Goal: Information Seeking & Learning: Learn about a topic

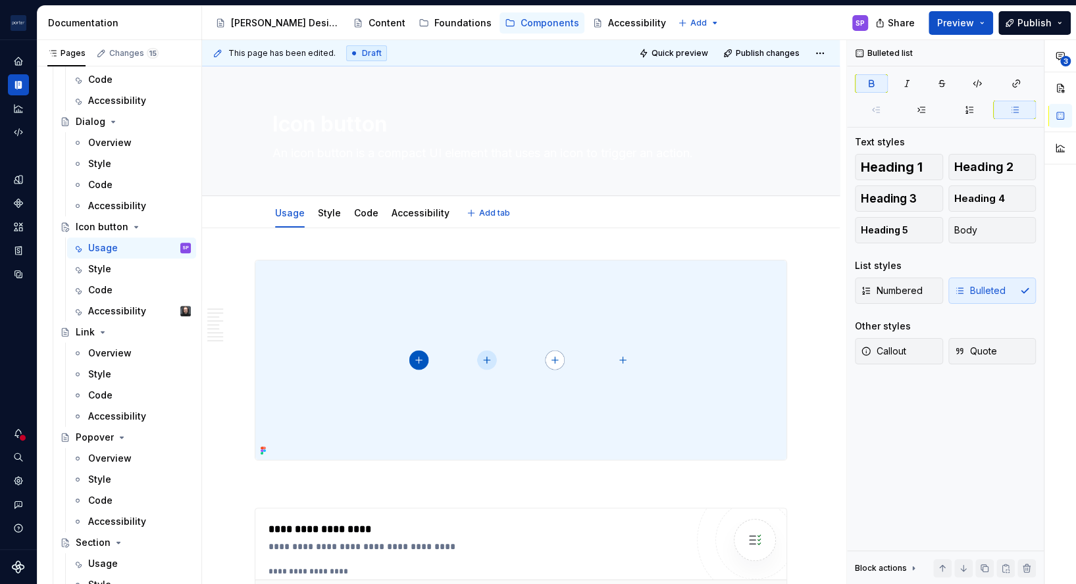
type textarea "*"
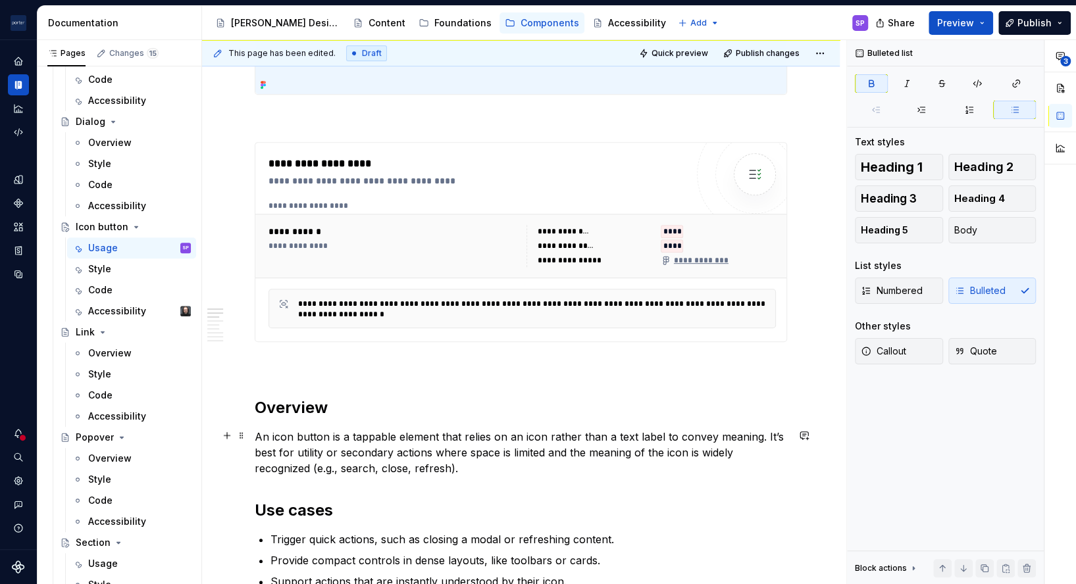
scroll to position [568, 0]
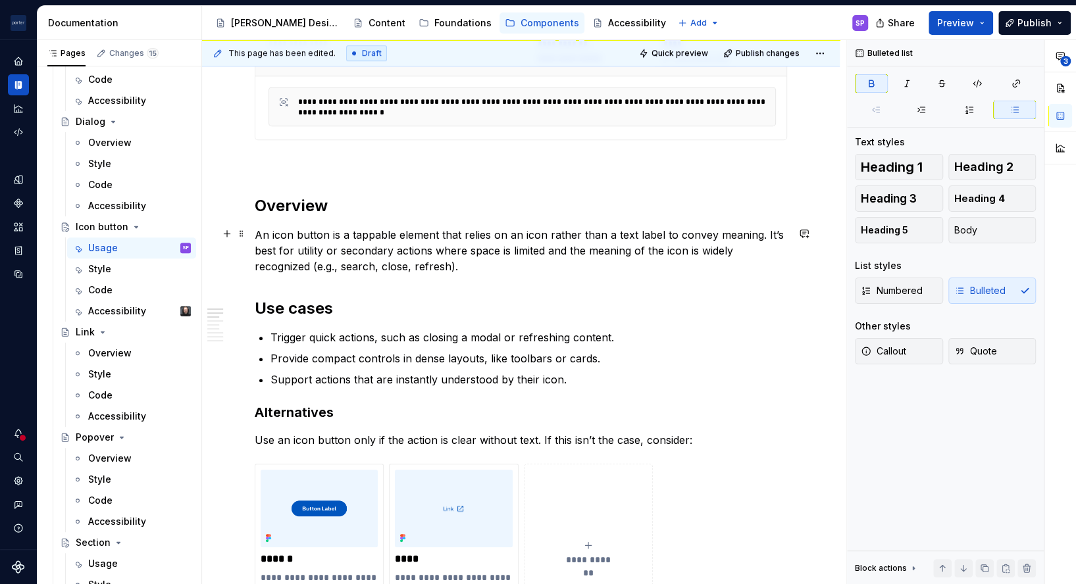
click at [325, 236] on p "An icon button is a tappable element that relies on an icon rather than a text …" at bounding box center [521, 250] width 532 height 47
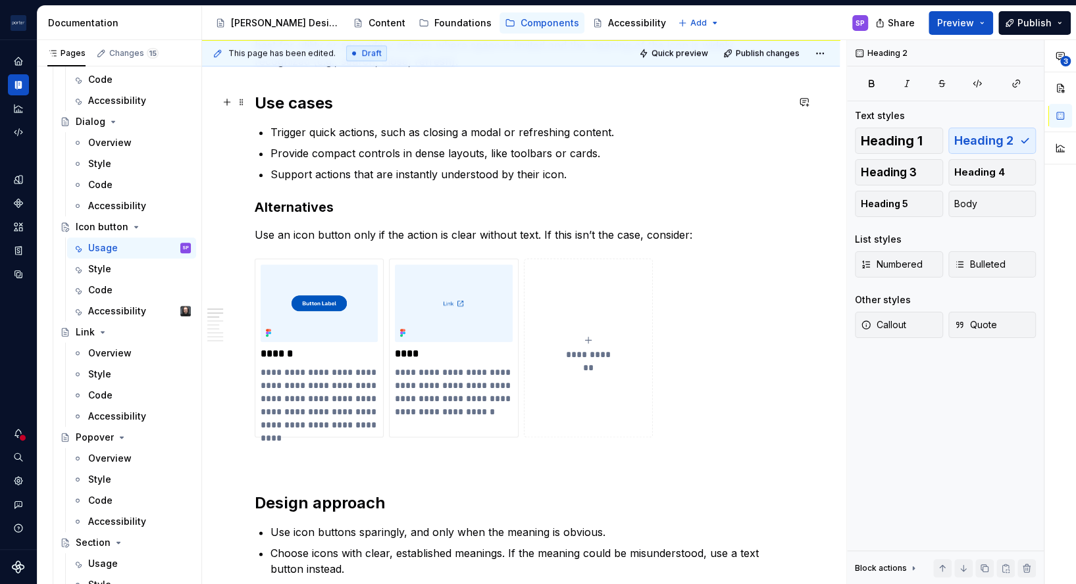
scroll to position [636, 0]
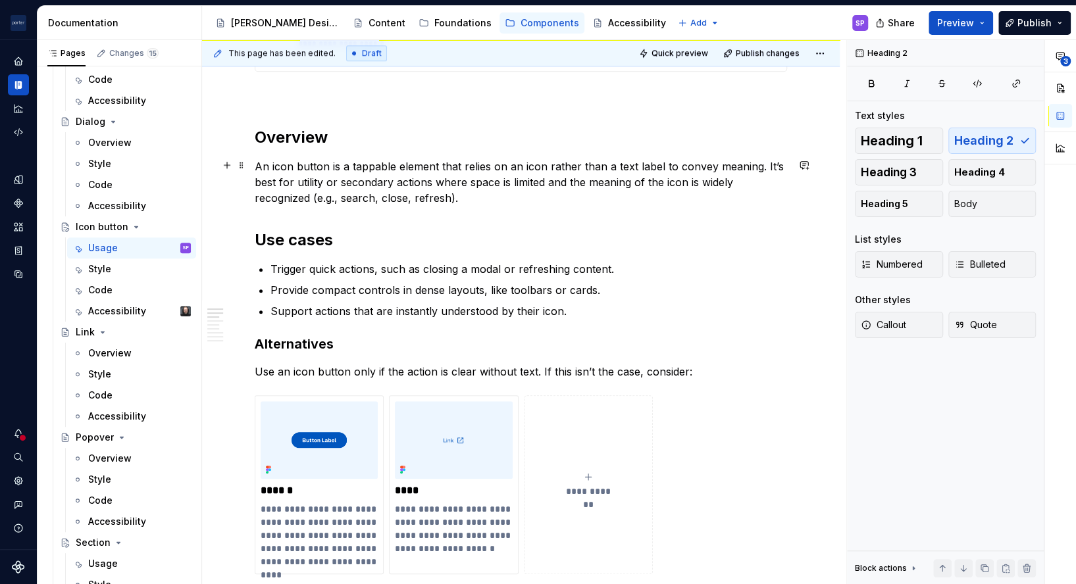
click at [255, 166] on p "An icon button is a tappable element that relies on an icon rather than a text …" at bounding box center [521, 182] width 532 height 47
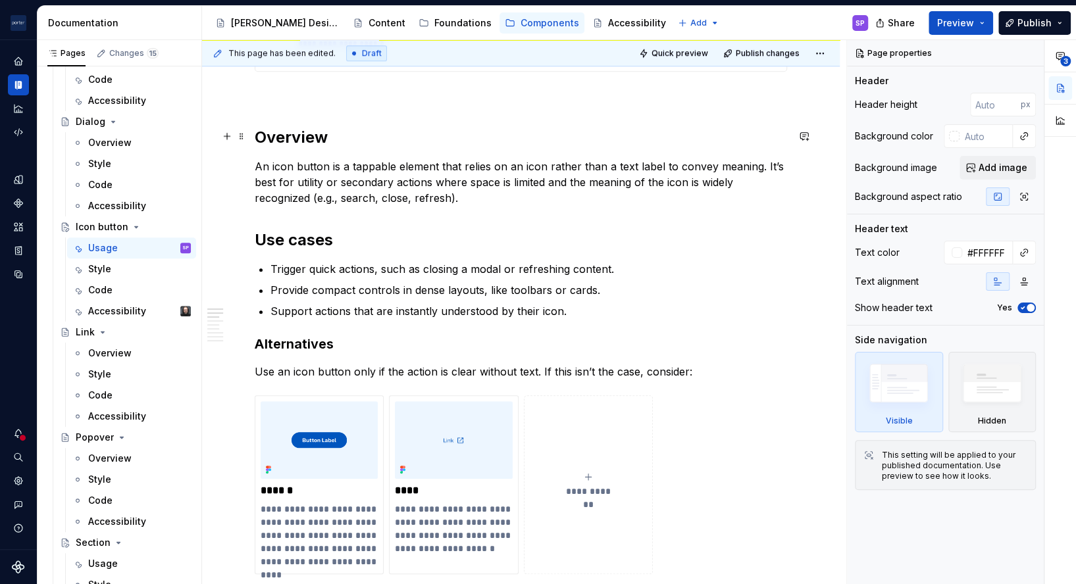
type textarea "*"
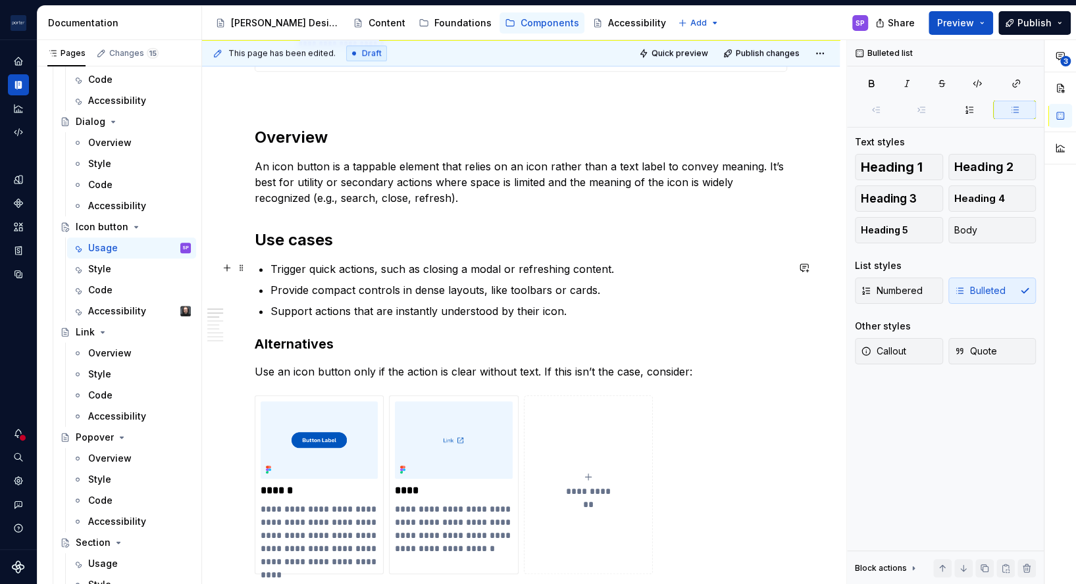
click at [338, 272] on p "Trigger quick actions, such as closing a modal or refreshing content." at bounding box center [529, 269] width 517 height 16
click at [380, 312] on p "Support actions that are instantly understood by their icon." at bounding box center [529, 311] width 517 height 16
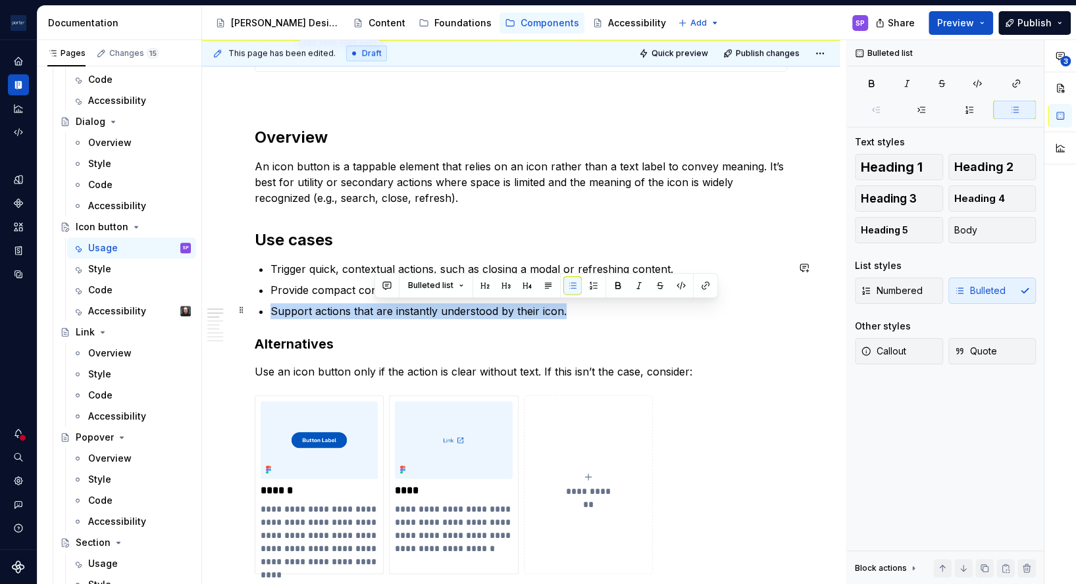
click at [380, 312] on p "Support actions that are instantly understood by their icon." at bounding box center [529, 311] width 517 height 16
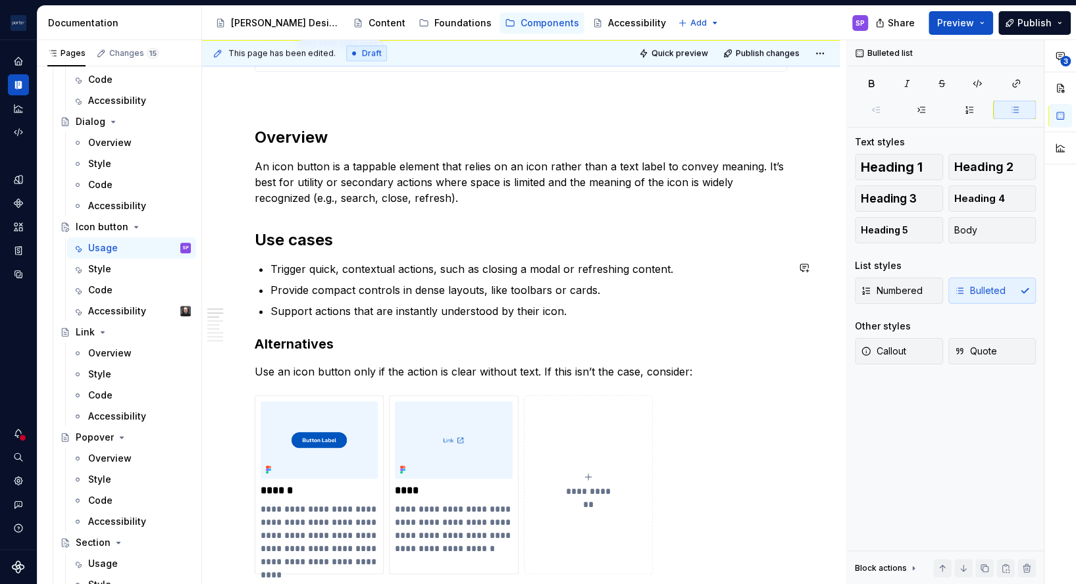
click at [317, 317] on p "Support actions that are instantly understood by their icon." at bounding box center [529, 311] width 517 height 16
click at [302, 309] on p "Support actions that are instantly understood by their icon." at bounding box center [529, 311] width 517 height 16
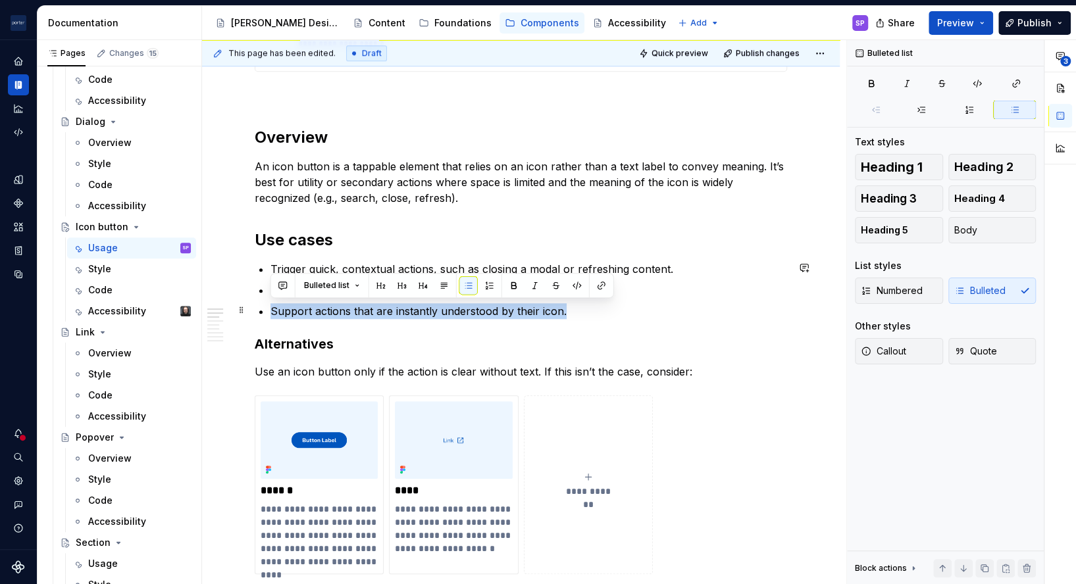
click at [302, 309] on p "Support actions that are instantly understood by their icon." at bounding box center [529, 311] width 517 height 16
click at [552, 285] on button "button" at bounding box center [556, 285] width 18 height 18
click at [284, 287] on button "button" at bounding box center [283, 285] width 18 height 18
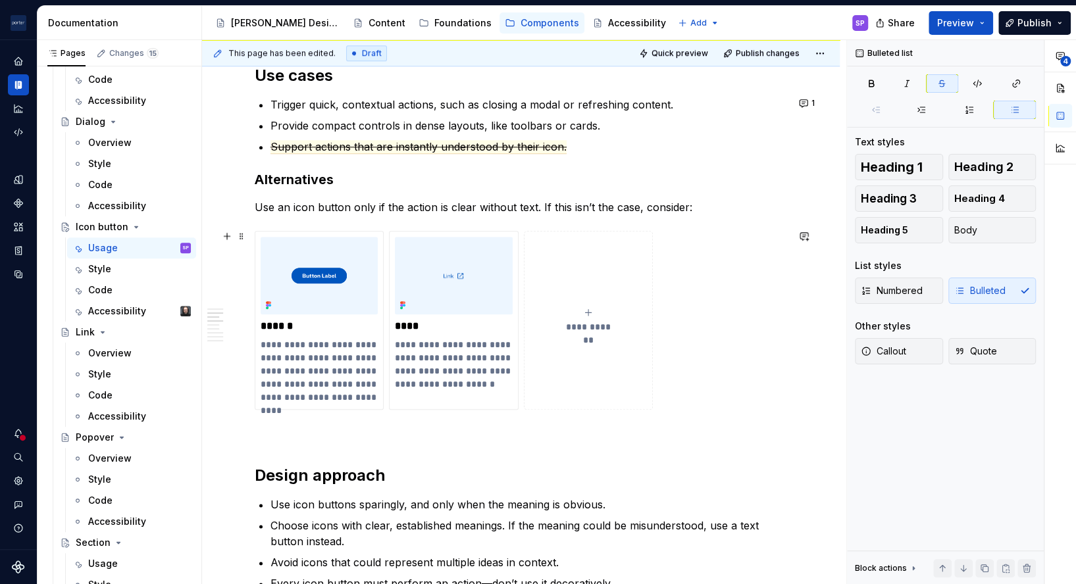
scroll to position [803, 0]
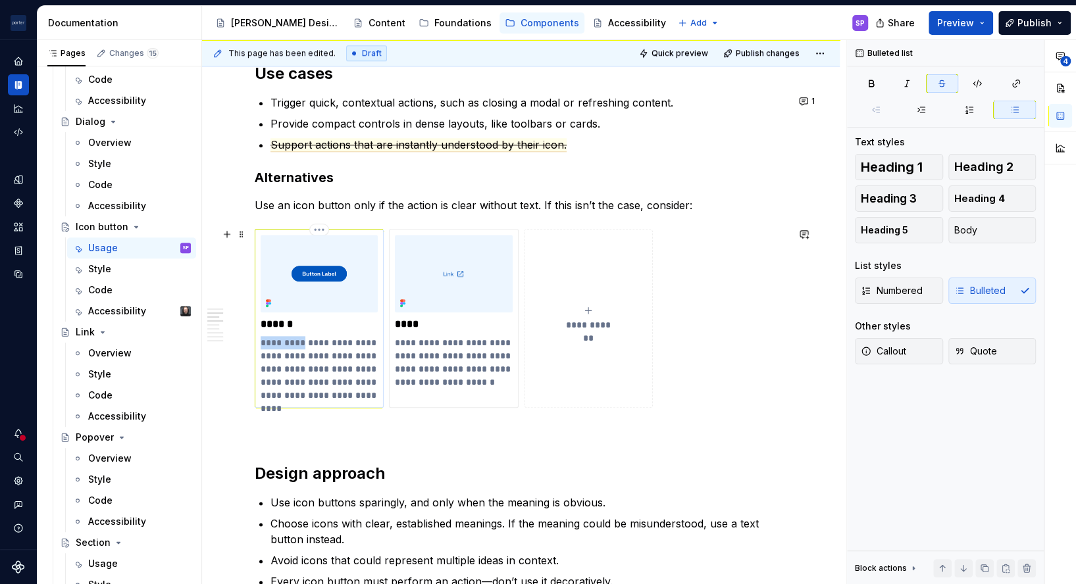
drag, startPoint x: 299, startPoint y: 340, endPoint x: 261, endPoint y: 340, distance: 38.2
click at [261, 340] on p "**********" at bounding box center [319, 369] width 117 height 66
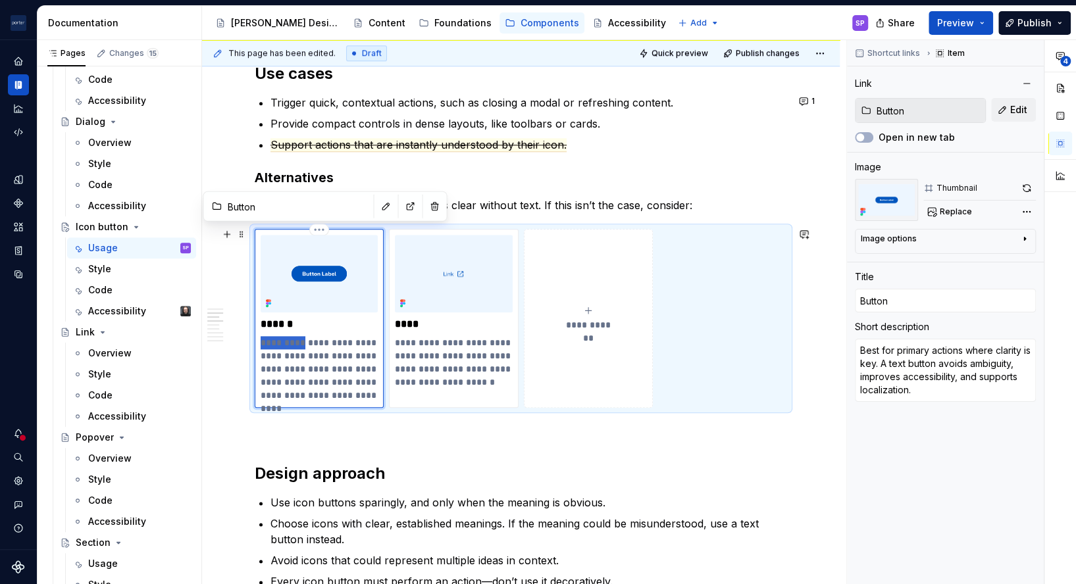
type textarea "*"
type textarea "primary actions where clarity is key. A text button avoids ambiguity, improves …"
type textarea "*"
type textarea "Fprimary actions where clarity is key. A text button avoids ambiguity, improves…"
type textarea "*"
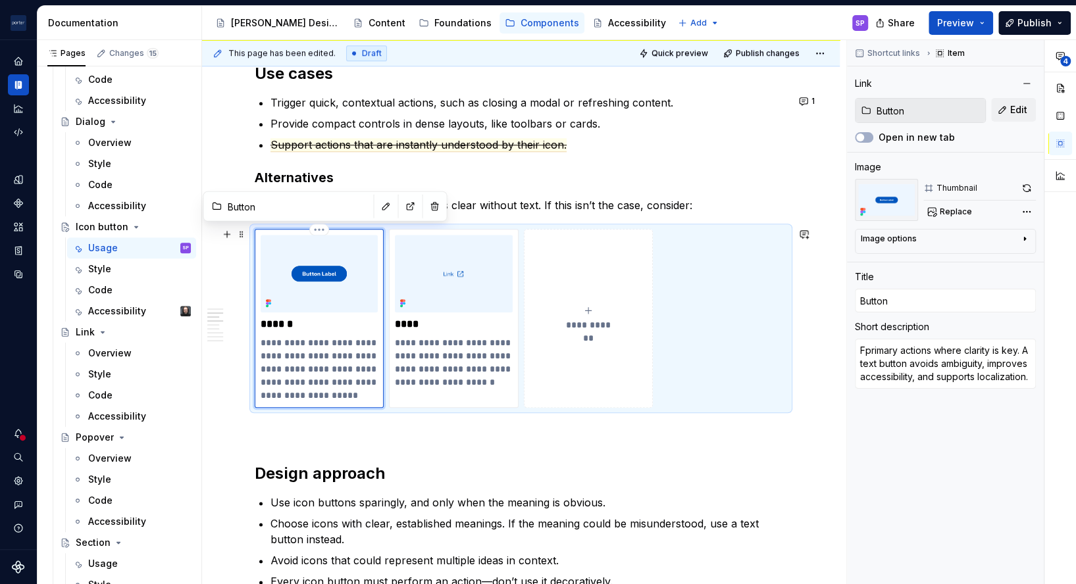
type textarea "Foprimary actions where clarity is key. A text button avoids ambiguity, improve…"
type textarea "*"
type textarea "Forprimary actions where clarity is key. A text button avoids ambiguity, improv…"
type textarea "*"
type textarea "For primary actions where clarity is key. A text button avoids ambiguity, impro…"
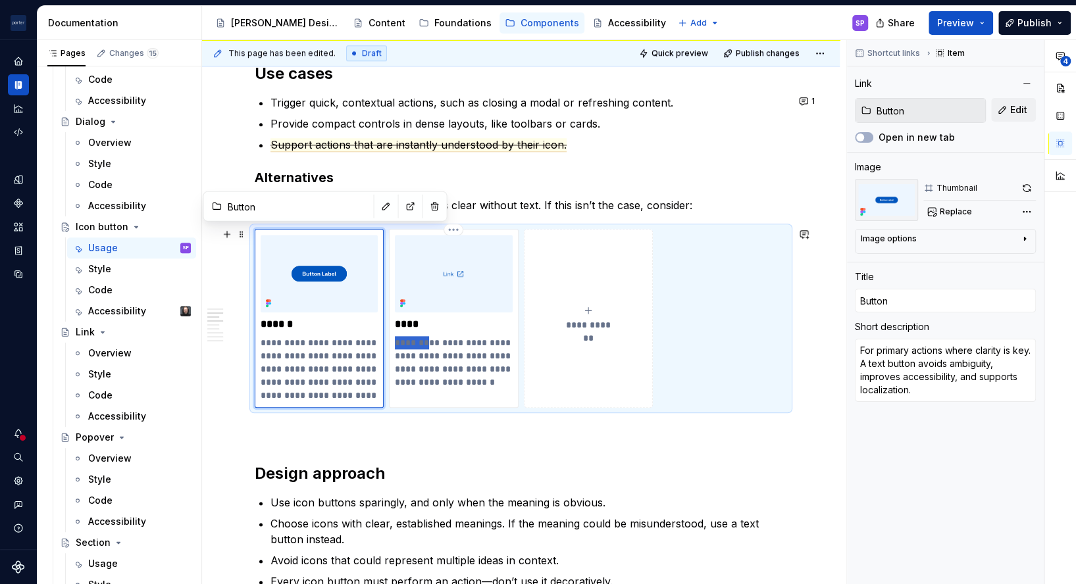
drag, startPoint x: 425, startPoint y: 341, endPoint x: 386, endPoint y: 344, distance: 39.6
click at [386, 344] on div "**********" at bounding box center [521, 319] width 532 height 180
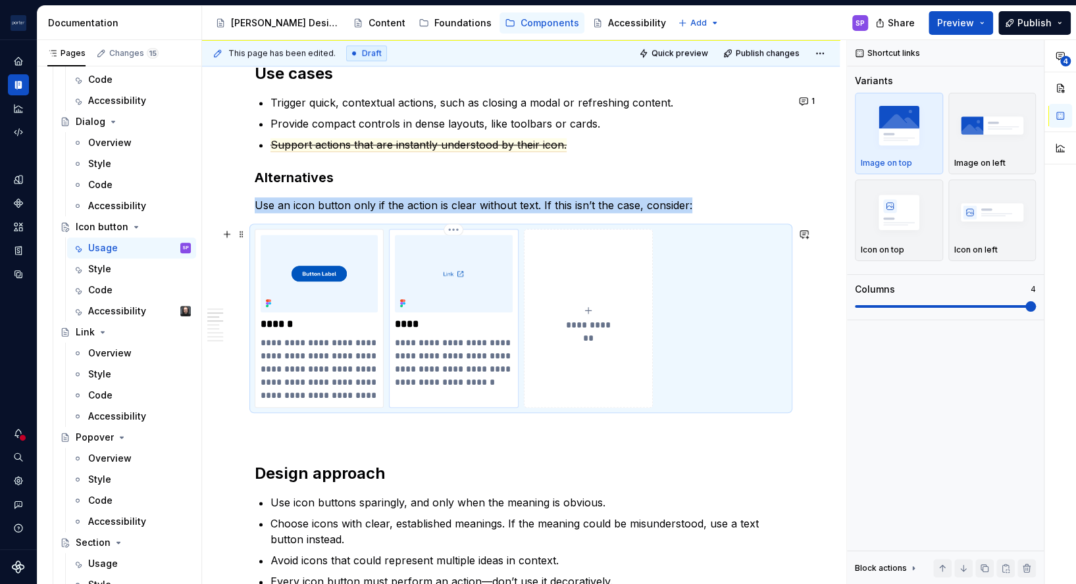
click at [414, 339] on p "**********" at bounding box center [453, 369] width 117 height 66
type textarea "*"
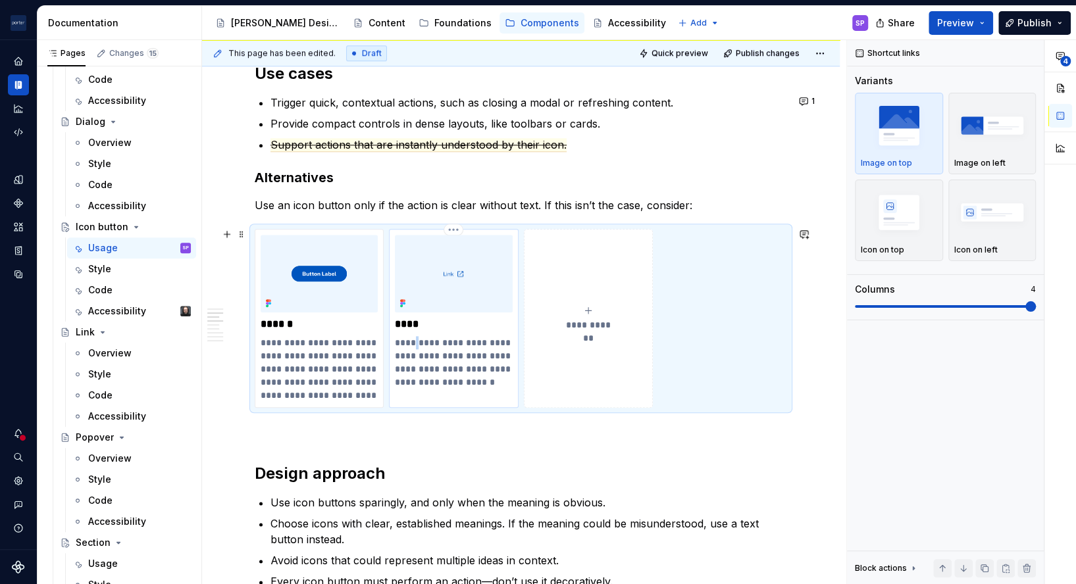
click at [414, 339] on p "**********" at bounding box center [453, 369] width 117 height 66
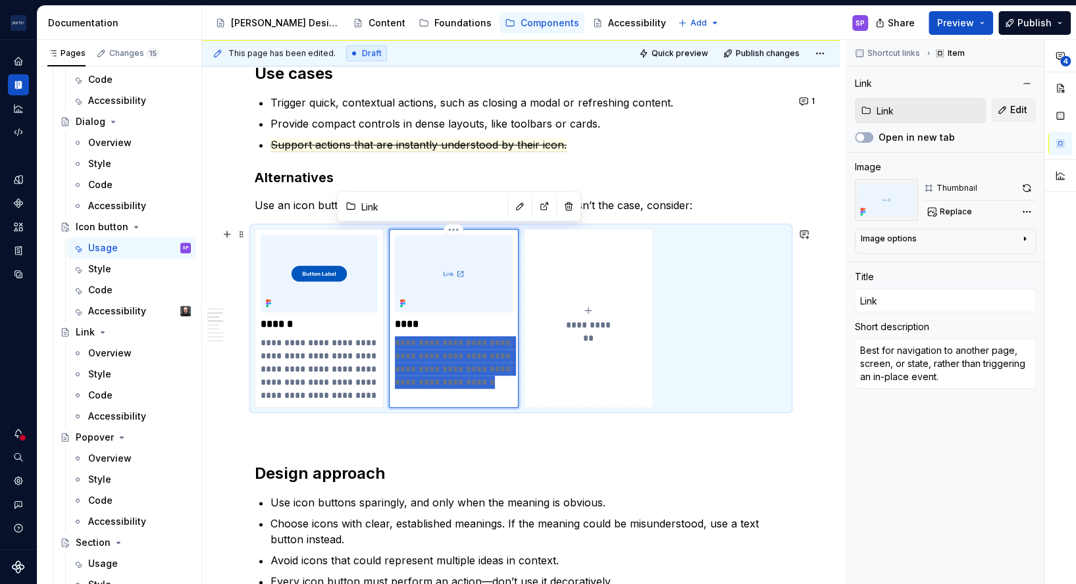
click at [414, 339] on p "**********" at bounding box center [453, 369] width 117 height 66
drag, startPoint x: 436, startPoint y: 342, endPoint x: 390, endPoint y: 345, distance: 46.8
click at [390, 345] on div "**********" at bounding box center [453, 319] width 129 height 180
type textarea "*"
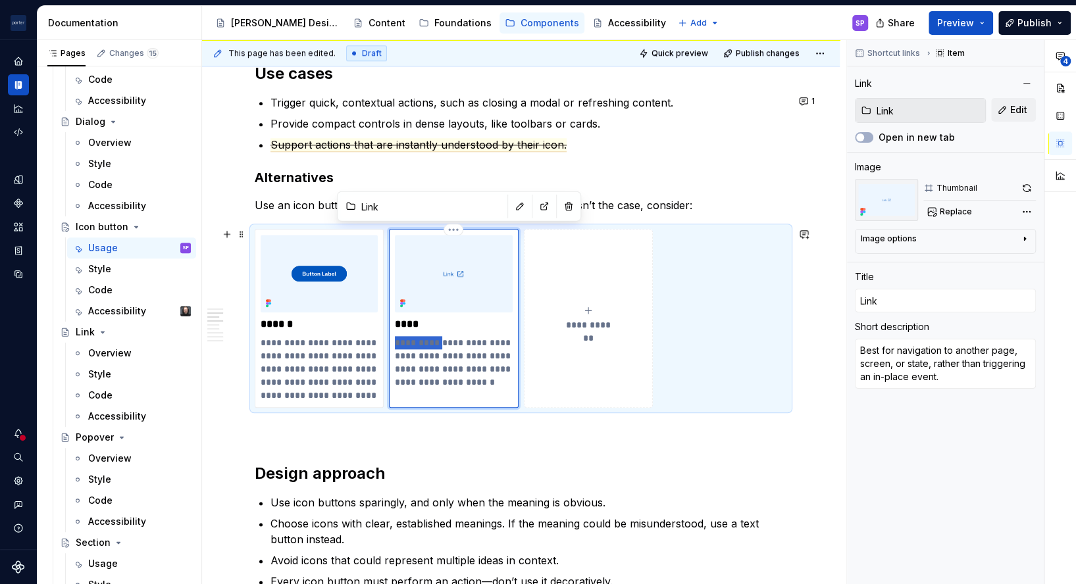
type textarea "Favigation to another page, screen, or state, rather than triggering an in-plac…"
type textarea "*"
type textarea "Foavigation to another page, screen, or state, rather than triggering an in-pla…"
type textarea "*"
type textarea "Foravigation to another page, screen, or state, rather than triggering an in-pl…"
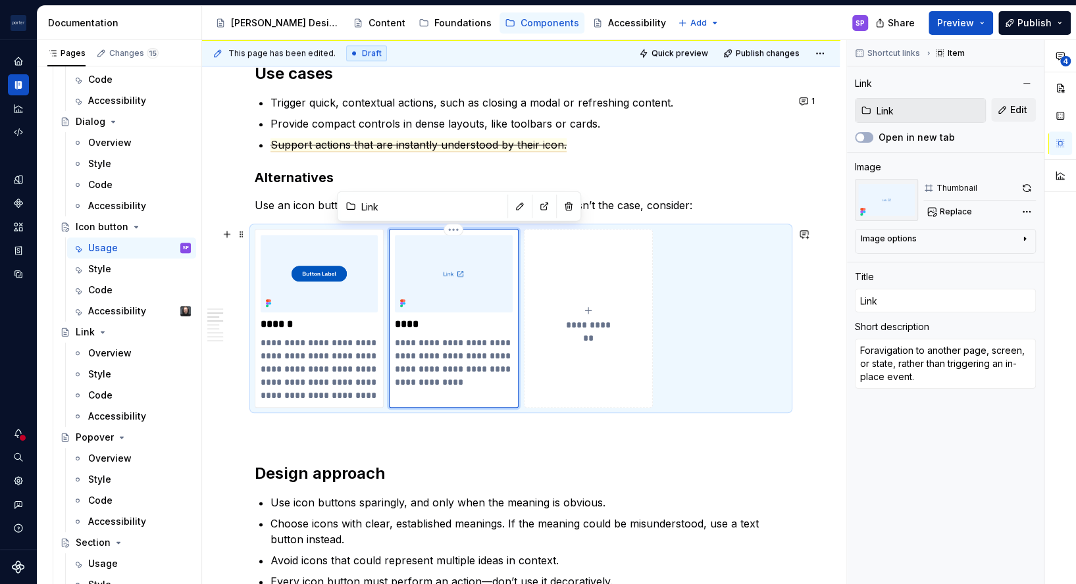
type textarea "*"
type textarea "For avigation to another page, screen, or state, rather than triggering an in-p…"
type textarea "*"
type textarea "For navigation to another page, screen, or state, rather than triggering an in-…"
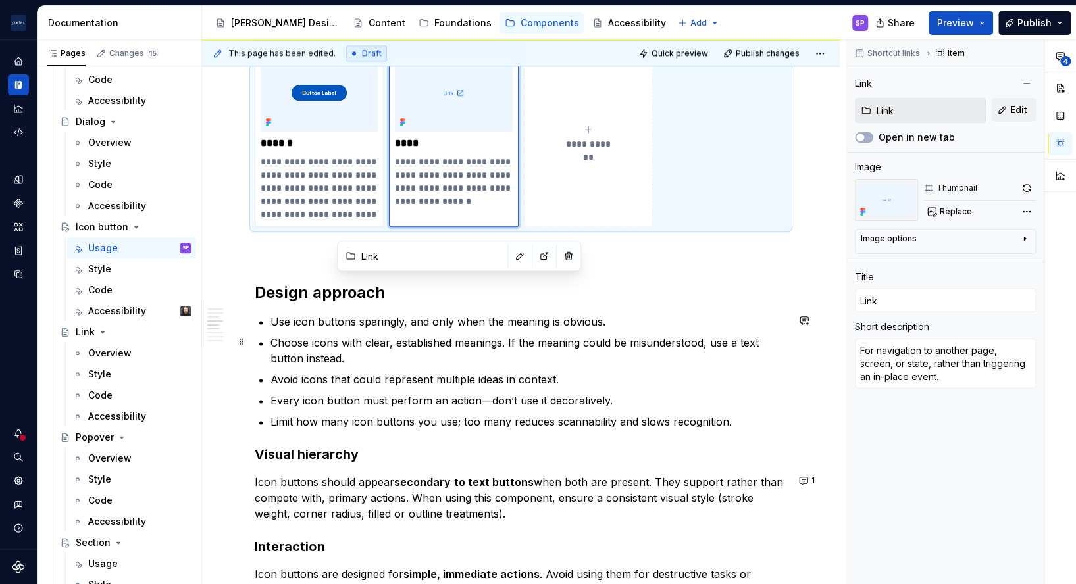
scroll to position [985, 0]
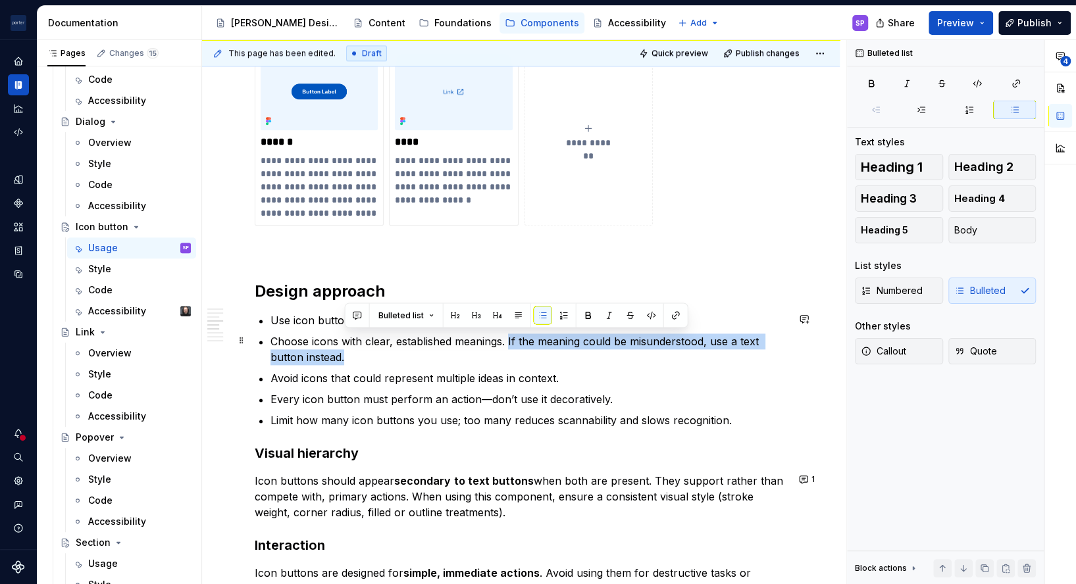
drag, startPoint x: 523, startPoint y: 348, endPoint x: 509, endPoint y: 338, distance: 16.9
click at [509, 338] on p "Choose icons with clear, established meanings. If the meaning could be misunder…" at bounding box center [529, 350] width 517 height 32
click at [543, 345] on p "Choose icons with clear, established meanings. If the meaning could be misunder…" at bounding box center [529, 350] width 517 height 32
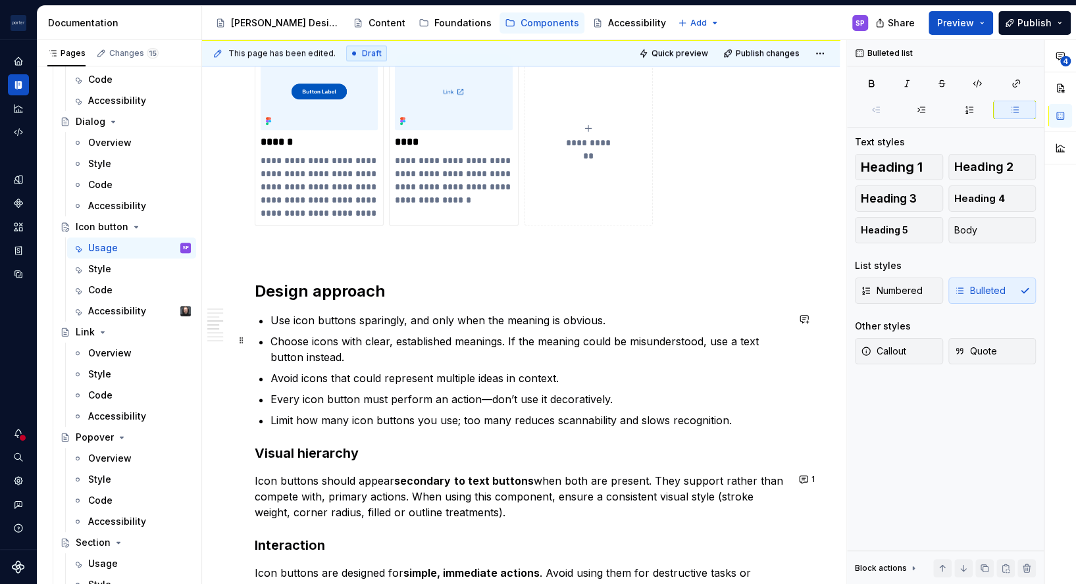
click at [543, 357] on p "Choose icons with clear, established meanings. If the meaning could be misunder…" at bounding box center [529, 350] width 517 height 32
click at [328, 376] on p "Avoid icons that could represent multiple ideas in context." at bounding box center [529, 379] width 517 height 16
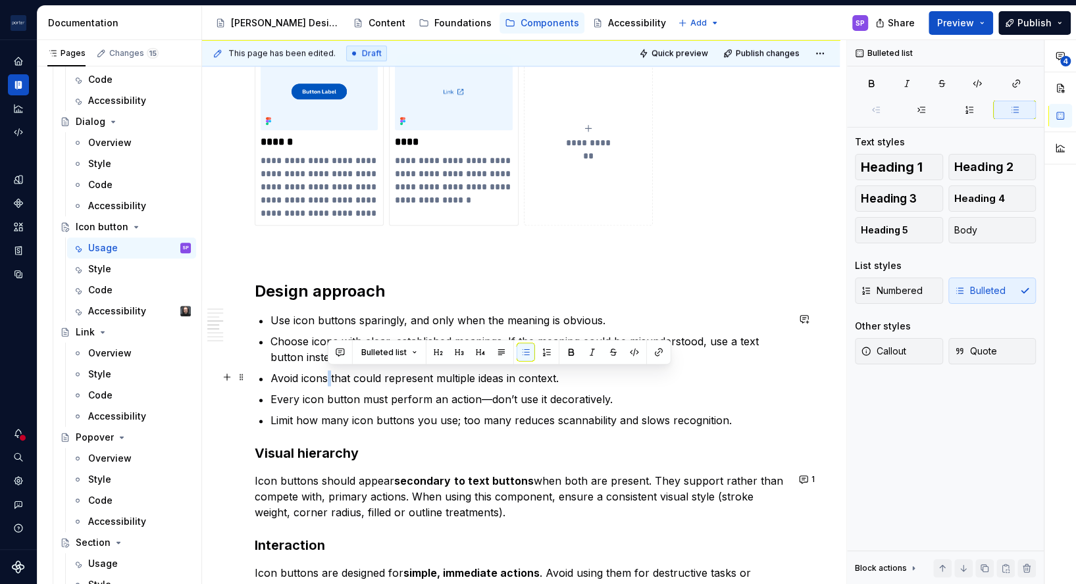
click at [328, 376] on p "Avoid icons that could represent multiple ideas in context." at bounding box center [529, 379] width 517 height 16
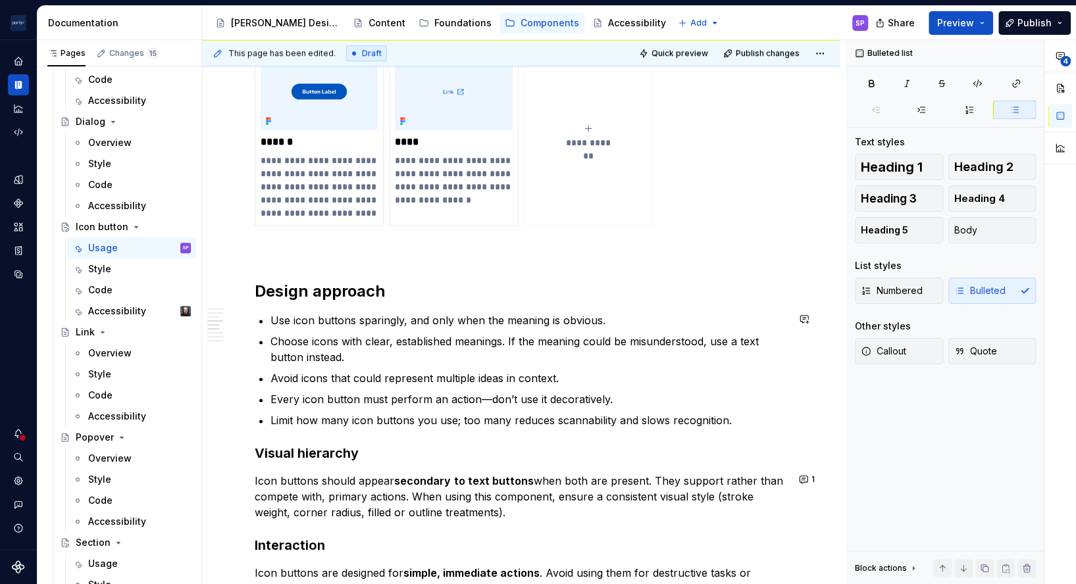
click at [328, 376] on p "Avoid icons that could represent multiple ideas in context." at bounding box center [529, 379] width 517 height 16
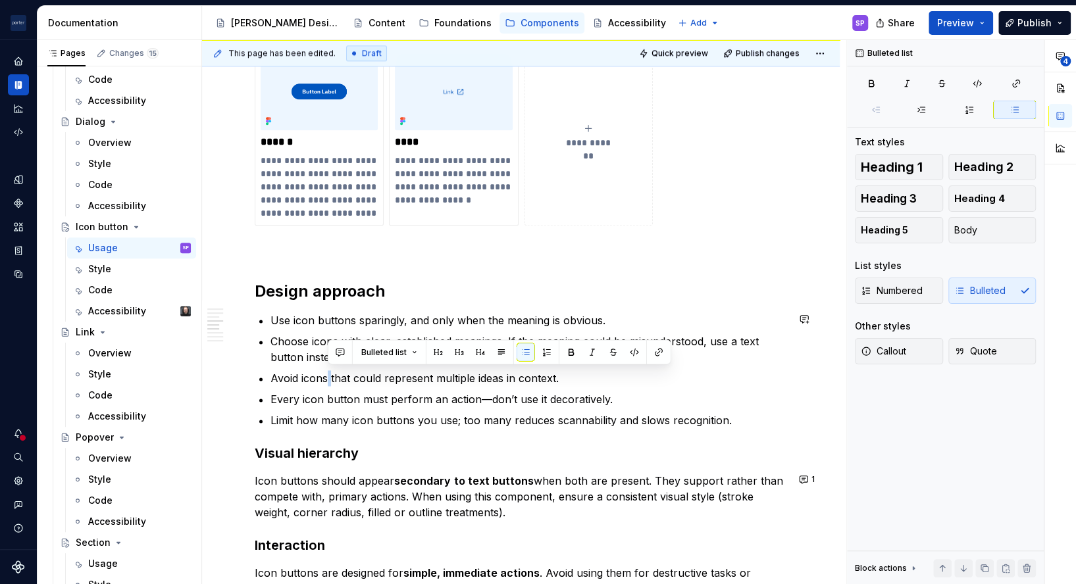
click at [328, 376] on p "Avoid icons that could represent multiple ideas in context." at bounding box center [529, 379] width 517 height 16
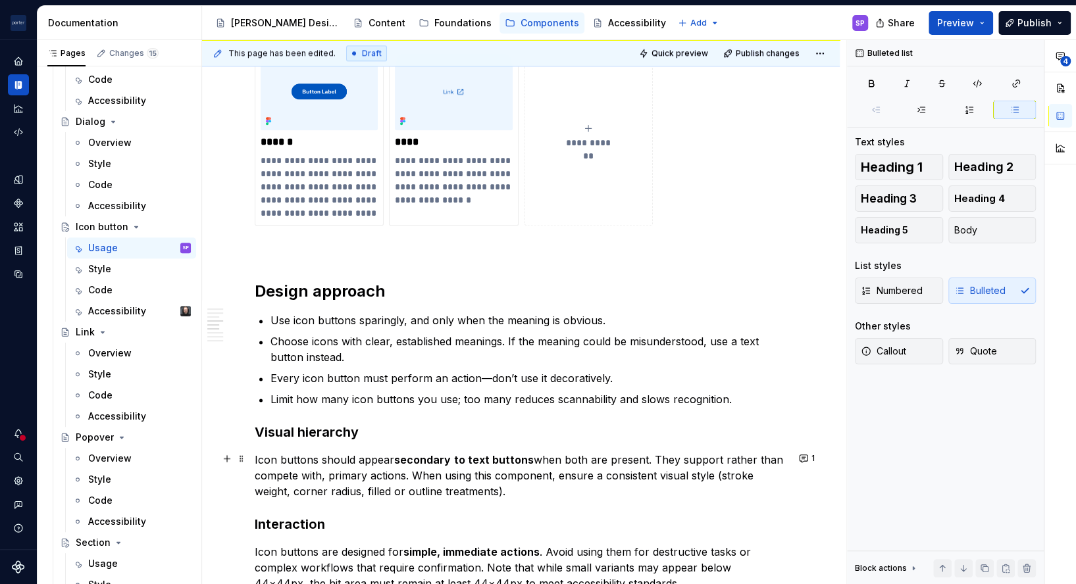
scroll to position [1078, 0]
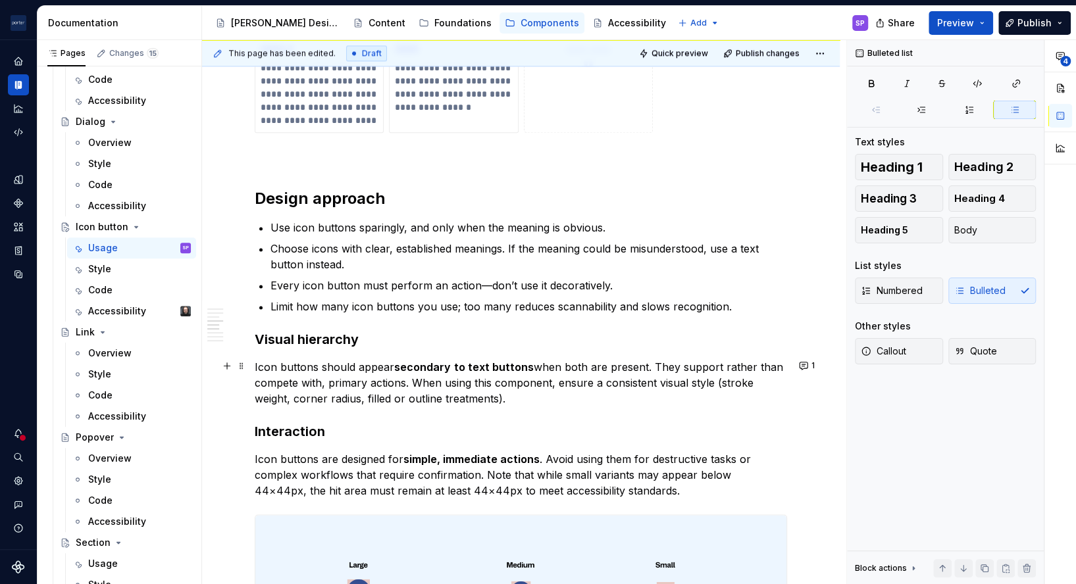
click at [348, 371] on p "Icon buttons should appear secondary to text buttons when both are present. The…" at bounding box center [521, 382] width 532 height 47
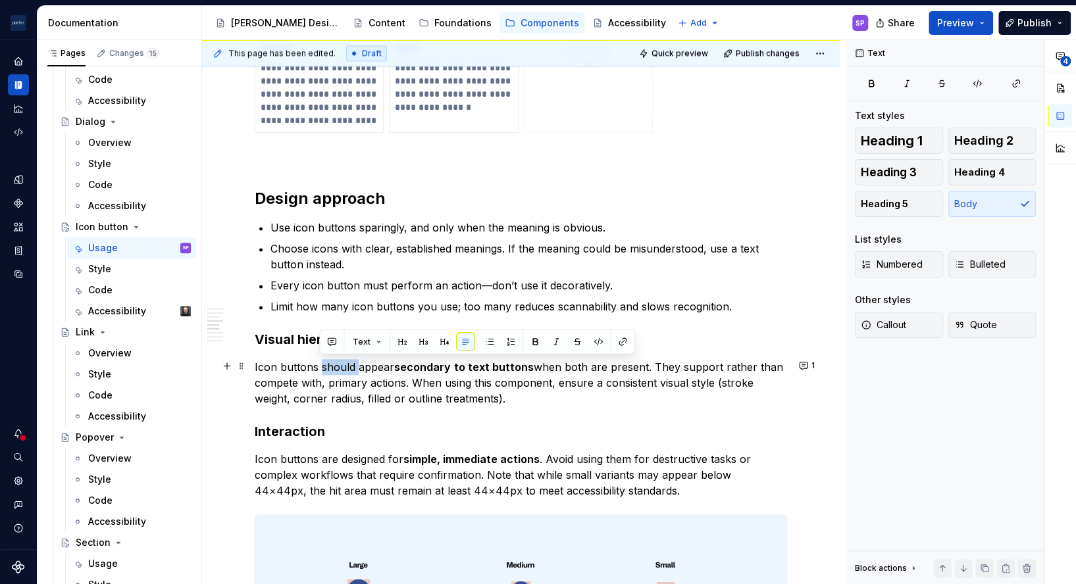
click at [348, 371] on p "Icon buttons should appear secondary to text buttons when both are present. The…" at bounding box center [521, 382] width 532 height 47
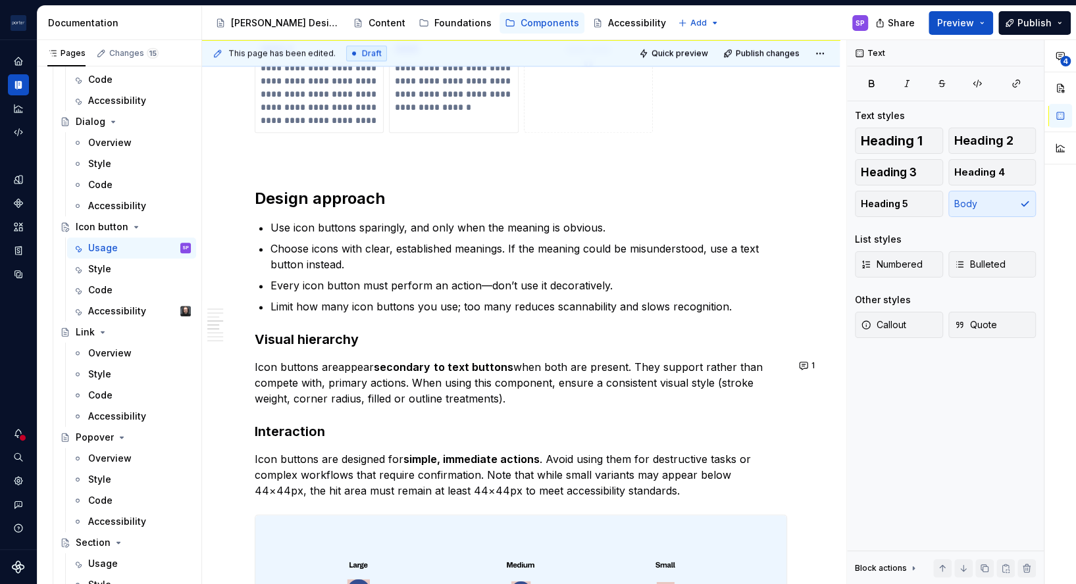
click at [348, 371] on p "Icon buttons areappear secondary to text buttons when both are present. They su…" at bounding box center [521, 382] width 532 height 47
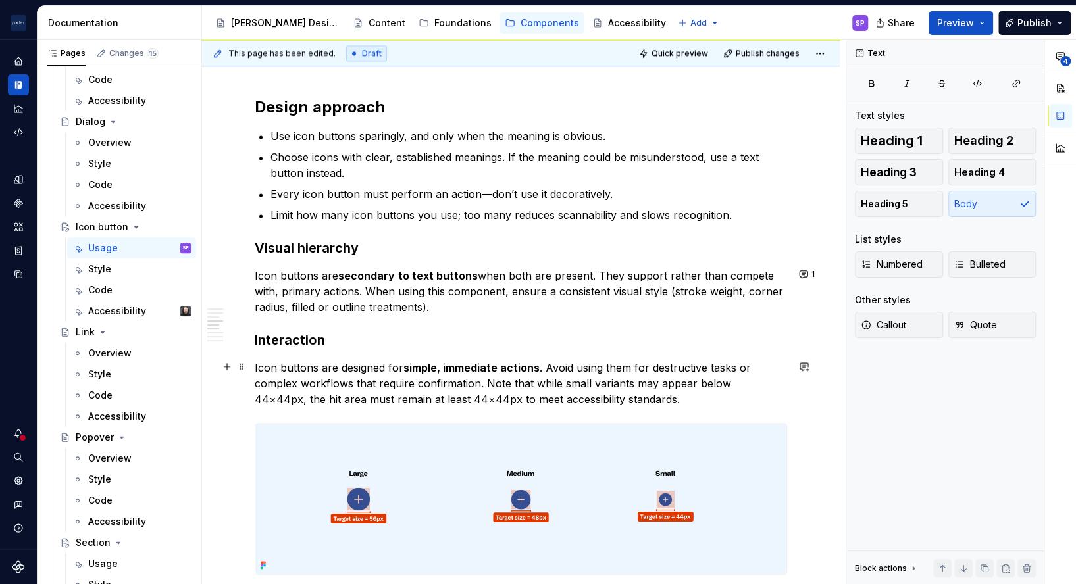
scroll to position [1176, 0]
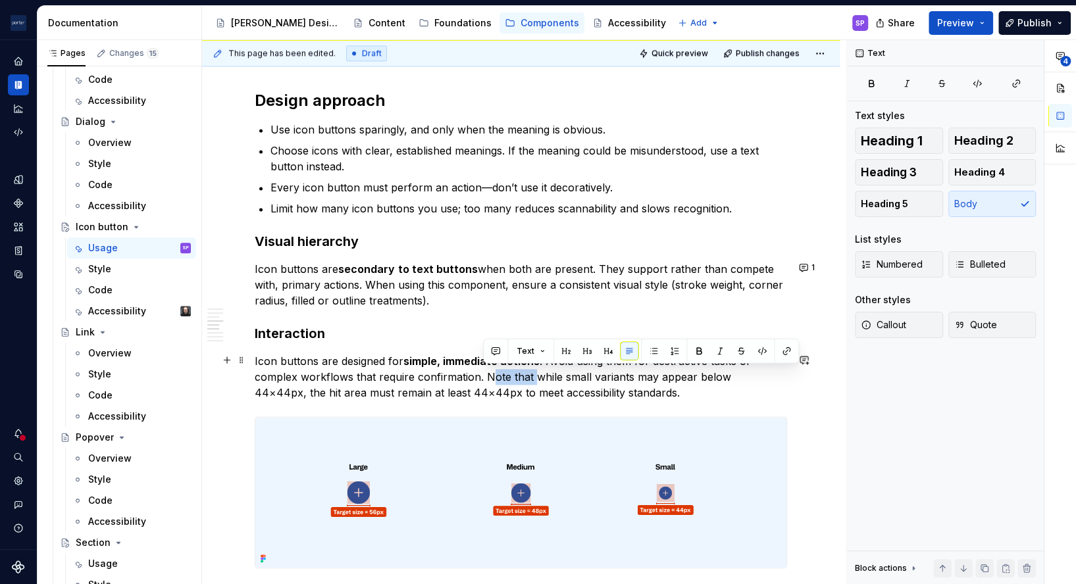
drag, startPoint x: 530, startPoint y: 376, endPoint x: 488, endPoint y: 375, distance: 42.8
click at [488, 375] on p "Icon buttons are designed for simple, immediate actions . Avoid using them for …" at bounding box center [521, 376] width 532 height 47
click at [590, 384] on p "Icon buttons are designed for simple, immediate actions . Avoid using them for …" at bounding box center [521, 376] width 532 height 47
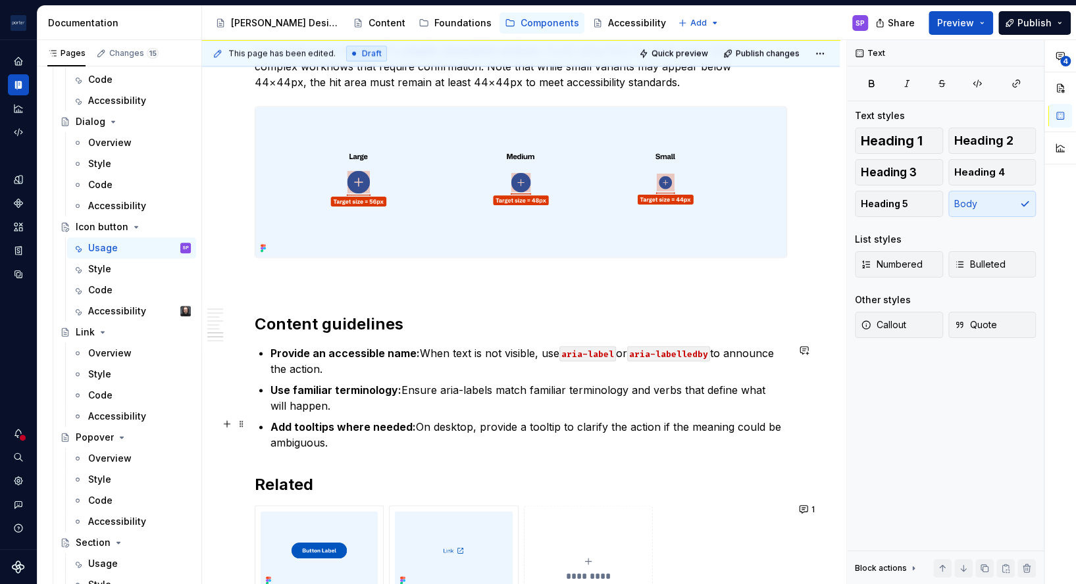
scroll to position [1487, 0]
click at [369, 374] on ul "Provide an accessible name: When text is not visible, use aria-label or aria-la…" at bounding box center [529, 396] width 517 height 105
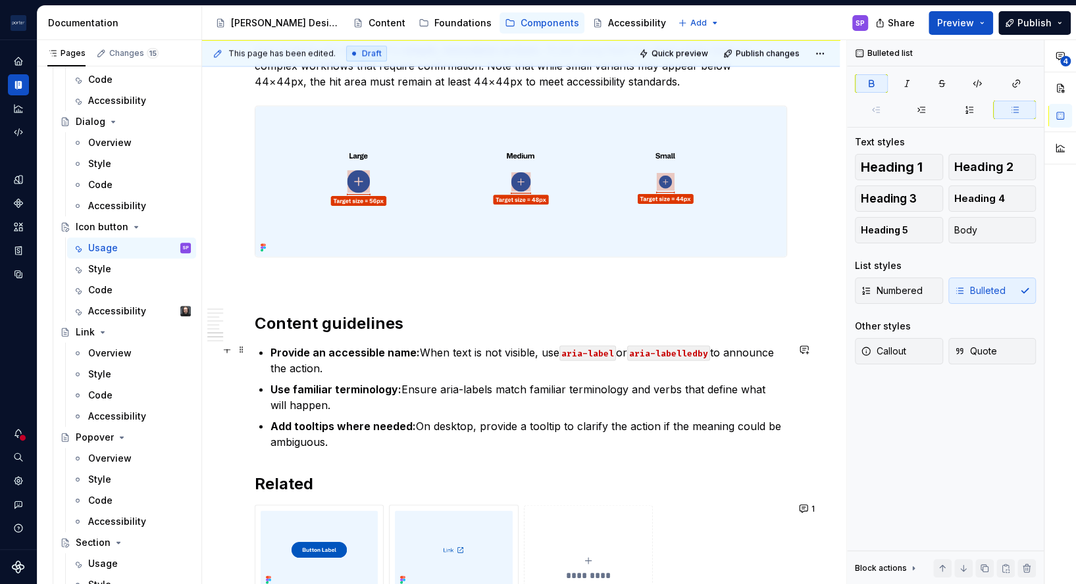
click at [360, 369] on p "Provide an accessible name: When text is not visible, use aria-label or aria-la…" at bounding box center [529, 360] width 517 height 32
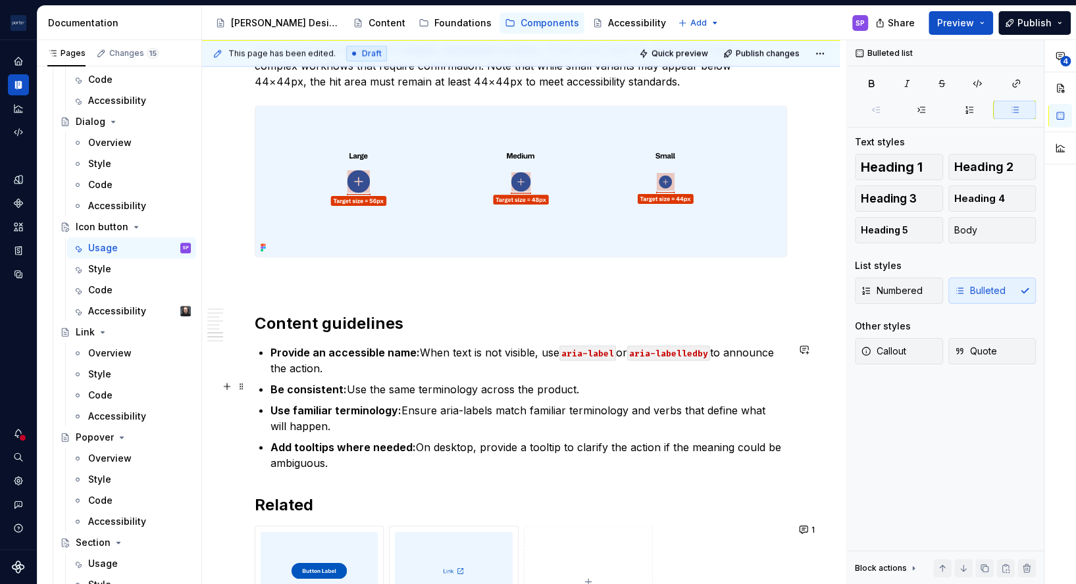
click at [311, 383] on strong "Be consistent:" at bounding box center [309, 388] width 76 height 13
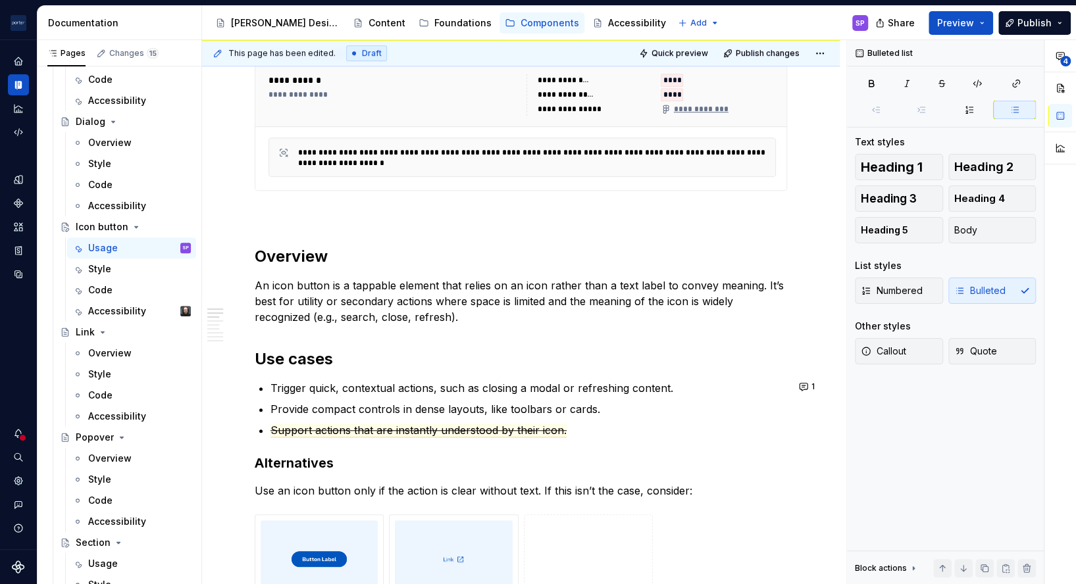
scroll to position [524, 0]
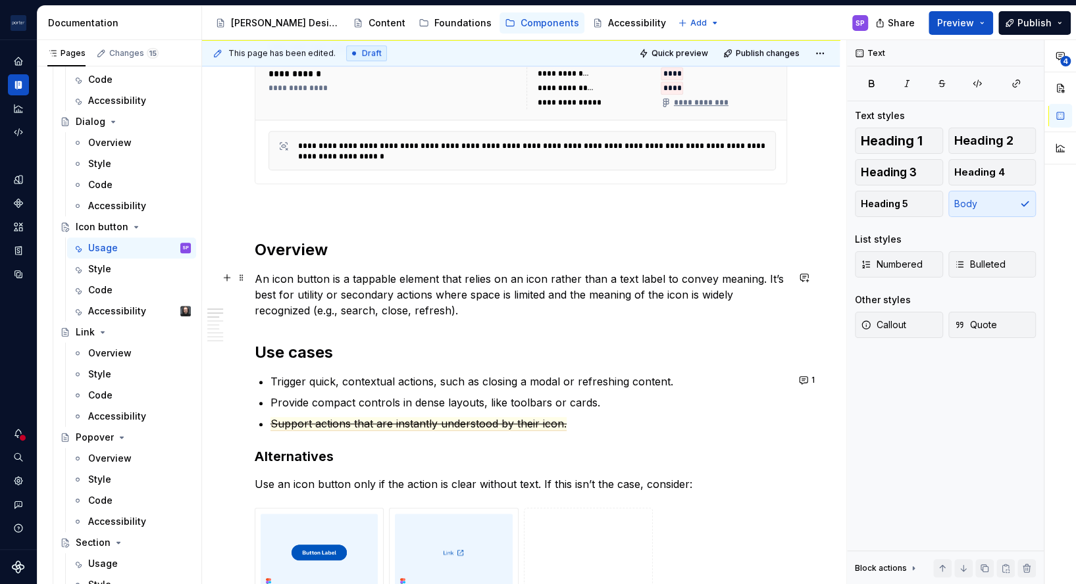
click at [587, 295] on p "An icon button is a tappable element that relies on an icon rather than a text …" at bounding box center [521, 294] width 532 height 47
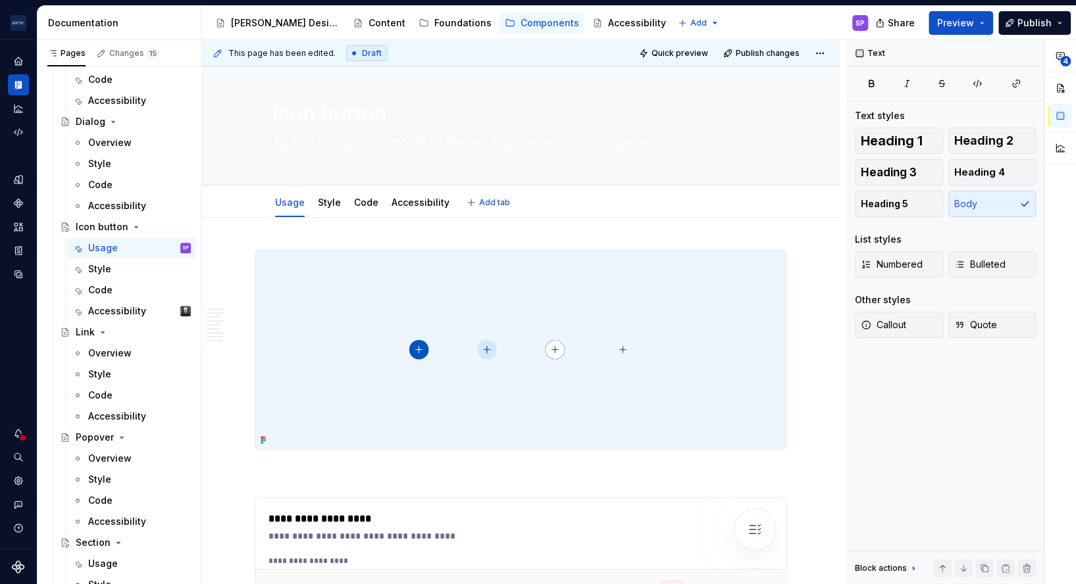
scroll to position [0, 0]
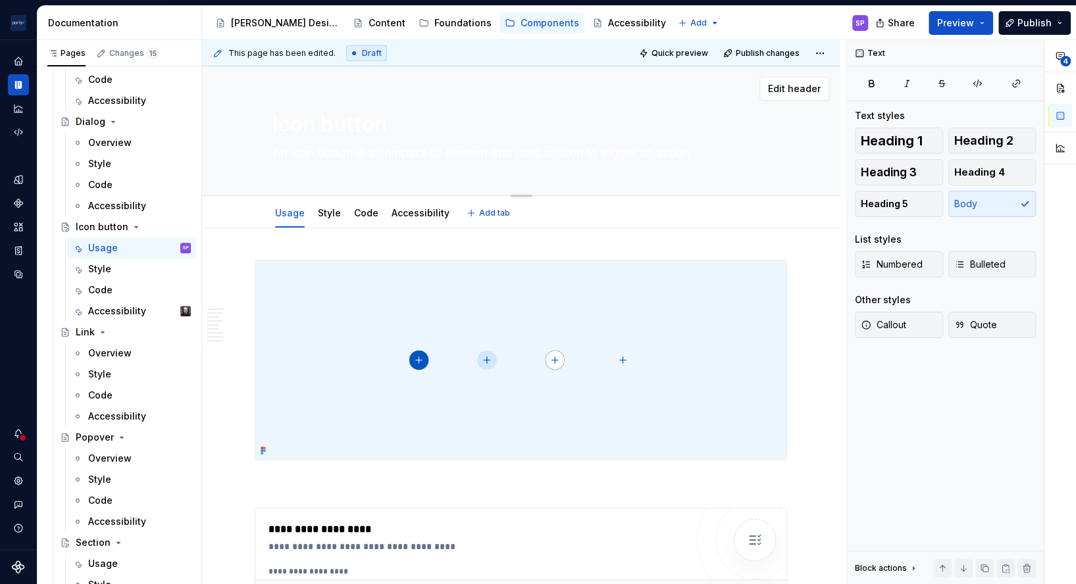
click at [351, 155] on textarea "An icon button is a compact UI element that uses an icon to trigger an action." at bounding box center [519, 153] width 498 height 21
type textarea "*"
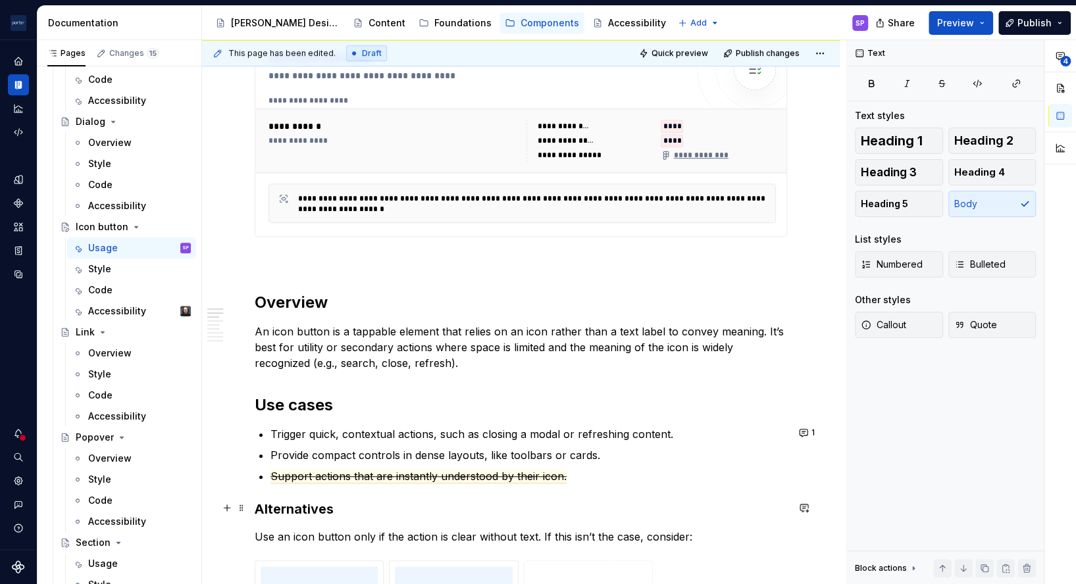
scroll to position [479, 0]
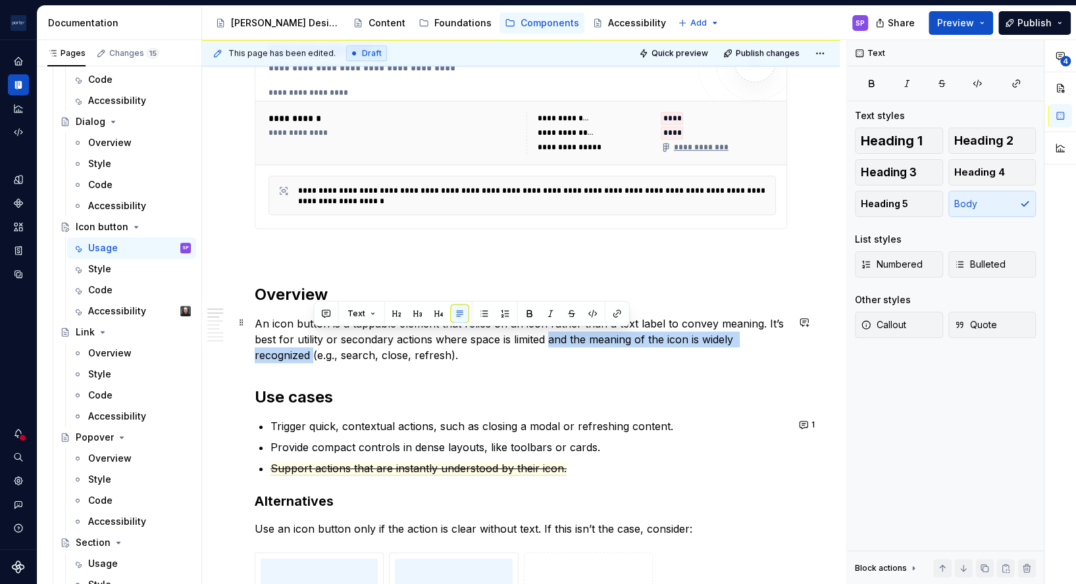
drag, startPoint x: 549, startPoint y: 340, endPoint x: 313, endPoint y: 359, distance: 237.0
click at [313, 359] on p "An icon button is a tappable element that relies on an icon rather than a text …" at bounding box center [521, 339] width 532 height 47
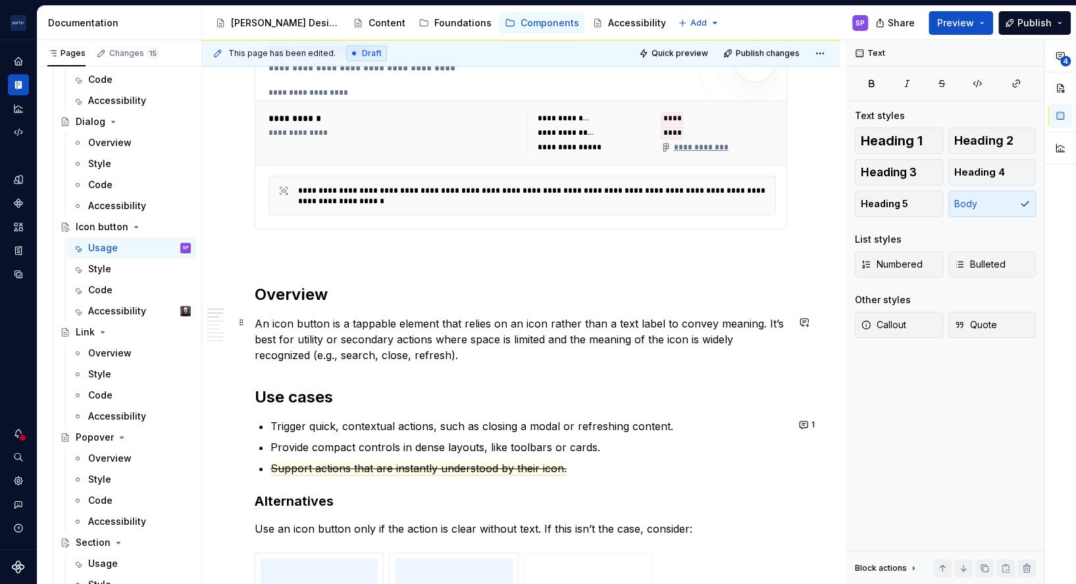
click at [391, 350] on p "An icon button is a tappable element that relies on an icon rather than a text …" at bounding box center [521, 339] width 532 height 47
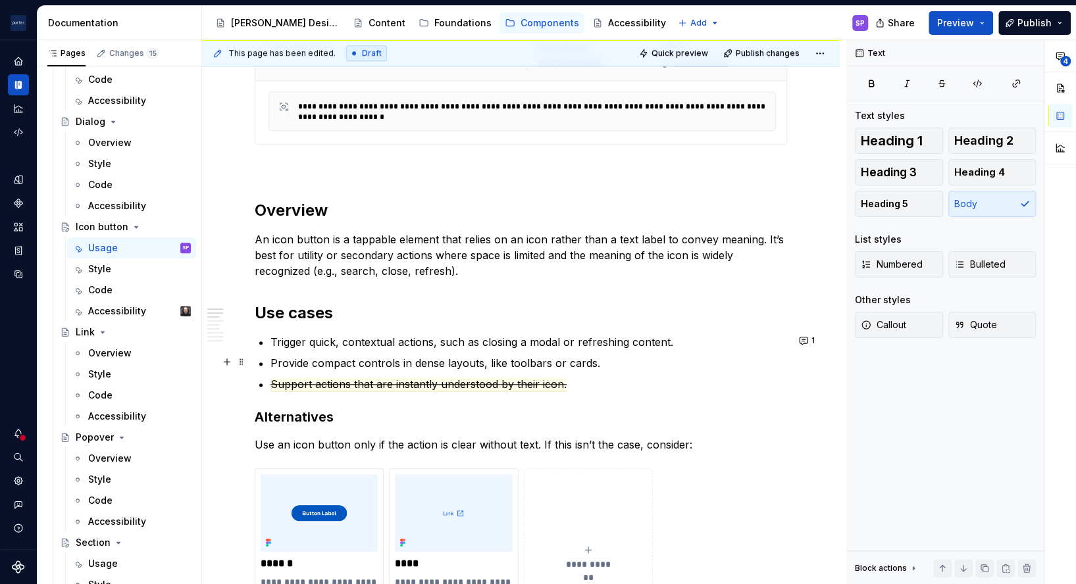
scroll to position [565, 0]
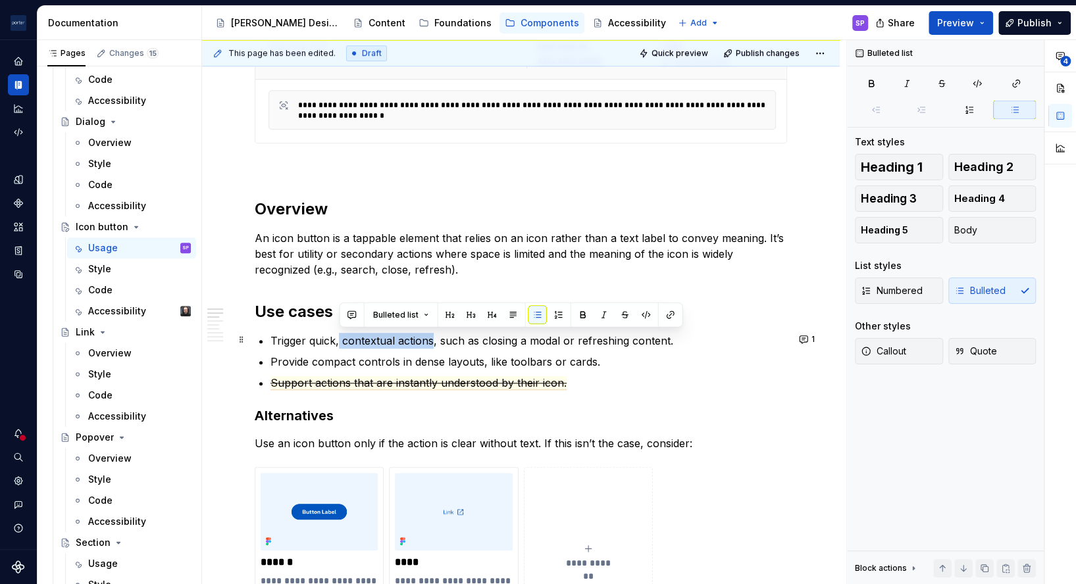
drag, startPoint x: 338, startPoint y: 341, endPoint x: 434, endPoint y: 338, distance: 96.1
click at [434, 338] on p "Trigger quick, contextual actions, such as closing a modal or refreshing conten…" at bounding box center [529, 341] width 517 height 16
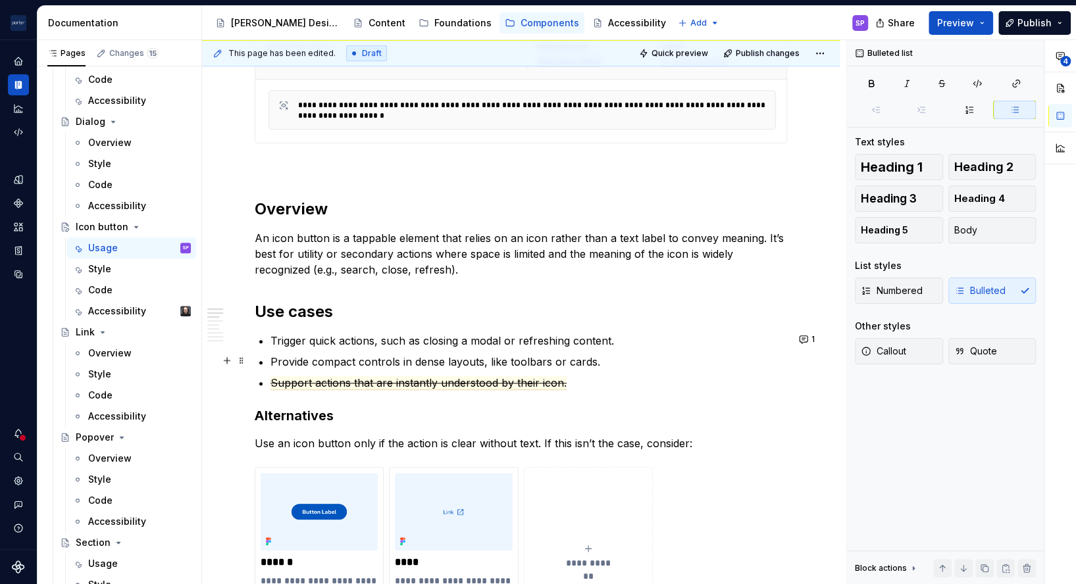
click at [610, 354] on p "Provide compact controls in dense layouts, like toolbars or cards." at bounding box center [529, 362] width 517 height 16
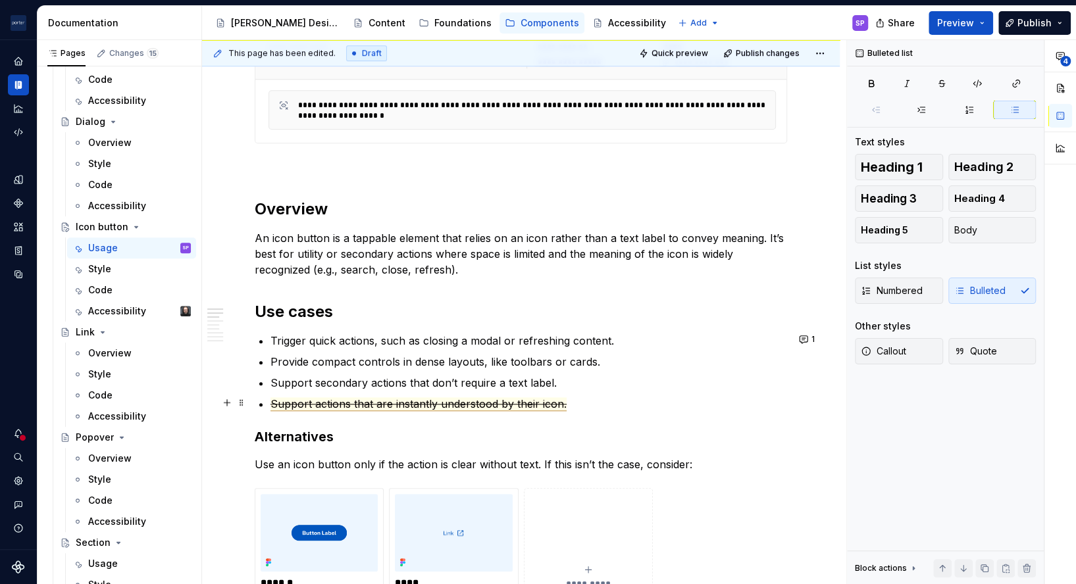
click at [530, 404] on span "Support actions that are instantly understood by their icon." at bounding box center [419, 405] width 296 height 14
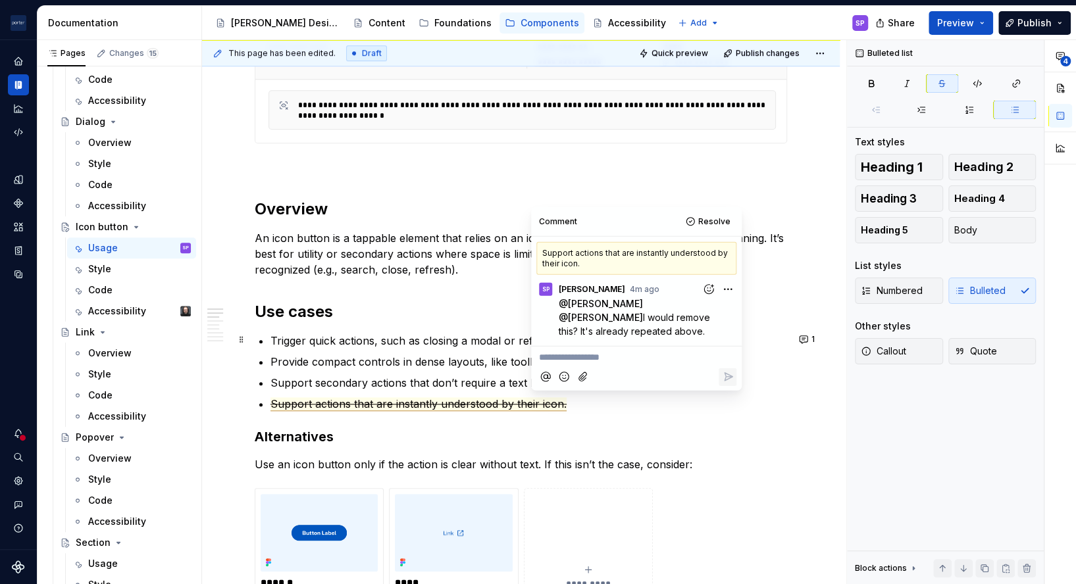
click at [586, 353] on p "**********" at bounding box center [636, 358] width 195 height 14
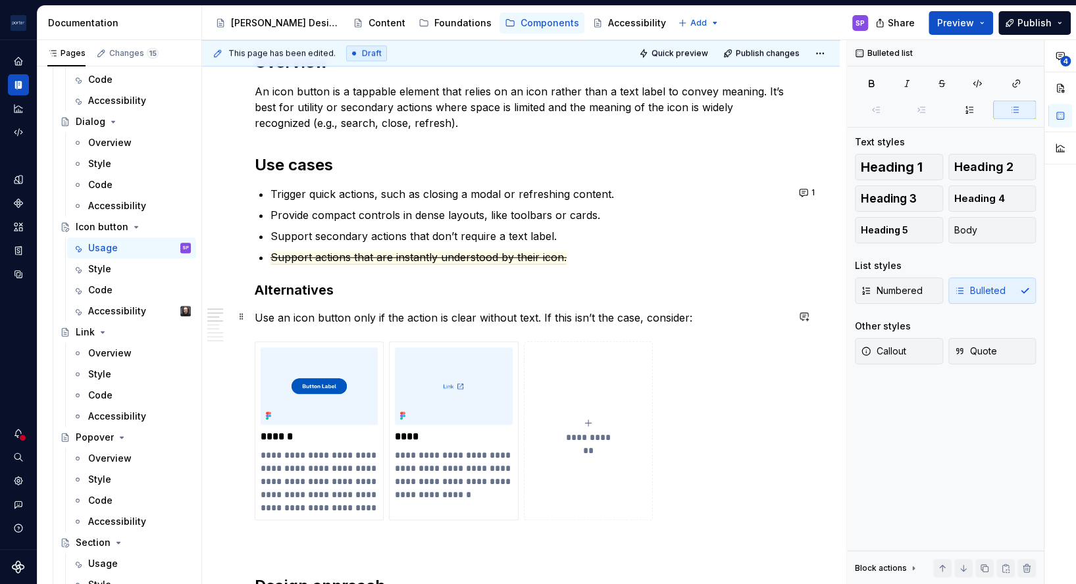
scroll to position [712, 0]
click at [267, 450] on p "**********" at bounding box center [319, 481] width 117 height 66
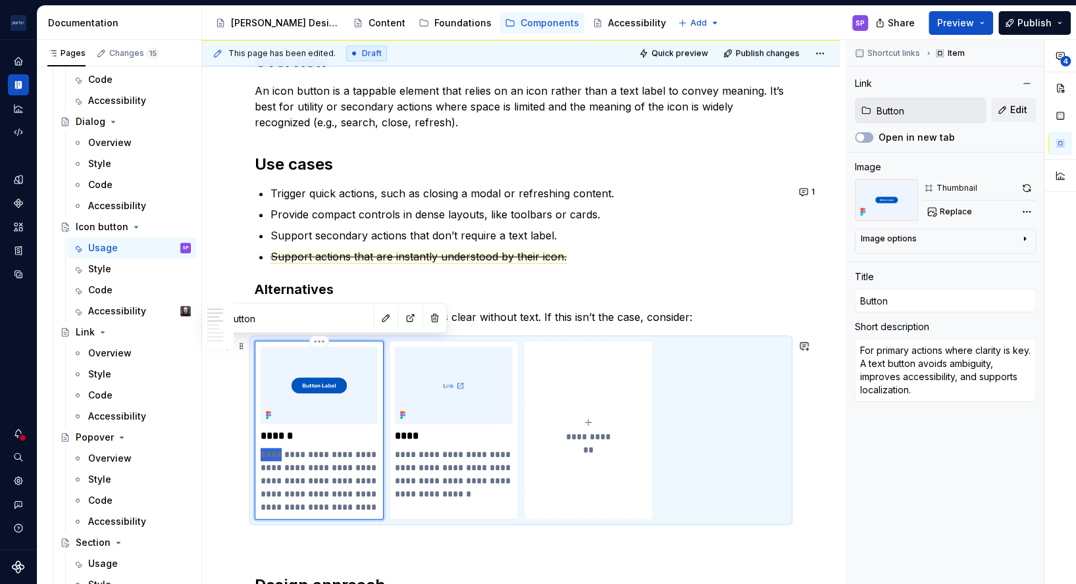
type textarea "*"
type textarea "Bprimary actions where clarity is key. A text button avoids ambiguity, improves…"
type textarea "*"
type textarea "Beprimary actions where clarity is key. A text button avoids ambiguity, improve…"
type textarea "*"
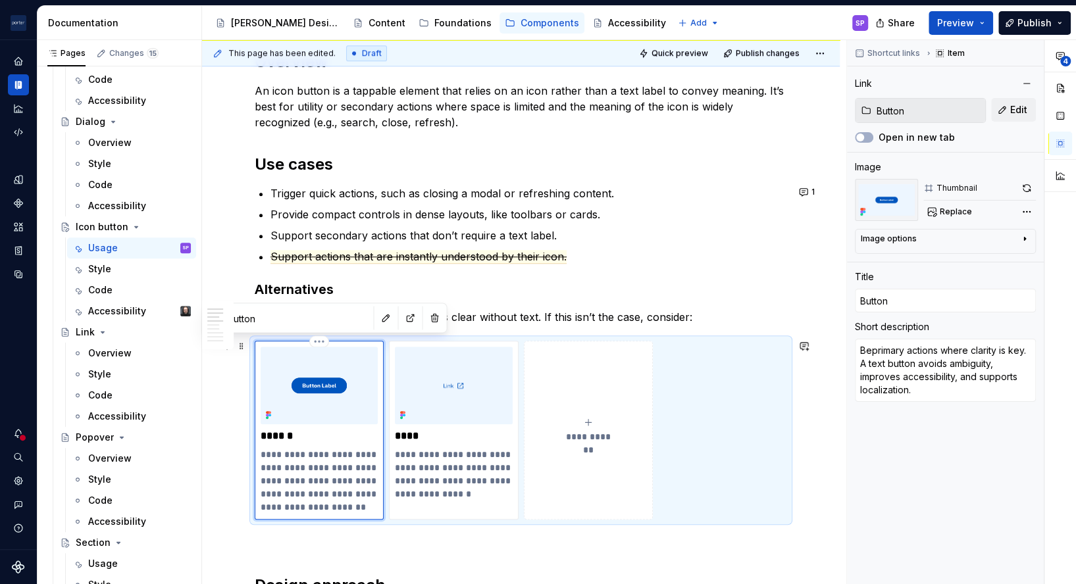
type textarea "Besprimary actions where clarity is key. A text button avoids ambiguity, improv…"
type textarea "*"
type textarea "Bestprimary actions where clarity is key. A text button avoids ambiguity, impro…"
type textarea "*"
type textarea "Best primary actions where clarity is key. A text button avoids ambiguity, impr…"
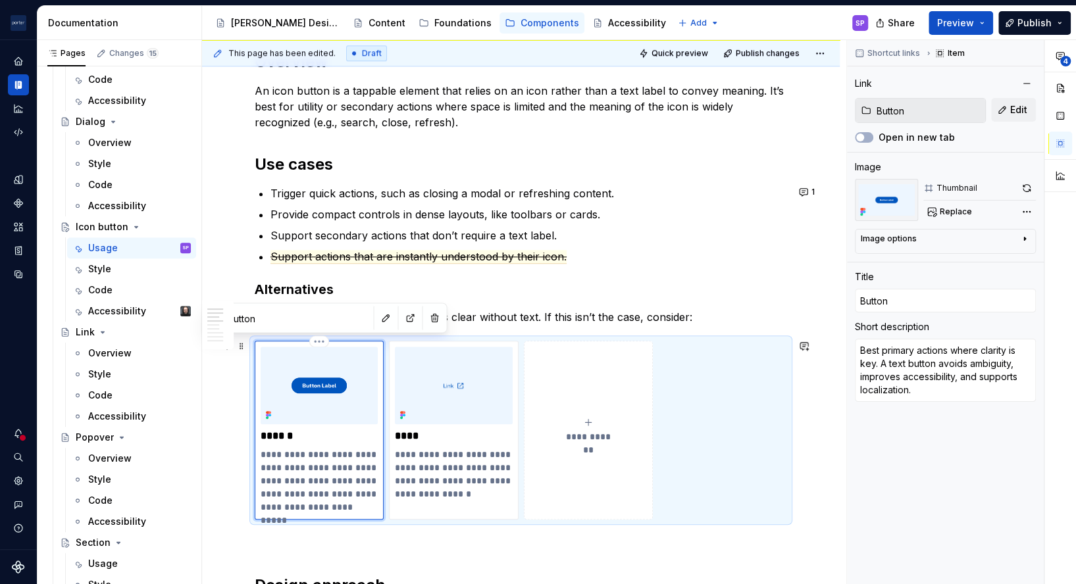
type textarea "*"
type textarea "Best fprimary actions where clarity is key. A text button avoids ambiguity, imp…"
type textarea "*"
type textarea "Best foprimary actions where clarity is key. A text button avoids ambiguity, im…"
type textarea "*"
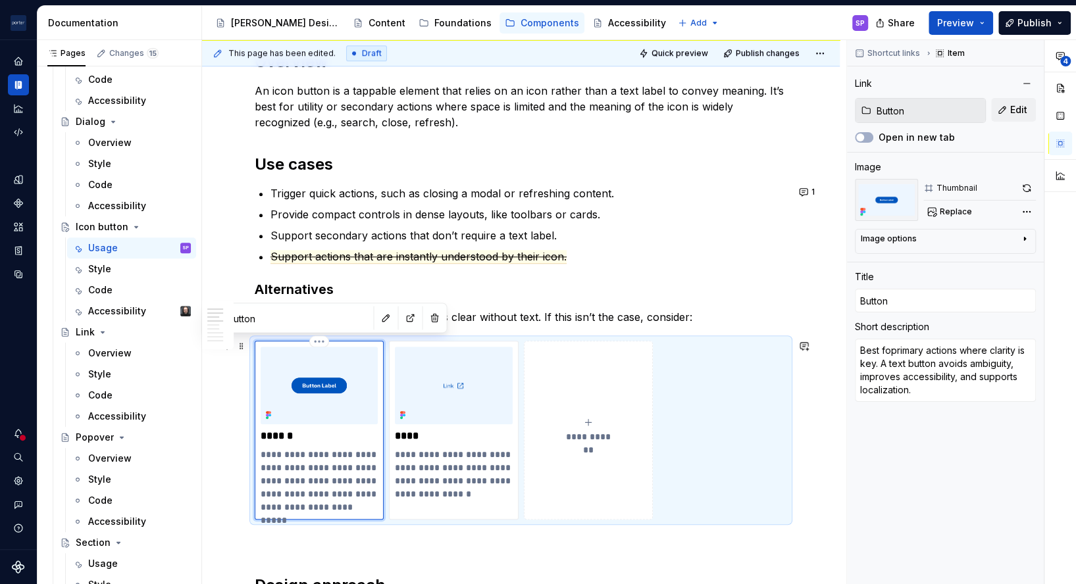
type textarea "Best forprimary actions where clarity is key. A text button avoids ambiguity, i…"
type textarea "*"
type textarea "Best for primary actions where clarity is key. A text button avoids ambiguity, …"
click at [396, 454] on p "**********" at bounding box center [453, 474] width 117 height 53
type textarea "*"
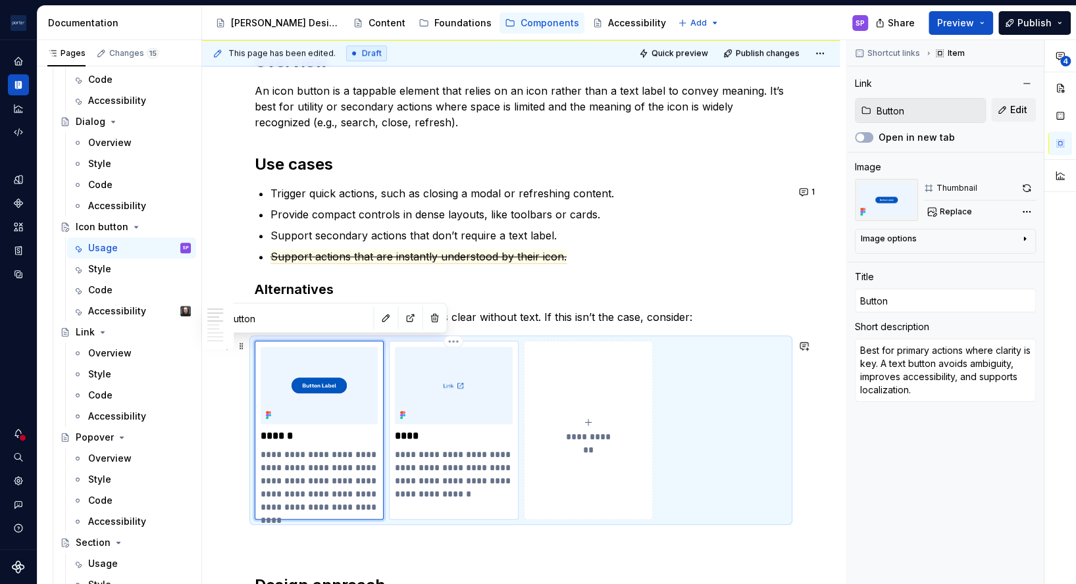
type input "Link"
type textarea "For navigation to another page, screen, or state, rather than triggering an in-…"
click at [396, 454] on p "**********" at bounding box center [453, 474] width 117 height 53
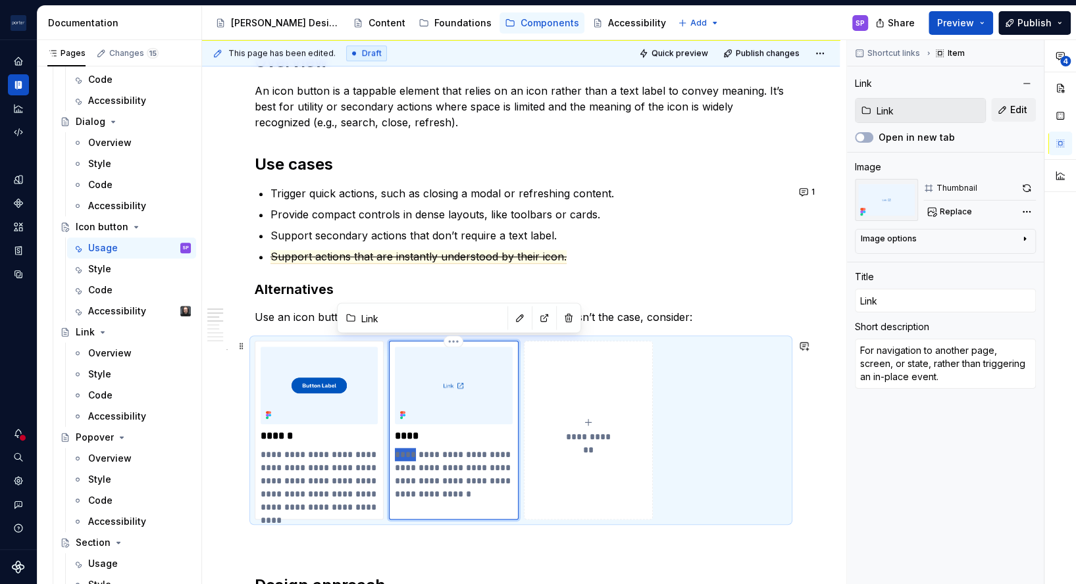
type textarea "*"
type textarea "Bnavigation to another page, screen, or state, rather than triggering an in-pla…"
type textarea "*"
type textarea "Benavigation to another page, screen, or state, rather than triggering an in-pl…"
type textarea "*"
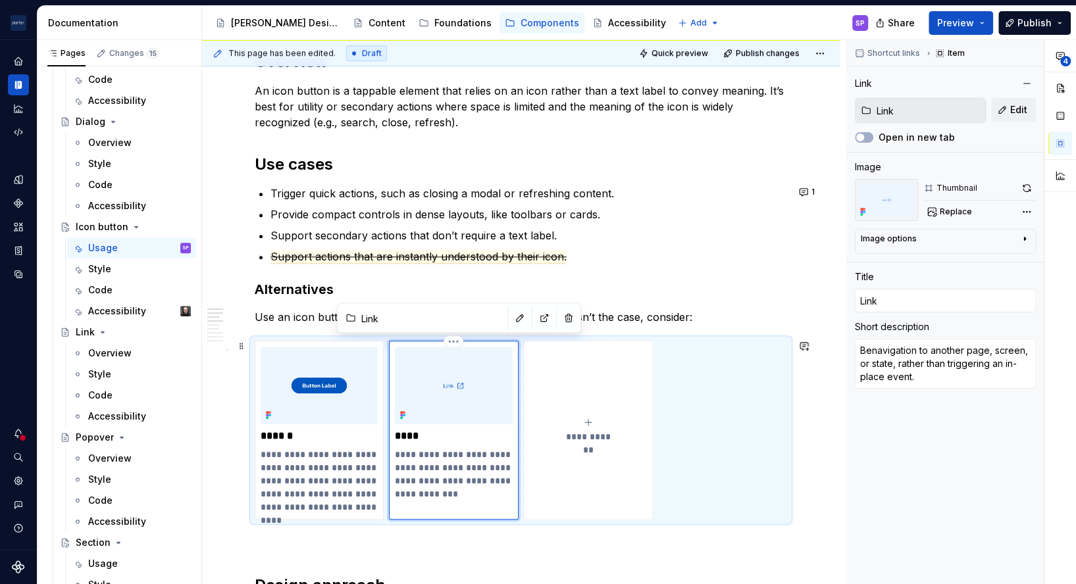
type textarea "Besnavigation to another page, screen, or state, rather than triggering an in-p…"
type textarea "*"
type textarea "Bestnavigation to another page, screen, or state, rather than triggering an in-…"
type textarea "*"
type textarea "Best navigation to another page, screen, or state, rather than triggering an in…"
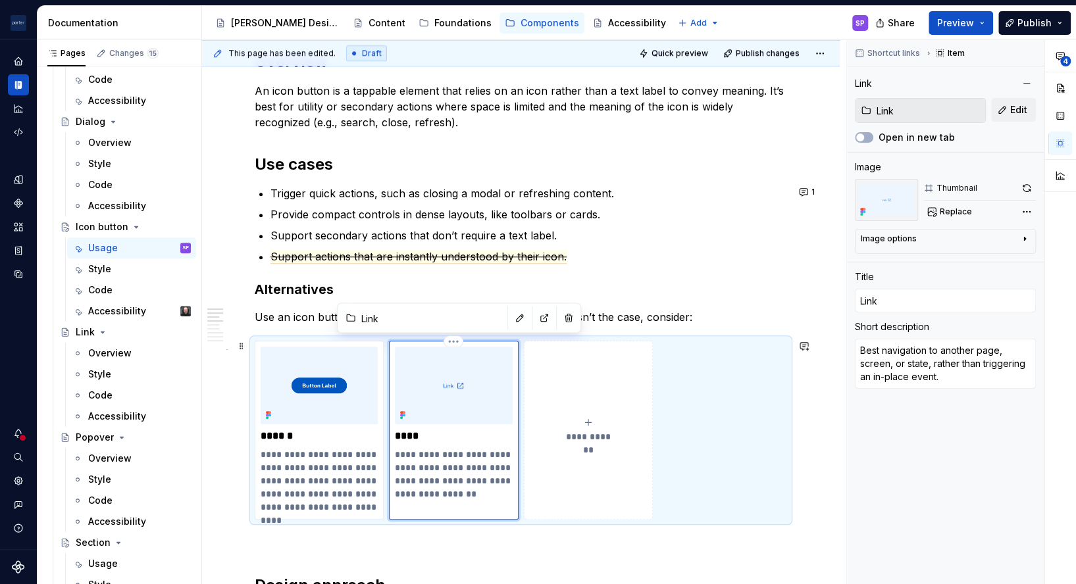
type textarea "*"
type textarea "Best fnavigation to another page, screen, or state, rather than triggering an i…"
type textarea "*"
type textarea "Best fonavigation to another page, screen, or state, rather than triggering an …"
type textarea "*"
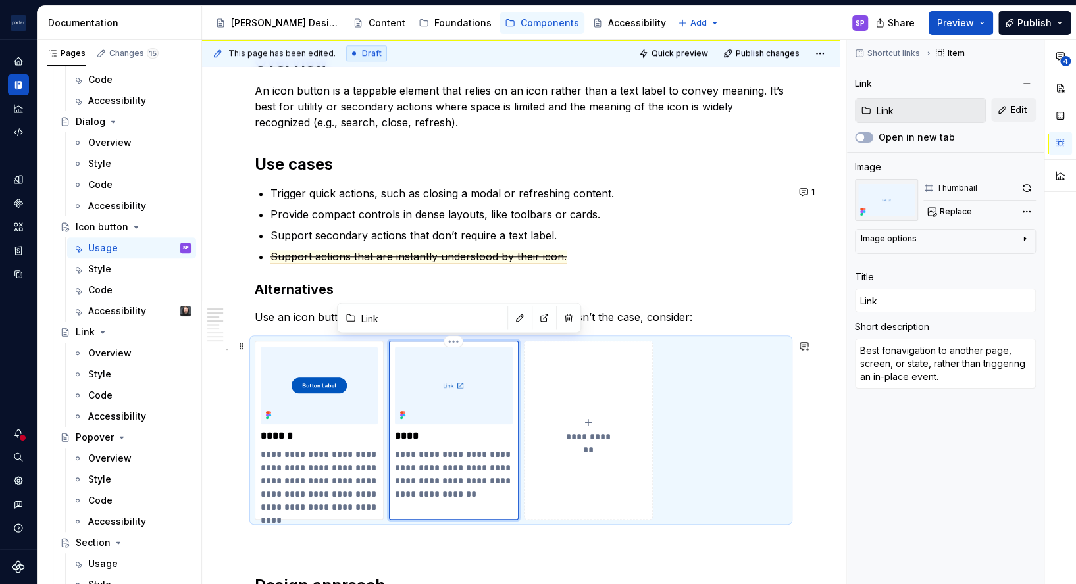
type textarea "Best fornavigation to another page, screen, or state, rather than triggering an…"
type textarea "*"
type textarea "Best for navigation to another page, screen, or state, rather than triggering a…"
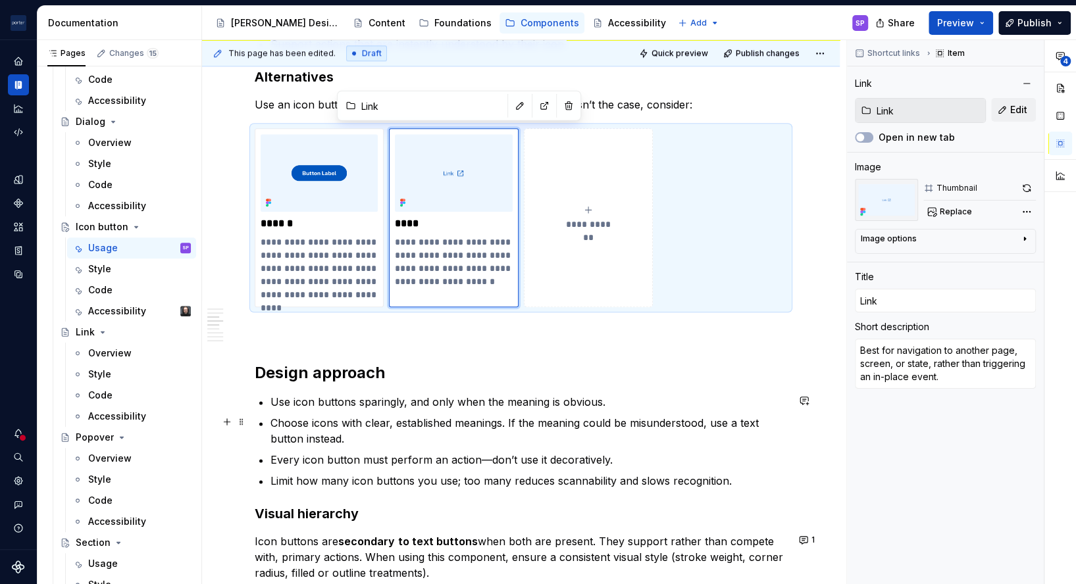
scroll to position [938, 0]
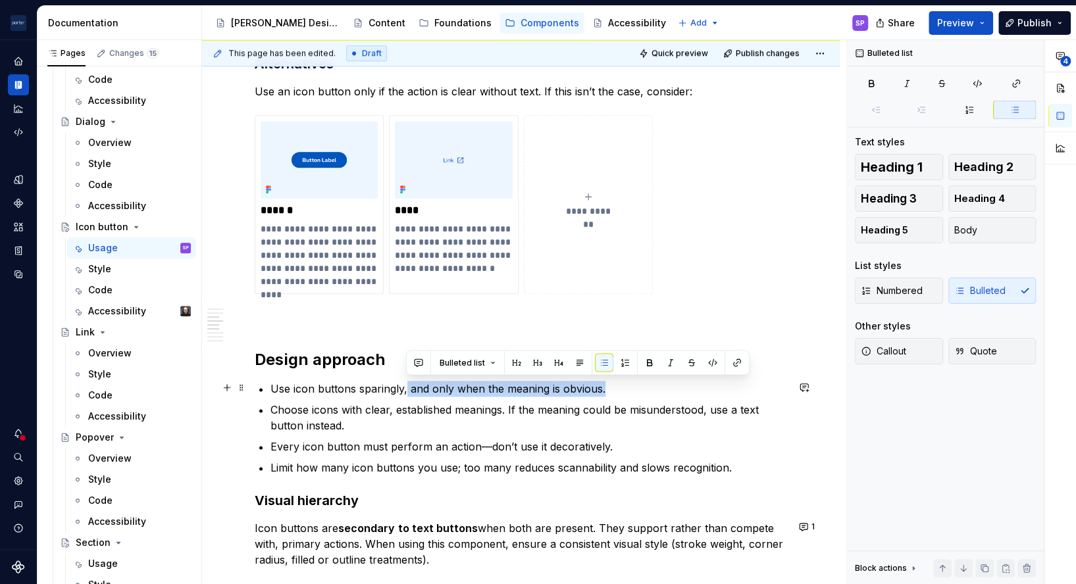
drag, startPoint x: 405, startPoint y: 389, endPoint x: 637, endPoint y: 392, distance: 231.7
click at [637, 392] on p "Use icon buttons sparingly, and only when the meaning is obvious." at bounding box center [529, 389] width 517 height 16
click at [595, 392] on p "Use icon buttons sparingly, and only when the meaning is obvious." at bounding box center [529, 389] width 517 height 16
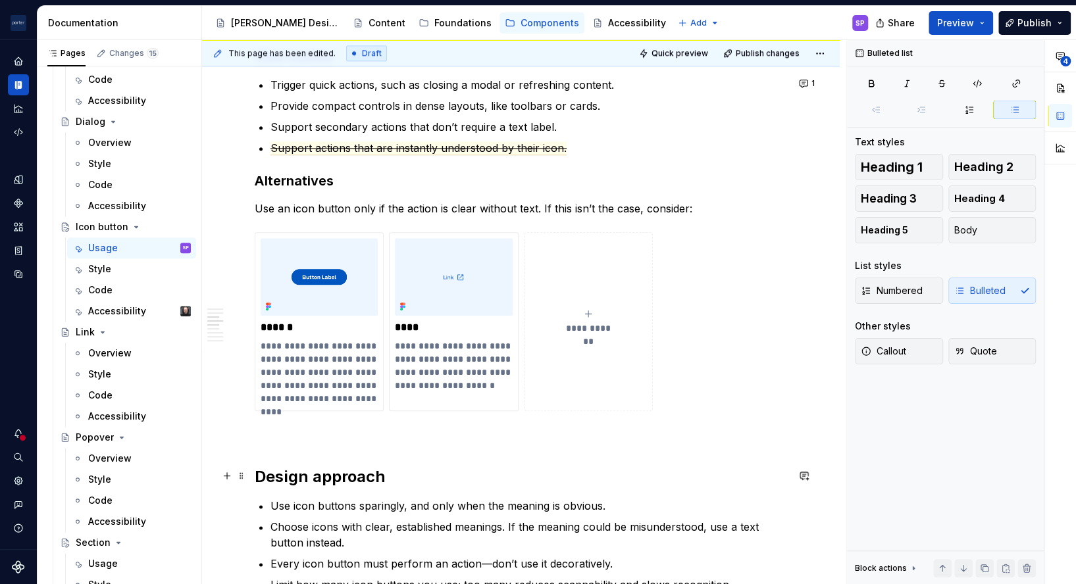
scroll to position [981, 0]
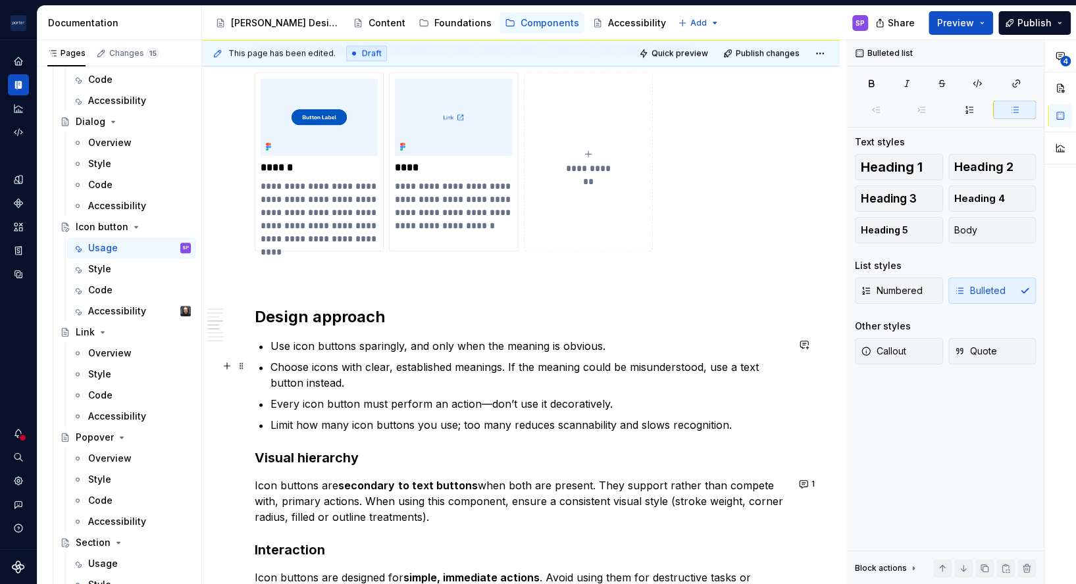
click at [558, 368] on p "Choose icons with clear, established meanings. If the meaning could be misunder…" at bounding box center [529, 375] width 517 height 32
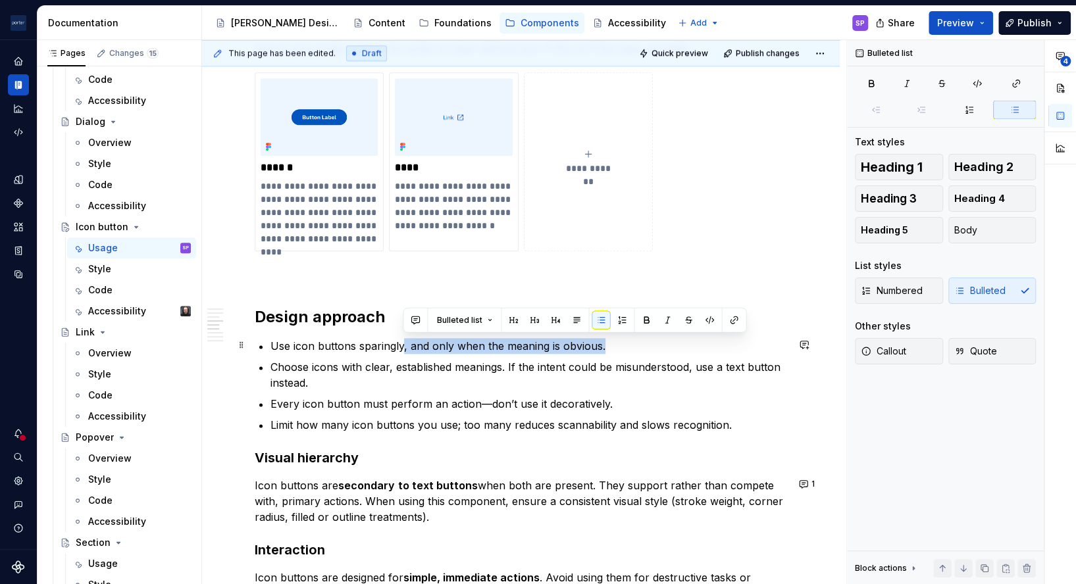
drag, startPoint x: 404, startPoint y: 348, endPoint x: 609, endPoint y: 342, distance: 204.8
click at [609, 342] on p "Use icon buttons sparingly, and only when the meaning is obvious." at bounding box center [529, 346] width 517 height 16
click at [686, 319] on button "button" at bounding box center [688, 320] width 18 height 18
click at [640, 393] on ul "Use icon buttons sparingly , and only when the meaning is obvious. Choose icons…" at bounding box center [529, 385] width 517 height 95
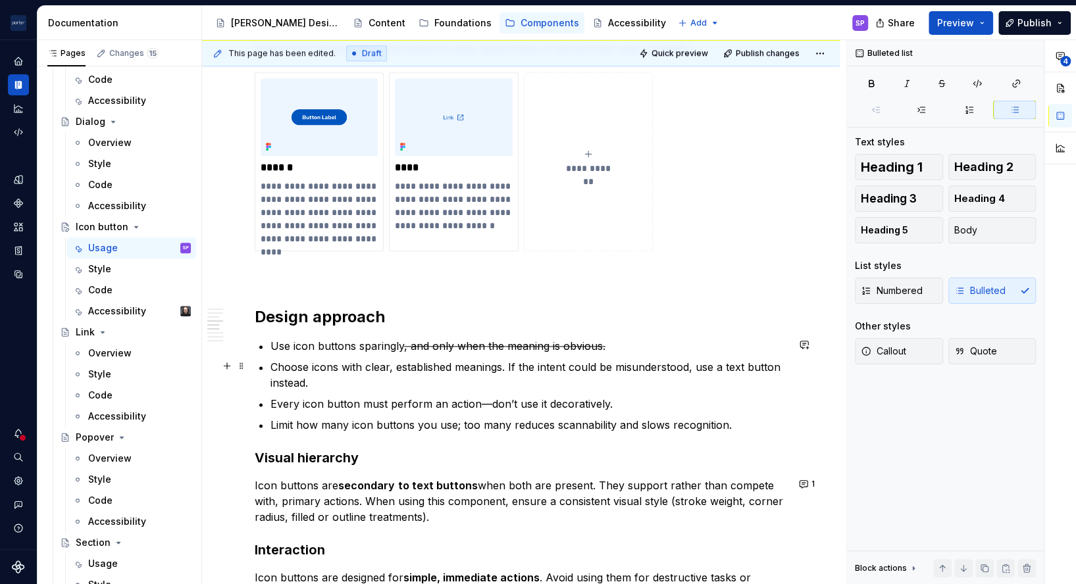
click at [438, 381] on p "Choose icons with clear, established meanings. If the intent could be misunders…" at bounding box center [529, 375] width 517 height 32
click at [648, 333] on div "**********" at bounding box center [521, 300] width 532 height 2042
click at [623, 376] on p "Choose icons with clear, established meanings. If the intent could be misunders…" at bounding box center [529, 375] width 517 height 32
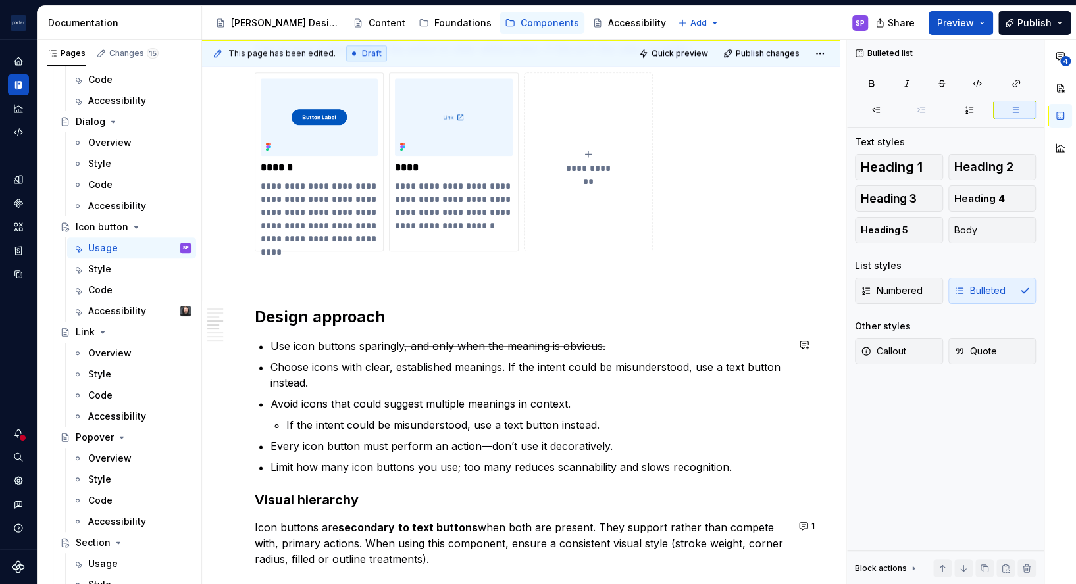
click at [614, 373] on p "Choose icons with clear, established meanings. If the intent could be misunders…" at bounding box center [529, 375] width 517 height 32
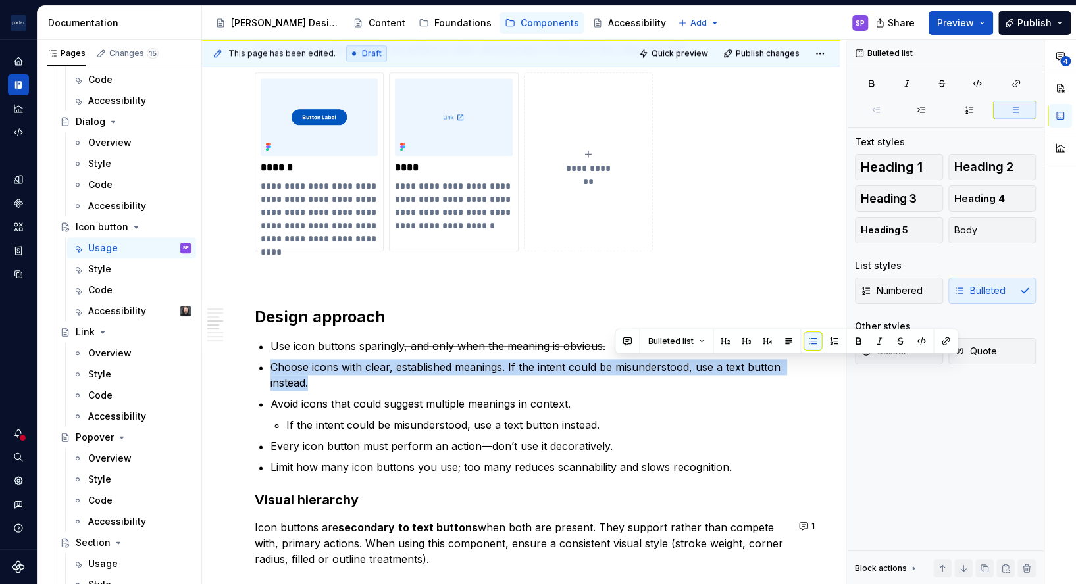
click at [614, 373] on p "Choose icons with clear, established meanings. If the intent could be misunders…" at bounding box center [529, 375] width 517 height 32
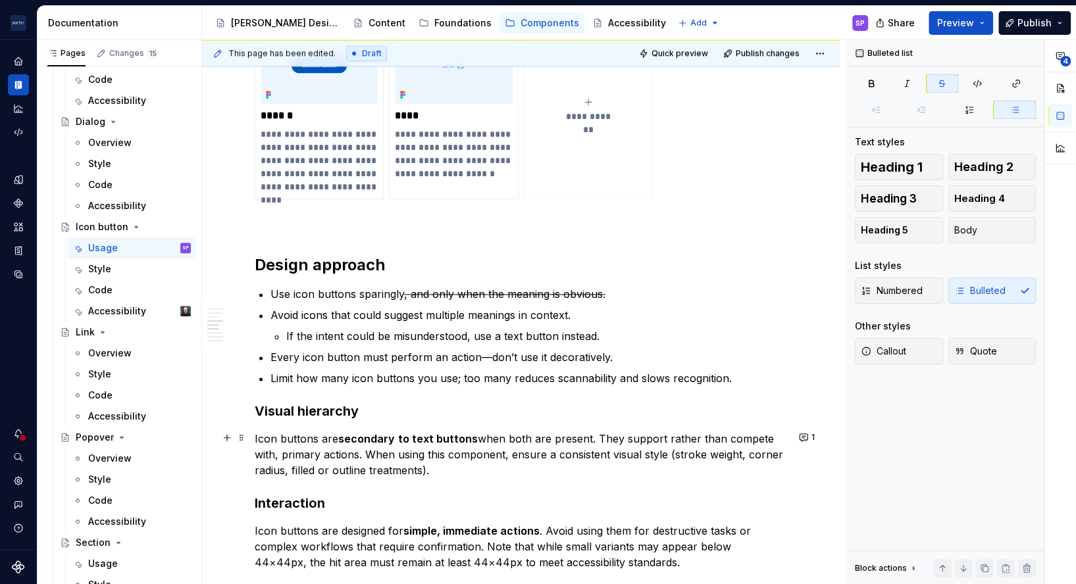
scroll to position [1085, 0]
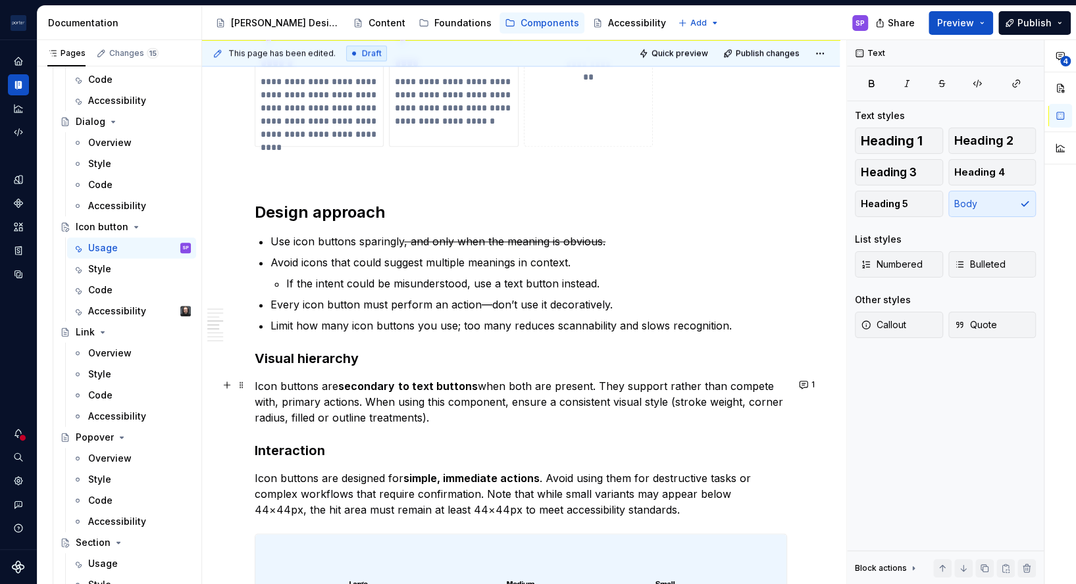
click at [325, 386] on p "Icon buttons are secondary to text buttons when both are present. They support …" at bounding box center [521, 401] width 532 height 47
click at [683, 380] on p "Icon buttons should appear secondary to text buttons when both are present. The…" at bounding box center [521, 401] width 532 height 47
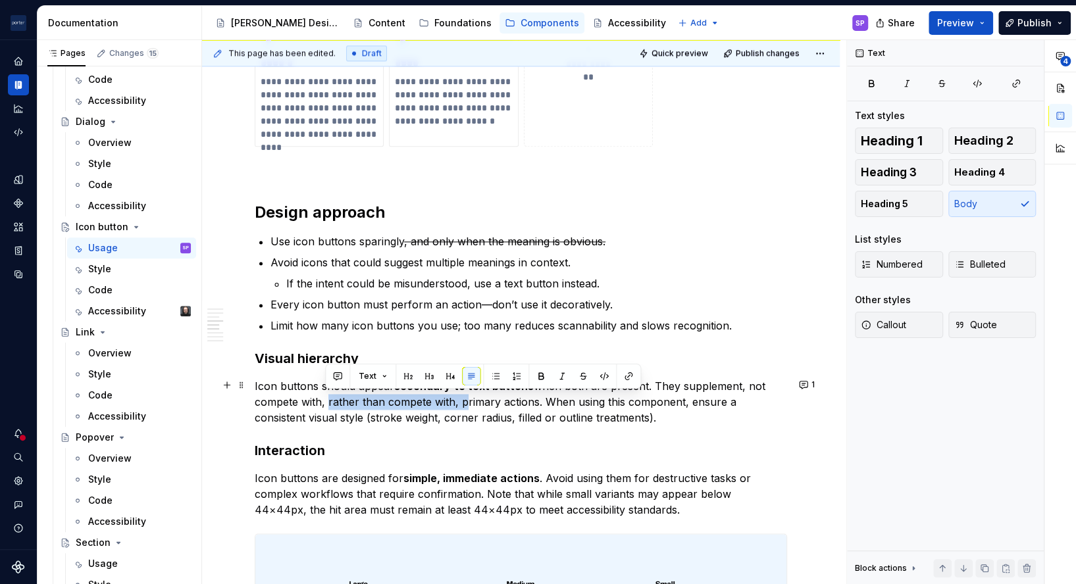
drag, startPoint x: 326, startPoint y: 401, endPoint x: 459, endPoint y: 397, distance: 132.4
click at [459, 397] on p "Icon buttons should appear secondary to text buttons when both are present. The…" at bounding box center [521, 401] width 532 height 47
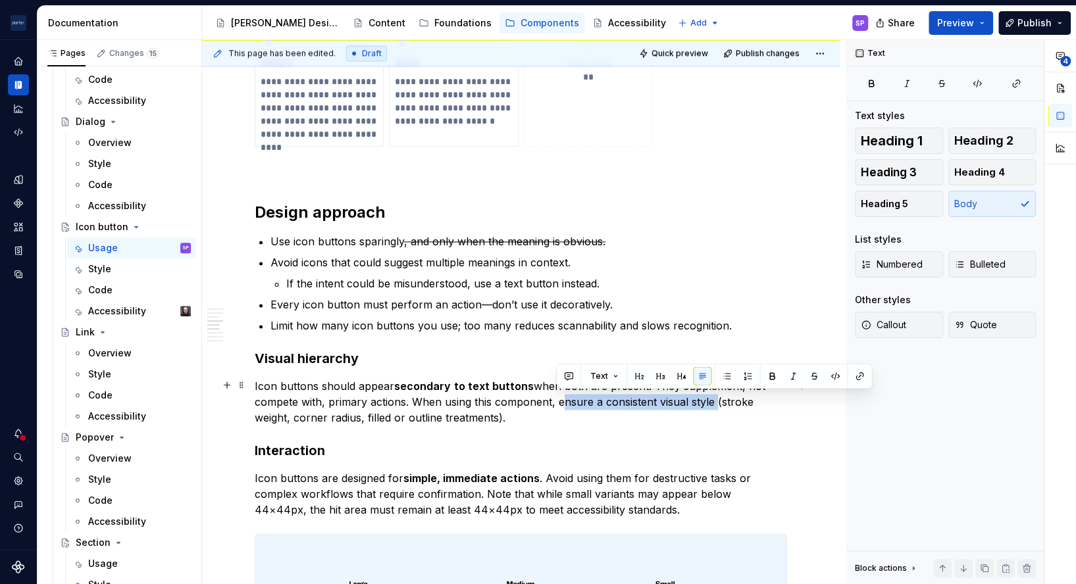
drag, startPoint x: 558, startPoint y: 401, endPoint x: 713, endPoint y: 401, distance: 154.7
click at [713, 401] on p "Icon buttons should appear secondary to text buttons when both are present. The…" at bounding box center [521, 401] width 532 height 47
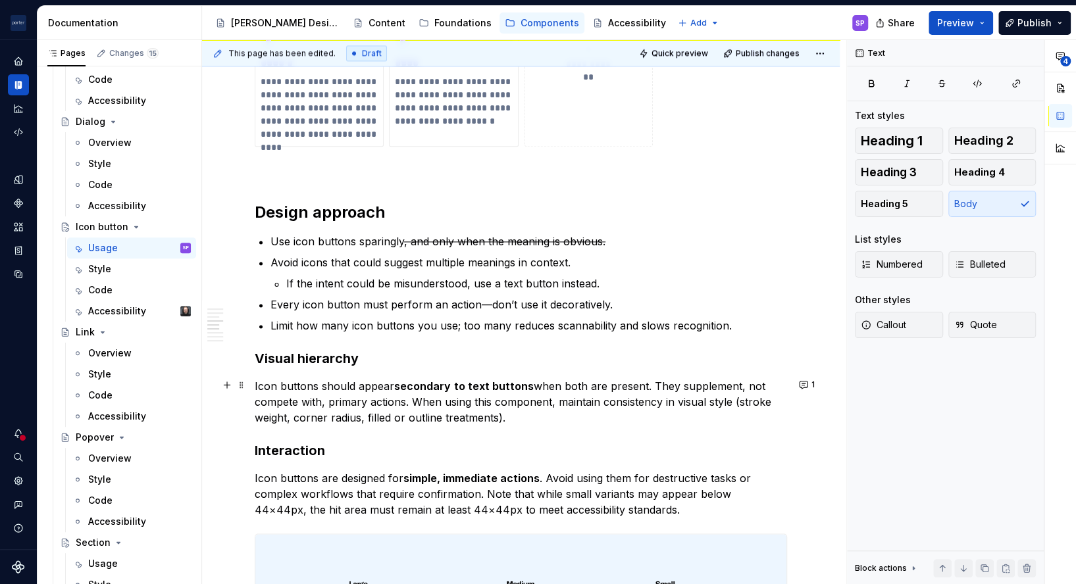
click at [398, 417] on p "Icon buttons should appear secondary to text buttons when both are present. The…" at bounding box center [521, 401] width 532 height 47
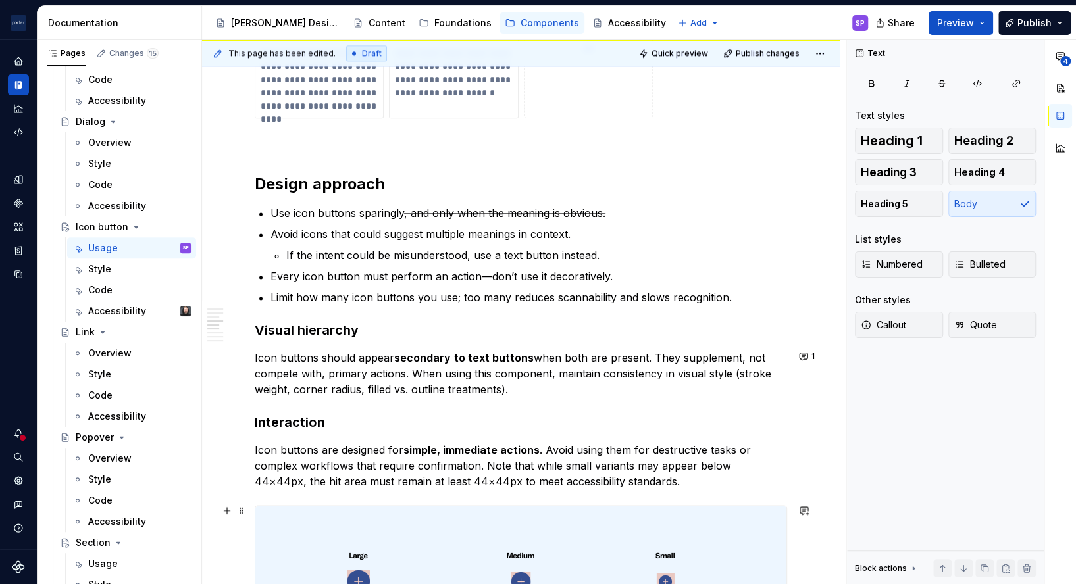
scroll to position [1114, 0]
click at [582, 450] on p "Icon buttons are designed for simple, immediate actions . Avoid using them for …" at bounding box center [521, 465] width 532 height 47
click at [299, 466] on p "Icon buttons are designed for simple, immediate actions . Avoid them for destru…" at bounding box center [521, 465] width 532 height 47
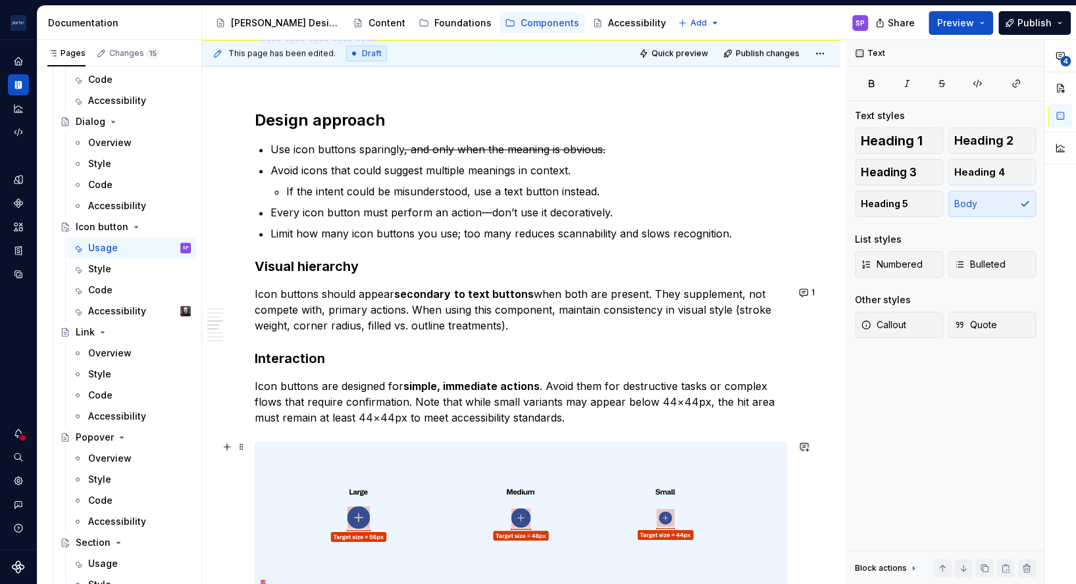
scroll to position [1179, 0]
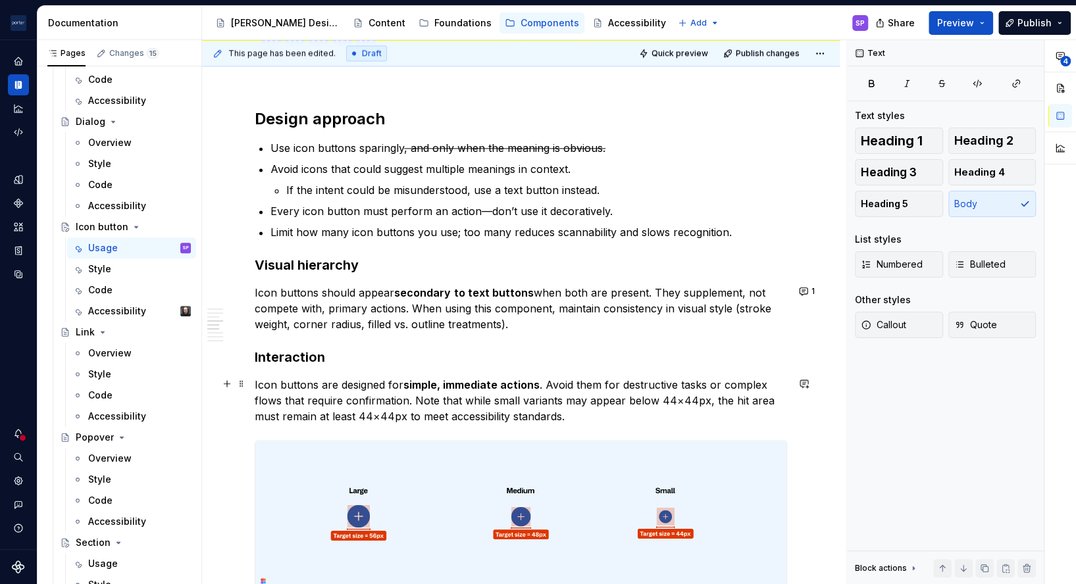
click at [295, 403] on p "Icon buttons are designed for simple, immediate actions . Avoid them for destru…" at bounding box center [521, 400] width 532 height 47
click at [296, 408] on p "Icon buttons are designed for simple, immediate actions . Avoid them for destru…" at bounding box center [521, 400] width 532 height 47
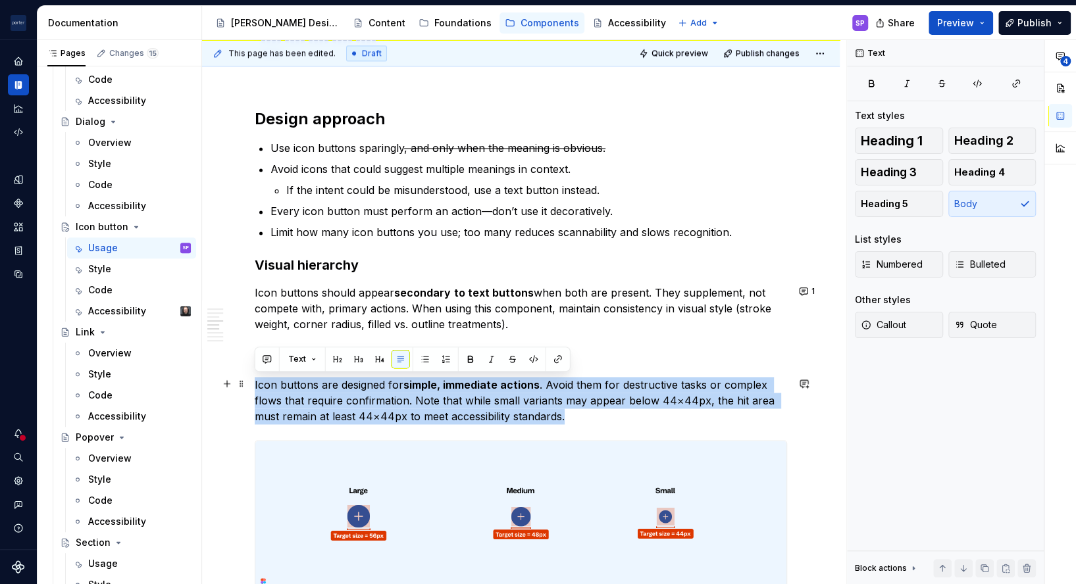
click at [280, 421] on p "Icon buttons are designed for simple, immediate actions . Avoid them for destru…" at bounding box center [521, 400] width 532 height 47
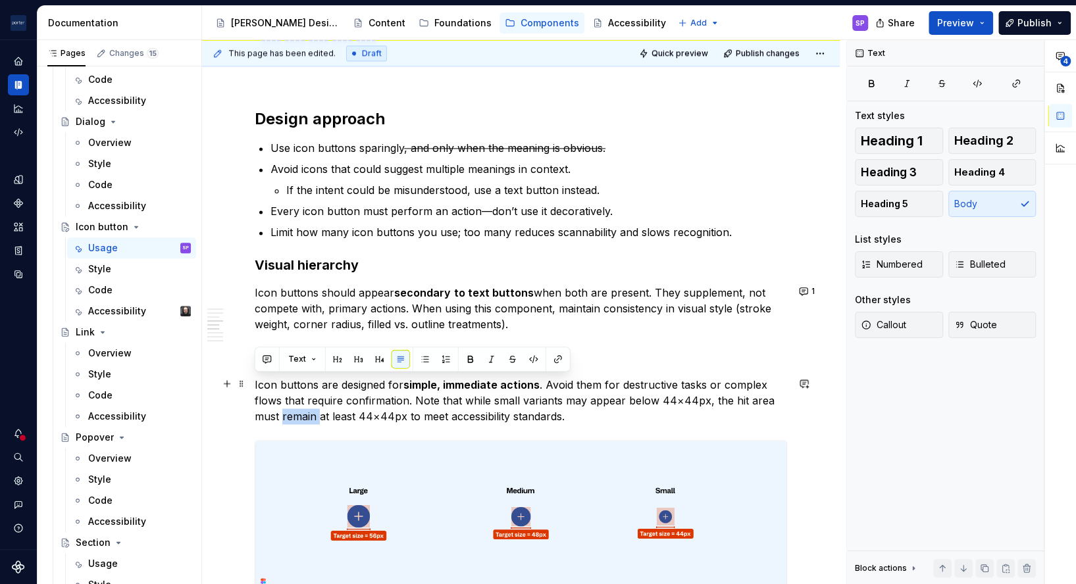
click at [280, 421] on p "Icon buttons are designed for simple, immediate actions . Avoid them for destru…" at bounding box center [521, 400] width 532 height 47
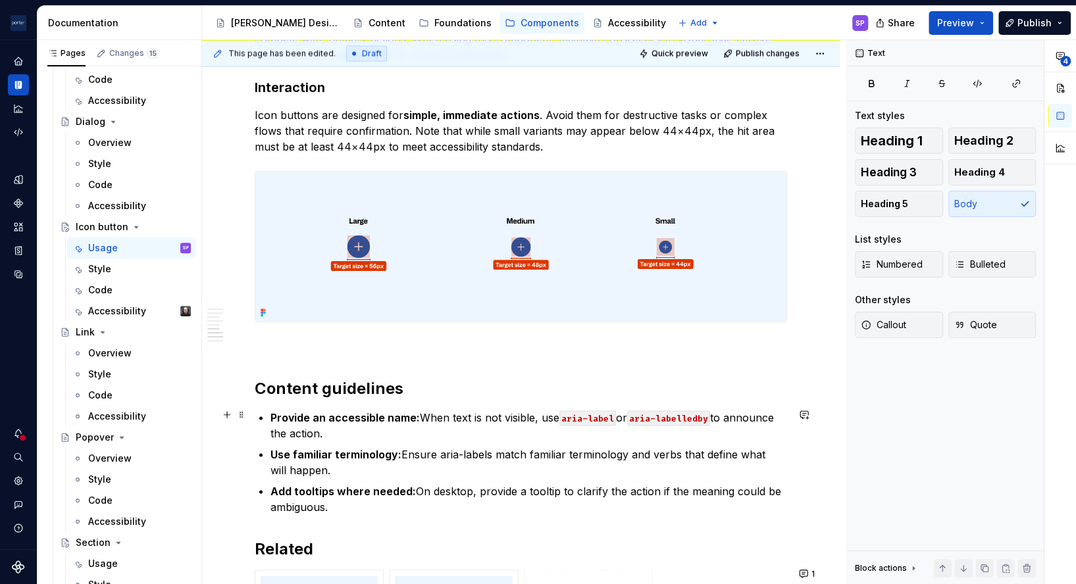
scroll to position [1495, 0]
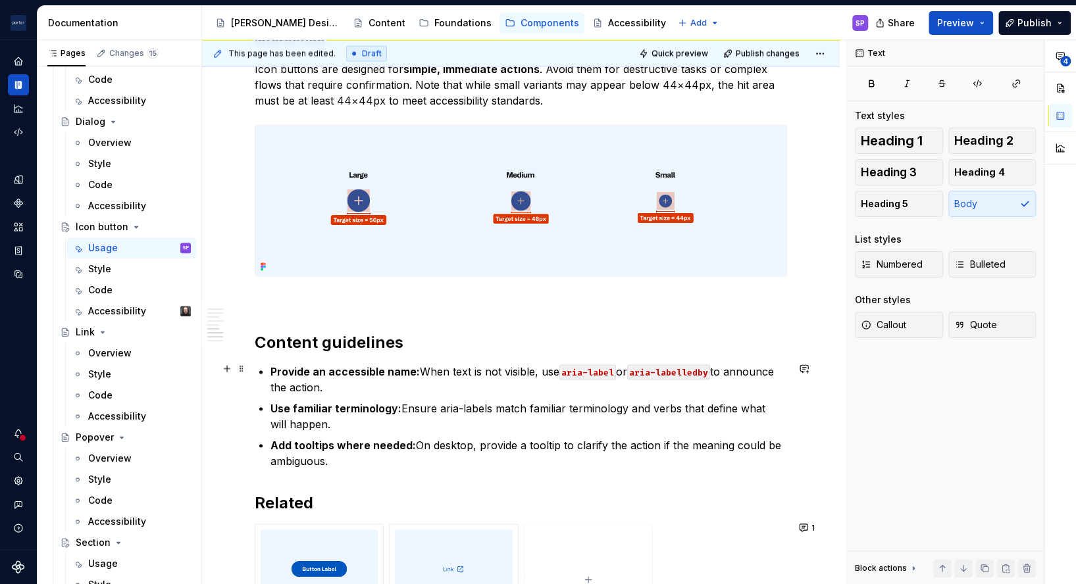
click at [457, 374] on p "Provide an accessible name: When text is not visible, use aria-label or aria-la…" at bounding box center [529, 379] width 517 height 32
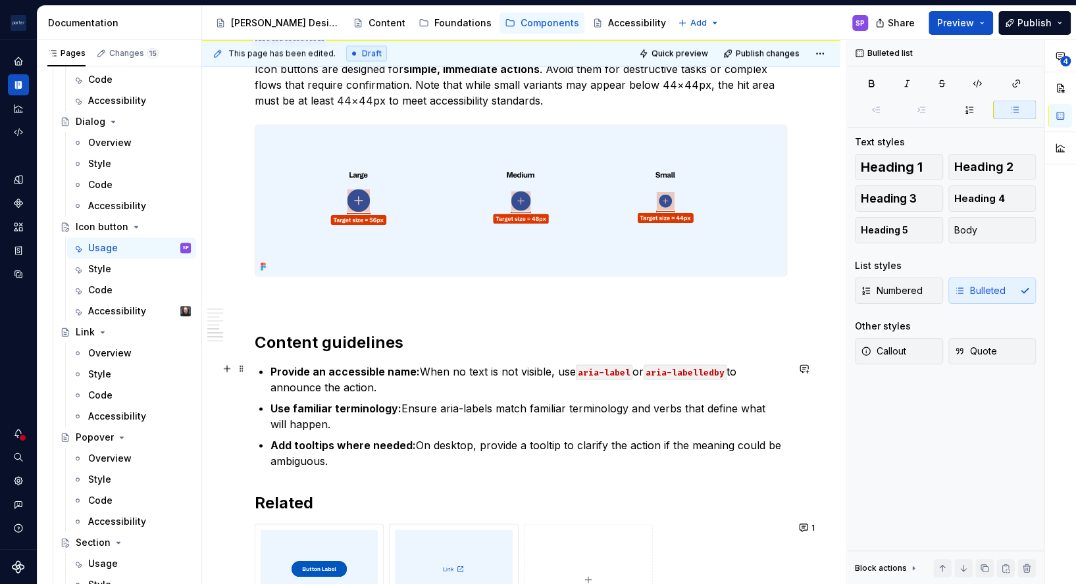
click at [498, 369] on p "Provide an accessible name: When no text is not visible, use aria-label or aria…" at bounding box center [529, 379] width 517 height 32
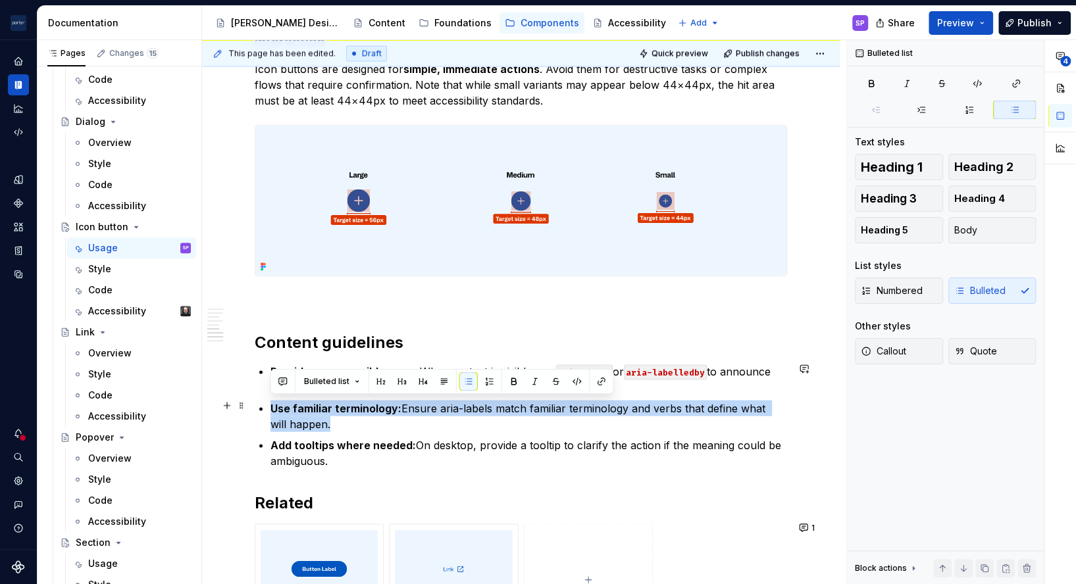
drag, startPoint x: 453, startPoint y: 419, endPoint x: 401, endPoint y: 396, distance: 56.6
click at [401, 396] on ul "Provide an accessible name: When no text is visible, use aria-label or aria-lab…" at bounding box center [529, 415] width 517 height 105
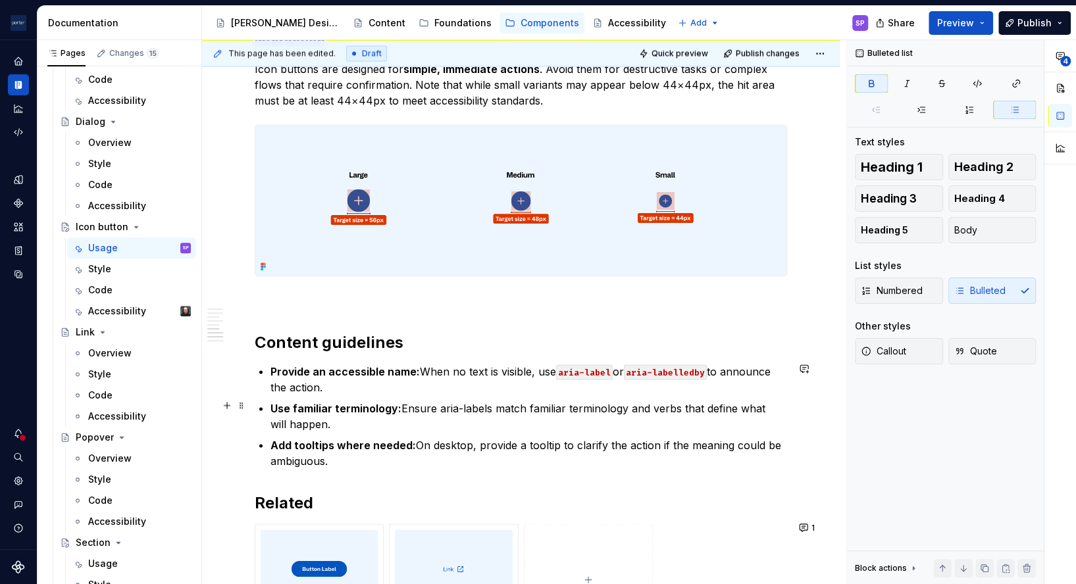
click at [401, 396] on ul "Provide an accessible name: When no text is visible, use aria-label or aria-lab…" at bounding box center [529, 415] width 517 height 105
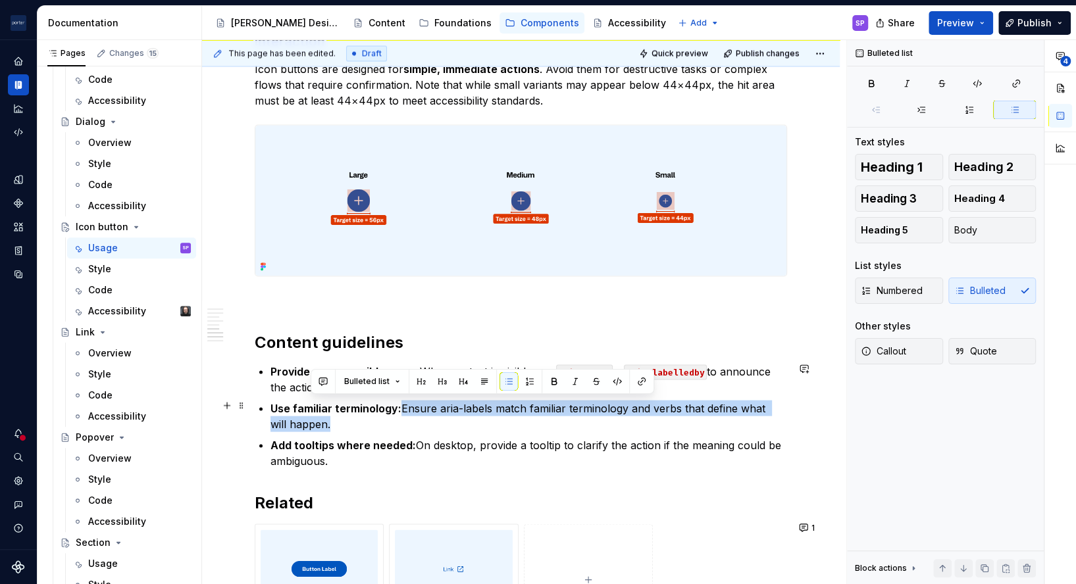
drag, startPoint x: 401, startPoint y: 399, endPoint x: 412, endPoint y: 419, distance: 22.4
click at [412, 419] on p "Use familiar terminology: Ensure aria-labels match familiar terminology and ver…" at bounding box center [529, 416] width 517 height 32
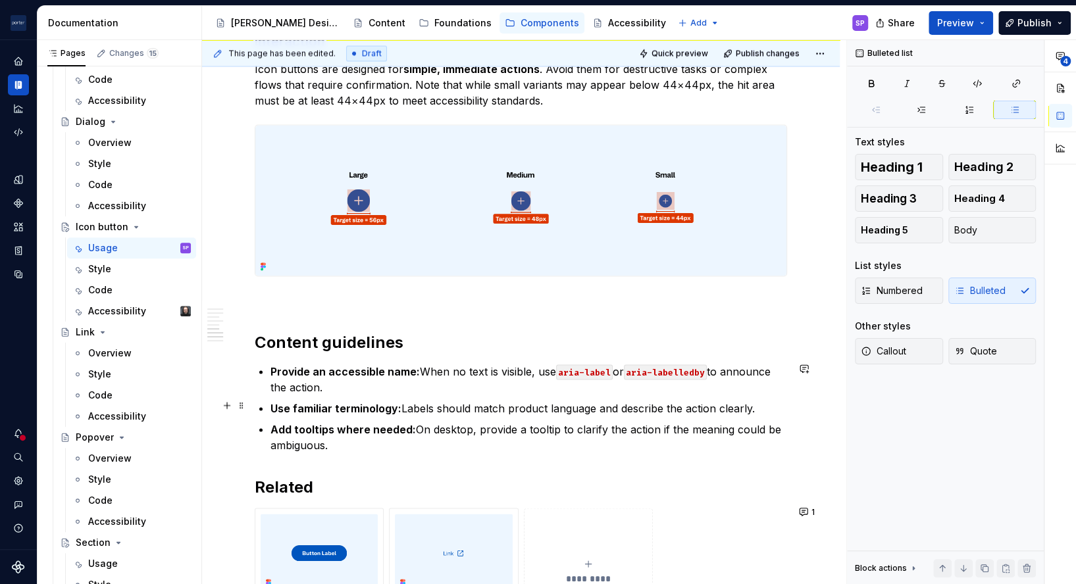
click at [406, 405] on p "Use familiar terminology: Labels should match product language and describe the…" at bounding box center [529, 408] width 517 height 16
click at [487, 435] on p "Add tooltips where needed: On desktop, provide a tooltip to clarify the action …" at bounding box center [529, 437] width 517 height 32
click at [433, 440] on p "Add tooltips where needed: On desktop, provide a tooltip to clarify the action …" at bounding box center [529, 437] width 517 height 32
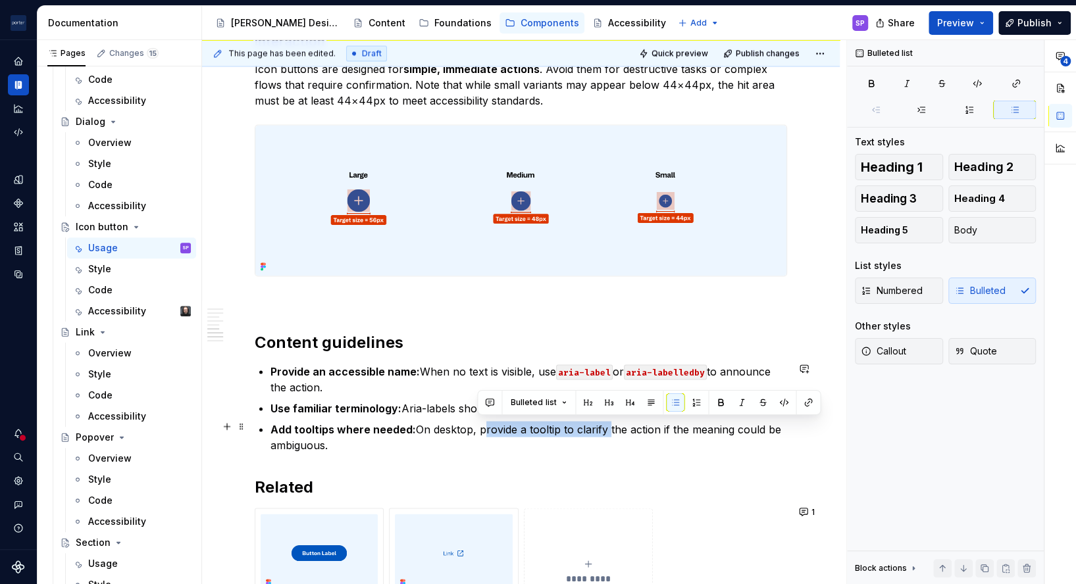
drag, startPoint x: 479, startPoint y: 427, endPoint x: 602, endPoint y: 428, distance: 122.4
click at [602, 428] on p "Add tooltips where needed: On desktop, provide a tooltip to clarify the action …" at bounding box center [529, 437] width 517 height 32
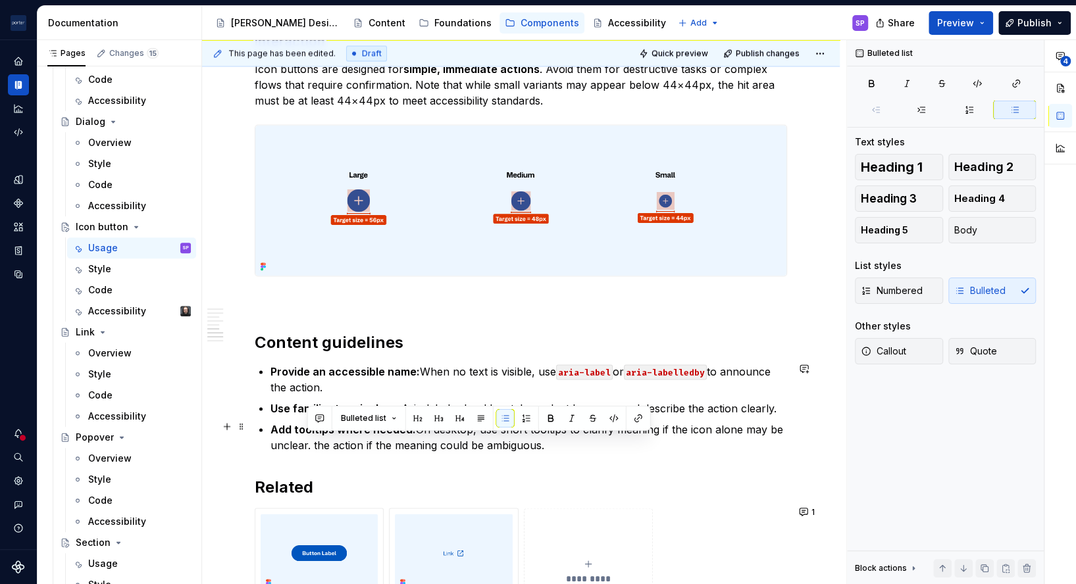
drag, startPoint x: 592, startPoint y: 435, endPoint x: 308, endPoint y: 444, distance: 284.5
click at [308, 444] on p "Add tooltips where needed: On desktop, use short tooltips to clarify meaning if…" at bounding box center [529, 437] width 517 height 32
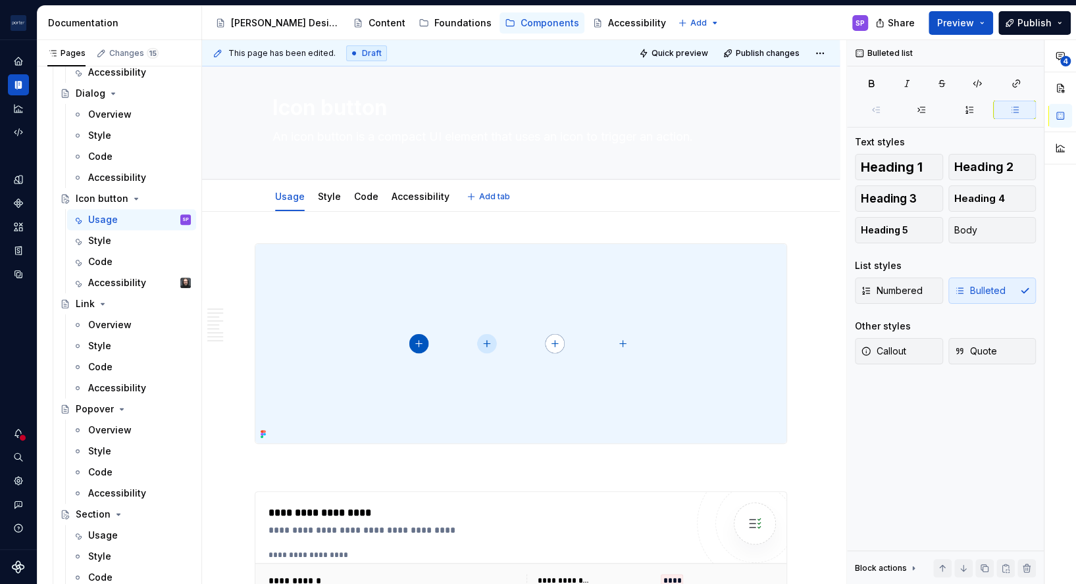
scroll to position [0, 0]
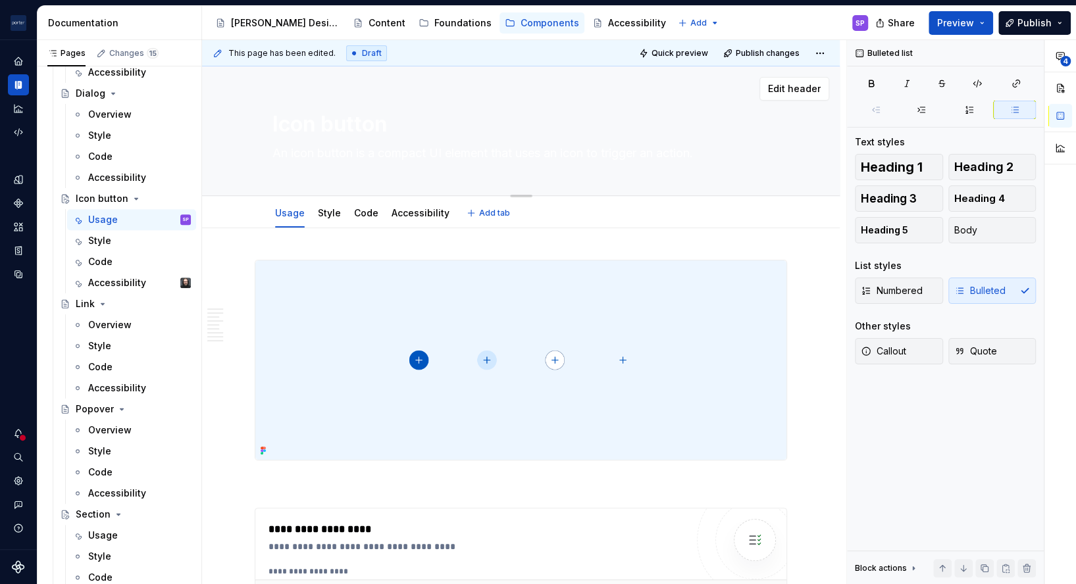
type textarea "*"
click at [331, 142] on div "Icon button An icon button is a compact UI element that uses an icon to trigger…" at bounding box center [521, 130] width 498 height 129
drag, startPoint x: 331, startPoint y: 142, endPoint x: 328, endPoint y: 152, distance: 11.0
click at [328, 152] on textarea "An icon button is a compact UI element that uses an icon to trigger an action." at bounding box center [519, 153] width 498 height 21
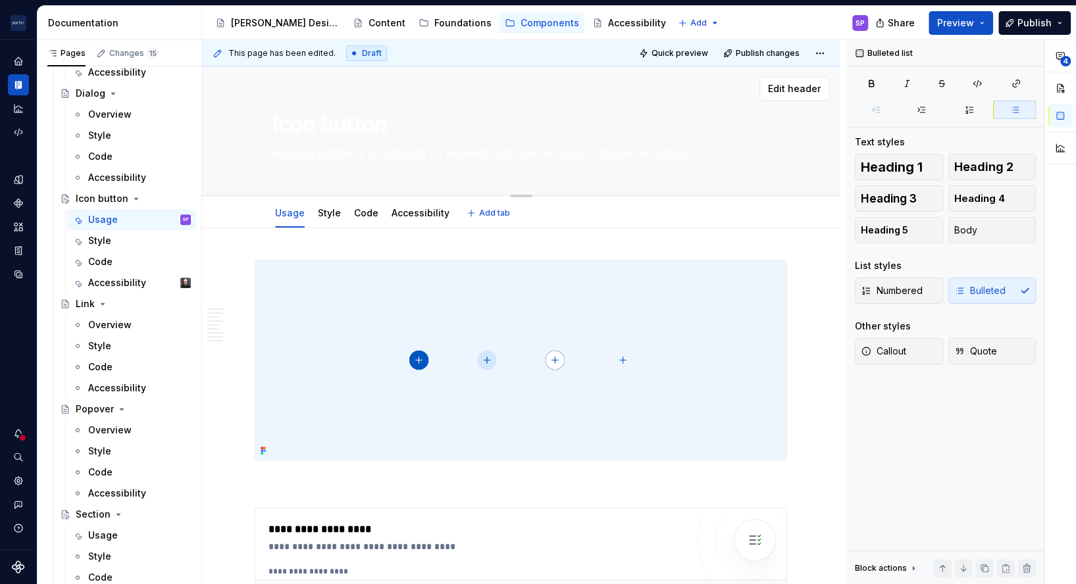
click at [328, 152] on textarea "An icon button is a compact UI element that uses an icon to trigger an action." at bounding box center [519, 153] width 498 height 21
click at [580, 150] on textarea "An icon button is a compact UI element that uses an icon to trigger an action." at bounding box center [519, 153] width 498 height 21
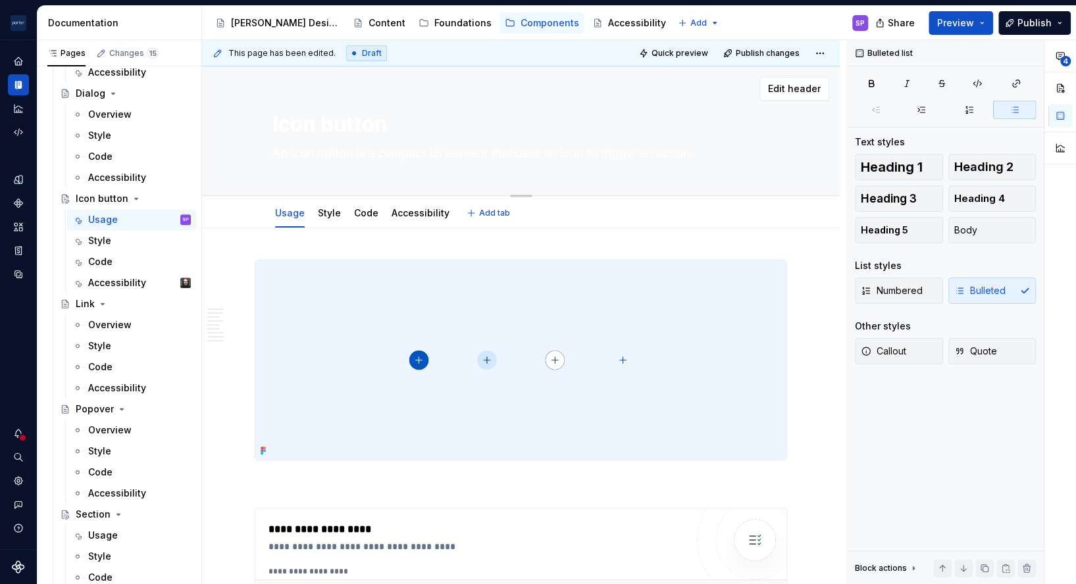
type textarea "An icon button is a compact UI element that uses an to trigger an action."
type textarea "*"
type textarea "An icon button is a compact UI element that uses anto trigger an action."
type textarea "*"
type textarea "An icon button is a compact UI element that uses ato trigger an action."
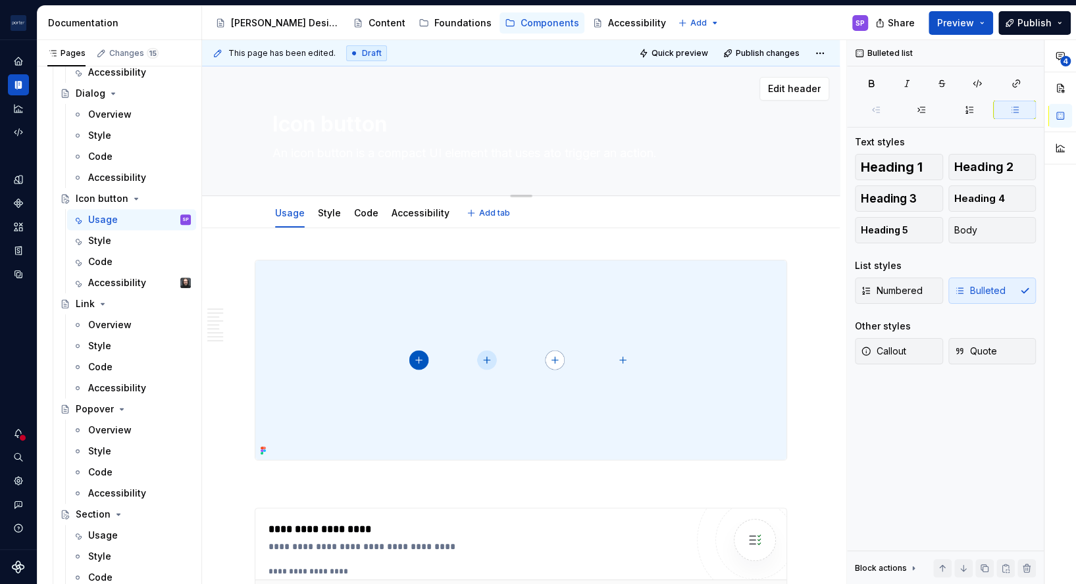
type textarea "*"
type textarea "An icon button is a compact UI element that uses a to trigger an action."
type textarea "*"
type textarea "An icon button is a compact UI element that uses a sto trigger an action."
type textarea "*"
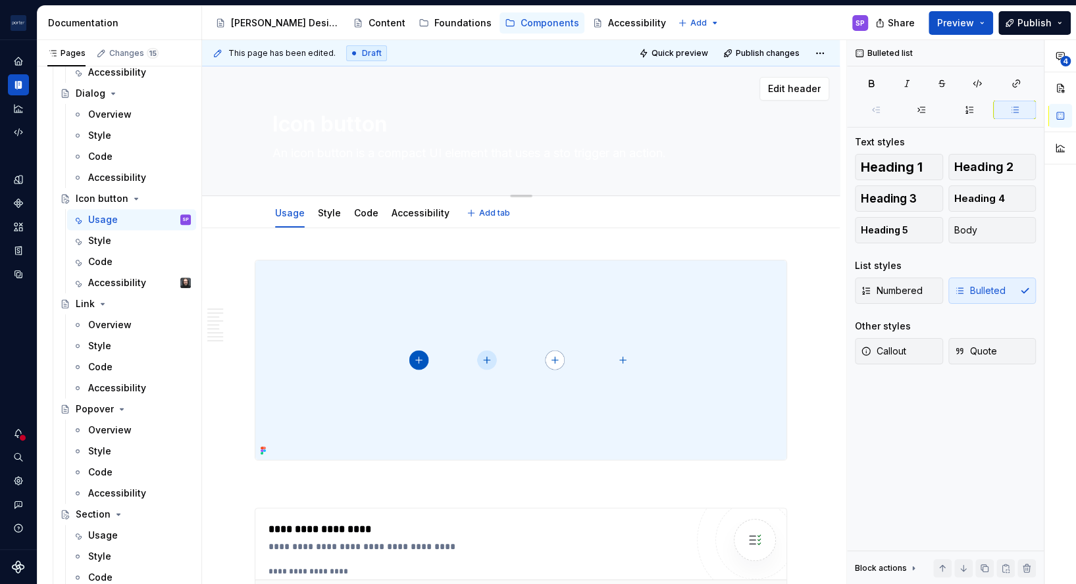
type textarea "An icon button is a compact UI element that uses a syto trigger an action."
type textarea "*"
type textarea "An icon button is a compact UI element that uses a symto trigger an action."
type textarea "*"
type textarea "An icon button is a compact UI element that uses a symbto trigger an action."
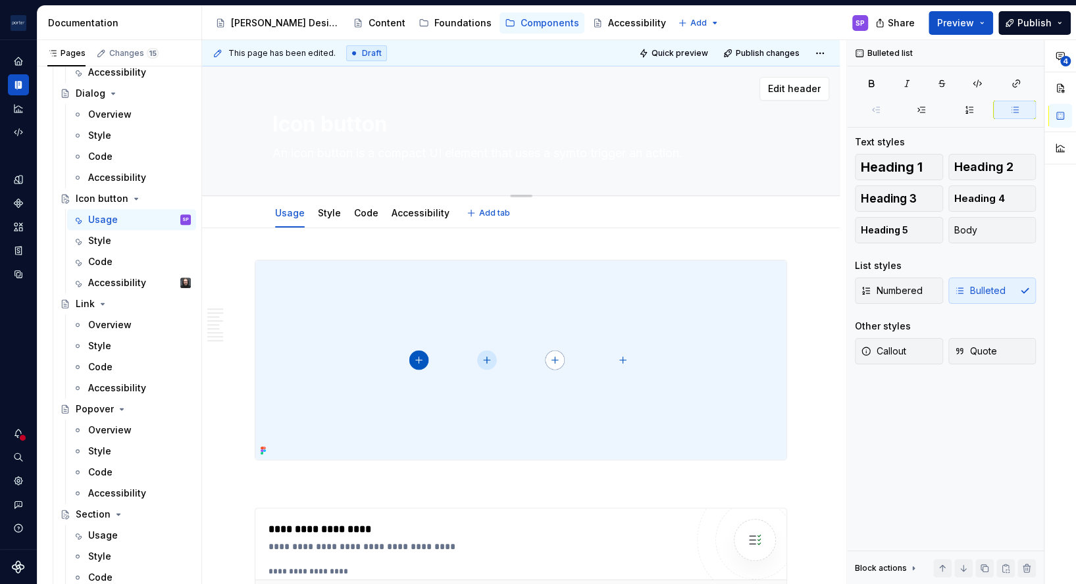
type textarea "*"
type textarea "An icon button is a compact UI element that uses a symboto trigger an action."
type textarea "*"
type textarea "An icon button is a compact UI element that uses a symbolto trigger an action."
type textarea "*"
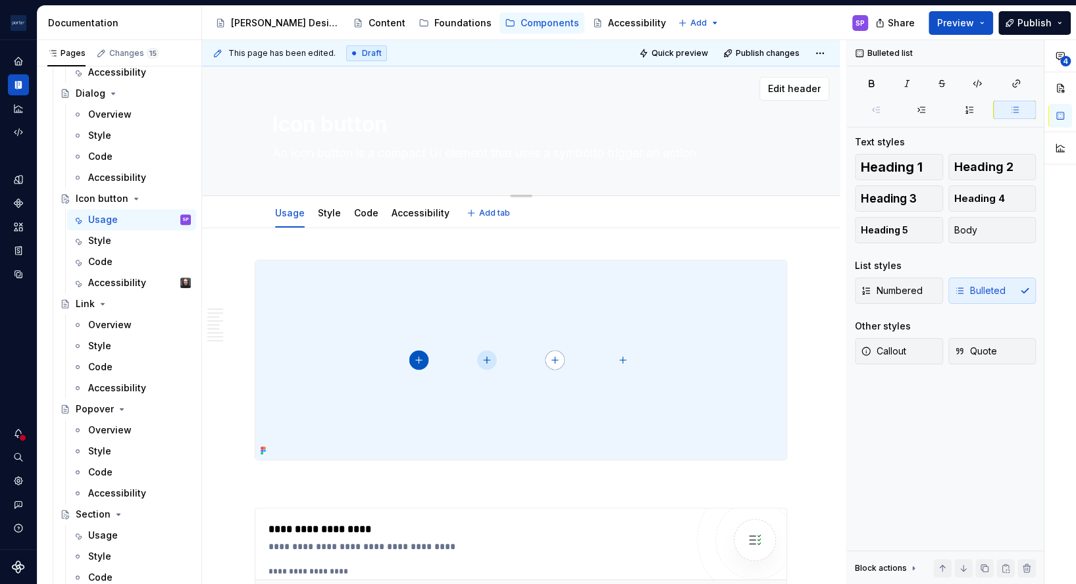
type textarea "An icon button is a compact UI element that uses a symbol to trigger an action."
click at [580, 150] on textarea "An icon button is a compact UI element that uses a symbol to trigger an action." at bounding box center [519, 153] width 498 height 21
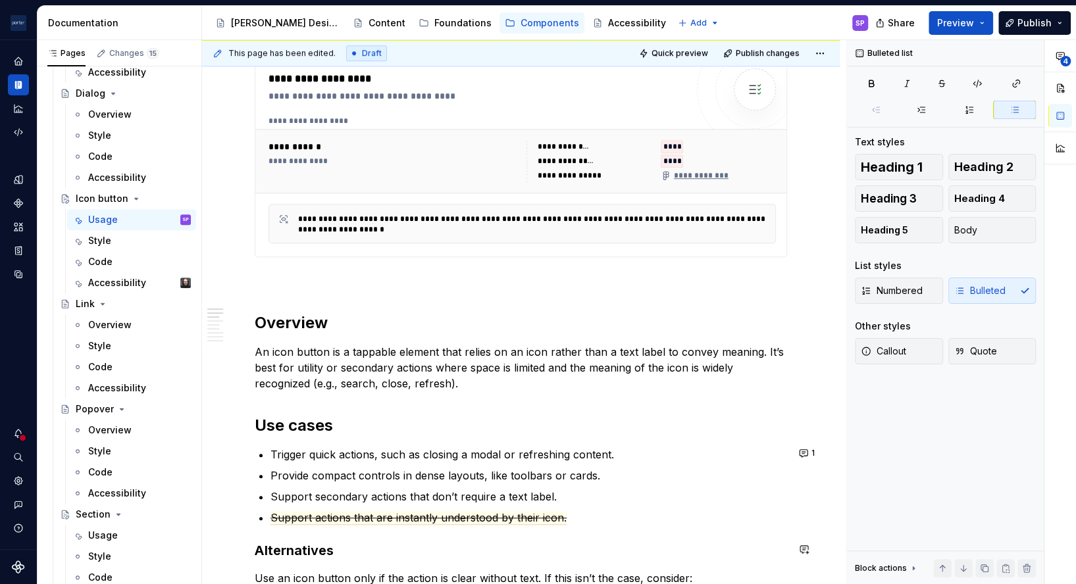
scroll to position [452, 0]
type textarea "*"
type textarea "An icon button is a compact UI element that uses a symbol to trigger an action."
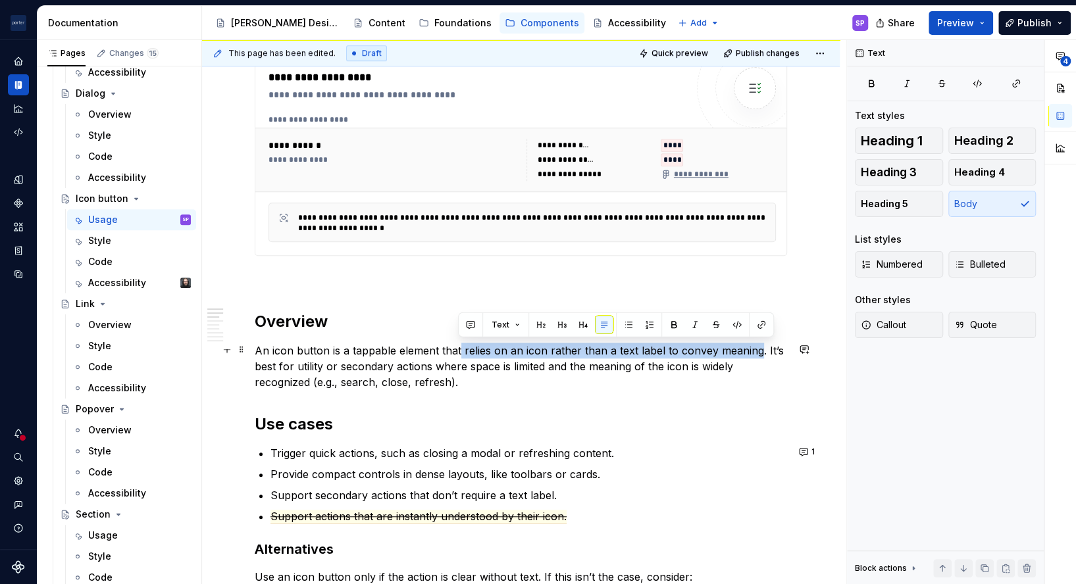
drag, startPoint x: 459, startPoint y: 350, endPoint x: 753, endPoint y: 350, distance: 294.2
click at [753, 350] on p "An icon button is a tappable element that relies on an icon rather than a text …" at bounding box center [521, 366] width 532 height 47
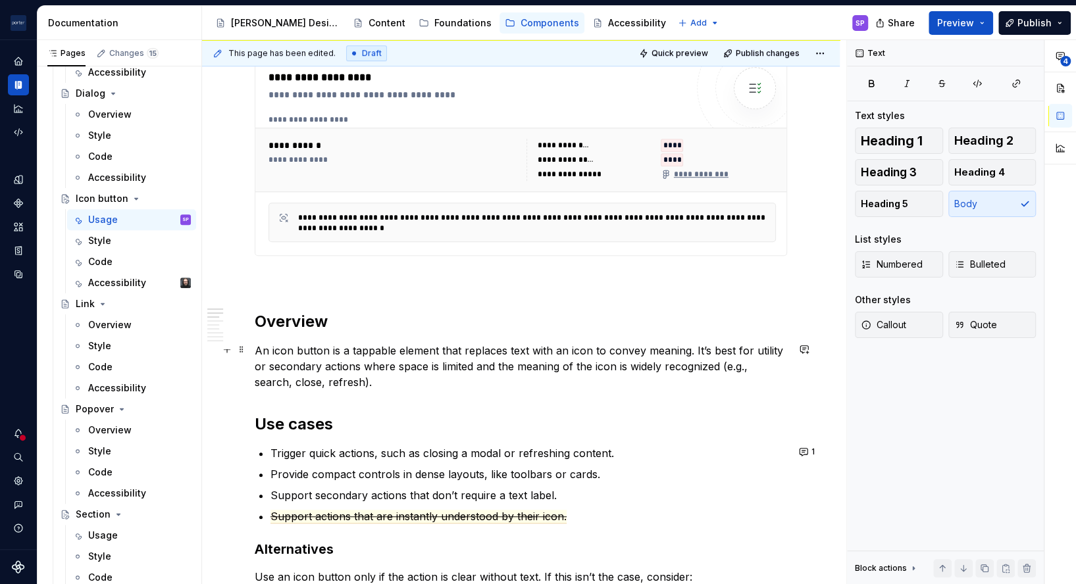
click at [736, 378] on p "An icon button is a tappable element that replaces text with an icon to convey …" at bounding box center [521, 366] width 532 height 47
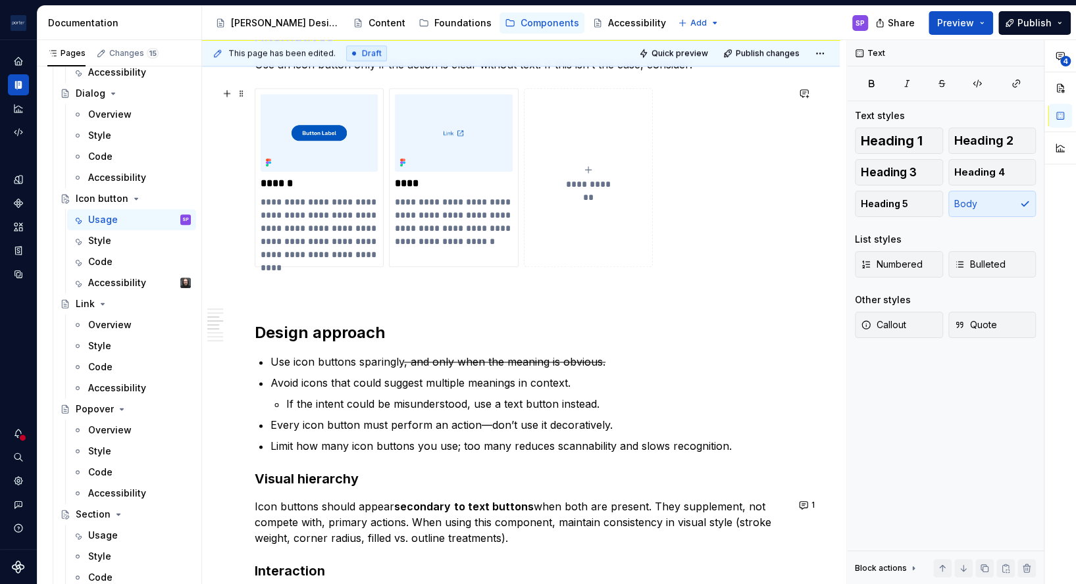
scroll to position [968, 0]
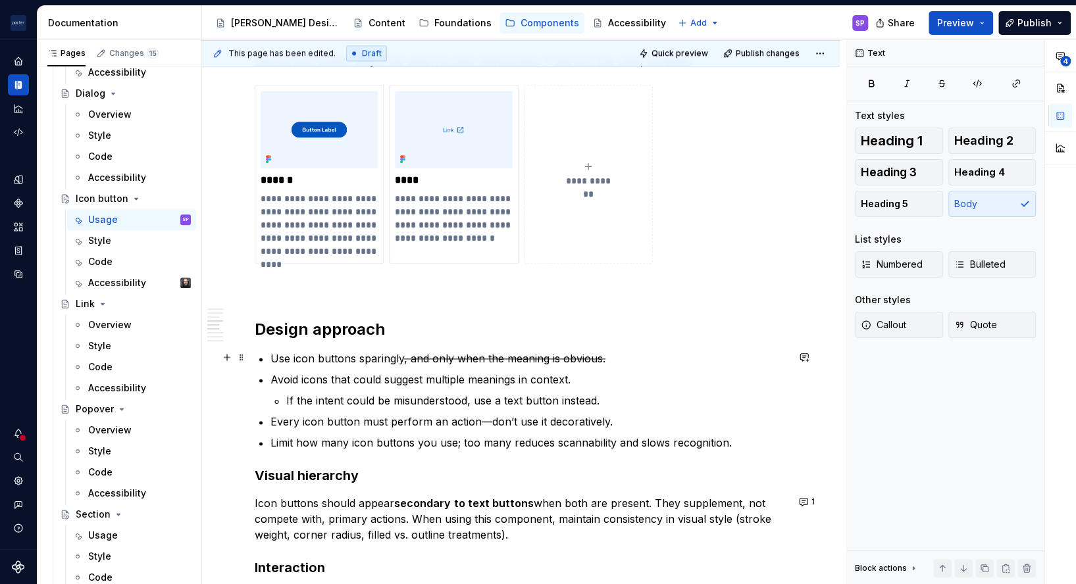
click at [315, 362] on p "Use icon buttons sparingly , and only when the meaning is obvious." at bounding box center [529, 359] width 517 height 16
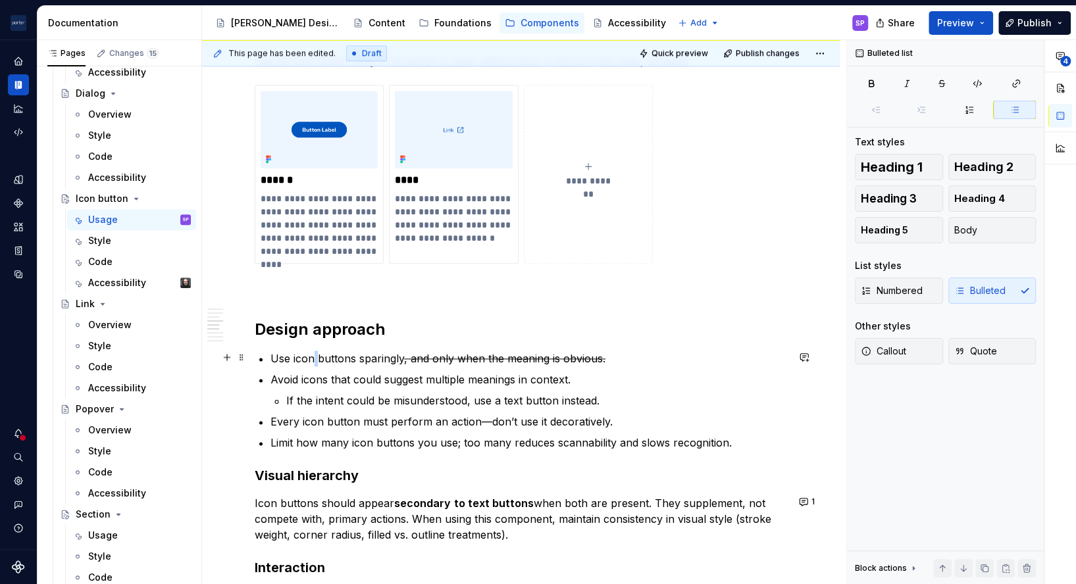
click at [315, 362] on p "Use icon buttons sparingly , and only when the meaning is obvious." at bounding box center [529, 359] width 517 height 16
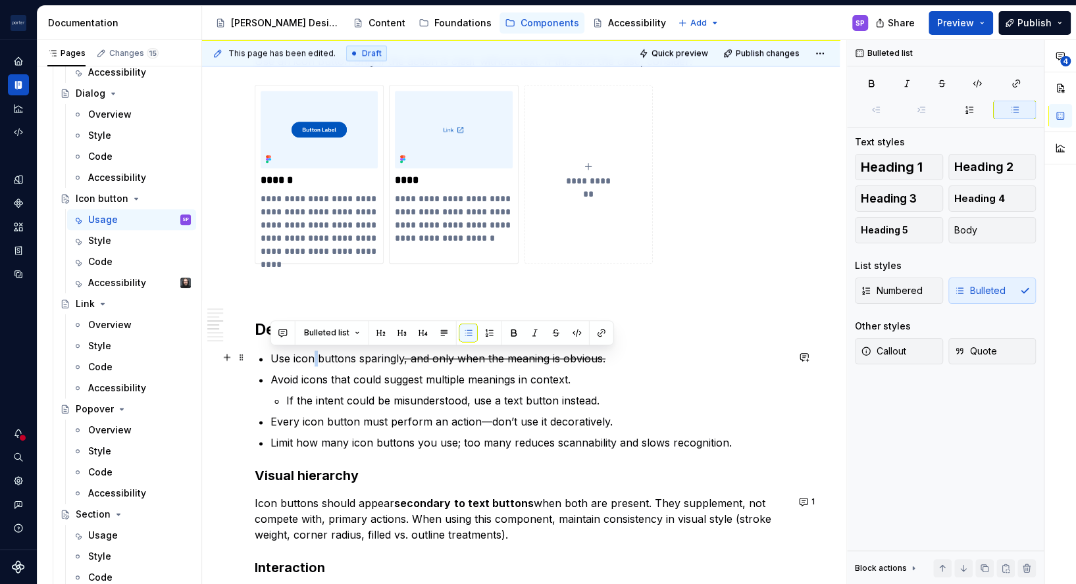
click at [315, 362] on p "Use icon buttons sparingly , and only when the meaning is obvious." at bounding box center [529, 359] width 517 height 16
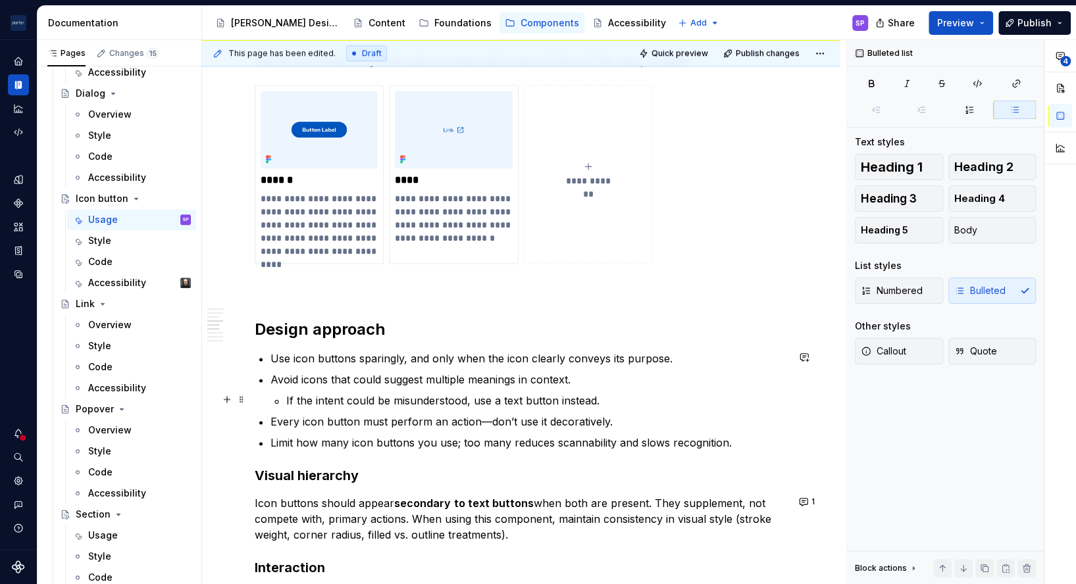
click at [569, 402] on p "If the intent could be misunderstood, use a text button instead." at bounding box center [536, 401] width 501 height 16
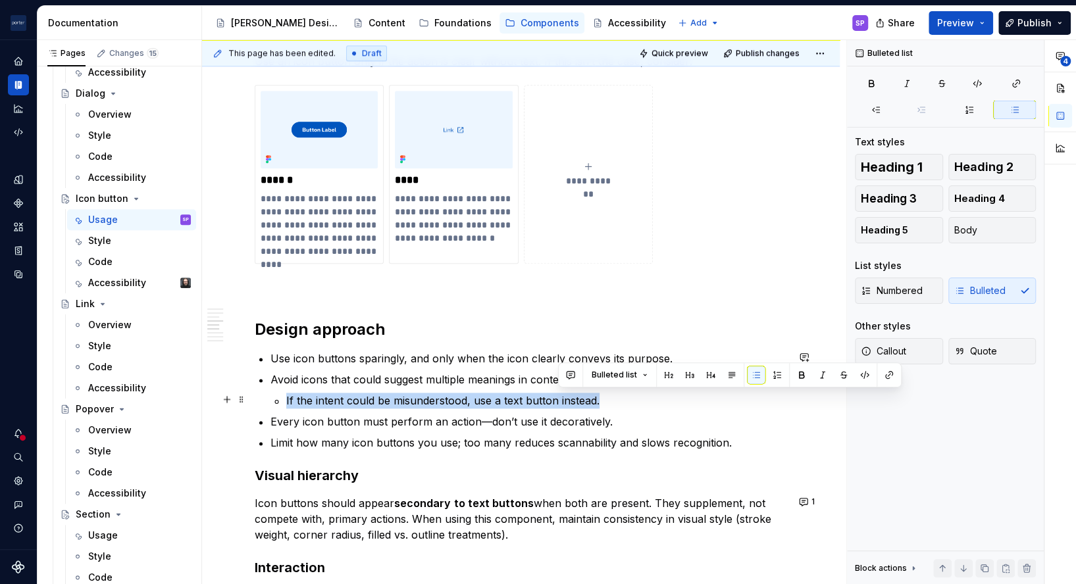
click at [569, 402] on p "If the intent could be misunderstood, use a text button instead." at bounding box center [536, 401] width 501 height 16
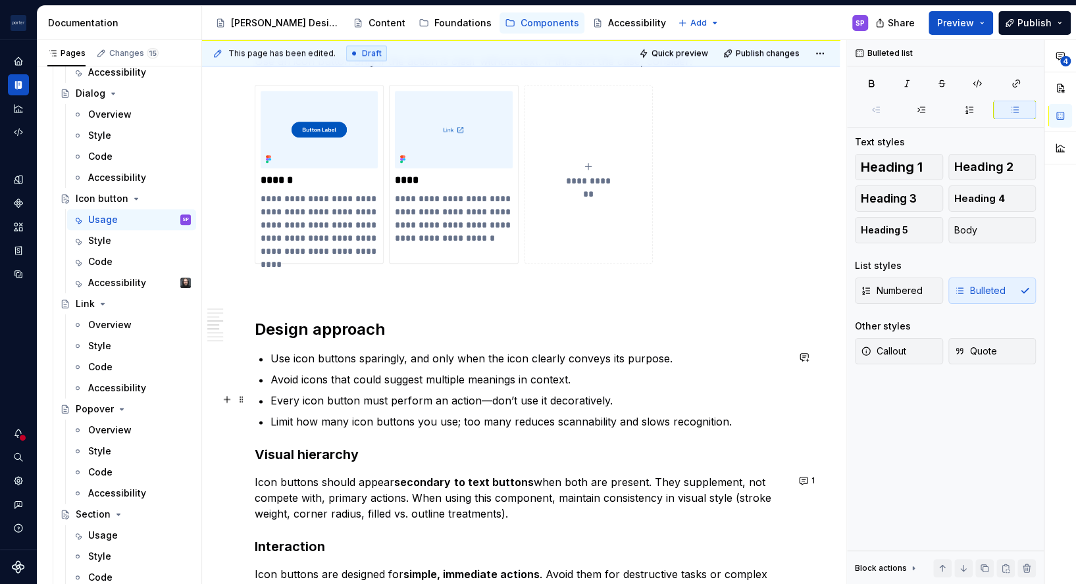
click at [402, 398] on p "Every icon button must perform an action—don’t use it decoratively." at bounding box center [529, 401] width 517 height 16
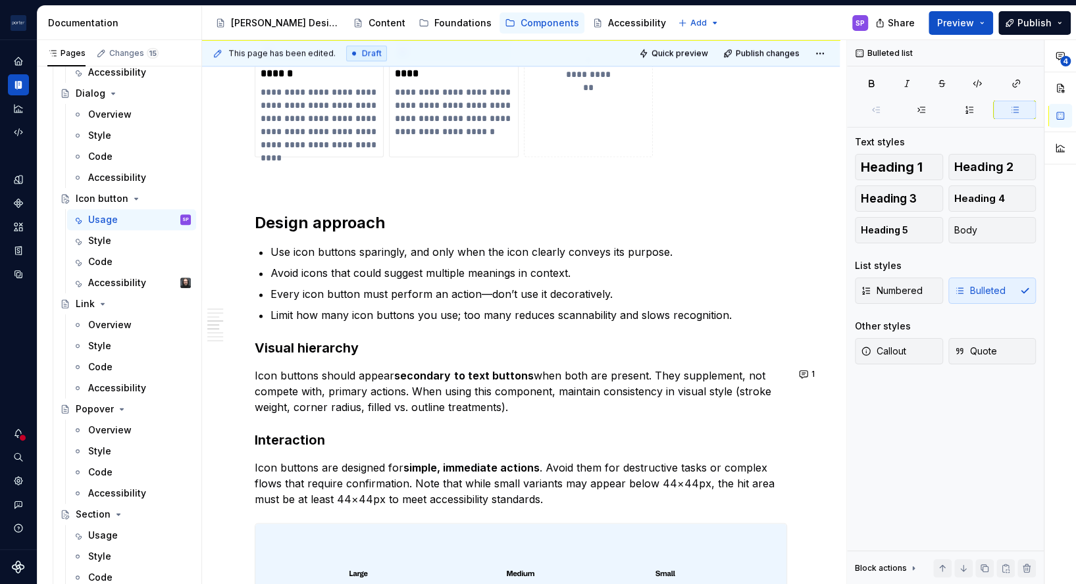
scroll to position [1193, 0]
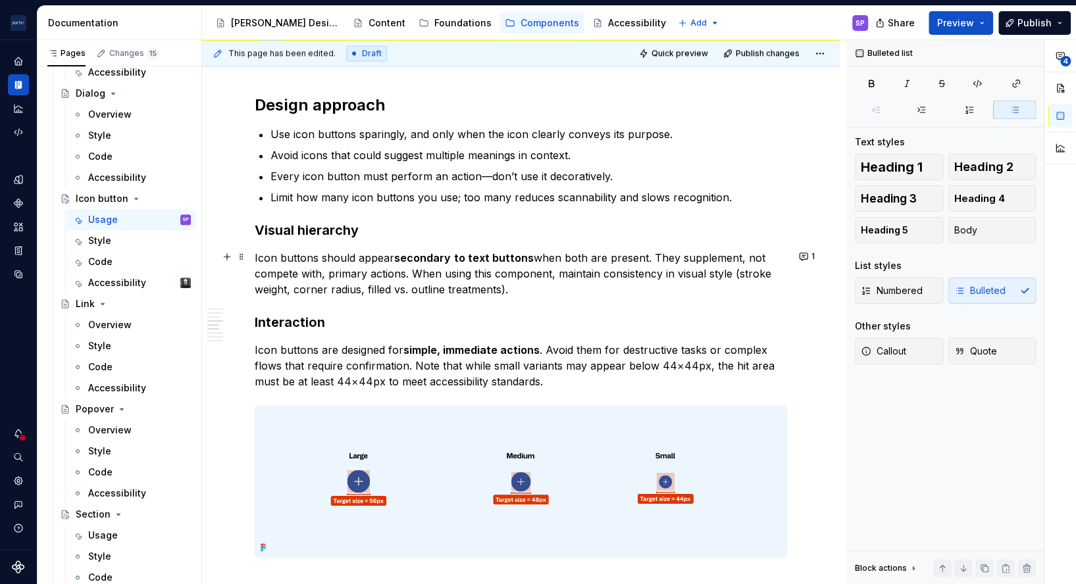
click at [568, 285] on p "Icon buttons should appear secondary to text buttons when both are present. The…" at bounding box center [521, 273] width 532 height 47
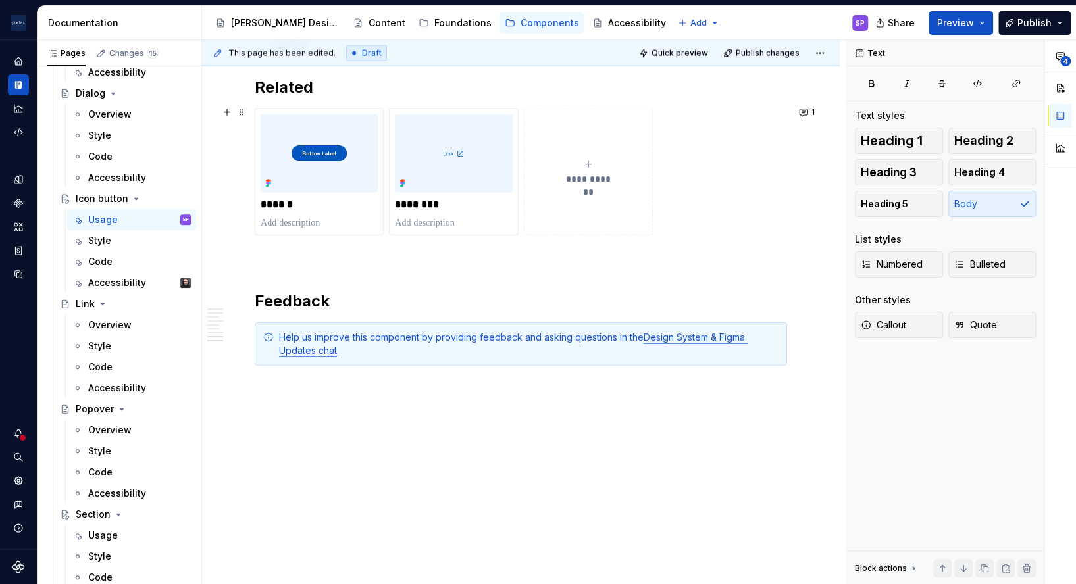
scroll to position [1820, 0]
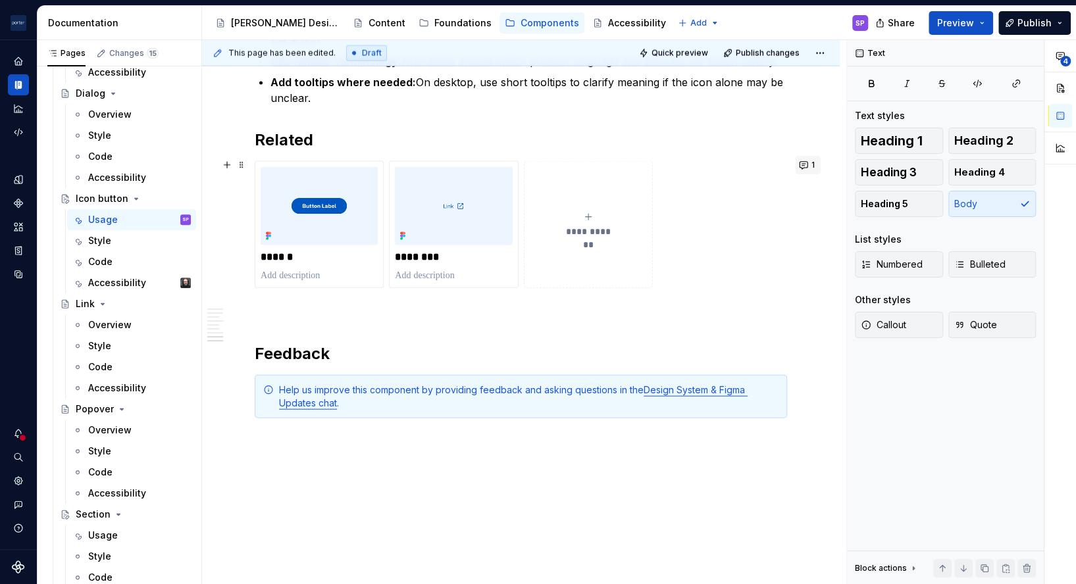
click at [812, 160] on span "1" at bounding box center [813, 165] width 3 height 11
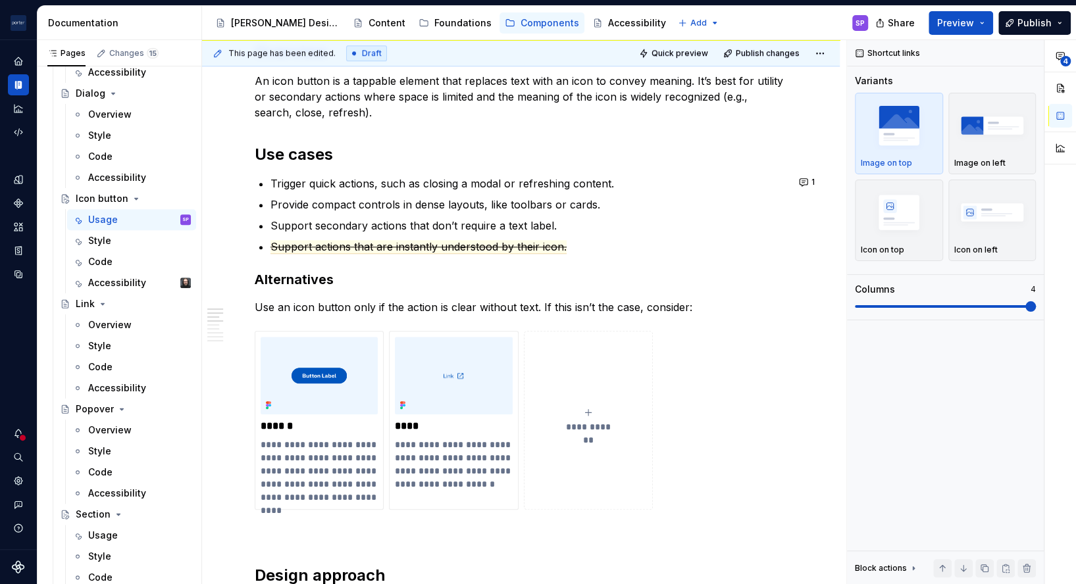
scroll to position [724, 0]
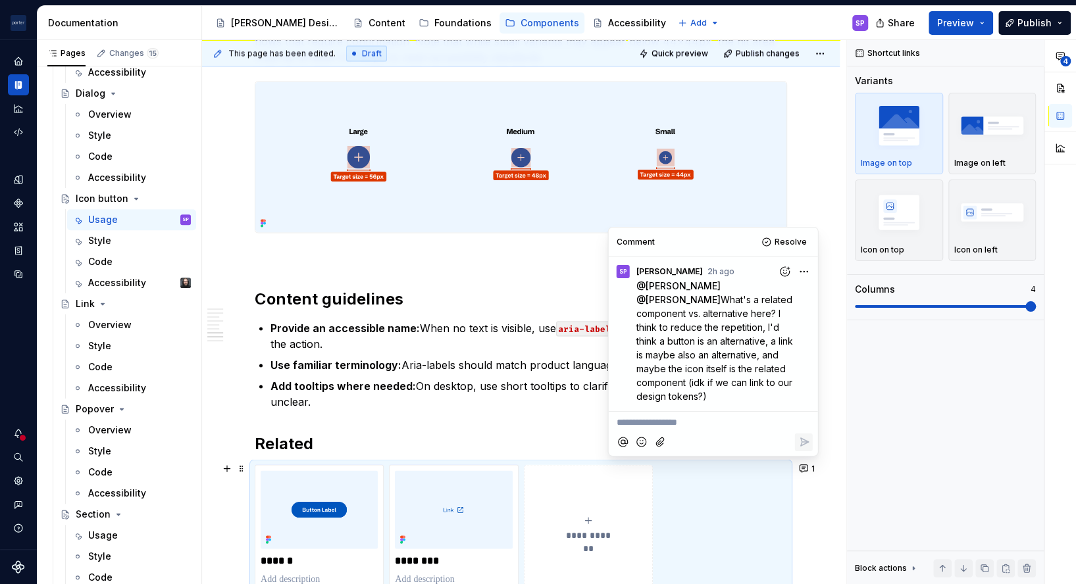
click at [373, 329] on strong "Provide an accessible name:" at bounding box center [345, 327] width 149 height 13
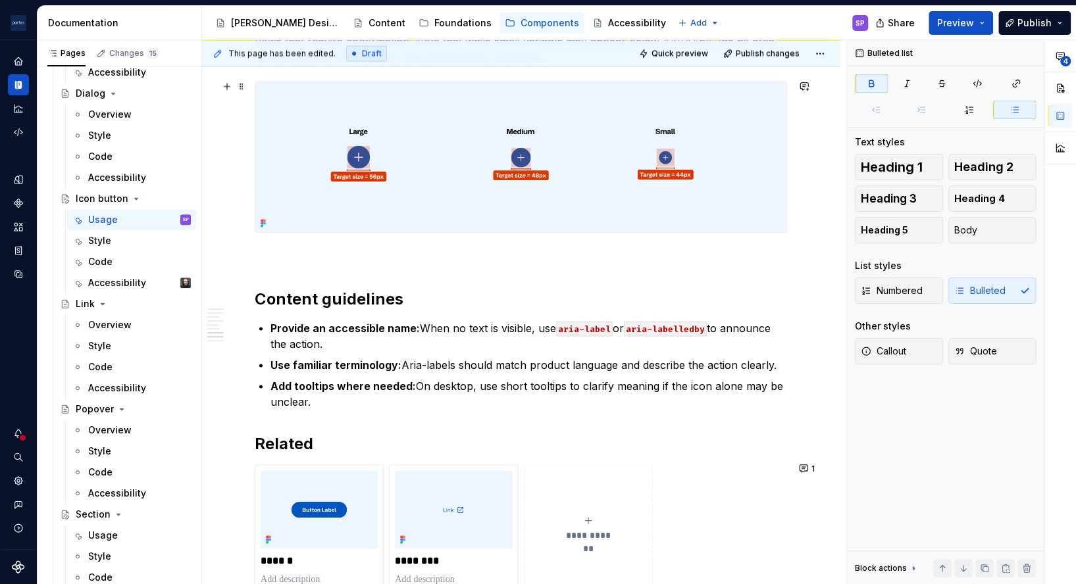
scroll to position [1284, 0]
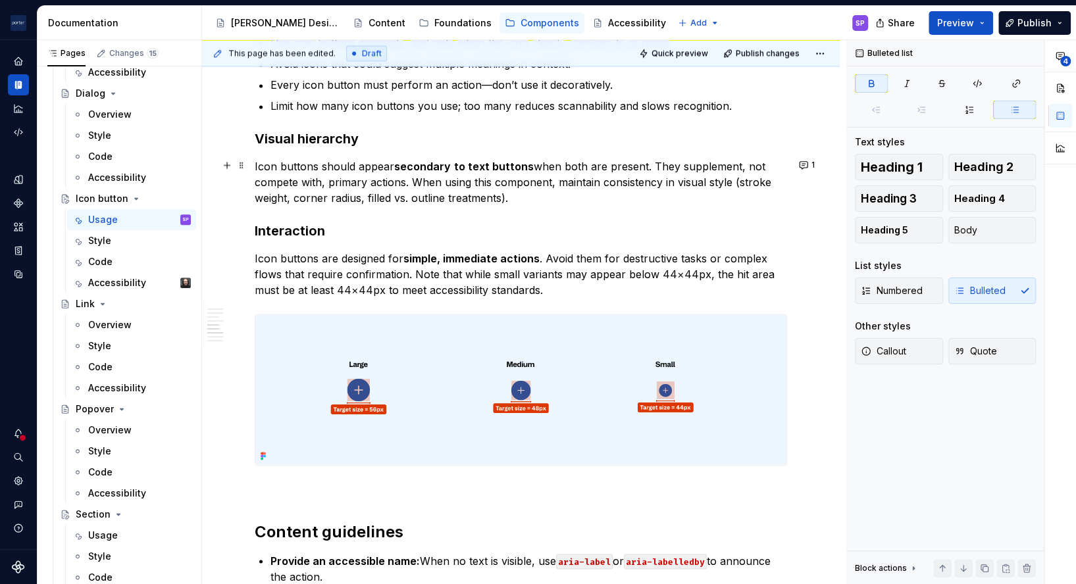
click at [699, 167] on p "Icon buttons should appear secondary to text buttons when both are present. The…" at bounding box center [521, 182] width 532 height 47
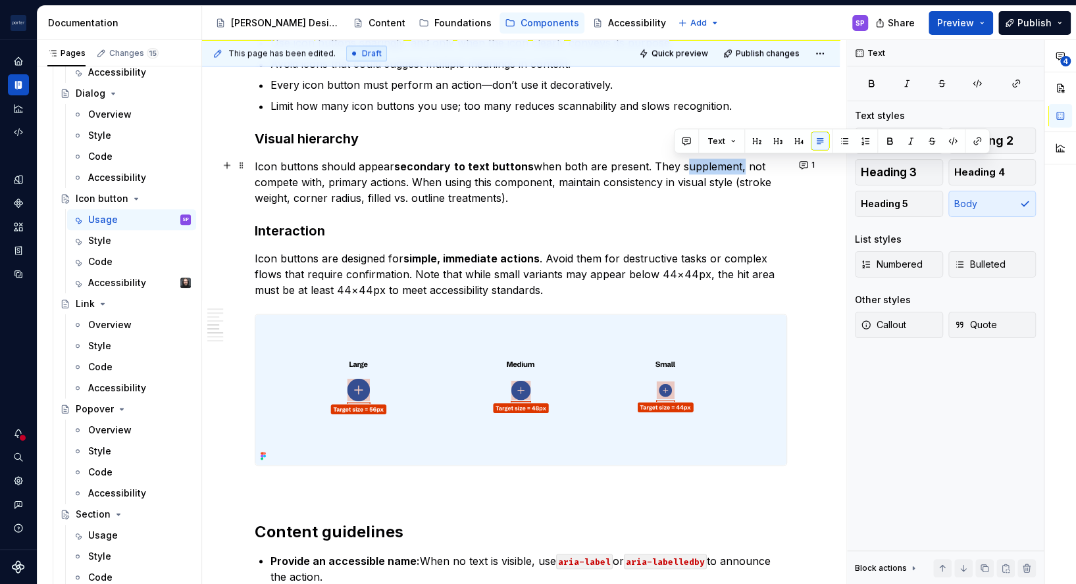
click at [699, 167] on p "Icon buttons should appear secondary to text buttons when both are present. The…" at bounding box center [521, 182] width 532 height 47
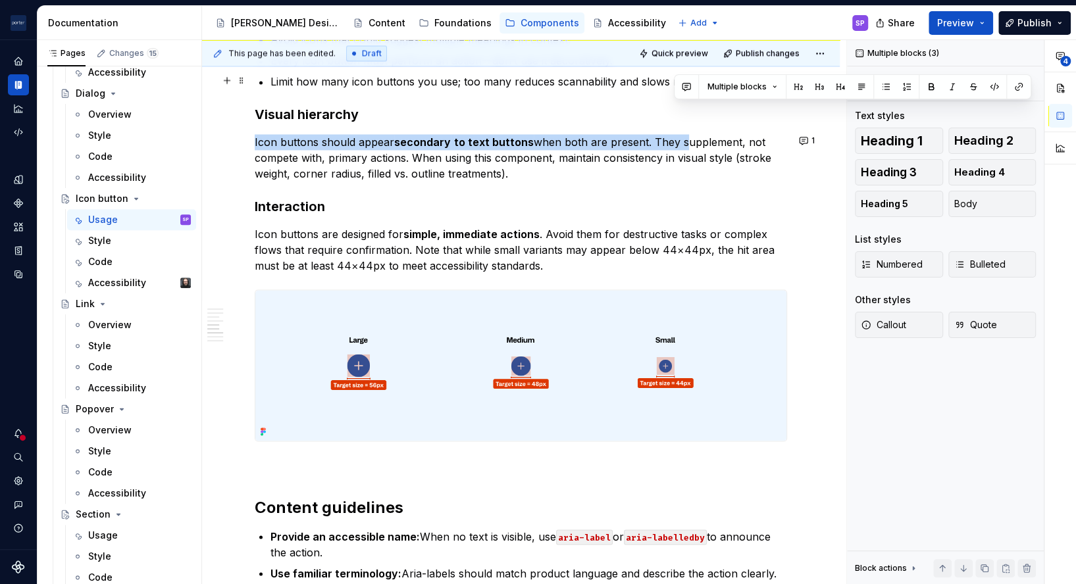
scroll to position [1276, 0]
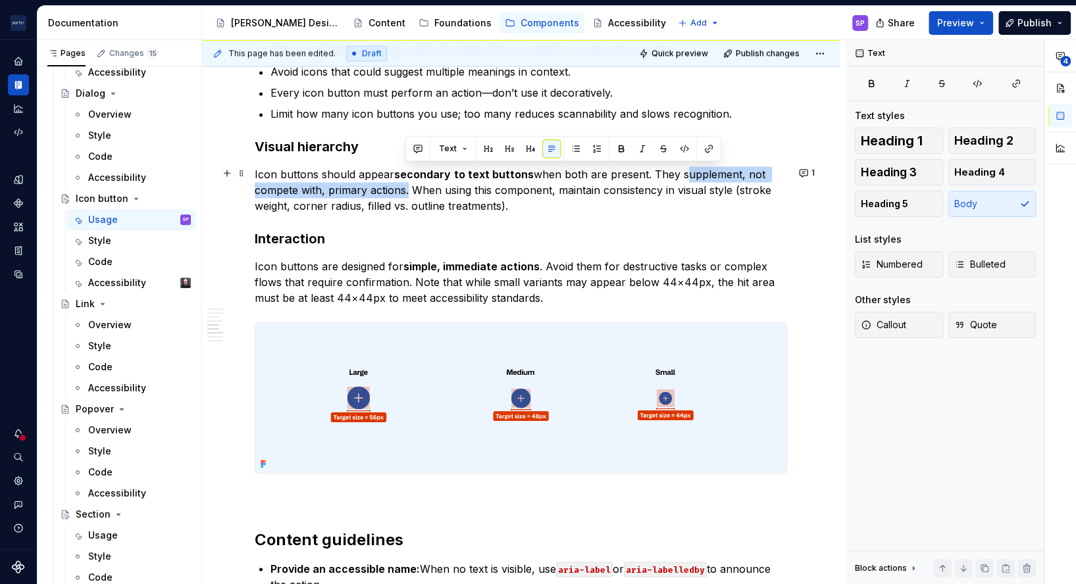
drag, startPoint x: 675, startPoint y: 101, endPoint x: 404, endPoint y: 187, distance: 283.7
click at [404, 187] on p "Icon buttons should appear secondary to text buttons when both are present. The…" at bounding box center [521, 190] width 532 height 47
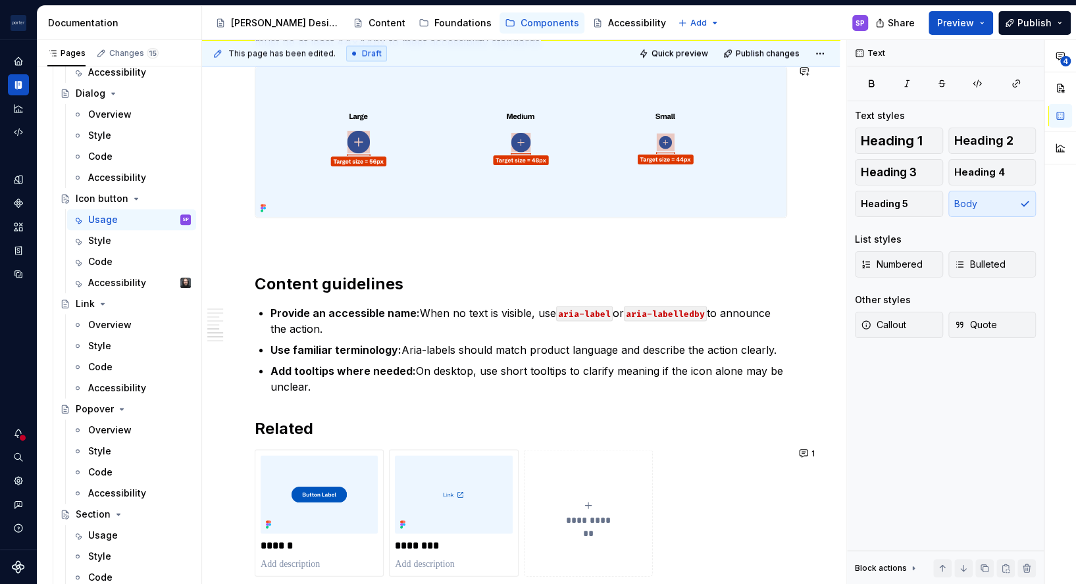
scroll to position [1550, 0]
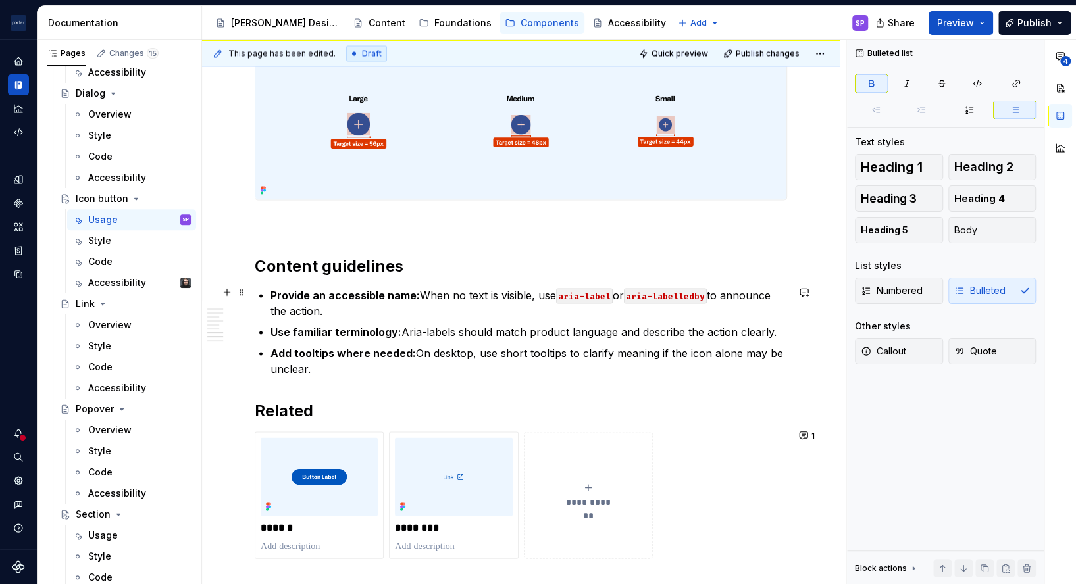
click at [397, 288] on strong "Provide an accessible name:" at bounding box center [345, 294] width 149 height 13
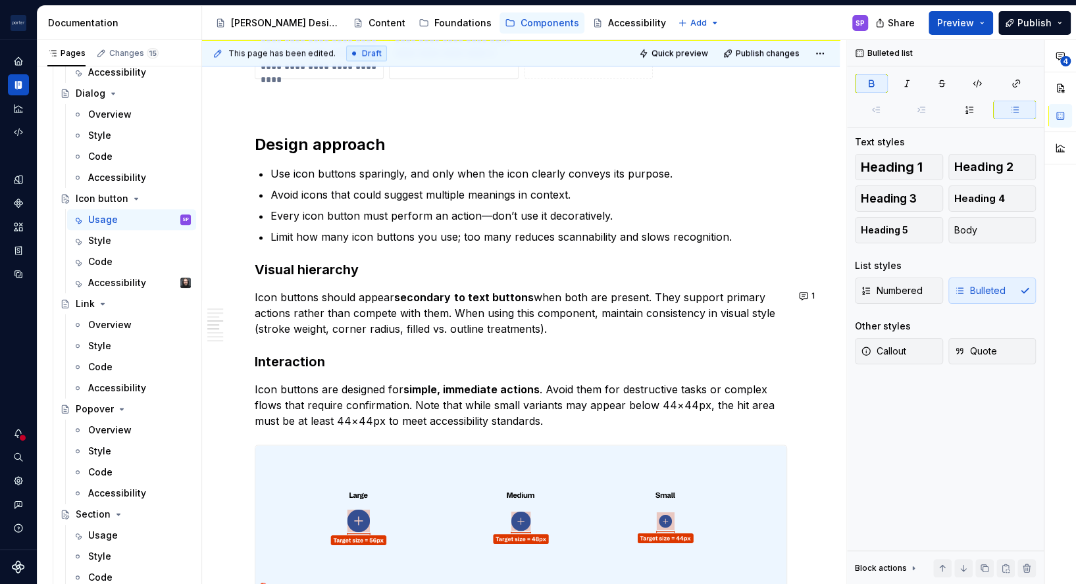
scroll to position [1152, 0]
click at [290, 309] on p "Icon buttons should appear secondary to text buttons when both are present. The…" at bounding box center [521, 314] width 532 height 47
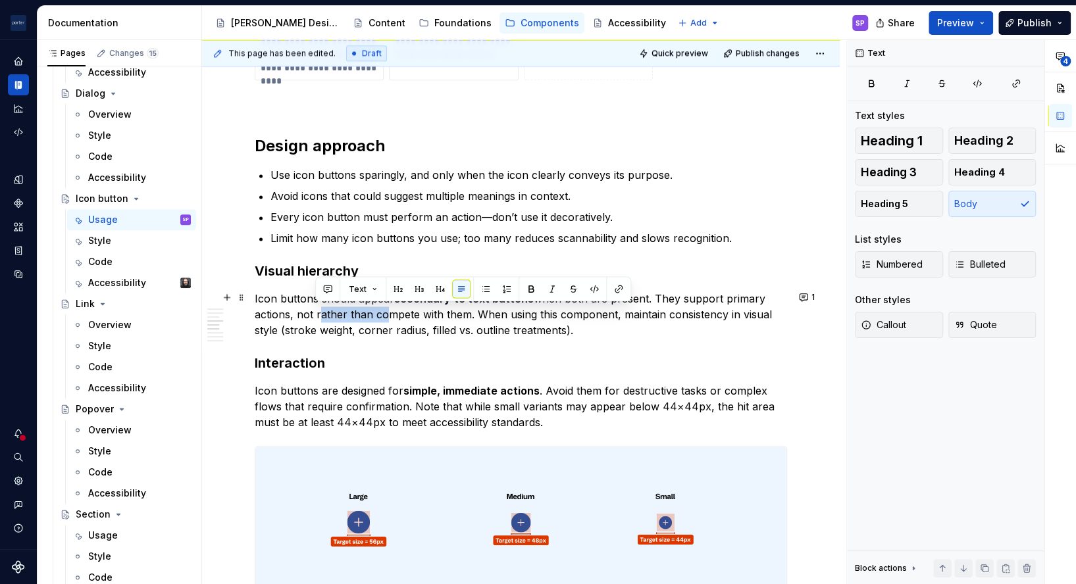
drag, startPoint x: 316, startPoint y: 313, endPoint x: 376, endPoint y: 313, distance: 59.9
click at [376, 313] on p "Icon buttons should appear secondary to text buttons when both are present. The…" at bounding box center [521, 314] width 532 height 47
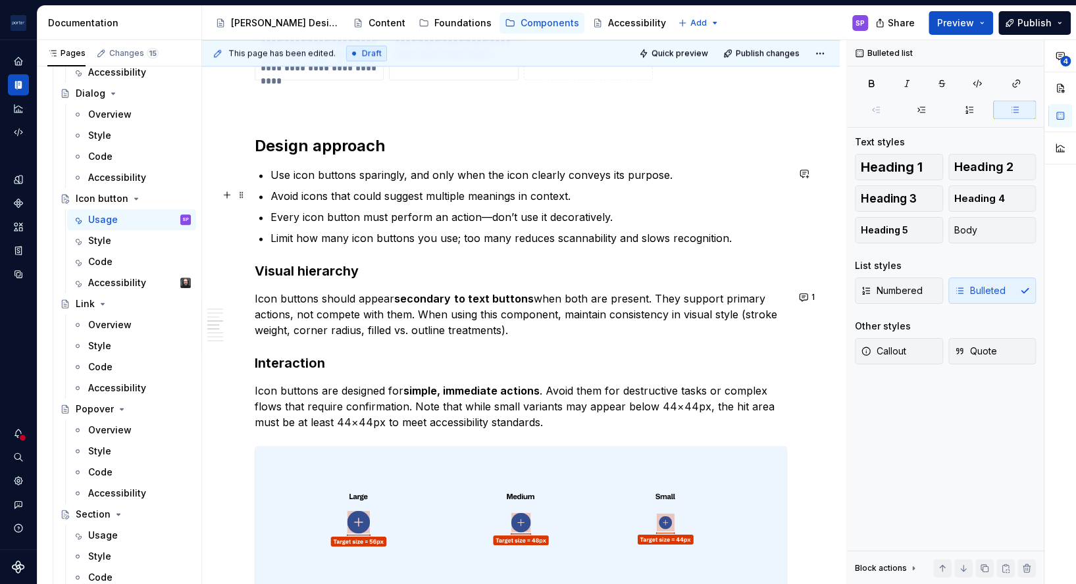
click at [404, 192] on p "Avoid icons that could suggest multiple meanings in context." at bounding box center [529, 196] width 517 height 16
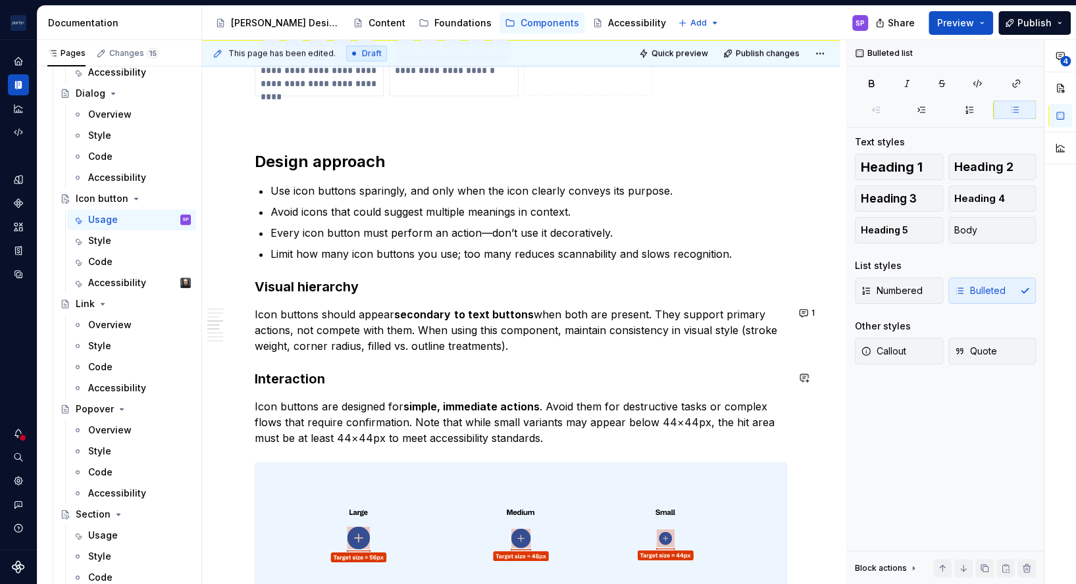
scroll to position [1135, 0]
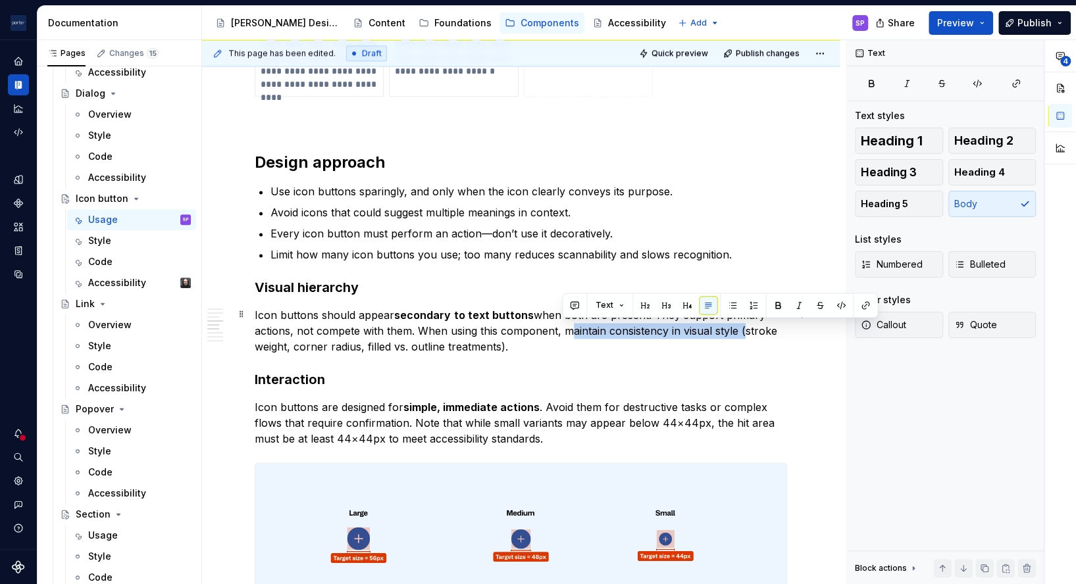
drag, startPoint x: 563, startPoint y: 331, endPoint x: 740, endPoint y: 327, distance: 177.1
click at [740, 327] on p "Icon buttons should appear secondary to text buttons when both are present. The…" at bounding box center [521, 330] width 532 height 47
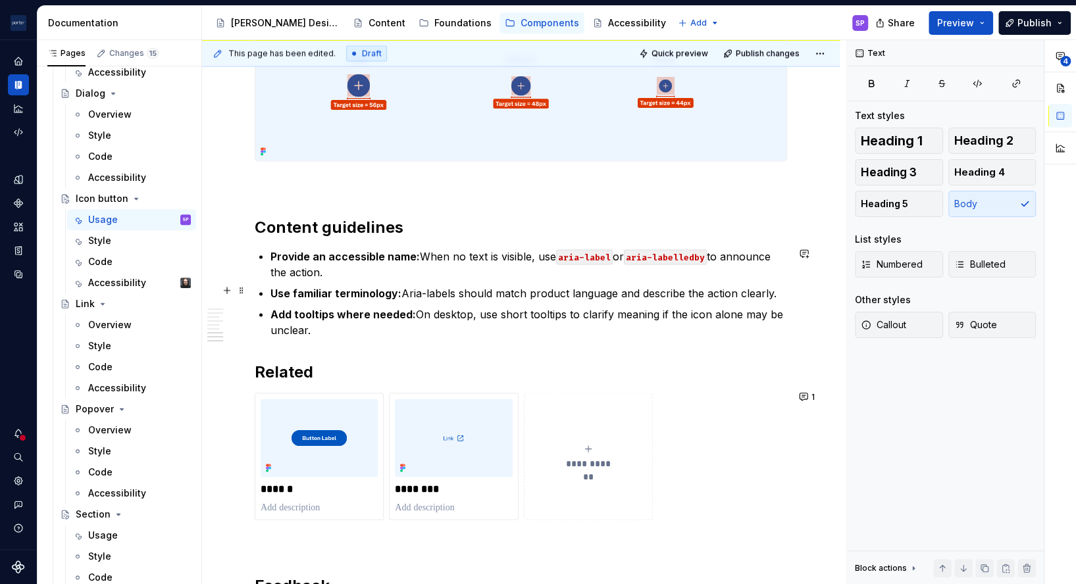
scroll to position [1590, 0]
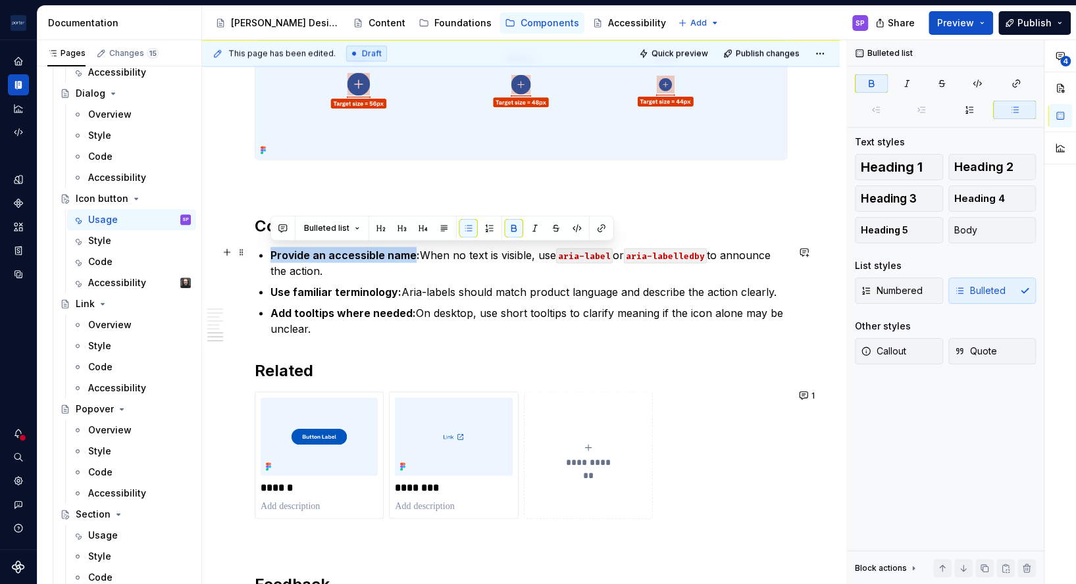
drag, startPoint x: 413, startPoint y: 257, endPoint x: 264, endPoint y: 249, distance: 149.0
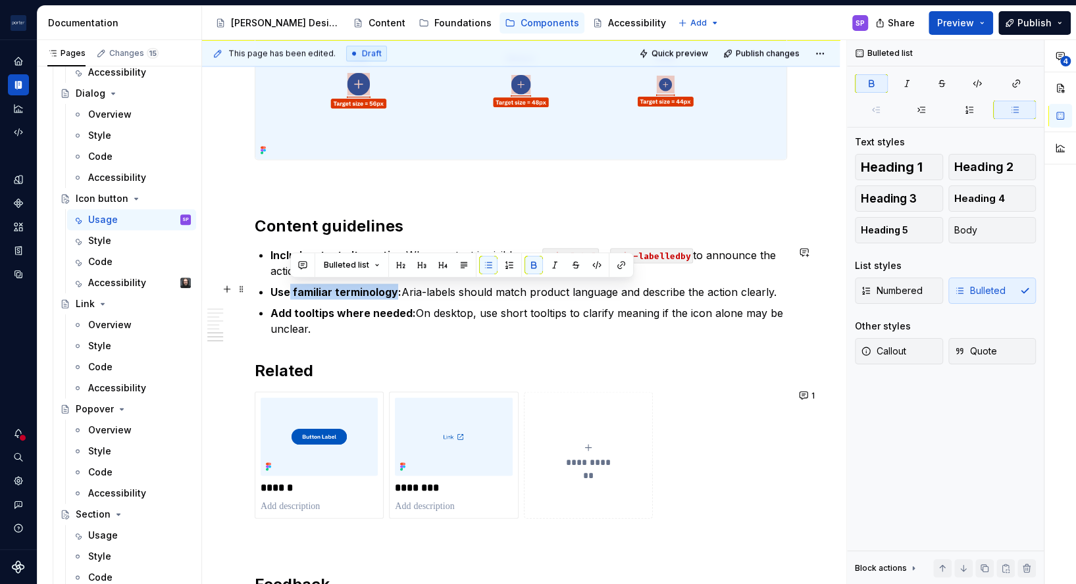
drag, startPoint x: 291, startPoint y: 293, endPoint x: 393, endPoint y: 292, distance: 102.0
click at [393, 292] on strong "Use familiar terminology:" at bounding box center [336, 291] width 131 height 13
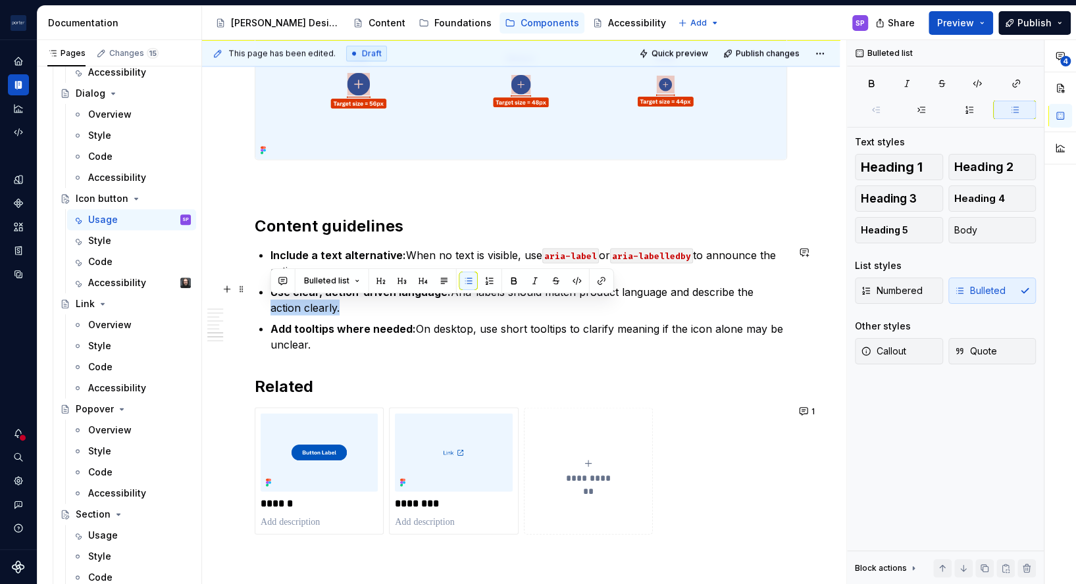
drag, startPoint x: 546, startPoint y: 308, endPoint x: 260, endPoint y: 303, distance: 286.3
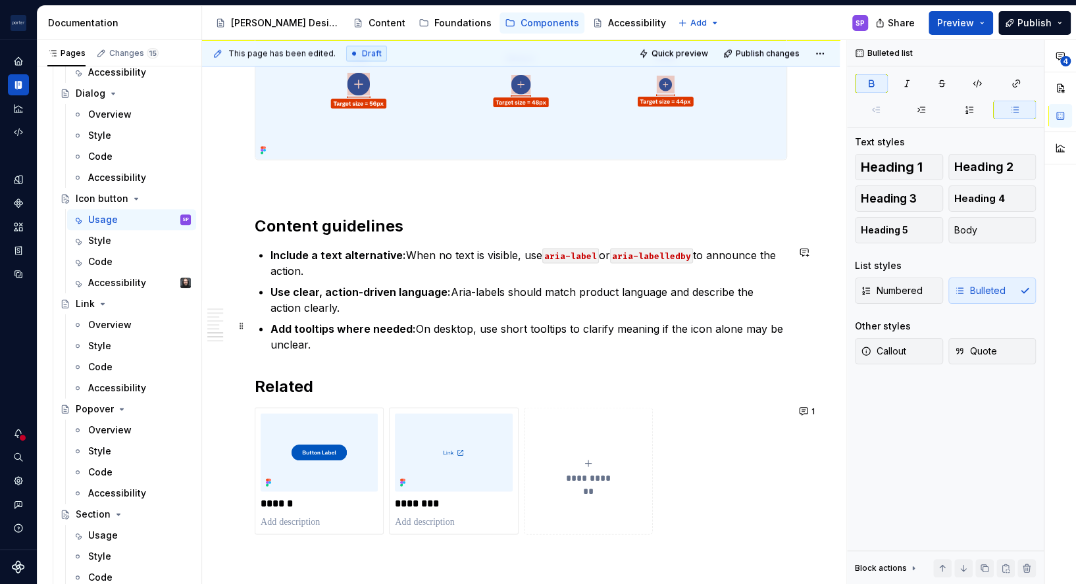
click at [283, 324] on strong "Add tooltips where needed:" at bounding box center [343, 328] width 145 height 13
click at [342, 346] on p "Add tooltips where needed: On desktop, use short tooltips to clarify meaning if…" at bounding box center [529, 337] width 517 height 32
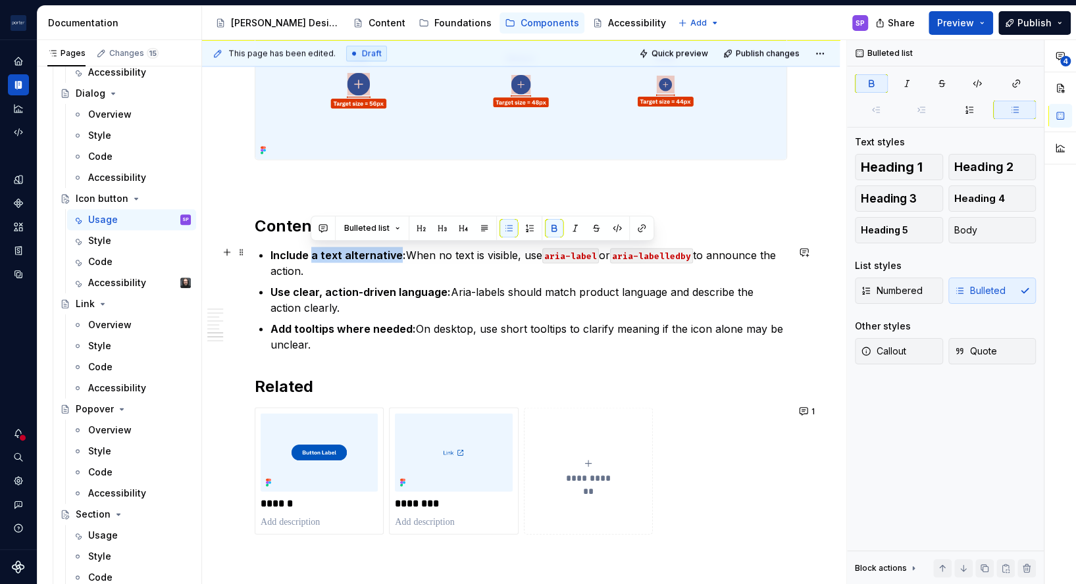
drag, startPoint x: 396, startPoint y: 254, endPoint x: 313, endPoint y: 254, distance: 83.6
click at [313, 254] on strong "Include a text alternative:" at bounding box center [339, 254] width 136 height 13
click at [322, 265] on p "Include a text alternative: When no text is visible, use aria-label or aria-lab…" at bounding box center [529, 263] width 517 height 32
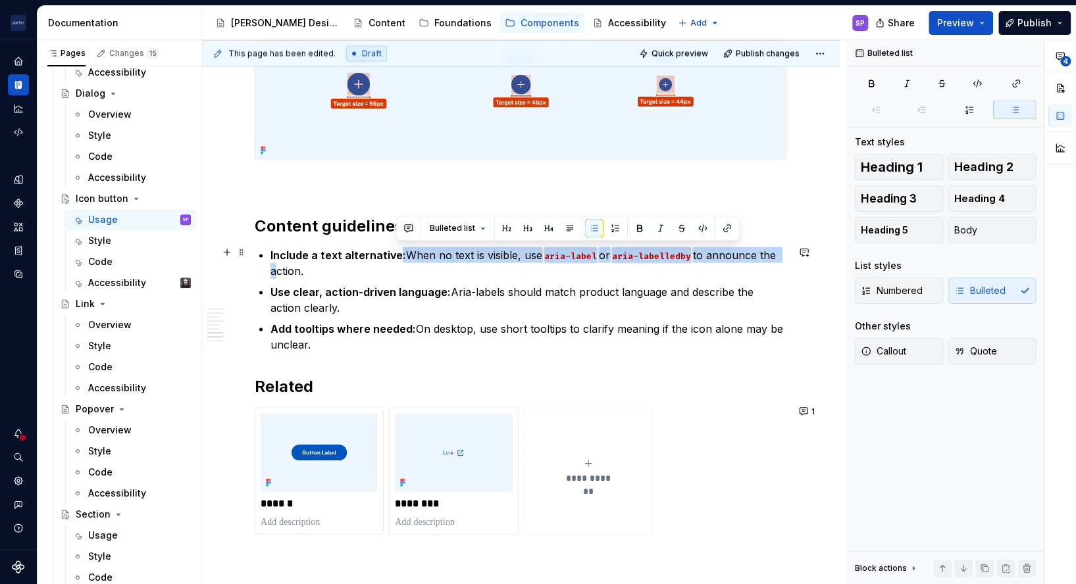
drag, startPoint x: 396, startPoint y: 254, endPoint x: 267, endPoint y: 264, distance: 130.0
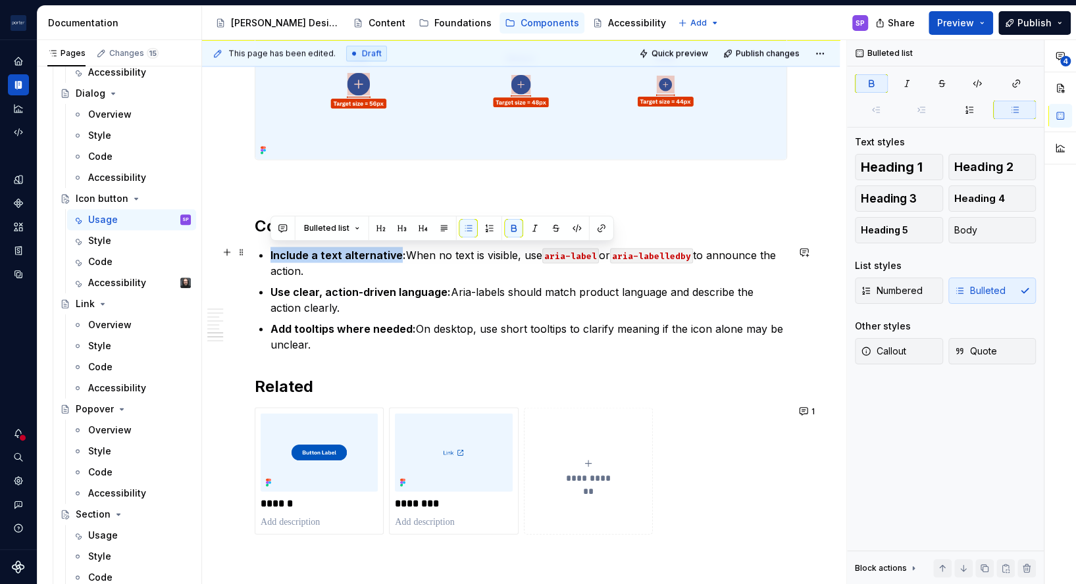
drag, startPoint x: 269, startPoint y: 256, endPoint x: 396, endPoint y: 247, distance: 126.7
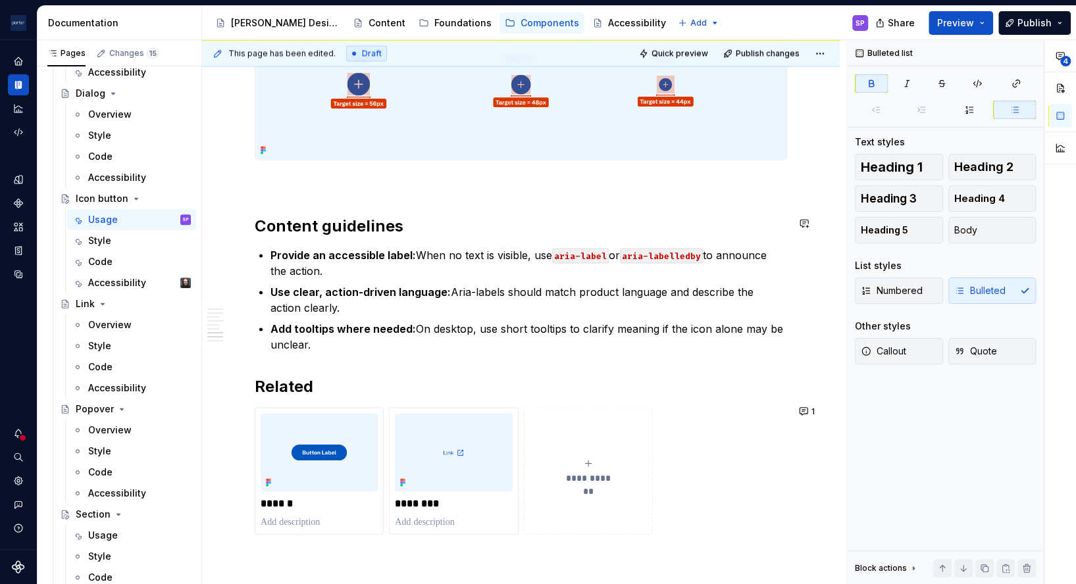
click at [425, 247] on p "Provide an accessible label: When no text is visible, use aria-label or aria-la…" at bounding box center [529, 263] width 517 height 32
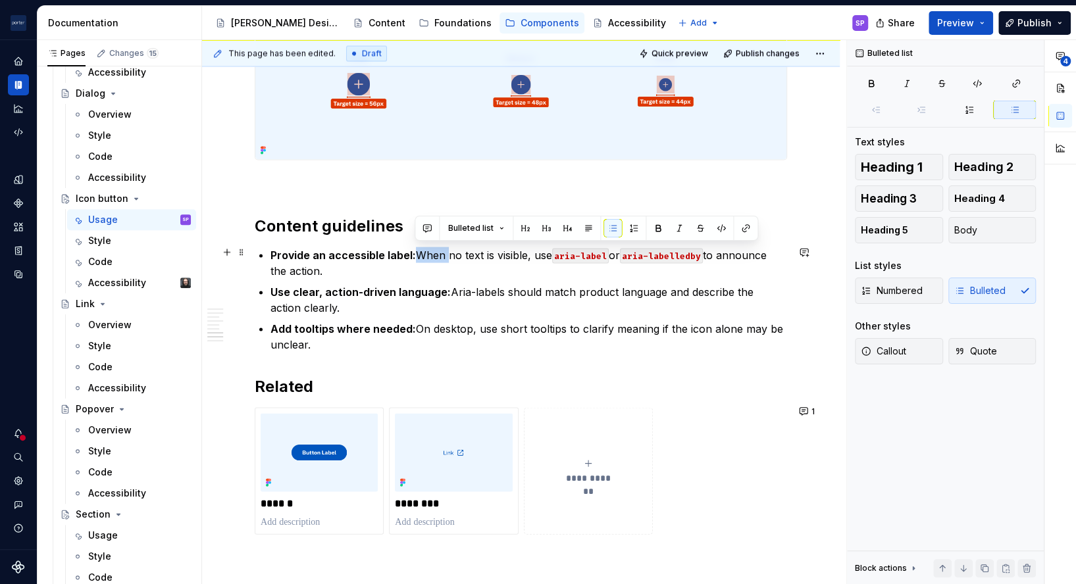
click at [425, 247] on p "Provide an accessible label: When no text is visible, use aria-label or aria-la…" at bounding box center [529, 263] width 517 height 32
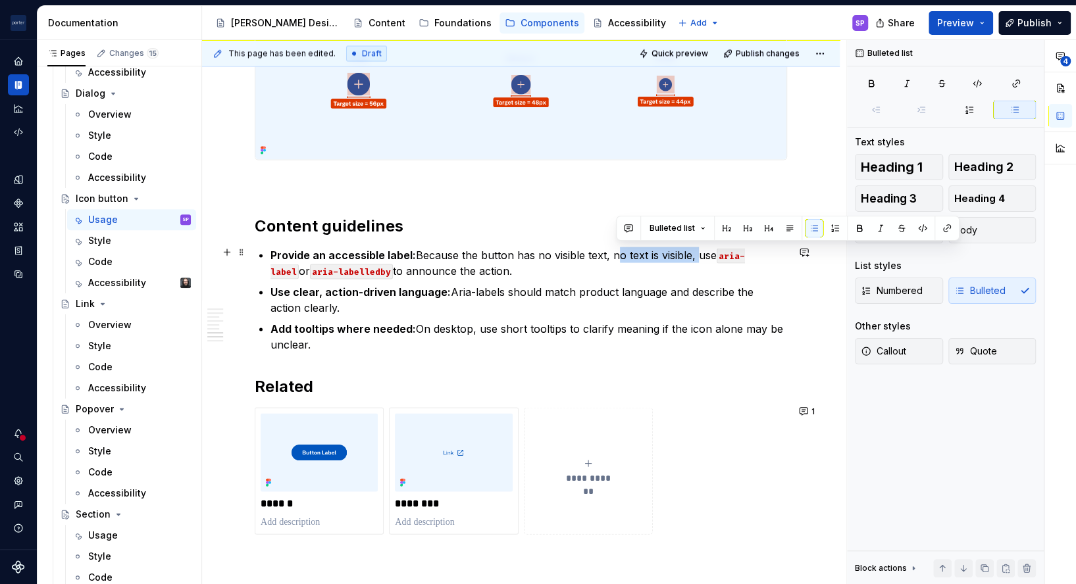
drag, startPoint x: 613, startPoint y: 252, endPoint x: 695, endPoint y: 257, distance: 81.7
click at [695, 257] on p "Provide an accessible label: Because the button has no visible text, no text is…" at bounding box center [529, 263] width 517 height 32
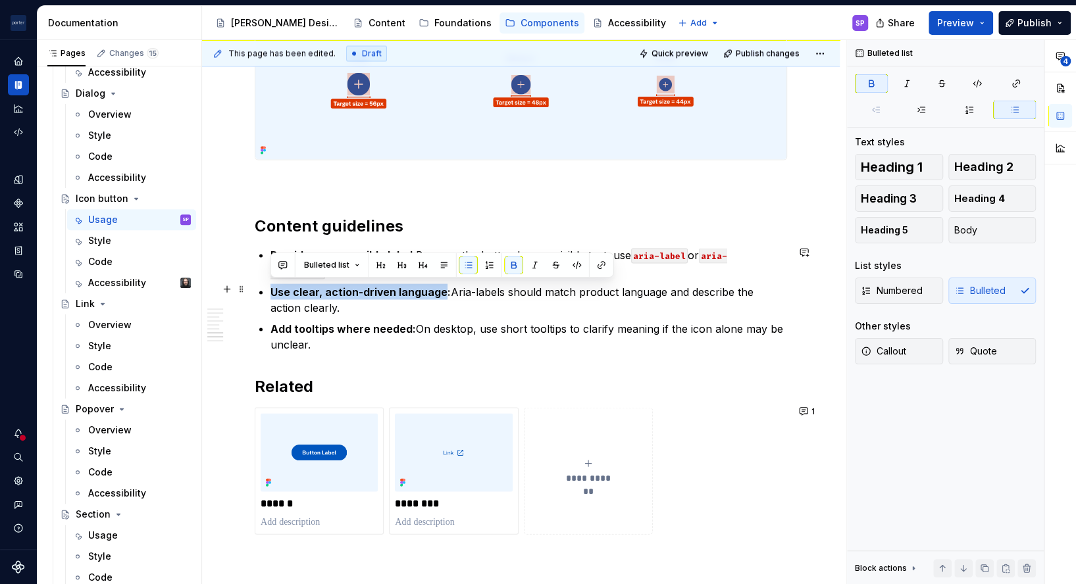
drag, startPoint x: 440, startPoint y: 290, endPoint x: 271, endPoint y: 294, distance: 169.8
click at [271, 294] on strong "Use clear, action-driven language:" at bounding box center [361, 291] width 180 height 13
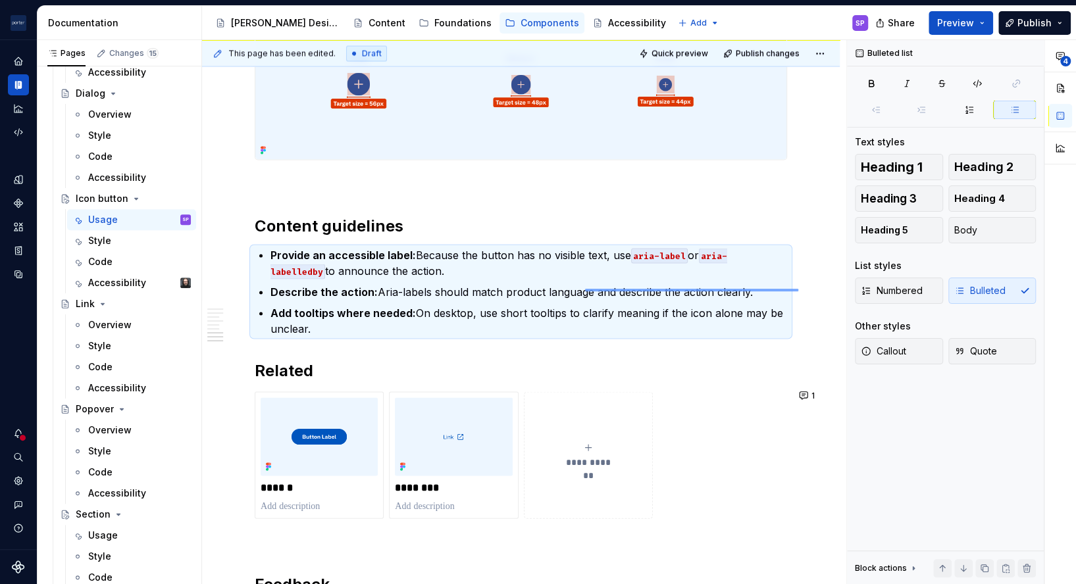
drag, startPoint x: 799, startPoint y: 290, endPoint x: 579, endPoint y: 286, distance: 220.5
click at [579, 286] on div "**********" at bounding box center [524, 312] width 644 height 545
click at [445, 290] on p "Describe the action: Aria-labels should match product language and describe the…" at bounding box center [529, 292] width 517 height 16
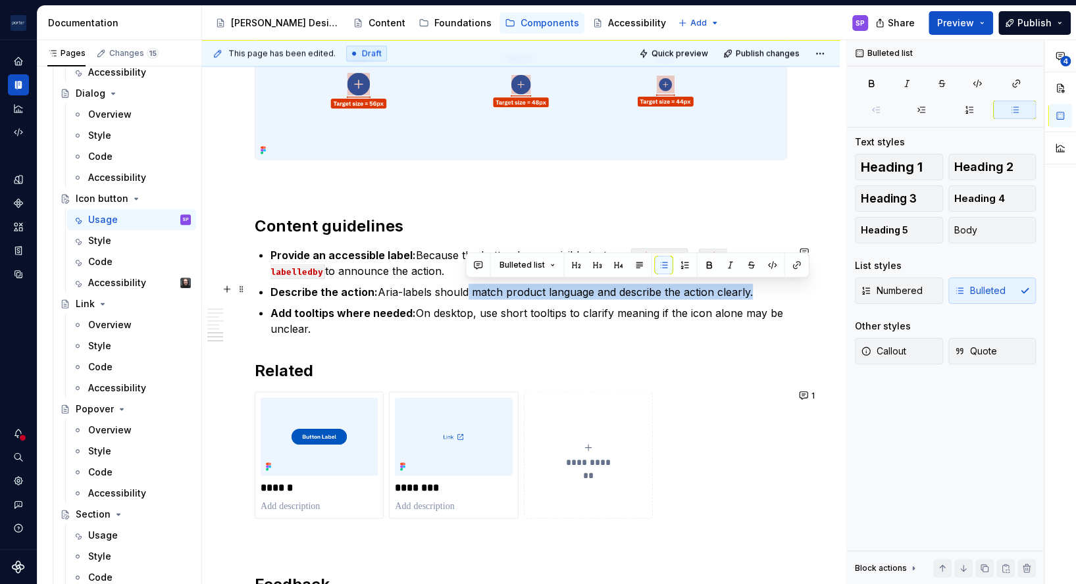
drag, startPoint x: 463, startPoint y: 290, endPoint x: 753, endPoint y: 296, distance: 289.6
click at [753, 296] on p "Describe the action: Aria-labels should match product language and describe the…" at bounding box center [529, 292] width 517 height 16
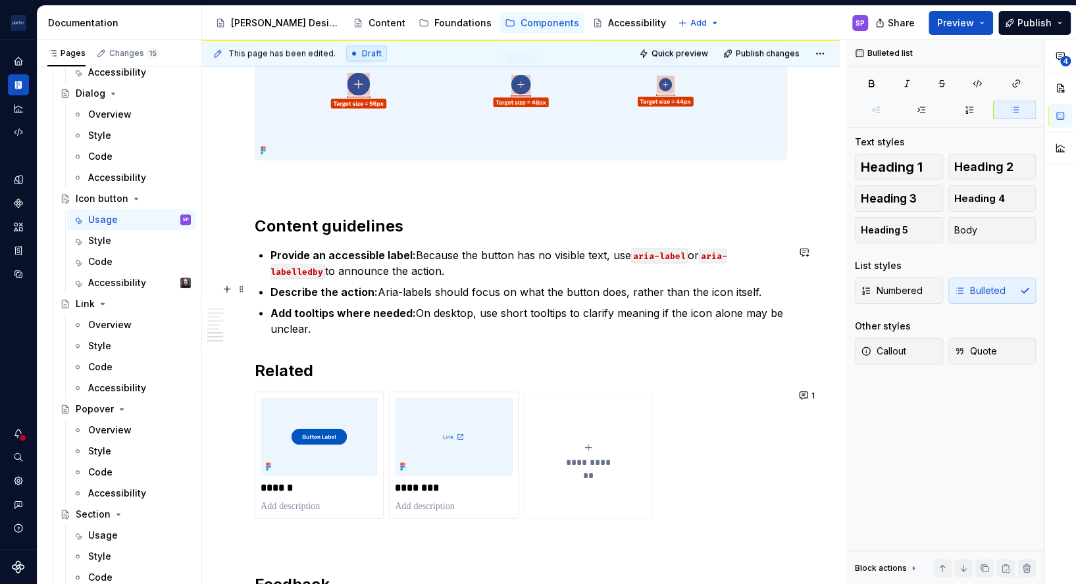
drag, startPoint x: 753, startPoint y: 294, endPoint x: 616, endPoint y: 283, distance: 137.4
click at [617, 286] on p "Describe the action: Aria-labels should focus on what the button does, rather t…" at bounding box center [529, 292] width 517 height 16
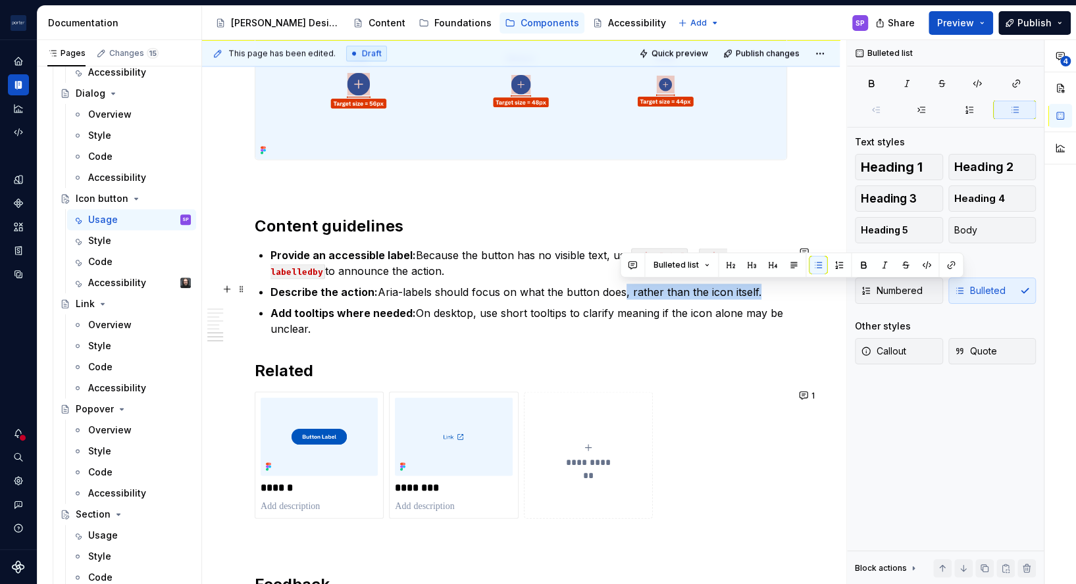
drag, startPoint x: 619, startPoint y: 290, endPoint x: 752, endPoint y: 288, distance: 132.3
click at [752, 288] on p "Describe the action: Aria-labels should focus on what the button does, rather t…" at bounding box center [529, 292] width 517 height 16
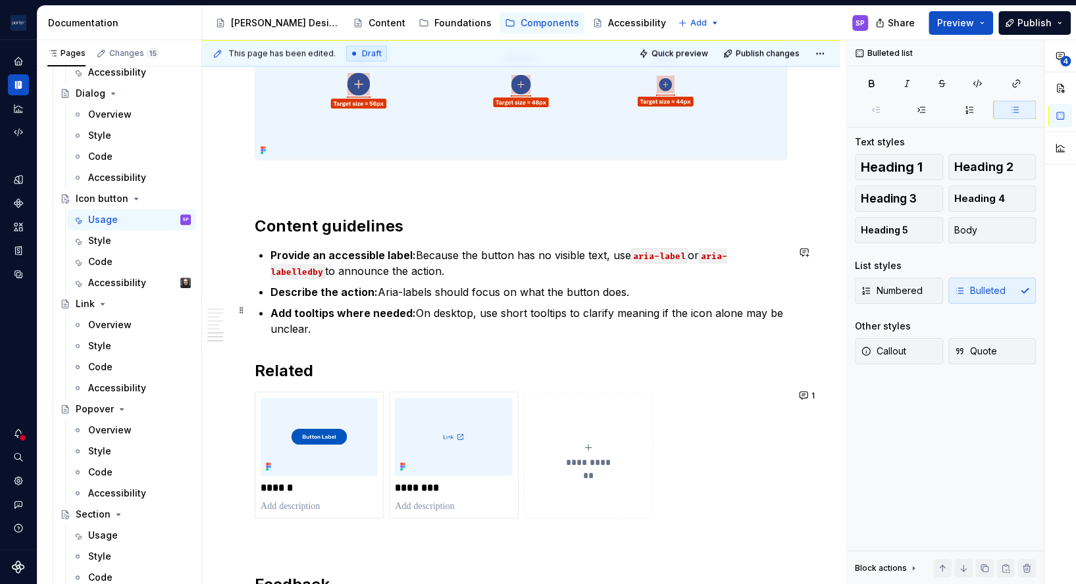
click at [696, 322] on p "Add tooltips where needed: On desktop, use short tooltips to clarify meaning if…" at bounding box center [529, 321] width 517 height 32
click at [623, 252] on p "Provide an accessible label: Because the button has no visible text, use aria-l…" at bounding box center [529, 263] width 517 height 32
click at [568, 265] on p "Provide an accessible label: Because the button has no visible text, use an ari…" at bounding box center [529, 263] width 517 height 32
click at [631, 249] on p "Provide an accessible label: Because the button has no visible text, use an ari…" at bounding box center [529, 263] width 517 height 32
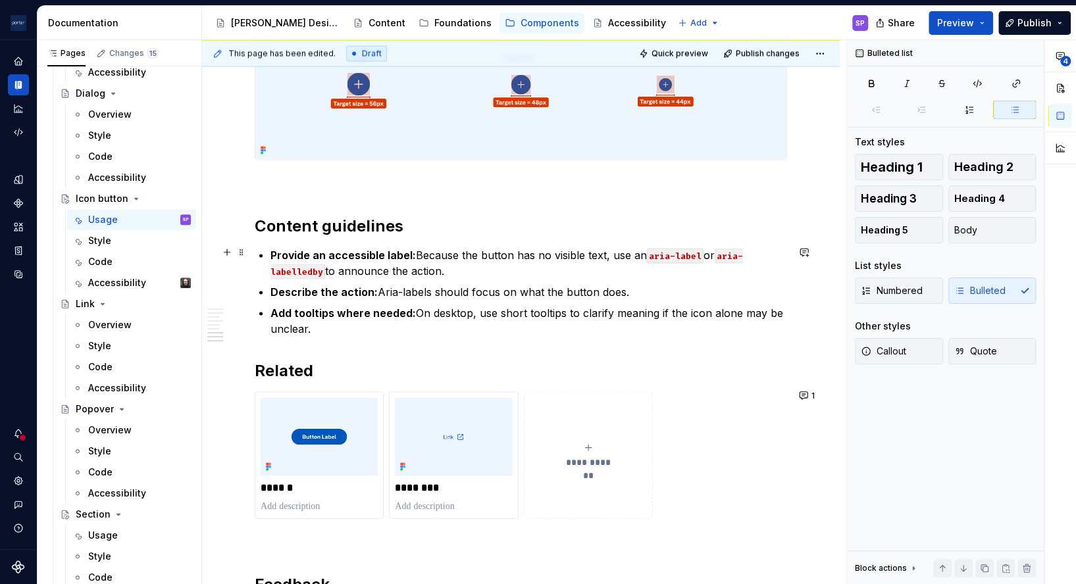
click at [579, 271] on p "Provide an accessible label: Because the button has no visible text, use an ari…" at bounding box center [529, 263] width 517 height 32
click at [503, 308] on p "Add tooltips where needed: On desktop, use short tooltips to clarify meaning if…" at bounding box center [529, 321] width 517 height 32
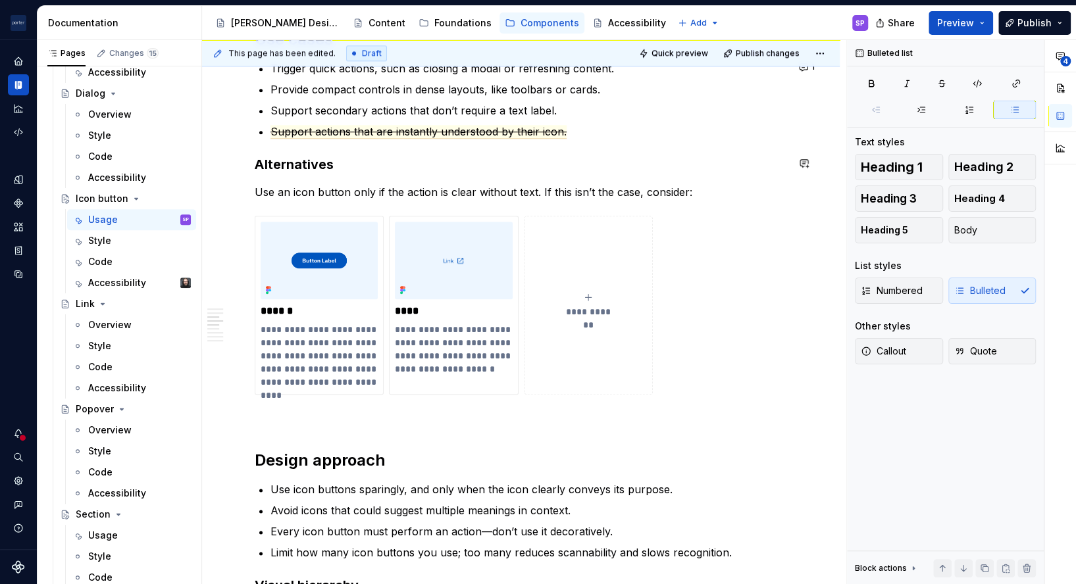
scroll to position [0, 0]
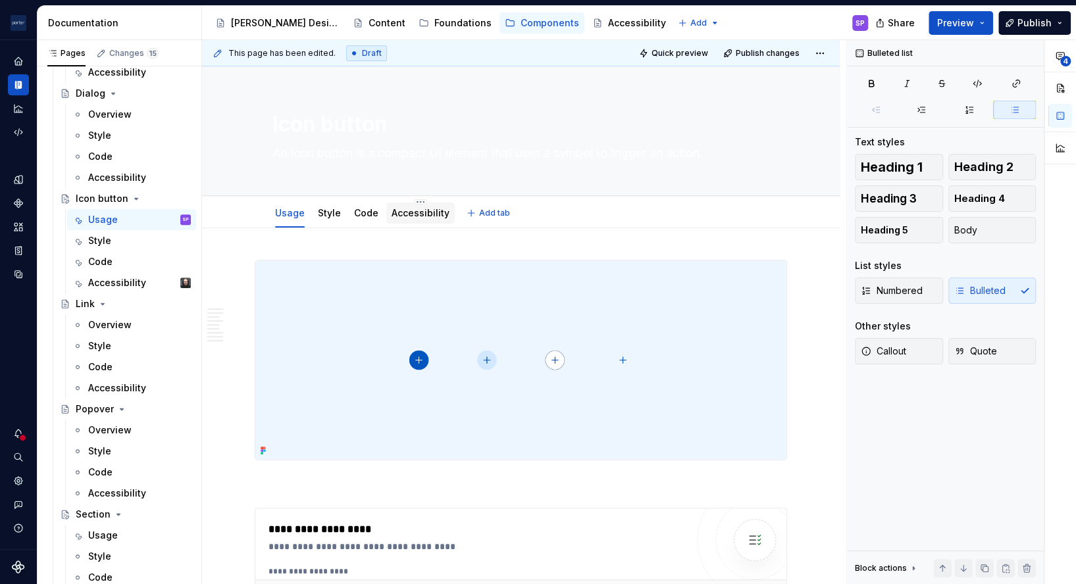
click at [394, 216] on link "Accessibility" at bounding box center [421, 212] width 58 height 11
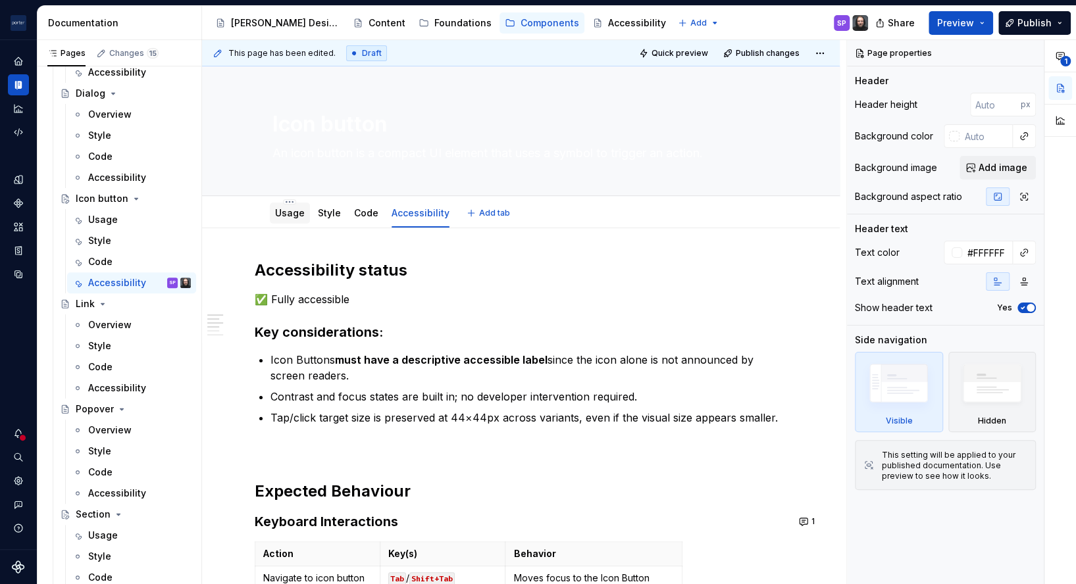
click at [282, 209] on link "Usage" at bounding box center [290, 212] width 30 height 11
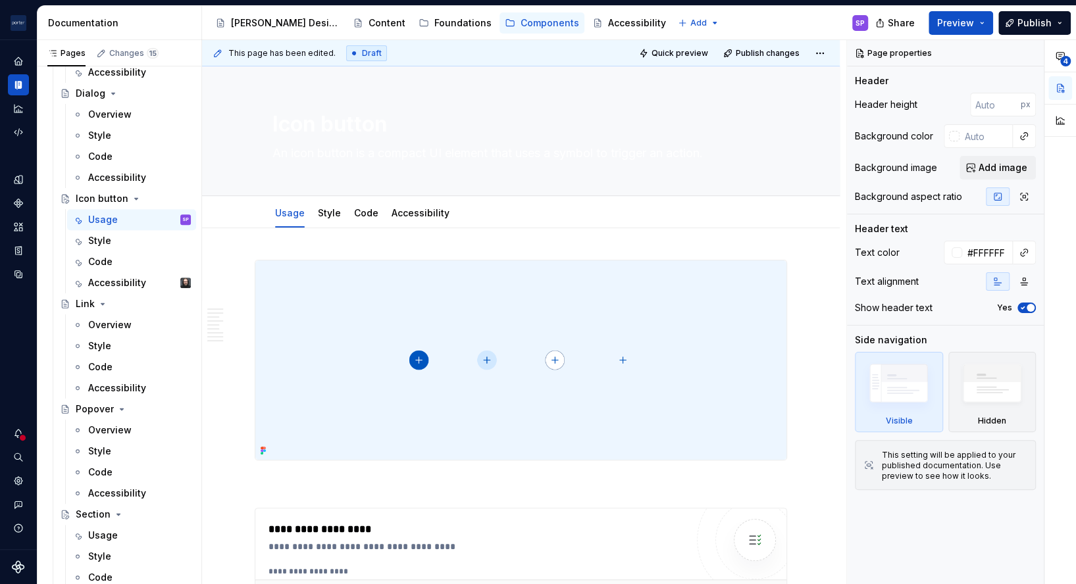
type textarea "*"
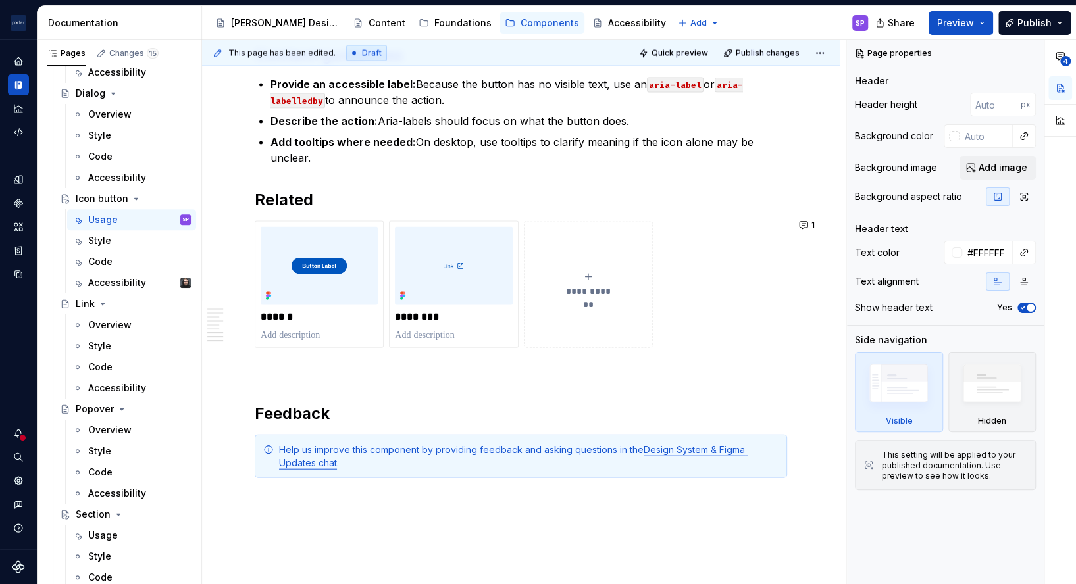
scroll to position [1605, 0]
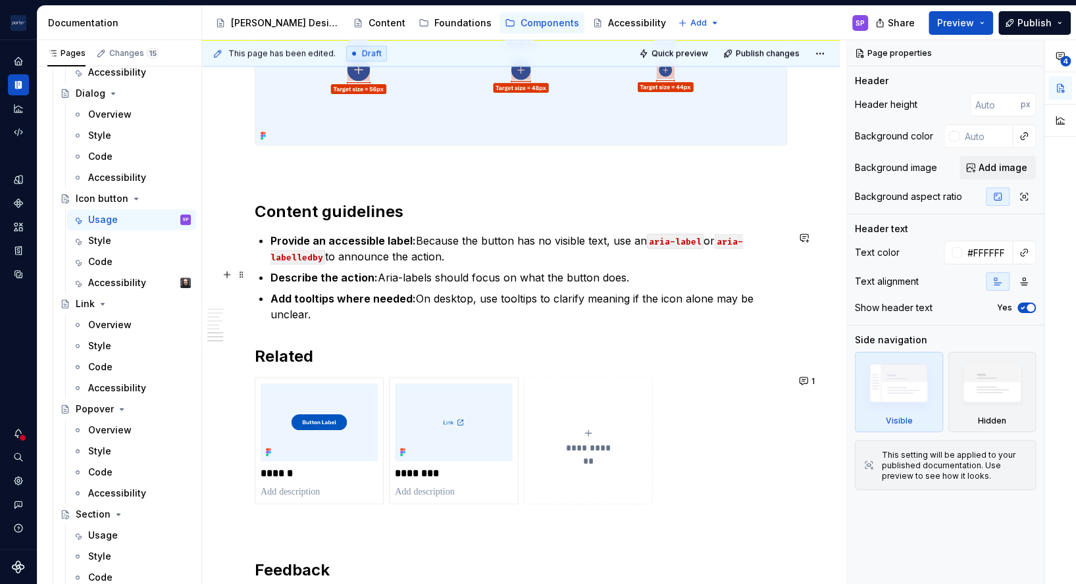
click at [467, 264] on ul "Provide an accessible label: Because the button has no visible text, use an ari…" at bounding box center [529, 277] width 517 height 90
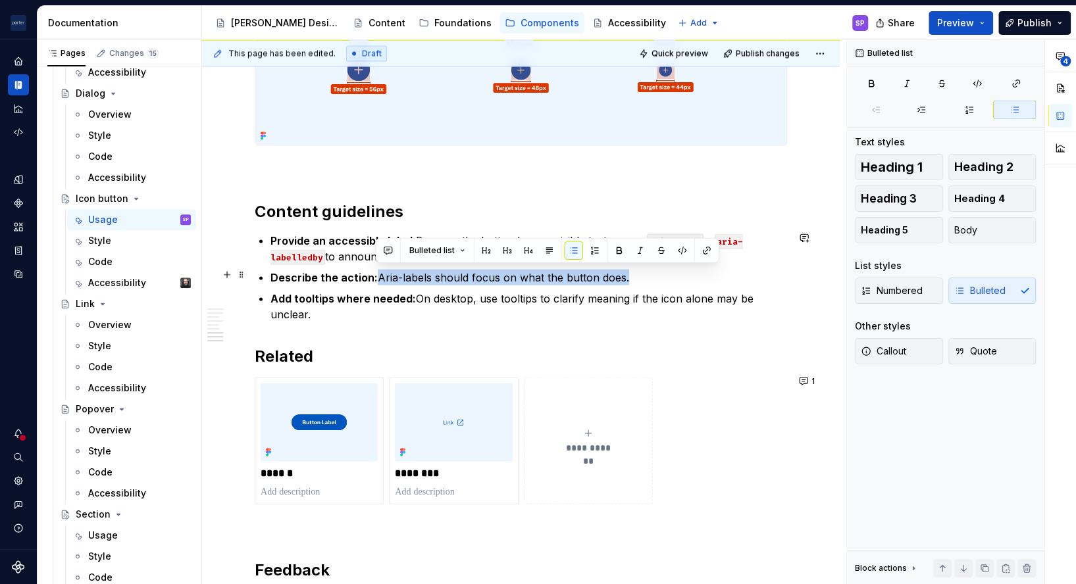
drag, startPoint x: 374, startPoint y: 276, endPoint x: 631, endPoint y: 271, distance: 256.1
click at [631, 271] on p "Describe the action: Aria-labels should focus on what the button does." at bounding box center [529, 277] width 517 height 16
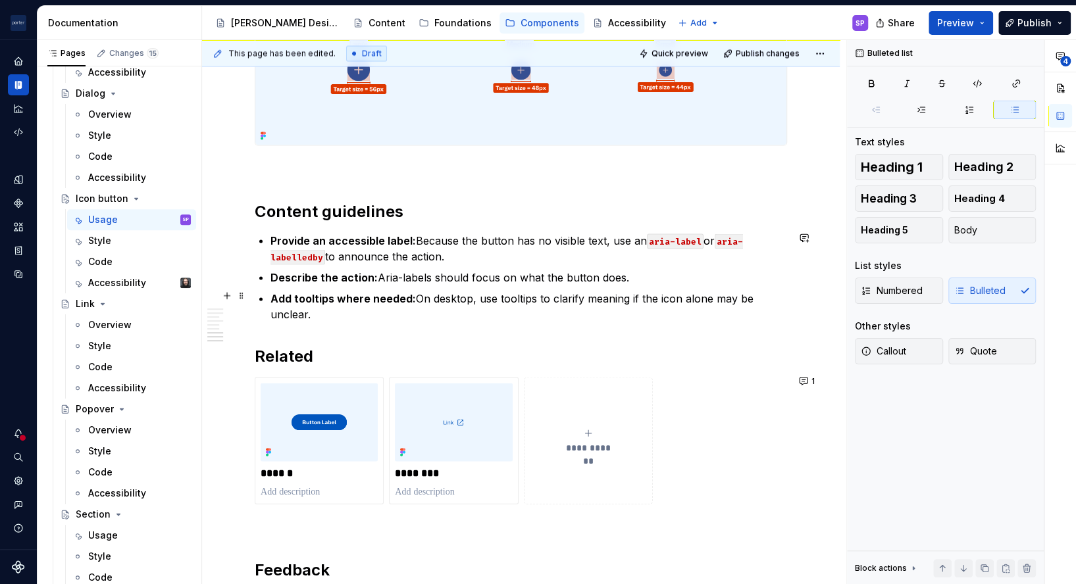
click at [646, 292] on p "Add tooltips where needed: On desktop, use tooltips to clarify meaning if the i…" at bounding box center [529, 306] width 517 height 32
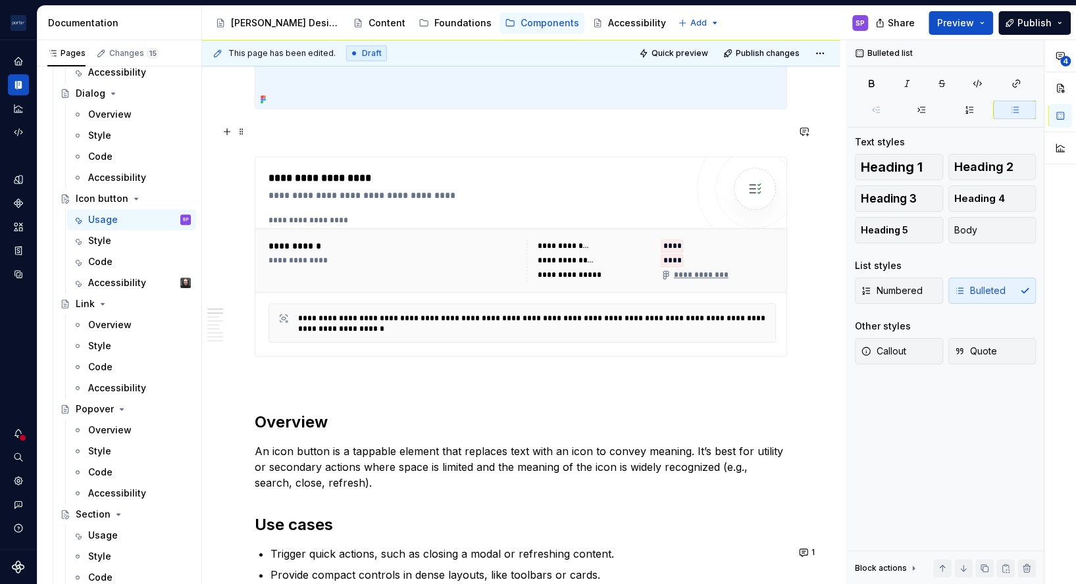
scroll to position [0, 0]
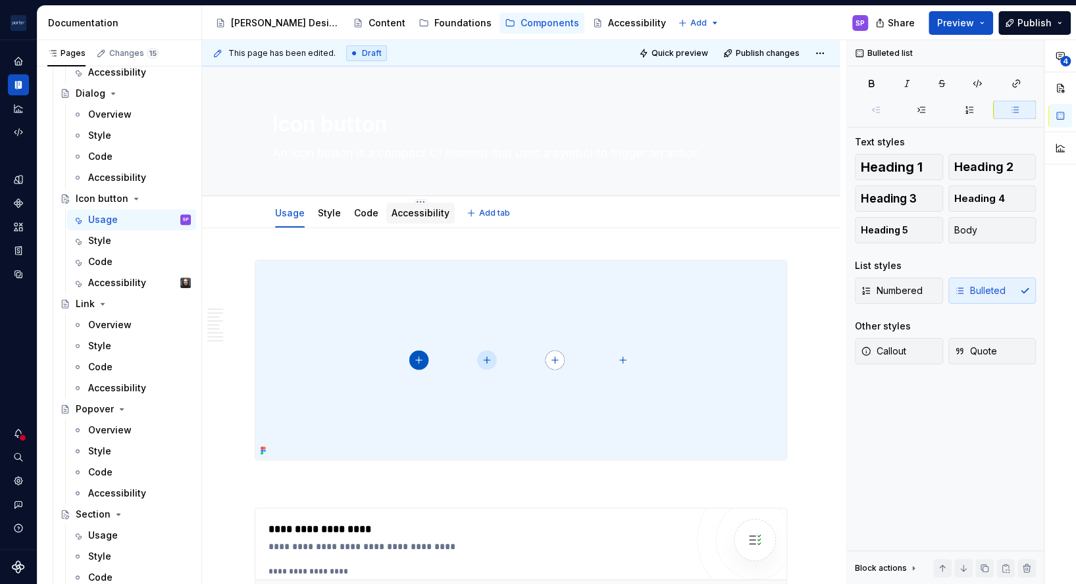
click at [407, 205] on div "Accessibility" at bounding box center [421, 213] width 58 height 16
click at [430, 213] on link "Accessibility" at bounding box center [421, 212] width 58 height 11
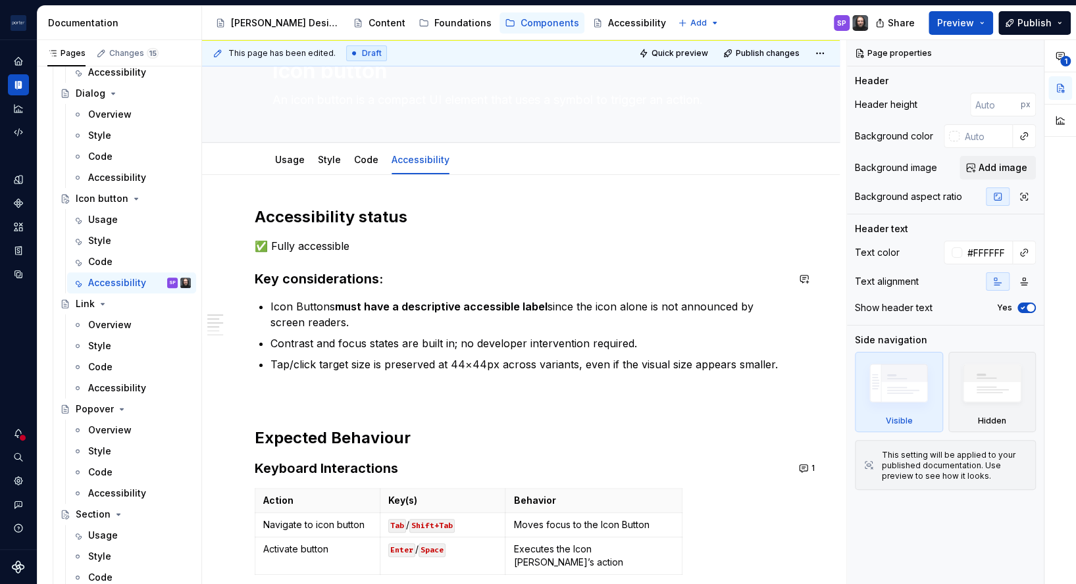
scroll to position [61, 0]
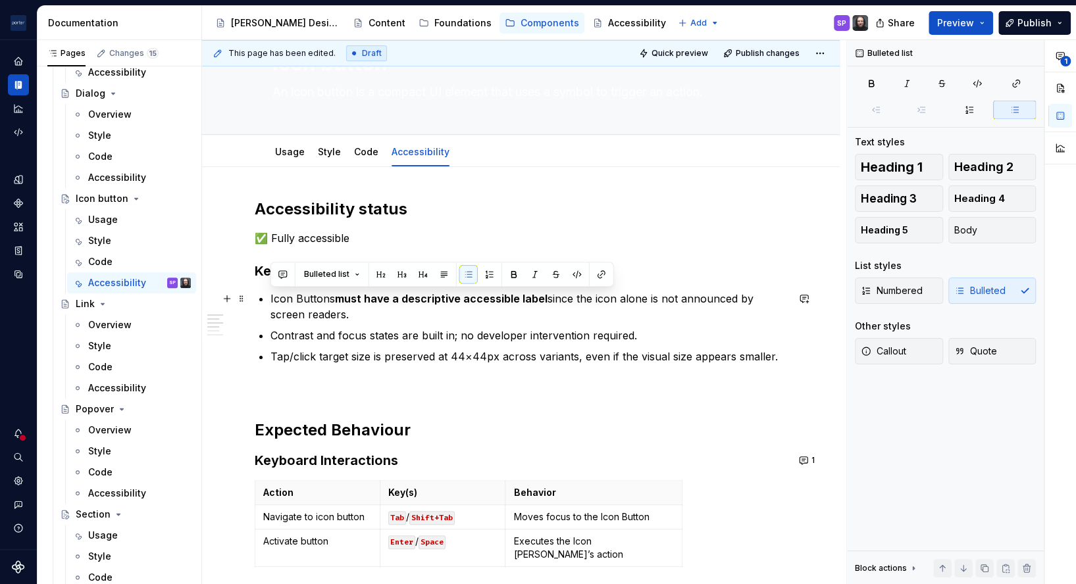
drag, startPoint x: 269, startPoint y: 303, endPoint x: 688, endPoint y: 309, distance: 420.0
click at [688, 309] on div "Accessibility status ✅ Fully accessible Key considerations: Icon Buttons must h…" at bounding box center [521, 590] width 532 height 783
copy p "Icon Buttons must have a descriptive accessible label since the icon alone is n…"
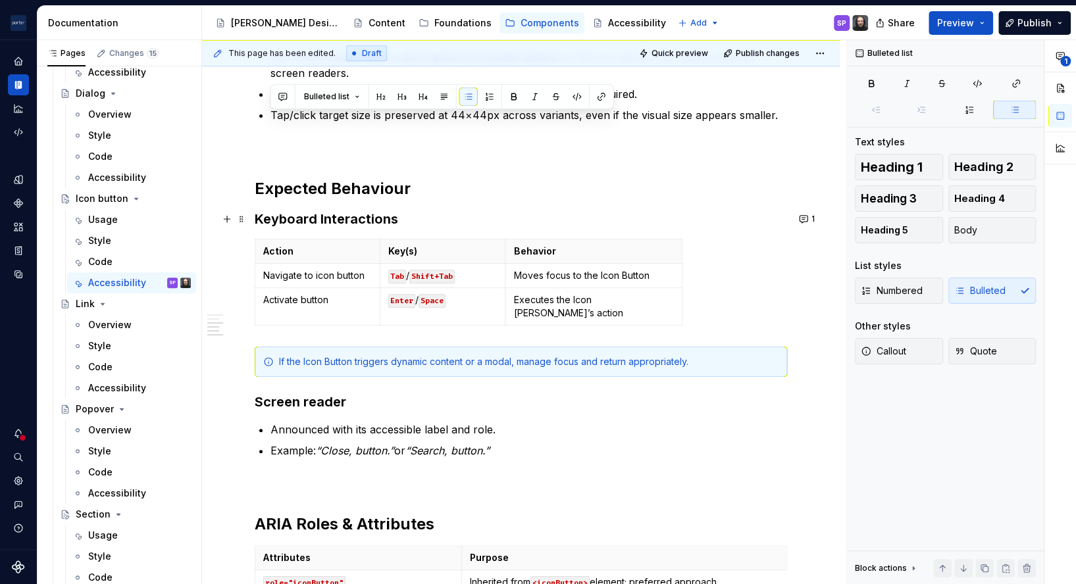
scroll to position [269, 0]
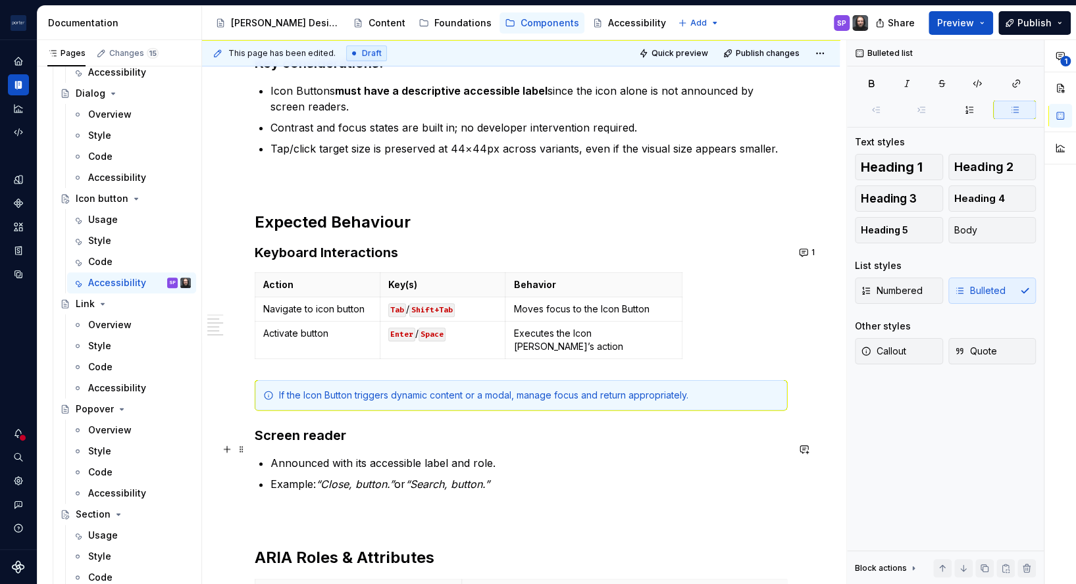
click at [625, 455] on p "Announced with its accessible label and role." at bounding box center [529, 463] width 517 height 16
click at [267, 453] on div "Accessibility status ✅ Fully accessible Key considerations: Icon Buttons must h…" at bounding box center [521, 382] width 532 height 783
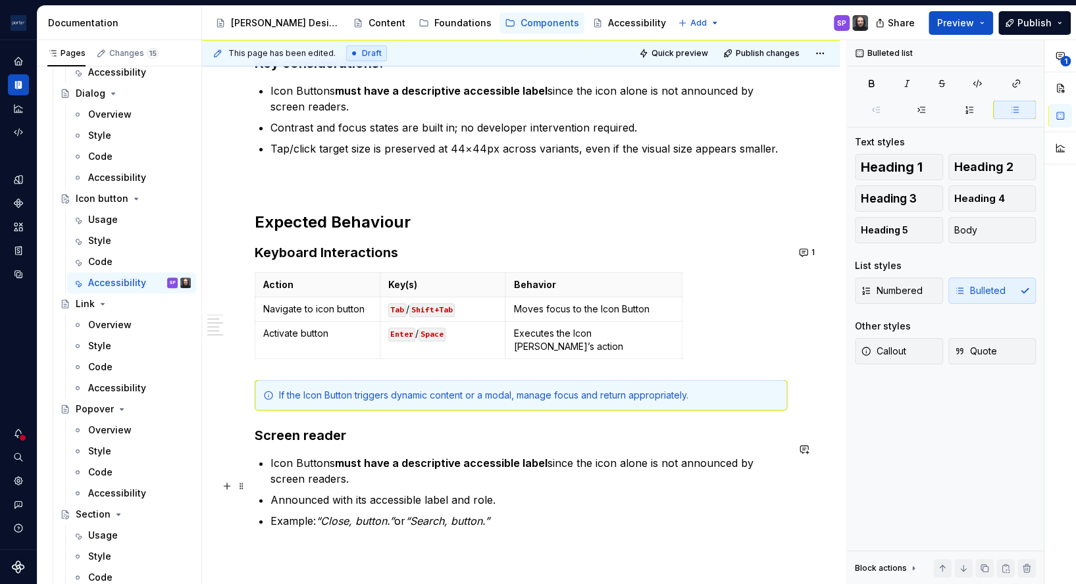
click at [709, 494] on ul "Icon Buttons must have a descriptive accessible label since the icon alone is n…" at bounding box center [529, 492] width 517 height 74
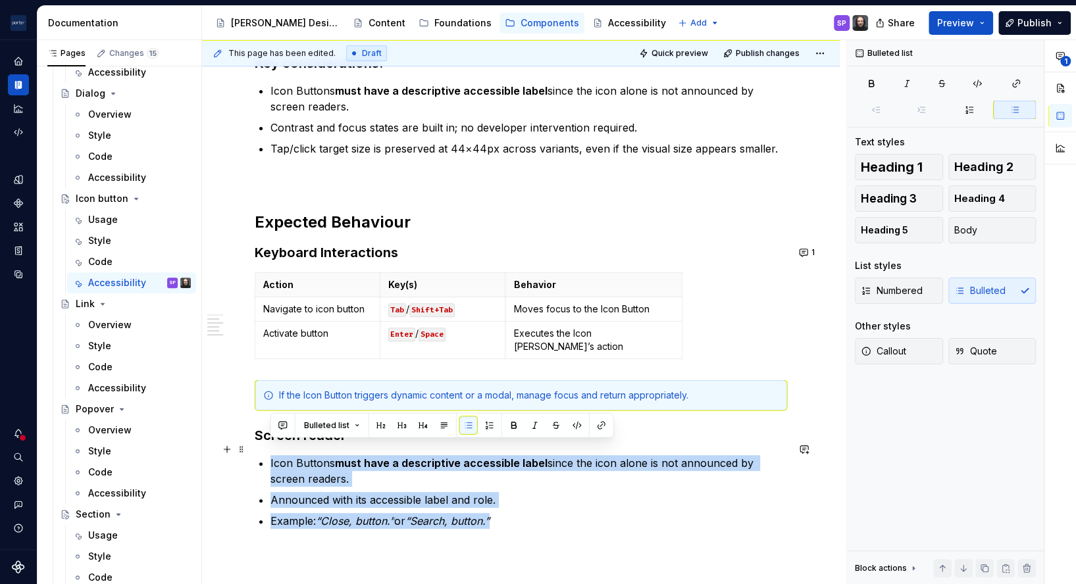
drag, startPoint x: 577, startPoint y: 505, endPoint x: 253, endPoint y: 450, distance: 328.5
click at [253, 450] on div "Accessibility status ✅ Fully accessible Key considerations: Icon Buttons must h…" at bounding box center [521, 480] width 638 height 1042
copy ul "Icon Buttons must have a descriptive accessible label since the icon alone is n…"
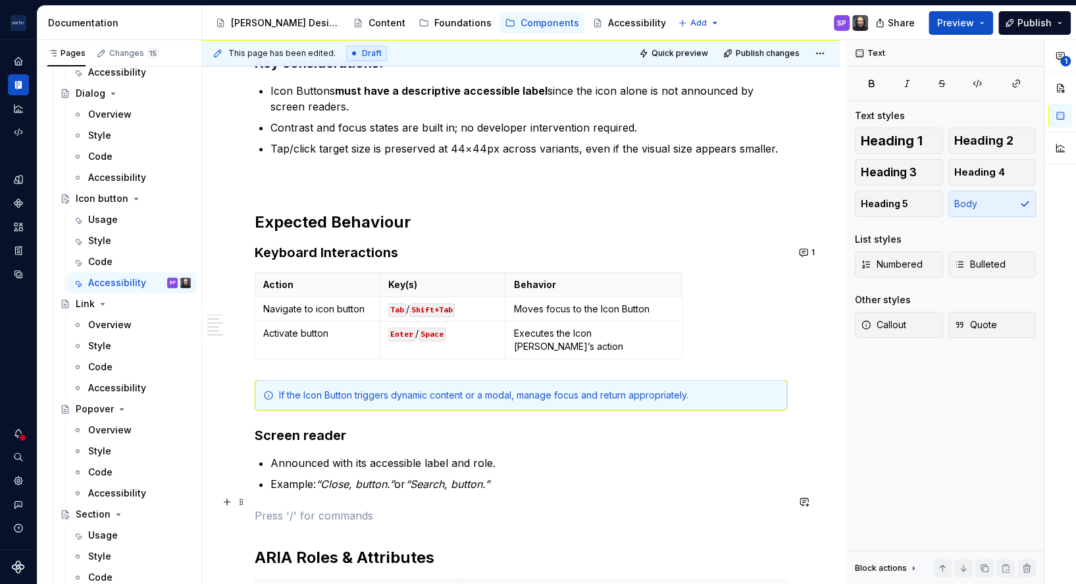
click at [424, 508] on p at bounding box center [521, 516] width 532 height 16
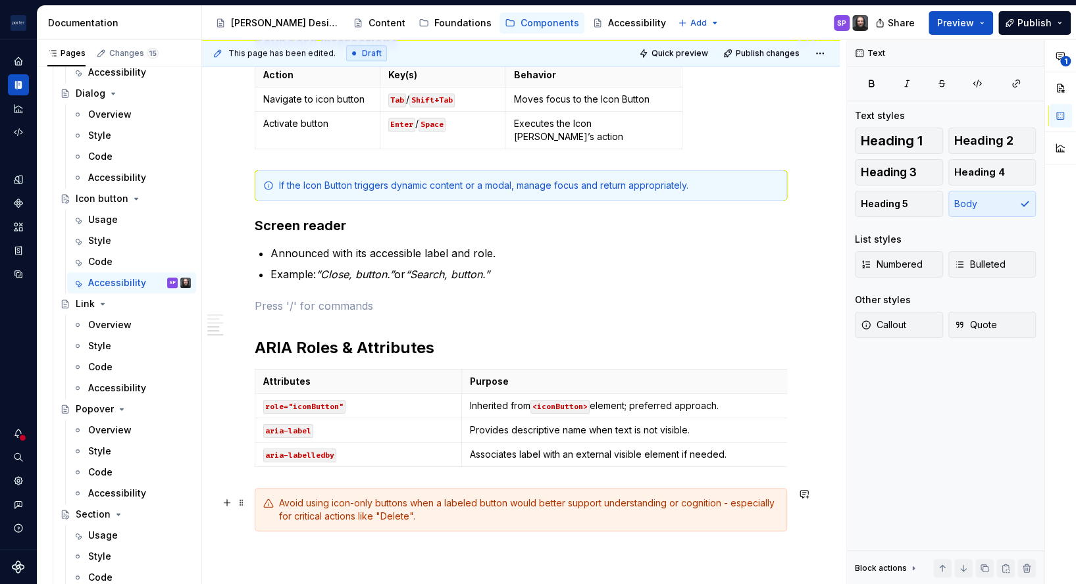
scroll to position [482, 0]
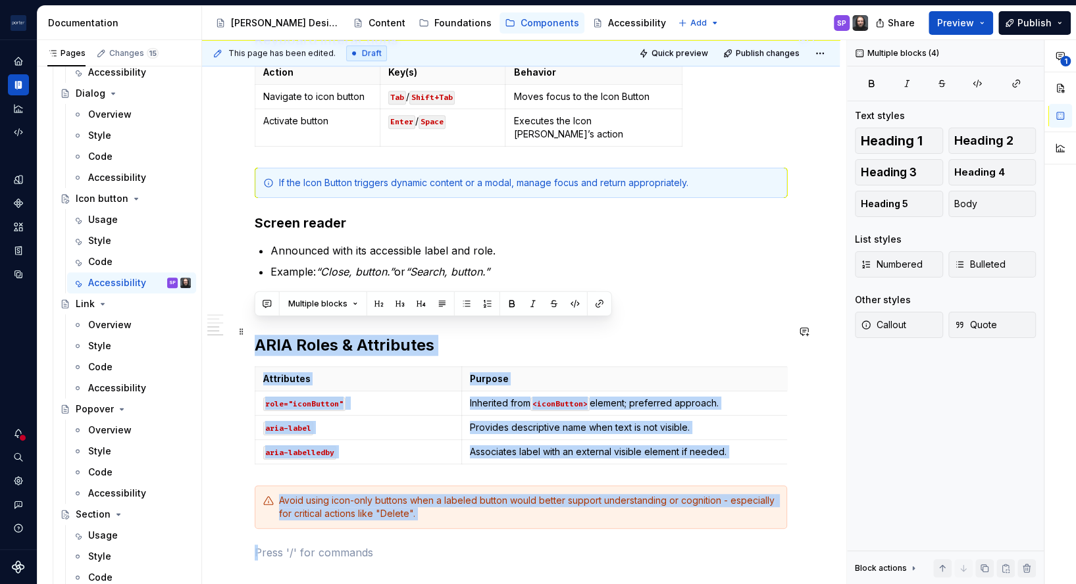
drag, startPoint x: 403, startPoint y: 555, endPoint x: 253, endPoint y: 322, distance: 277.5
click at [253, 322] on div "Accessibility status ✅ Fully accessible Key considerations: Icon Buttons must h…" at bounding box center [521, 249] width 638 height 1005
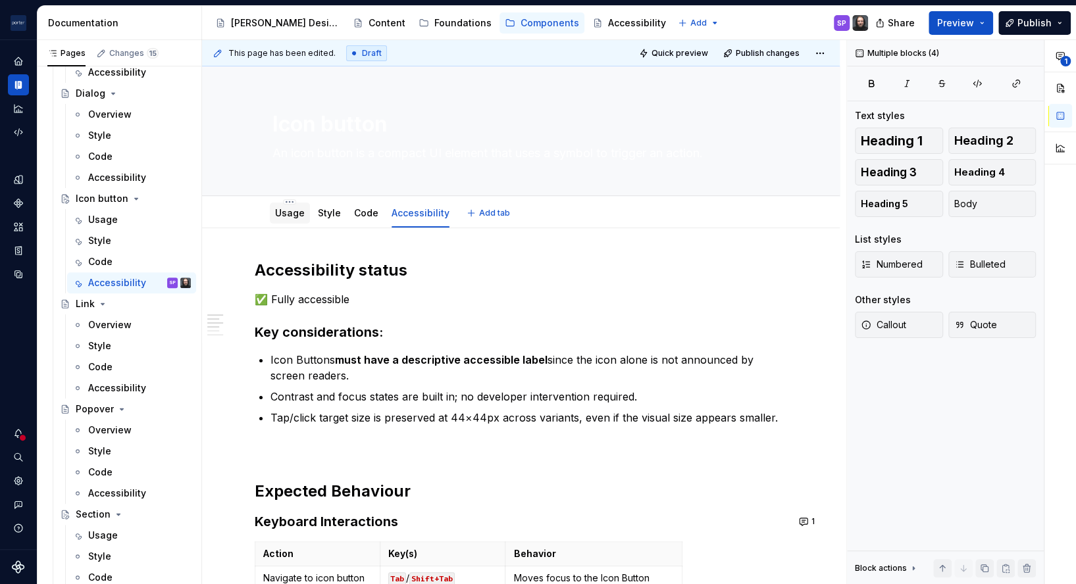
click at [301, 212] on link "Usage" at bounding box center [290, 212] width 30 height 11
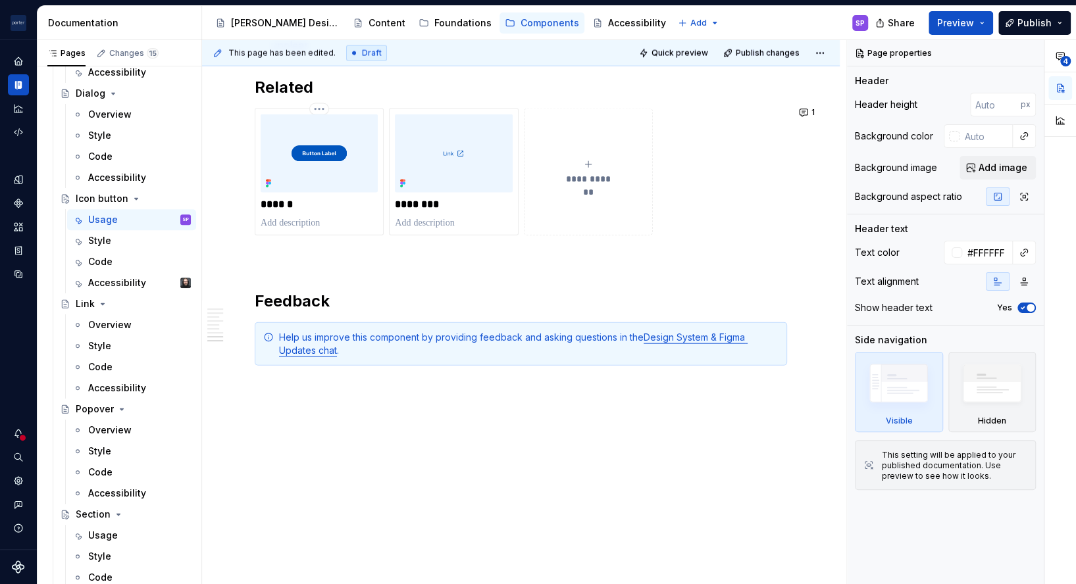
scroll to position [1614, 0]
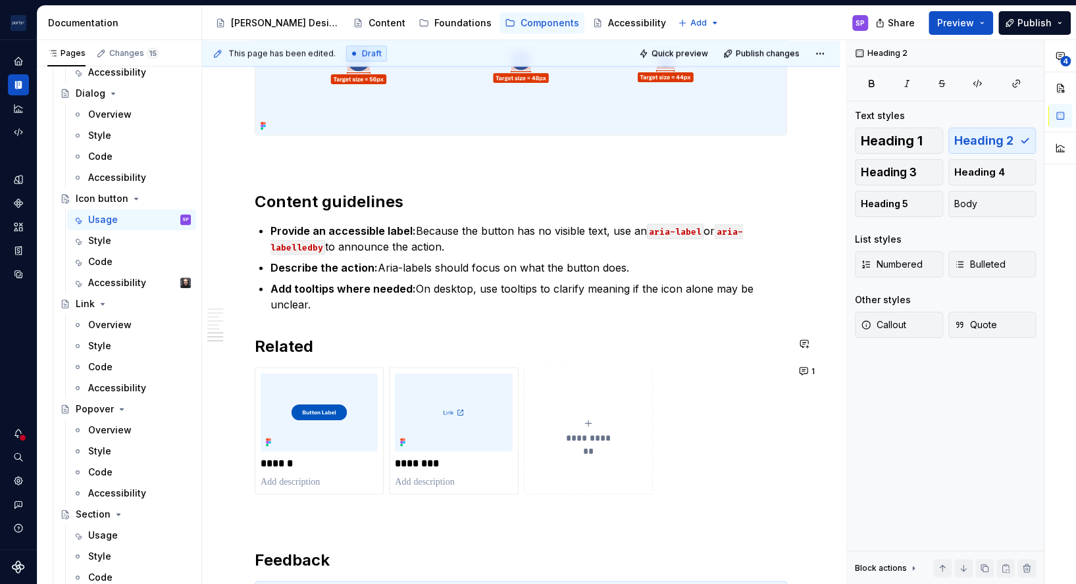
click at [328, 294] on p "Add tooltips where needed: On desktop, use tooltips to clarify meaning if the i…" at bounding box center [529, 296] width 517 height 32
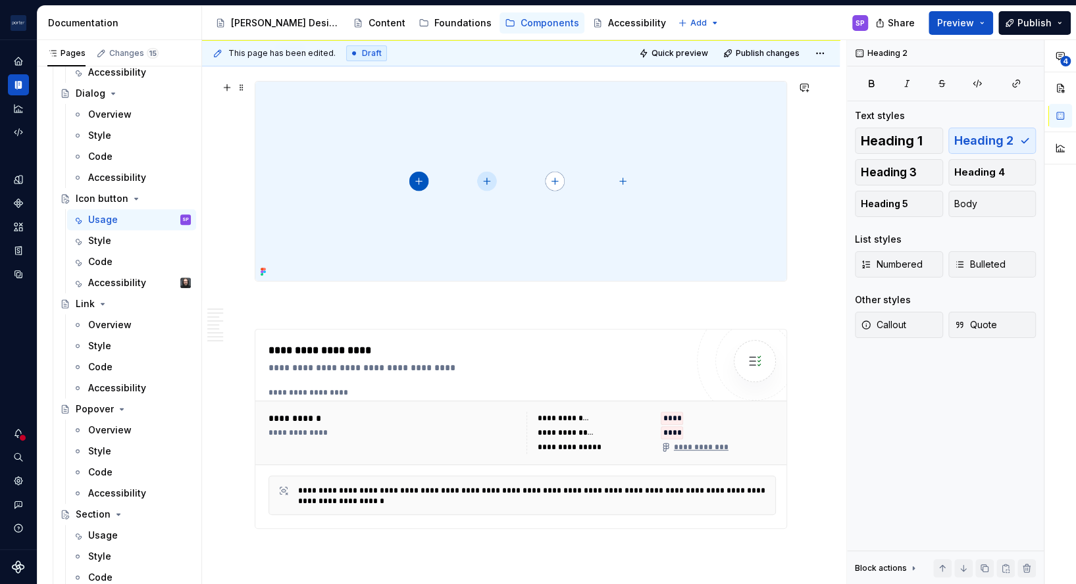
scroll to position [0, 0]
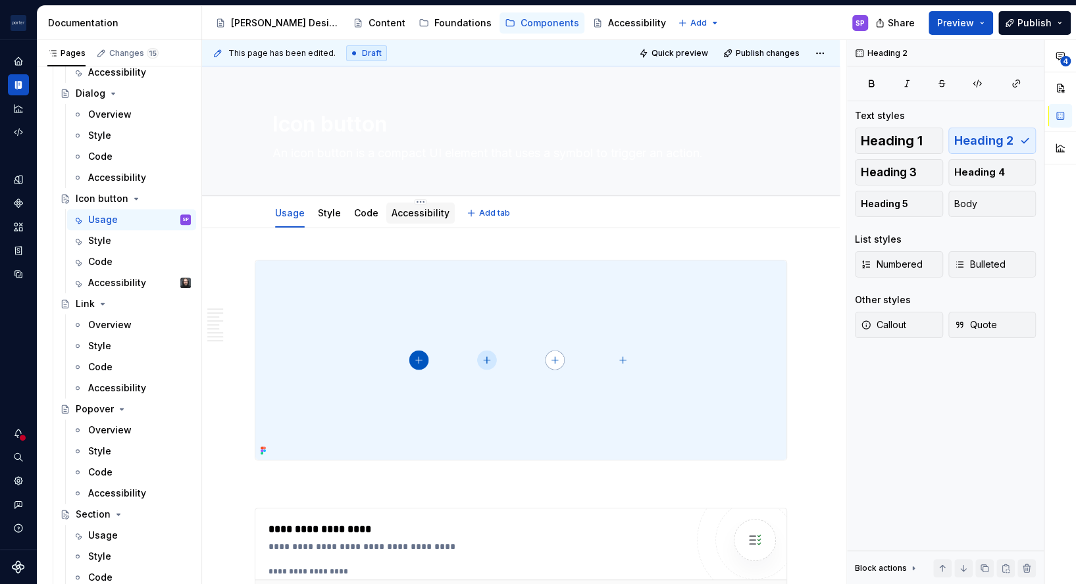
click at [413, 199] on div "Accessibility" at bounding box center [420, 213] width 68 height 28
click at [411, 208] on link "Accessibility" at bounding box center [421, 212] width 58 height 11
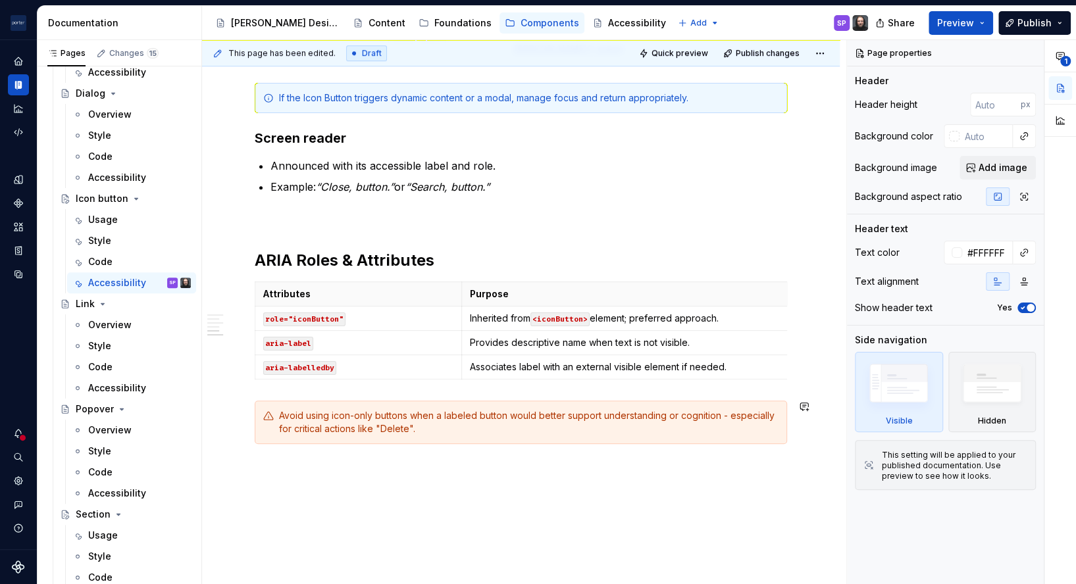
scroll to position [648, 0]
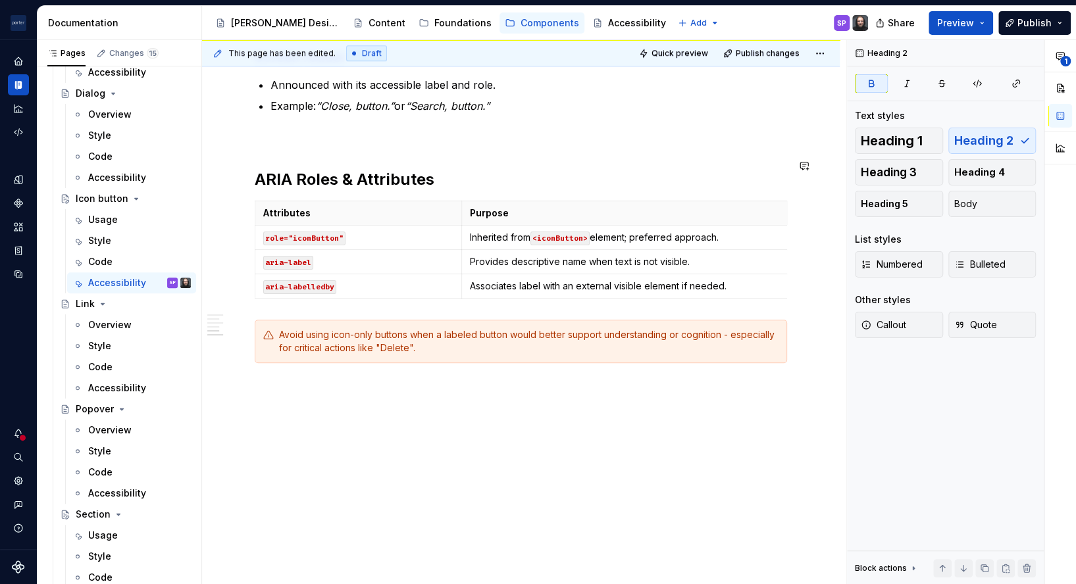
drag, startPoint x: 355, startPoint y: 407, endPoint x: 242, endPoint y: 150, distance: 281.1
click at [242, 150] on div "Accessibility status ✅ Fully accessible Key considerations: Icon Buttons must h…" at bounding box center [521, 83] width 638 height 1005
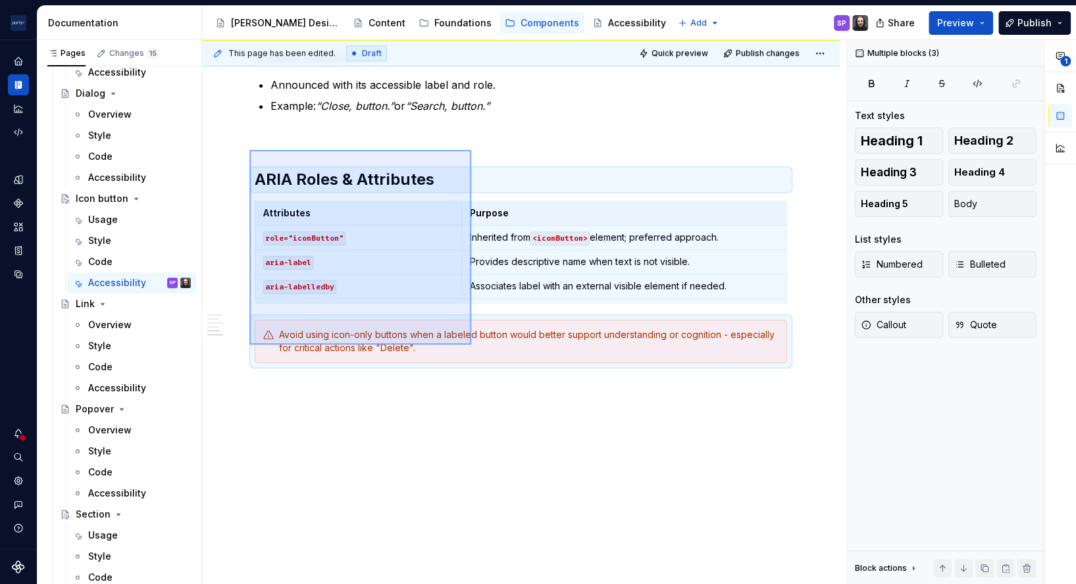
drag, startPoint x: 249, startPoint y: 150, endPoint x: 507, endPoint y: 391, distance: 353.4
click at [507, 391] on div "This page has been edited. Draft Quick preview Publish changes Icon button An i…" at bounding box center [524, 312] width 644 height 545
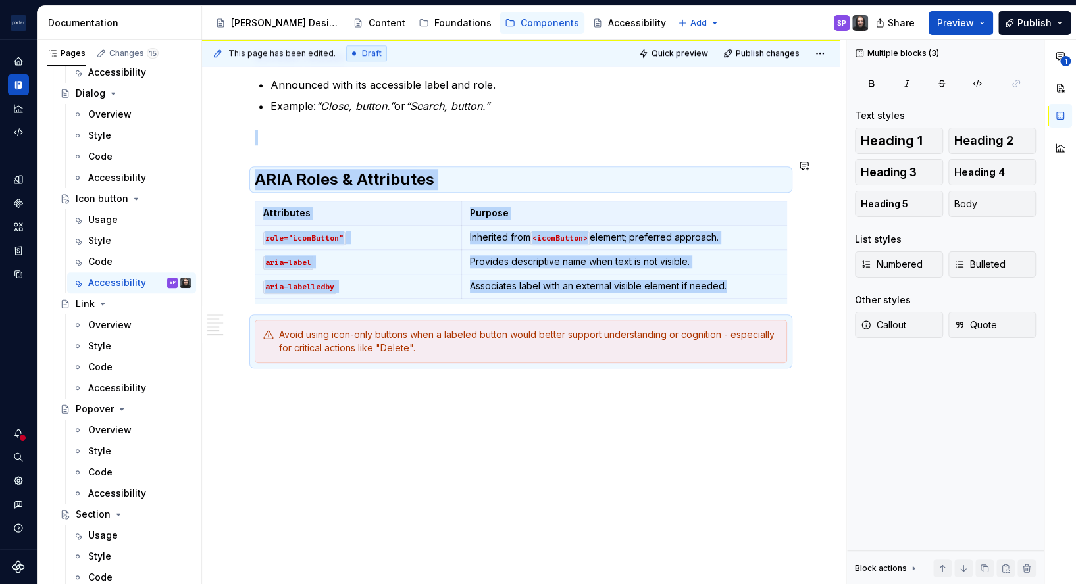
copy div "ARIA Roles & Attributes Attributes Purpose role="iconButton" Inherited from <ic…"
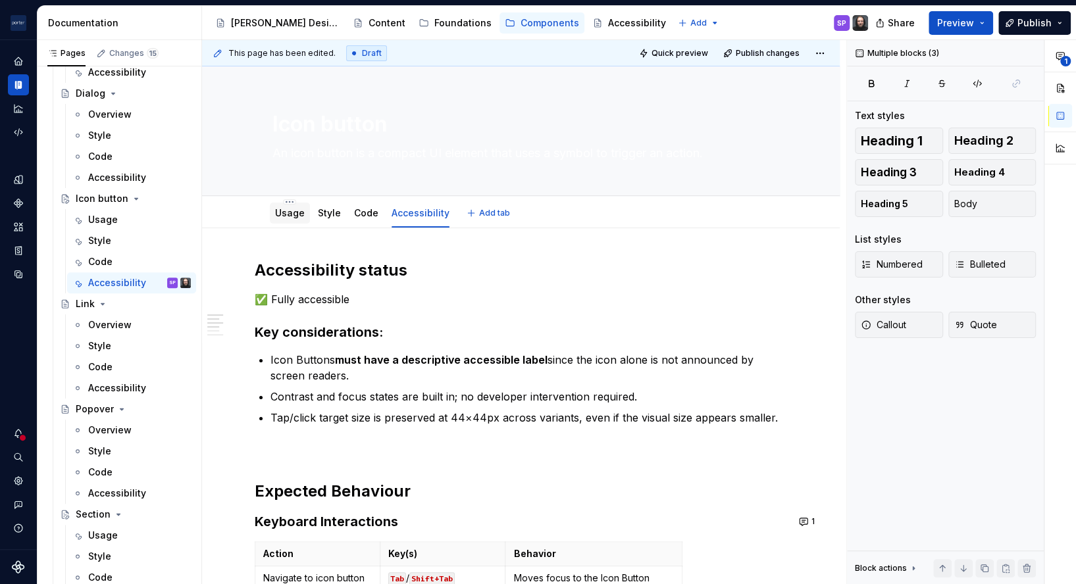
click at [294, 216] on link "Usage" at bounding box center [290, 212] width 30 height 11
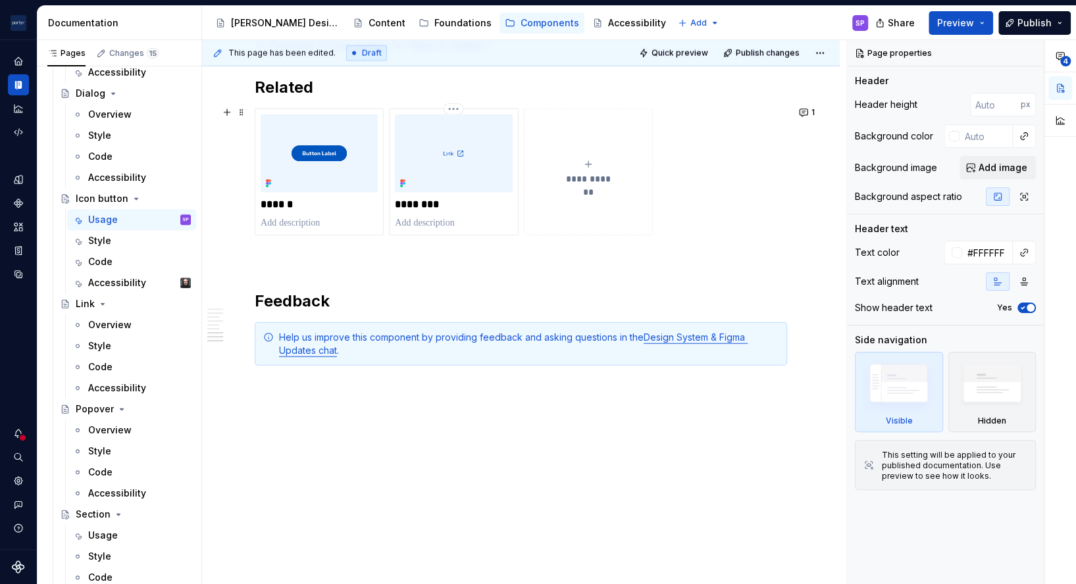
scroll to position [1741, 0]
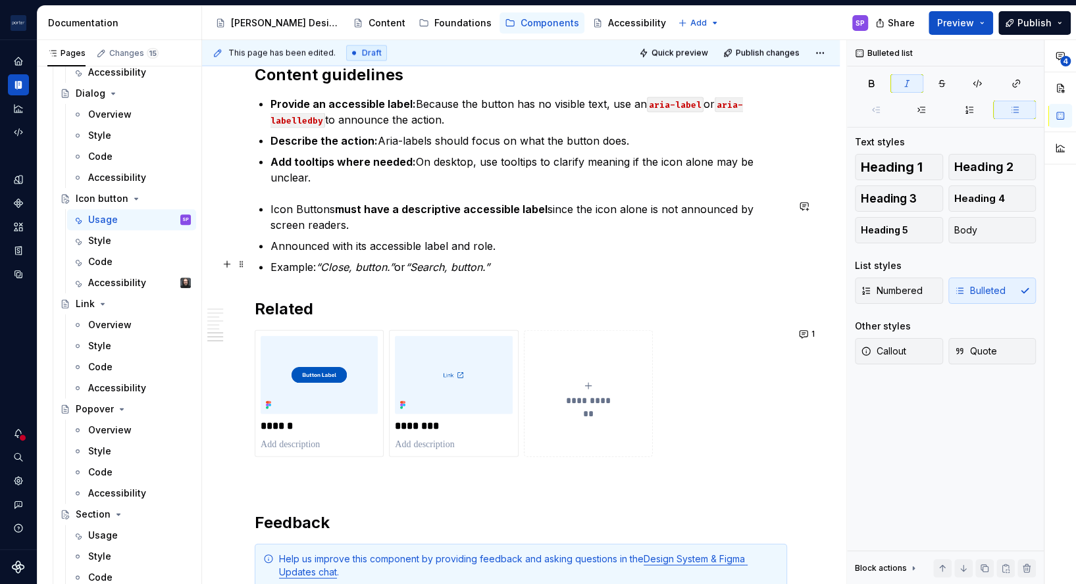
click at [559, 259] on p "Example: “Close, button.” or “Search, button.”" at bounding box center [529, 267] width 517 height 16
click at [555, 259] on p "Example: “Close, button.” or “Search, button.”" at bounding box center [529, 267] width 517 height 16
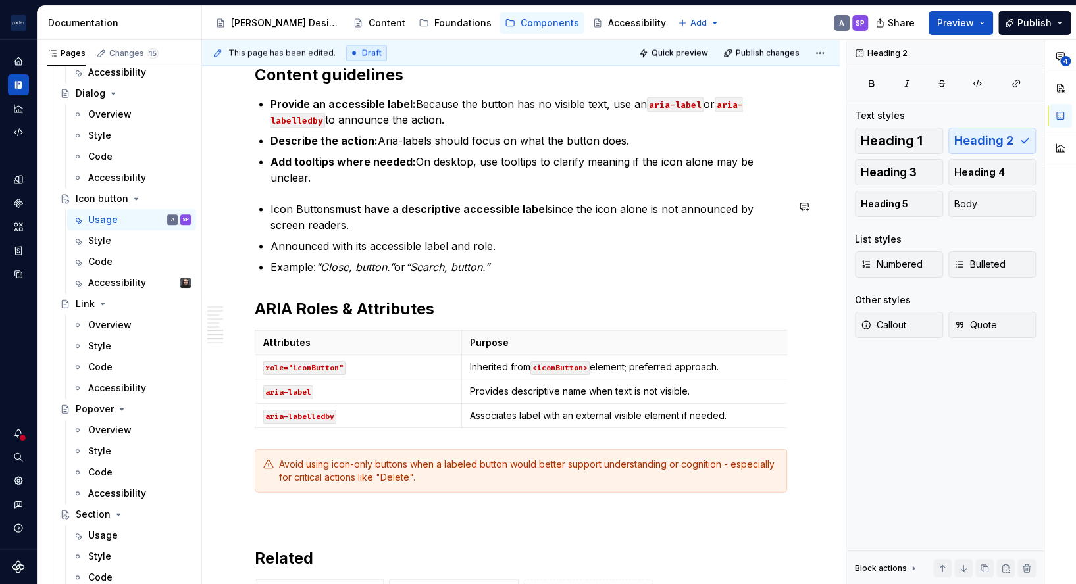
type textarea "*"
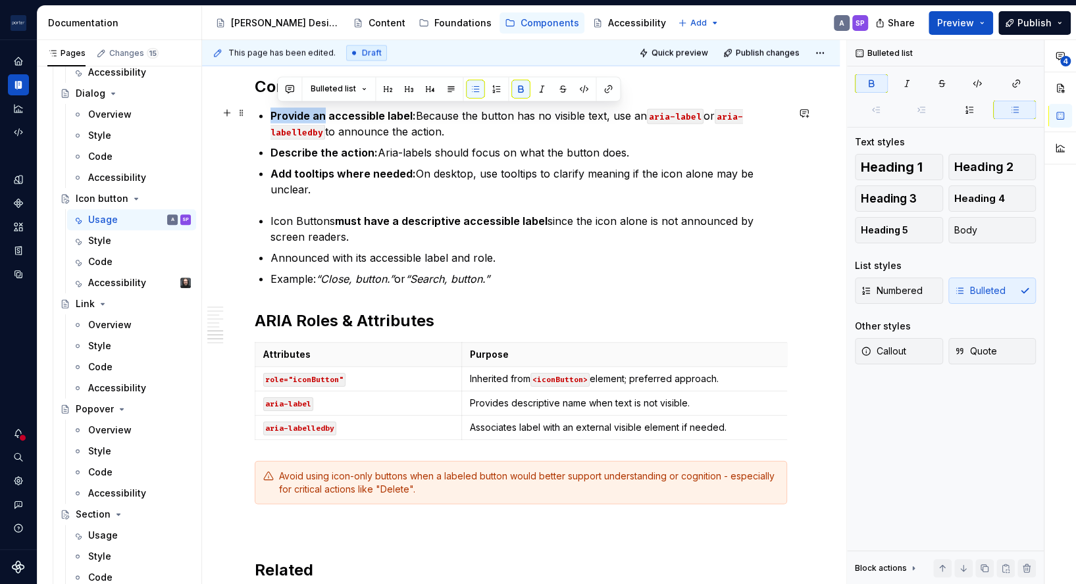
drag, startPoint x: 324, startPoint y: 115, endPoint x: 273, endPoint y: 111, distance: 50.8
click at [273, 111] on strong "Provide an accessible label:" at bounding box center [343, 115] width 145 height 13
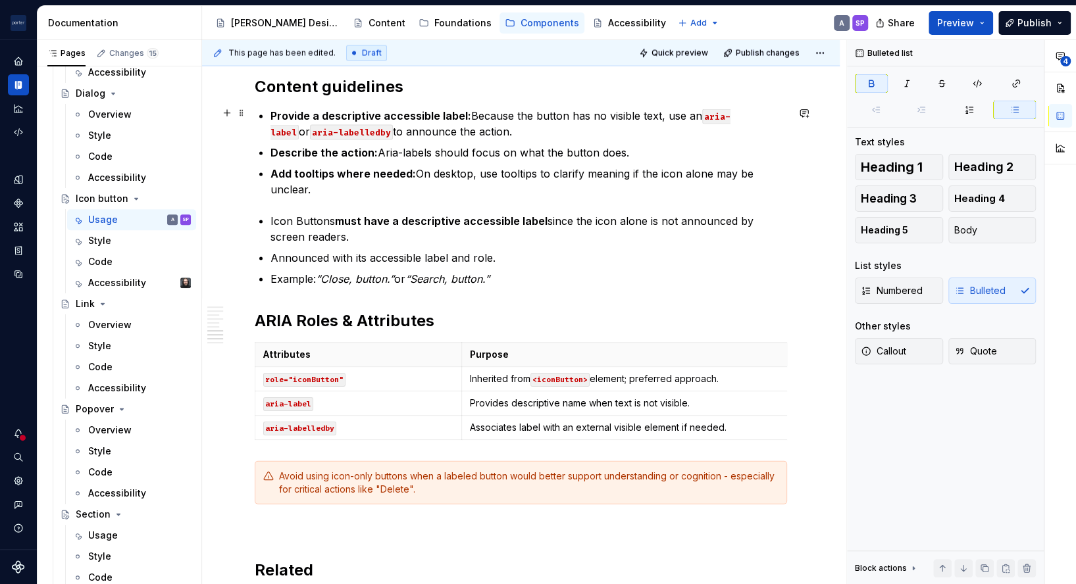
click at [411, 113] on strong "Provide a descriptive accessible label:" at bounding box center [371, 115] width 201 height 13
click at [598, 116] on p "Provide a descriptive label: Because the button has no visible text, use an ari…" at bounding box center [529, 124] width 517 height 32
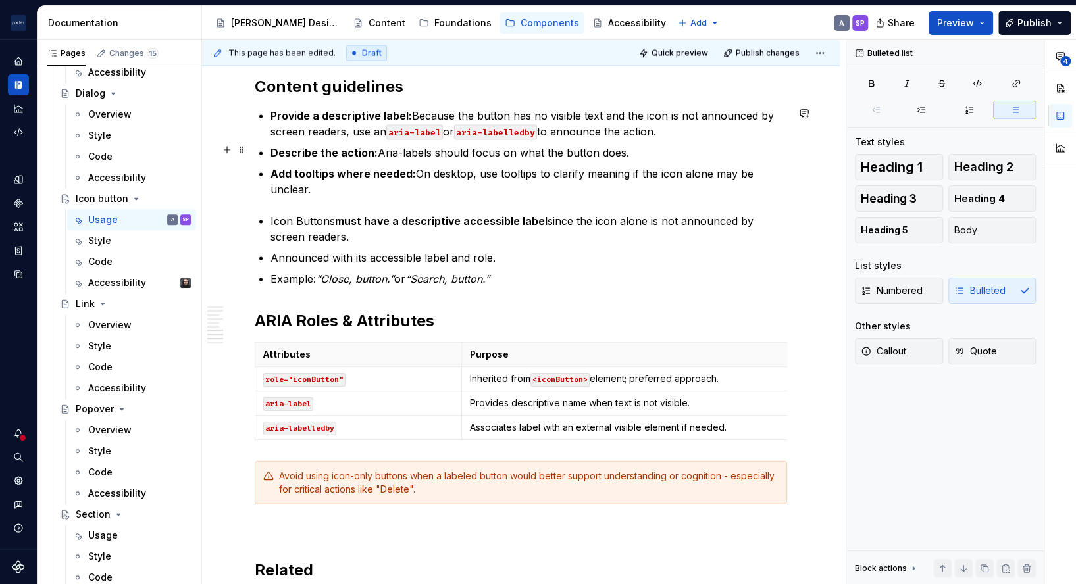
click at [652, 145] on p "Describe the action: Aria-labels should focus on what the button does." at bounding box center [529, 153] width 517 height 16
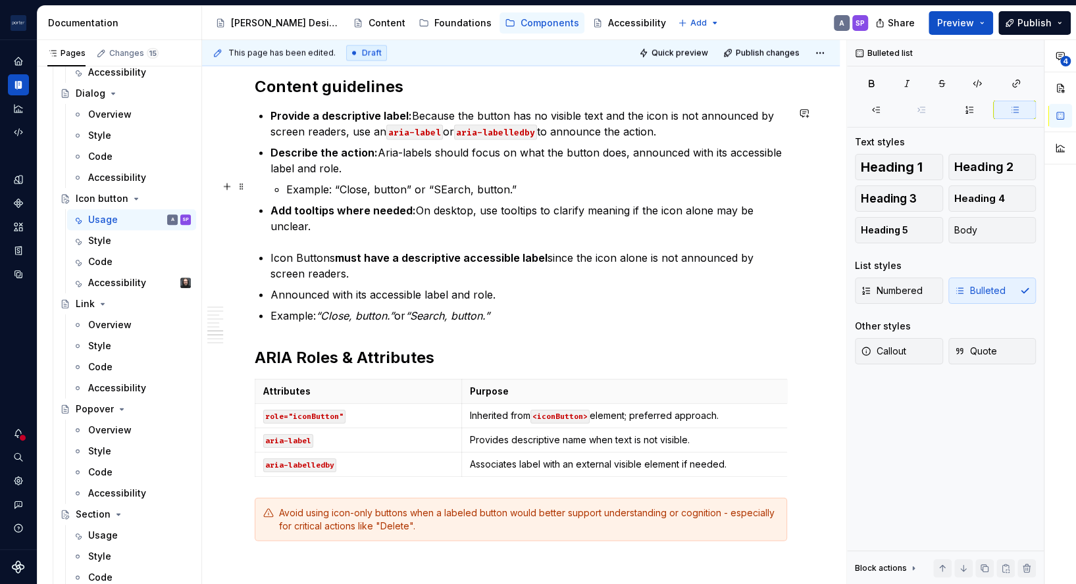
click at [449, 188] on p "Example: “Close, button” or “SEarch, button.”" at bounding box center [536, 190] width 501 height 16
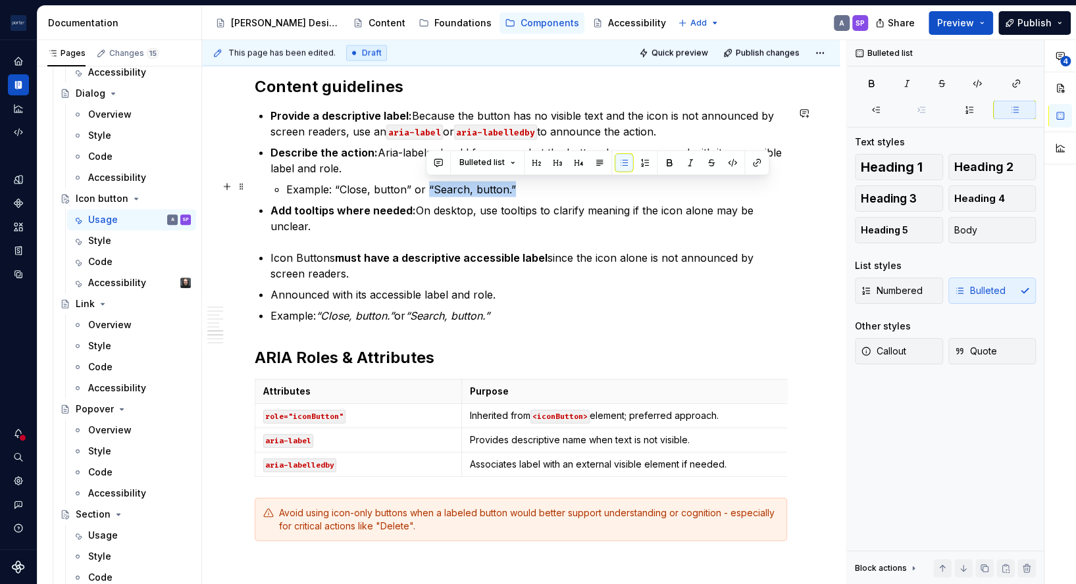
drag, startPoint x: 512, startPoint y: 187, endPoint x: 428, endPoint y: 190, distance: 84.3
click at [428, 190] on p "Example: “Close, button” or “Search, button.”" at bounding box center [536, 190] width 501 height 16
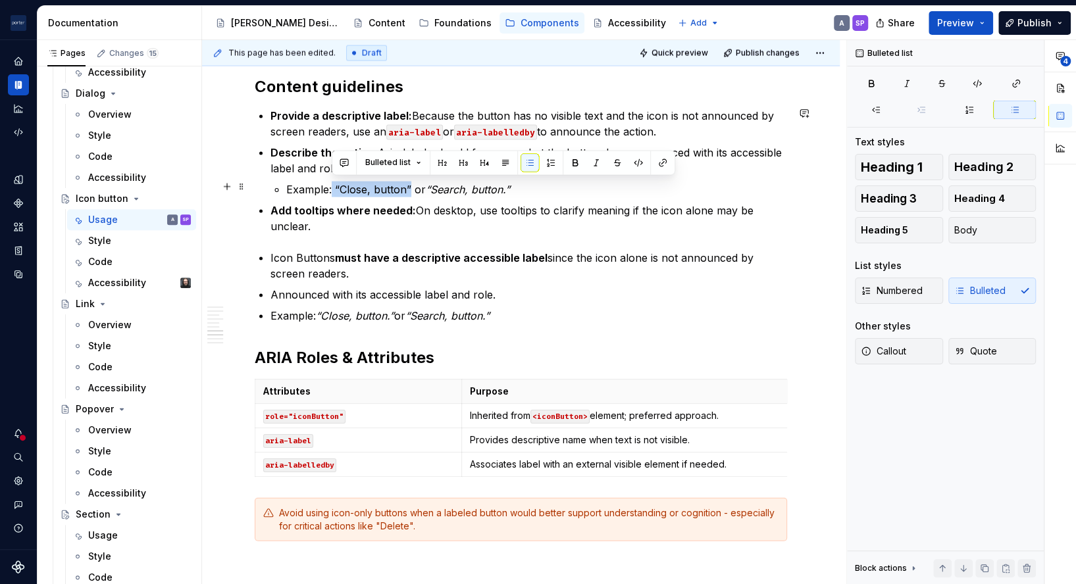
drag, startPoint x: 410, startPoint y: 189, endPoint x: 333, endPoint y: 190, distance: 77.0
click at [333, 190] on p "Example: “Close, button” or “Search, button.”" at bounding box center [536, 190] width 501 height 16
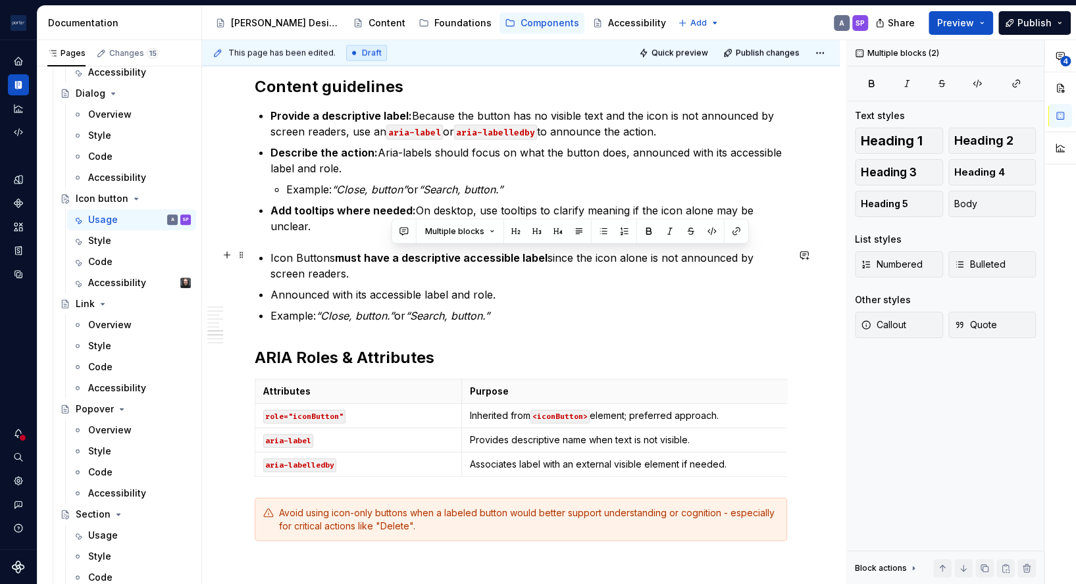
drag, startPoint x: 605, startPoint y: 321, endPoint x: 389, endPoint y: 248, distance: 228.5
click at [299, 250] on p "Icon Buttons must have a descriptive accessible label since the icon alone is n…" at bounding box center [529, 266] width 517 height 32
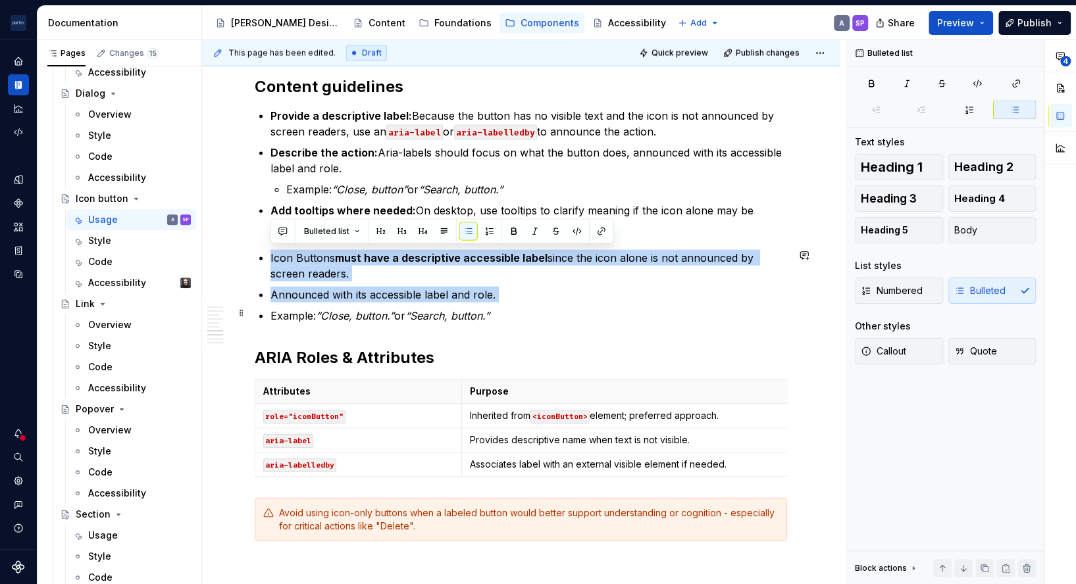
drag, startPoint x: 264, startPoint y: 245, endPoint x: 537, endPoint y: 303, distance: 279.2
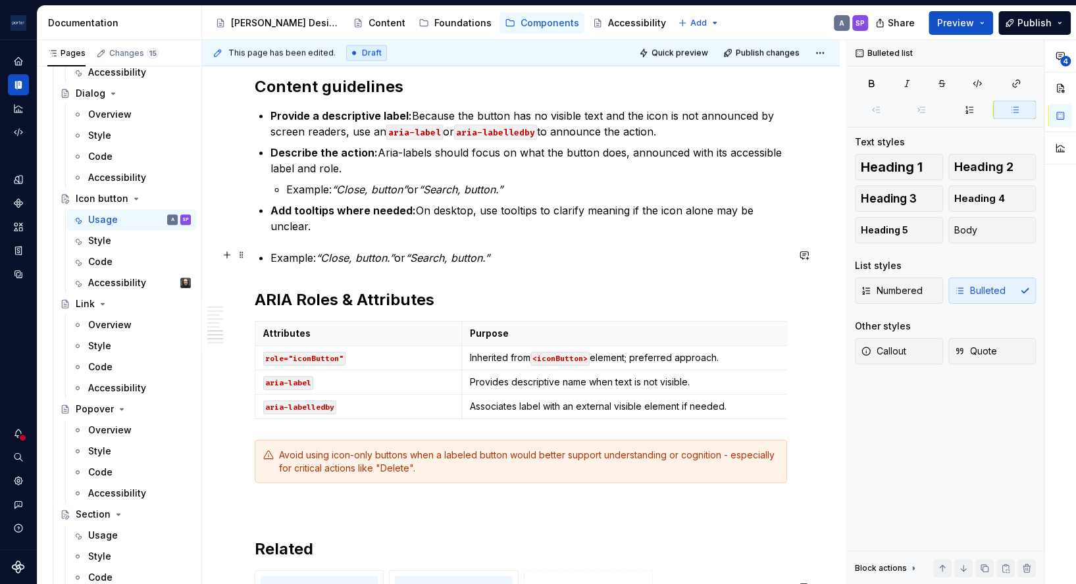
click at [311, 257] on p "Example: “Close, button.” or “Search, button.”" at bounding box center [529, 258] width 517 height 16
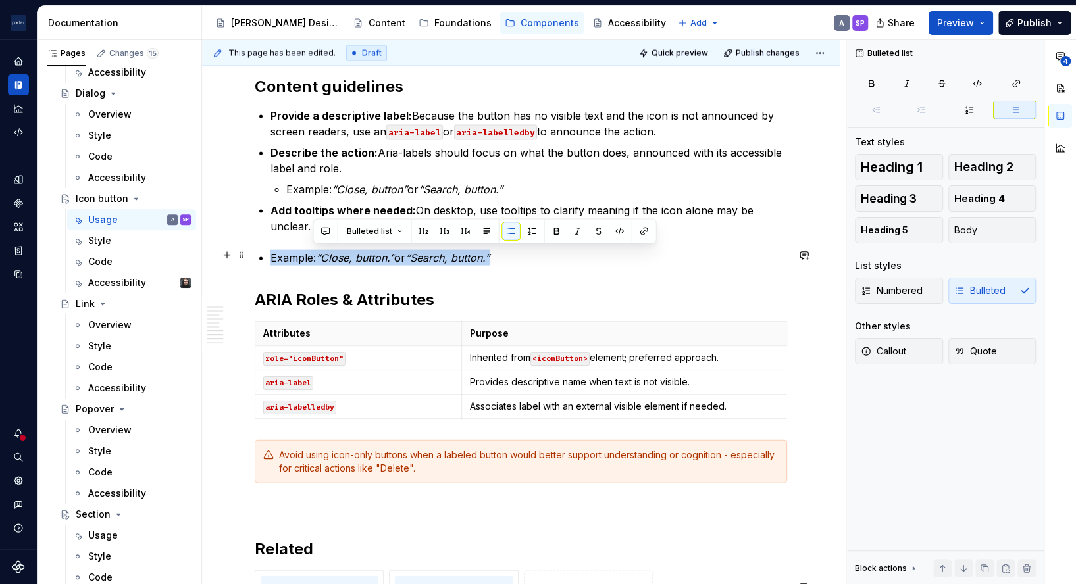
click at [311, 257] on p "Example: “Close, button.” or “Search, button.”" at bounding box center [529, 258] width 517 height 16
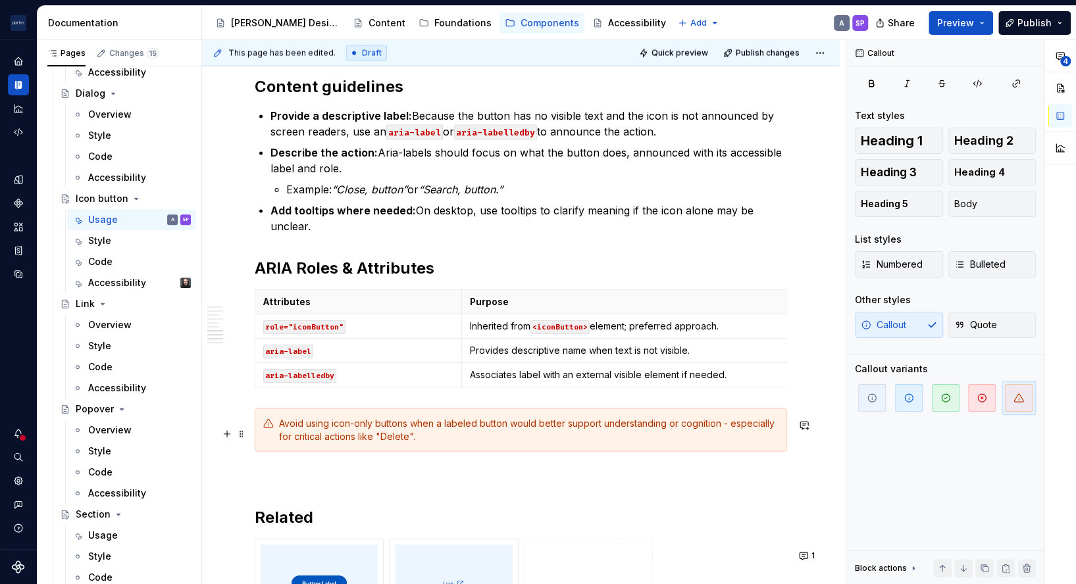
click at [366, 425] on div "Avoid using icon-only buttons when a labeled button would better support unders…" at bounding box center [521, 430] width 532 height 43
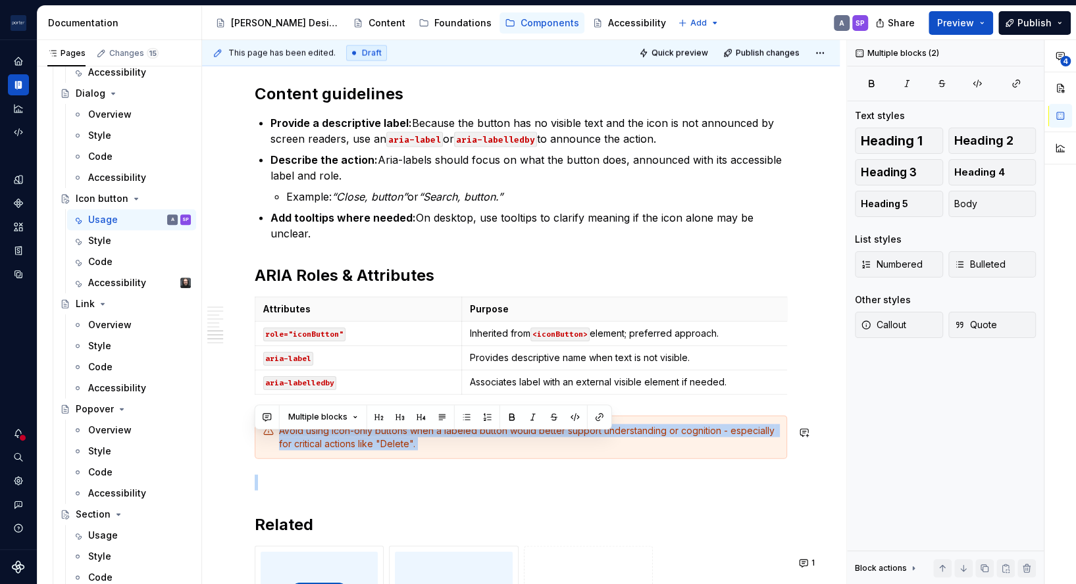
scroll to position [1722, 0]
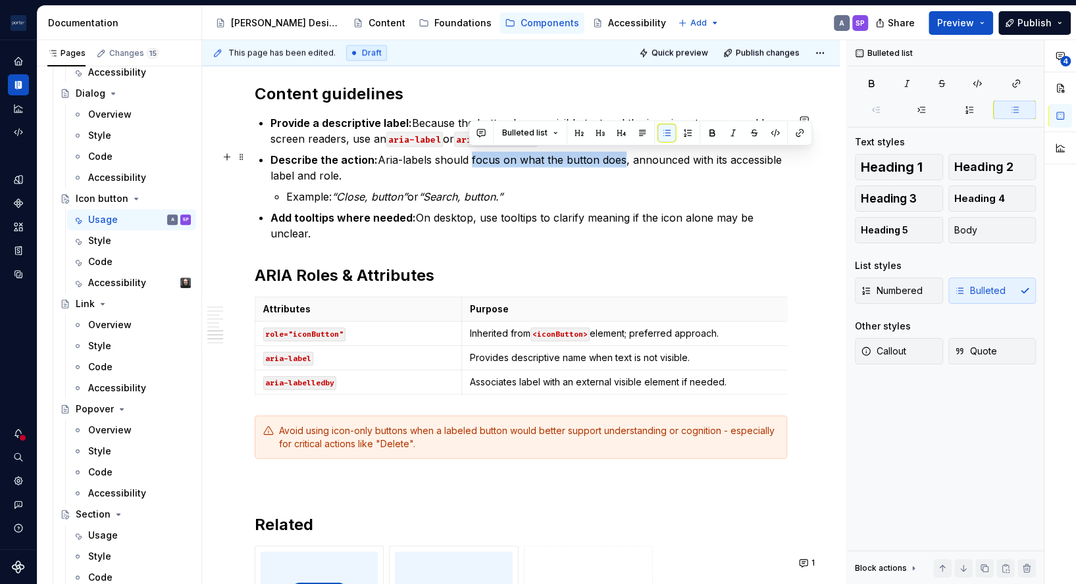
drag, startPoint x: 469, startPoint y: 159, endPoint x: 620, endPoint y: 154, distance: 150.8
click at [620, 154] on p "Describe the action: Aria-labels should focus on what the button does, announce…" at bounding box center [529, 168] width 517 height 32
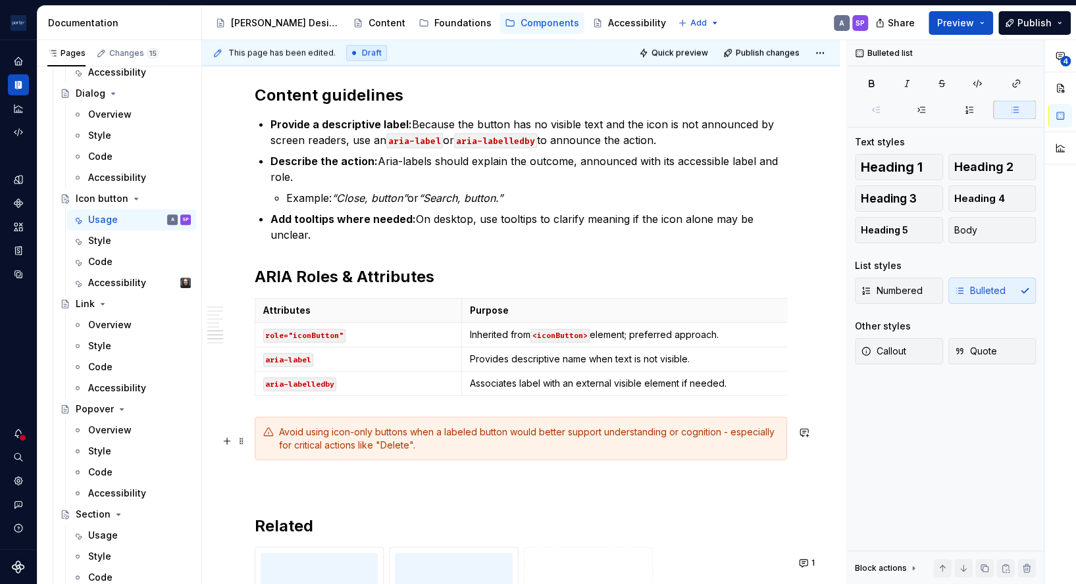
click at [375, 452] on div "Avoid using icon-only buttons when a labeled button would better support unders…" at bounding box center [529, 439] width 500 height 26
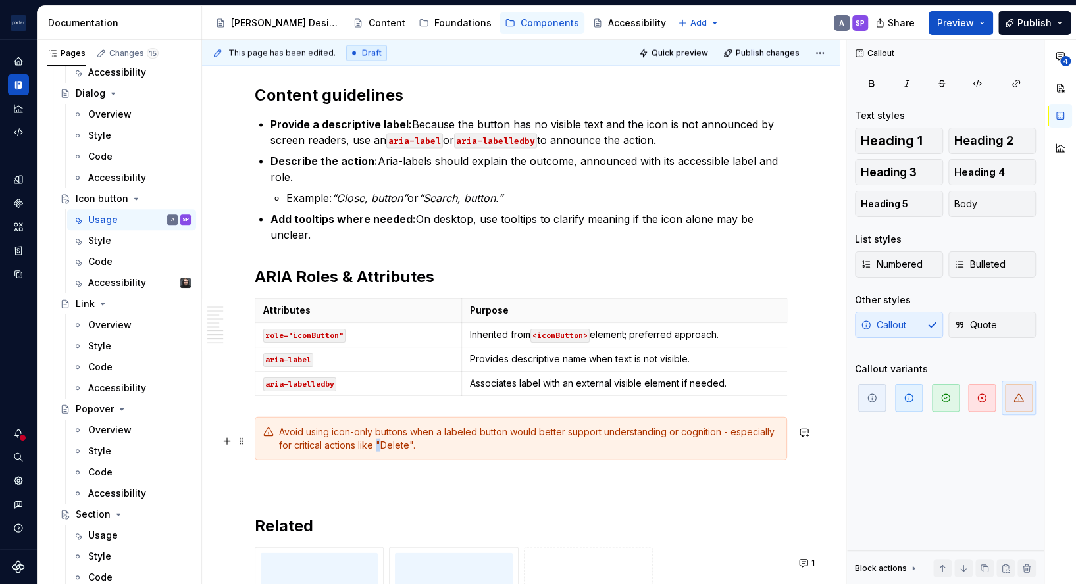
click at [375, 452] on div "Avoid using icon-only buttons when a labeled button would better support unders…" at bounding box center [529, 439] width 500 height 26
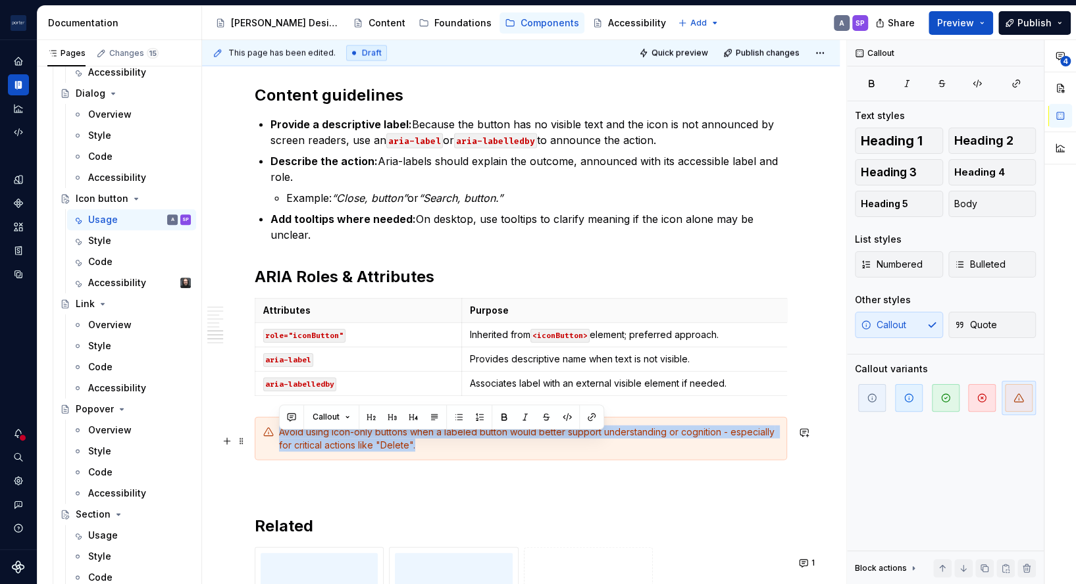
click at [375, 452] on div "Avoid using icon-only buttons when a labeled button would better support unders…" at bounding box center [529, 439] width 500 height 26
copy div "Avoid using icon-only buttons when a labeled button would better support unders…"
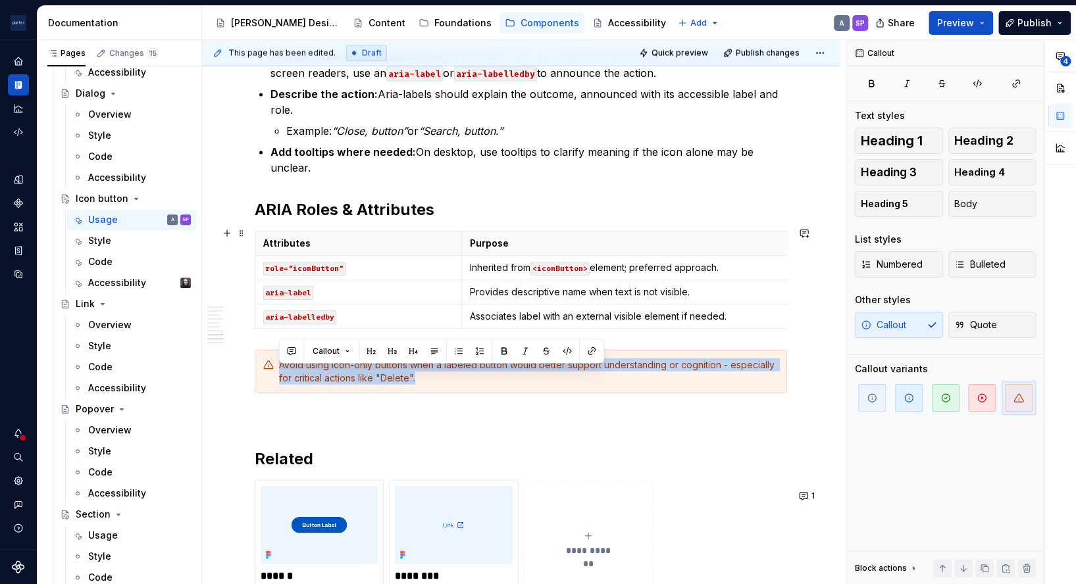
scroll to position [1788, 0]
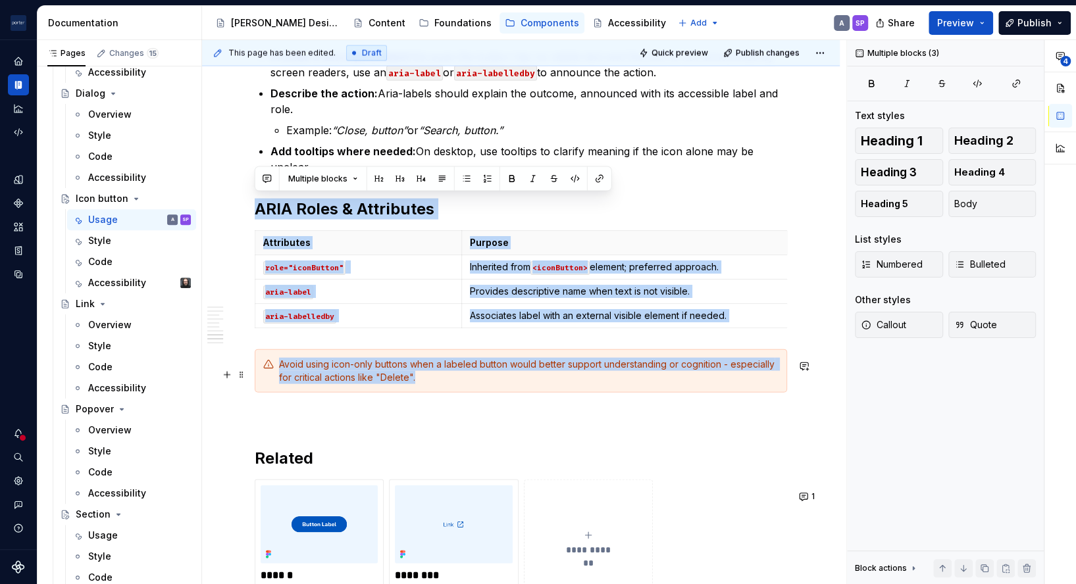
drag, startPoint x: 254, startPoint y: 208, endPoint x: 627, endPoint y: 384, distance: 412.8
click at [613, 322] on td "Associates label with an external visible element if needed." at bounding box center [636, 316] width 351 height 24
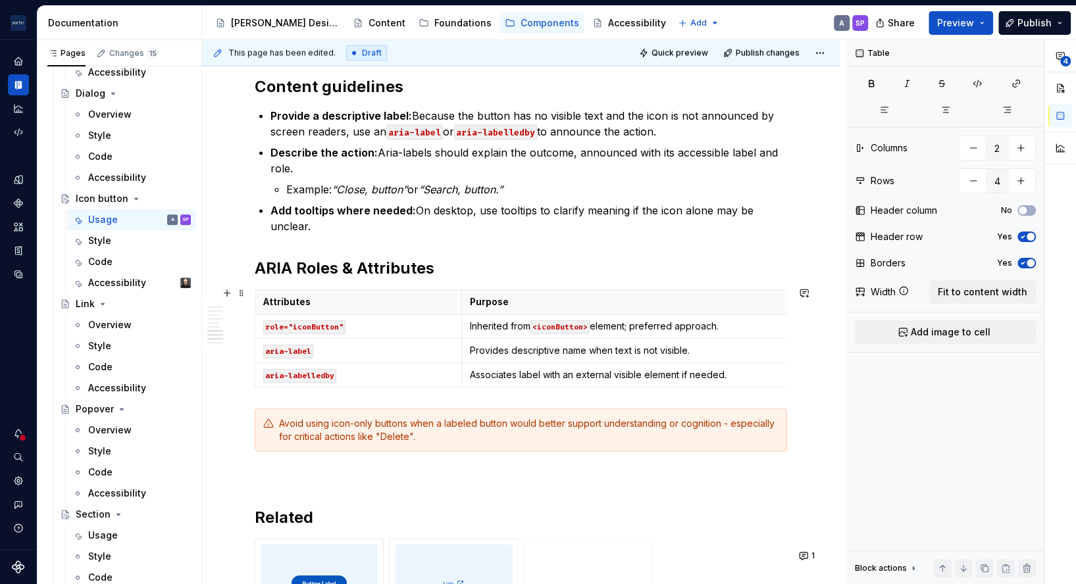
scroll to position [1728, 0]
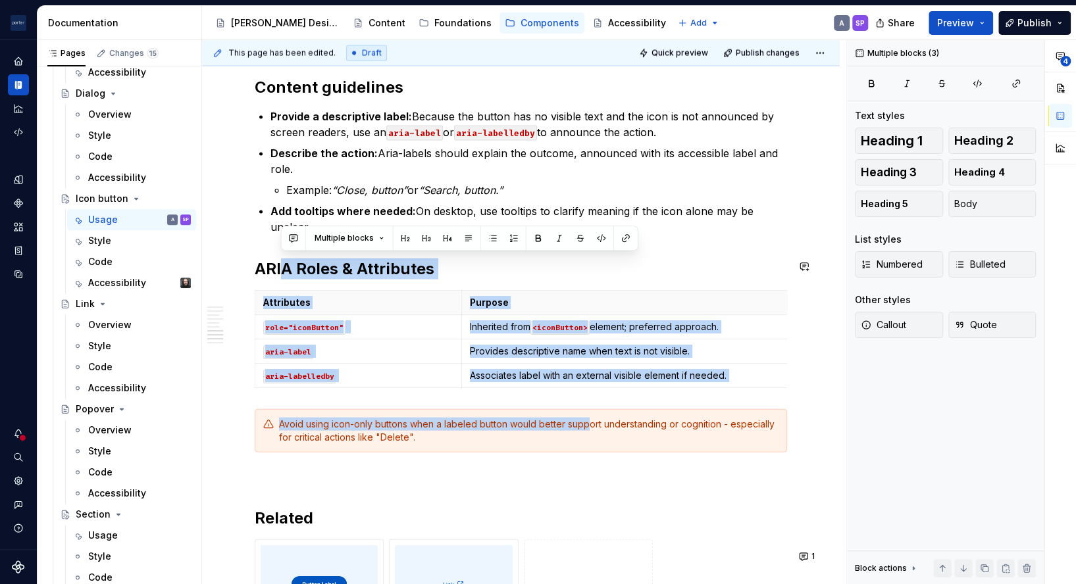
drag, startPoint x: 590, startPoint y: 432, endPoint x: 285, endPoint y: 250, distance: 354.8
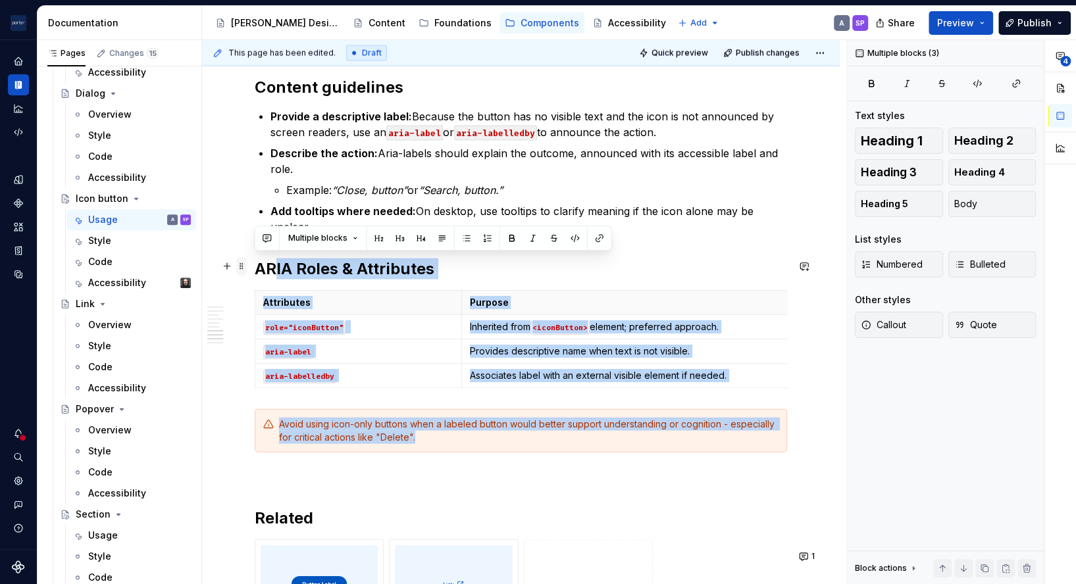
drag, startPoint x: 432, startPoint y: 448, endPoint x: 245, endPoint y: 263, distance: 262.9
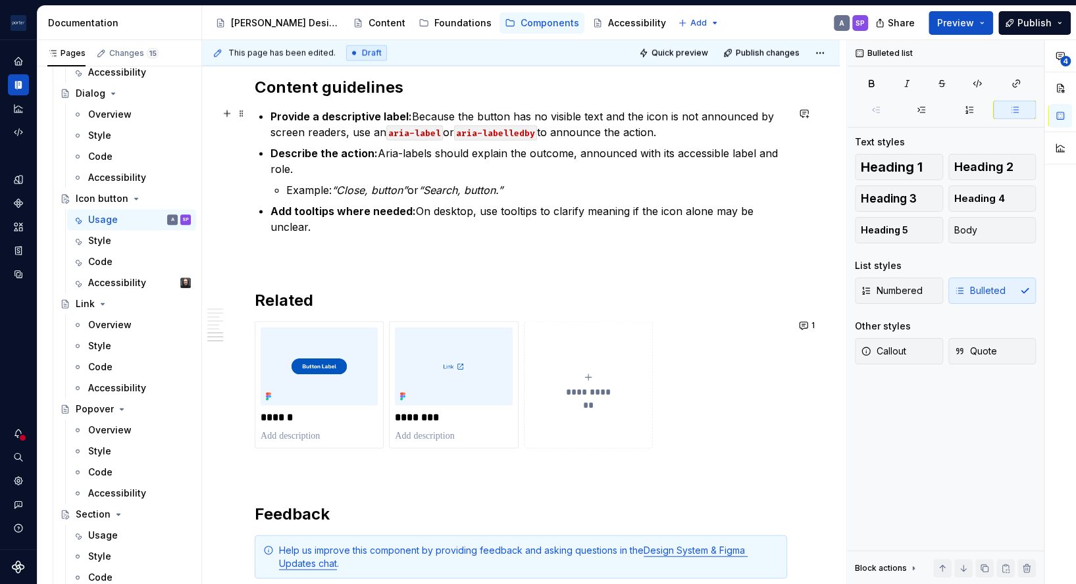
click at [574, 129] on p "Provide a descriptive label: Because the button has no visible text and the ico…" at bounding box center [529, 125] width 517 height 32
click at [604, 203] on p "Add tooltips where needed: On desktop, use tooltips to clarify meaning if the i…" at bounding box center [529, 219] width 517 height 32
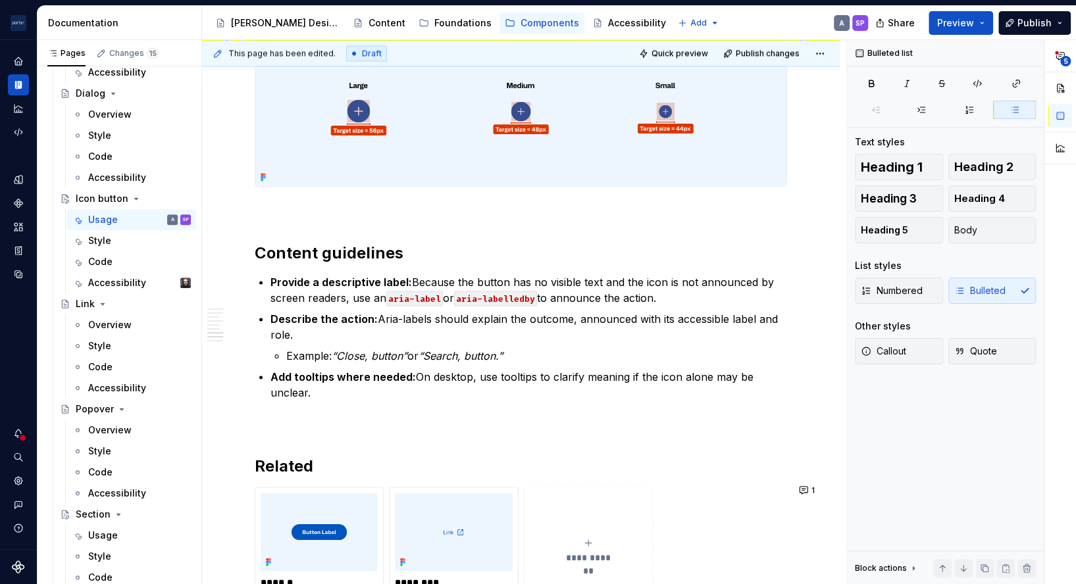
scroll to position [1649, 0]
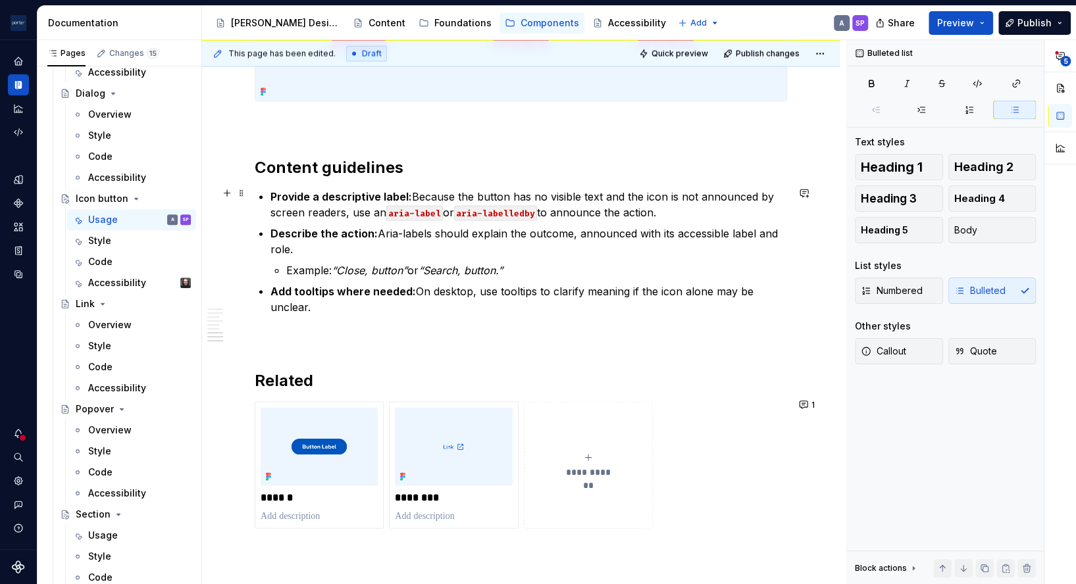
click at [673, 193] on p "Provide a descriptive label: Because the button has no visible text and the ico…" at bounding box center [529, 204] width 517 height 32
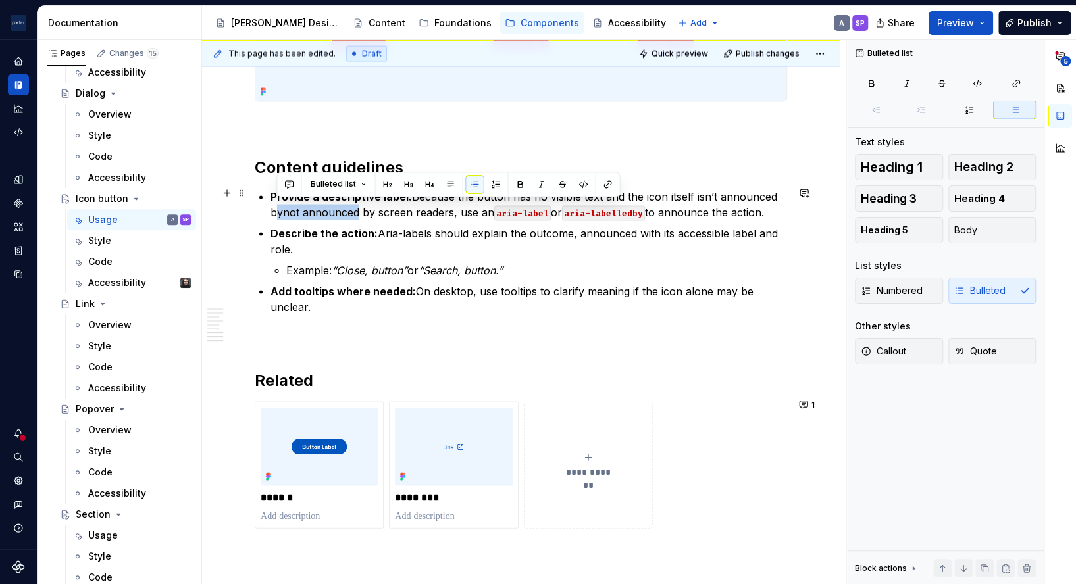
drag, startPoint x: 279, startPoint y: 209, endPoint x: 357, endPoint y: 203, distance: 78.5
click at [357, 203] on p "Provide a descriptive label: Because the button has no visible text and the ico…" at bounding box center [529, 204] width 517 height 32
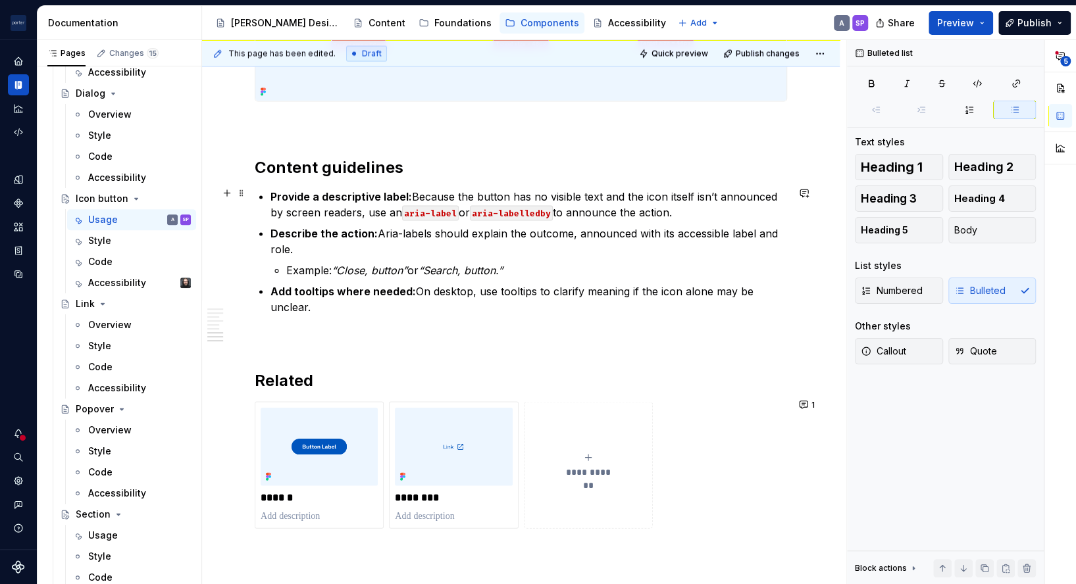
drag, startPoint x: 571, startPoint y: 210, endPoint x: 675, endPoint y: 210, distance: 104.0
click at [675, 210] on p "Provide a descriptive label: Because the button has no visible text and the ico…" at bounding box center [529, 205] width 517 height 32
click at [344, 196] on strong "Provide a descriptive label:" at bounding box center [342, 196] width 142 height 13
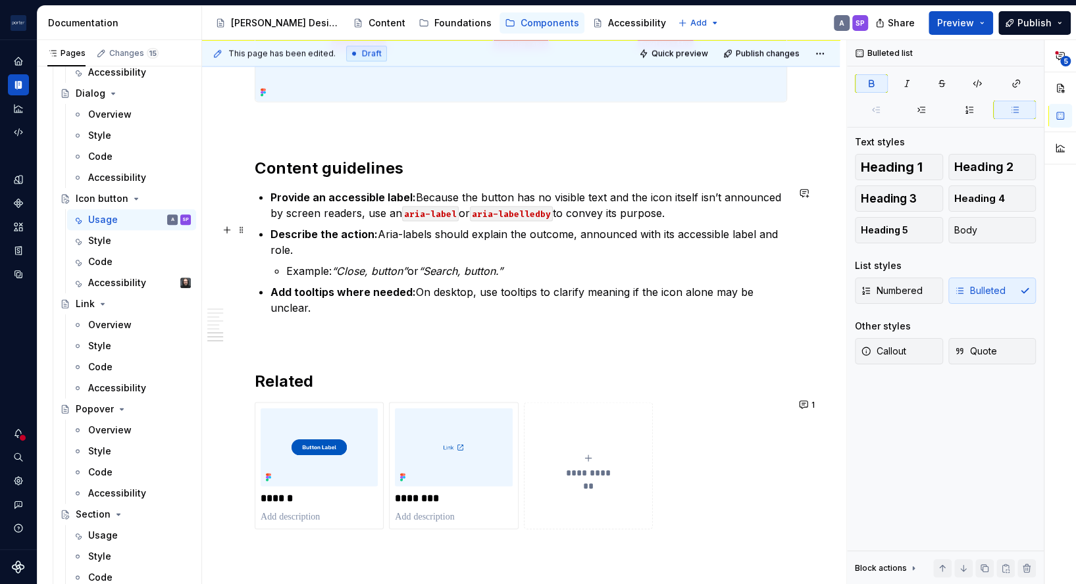
click at [352, 236] on p "Describe the action: Aria-labels should explain the outcome, announced with its…" at bounding box center [529, 242] width 517 height 32
click at [565, 233] on p "Describe the action: Aria-labels should explain the outcome, announced with its…" at bounding box center [529, 242] width 517 height 32
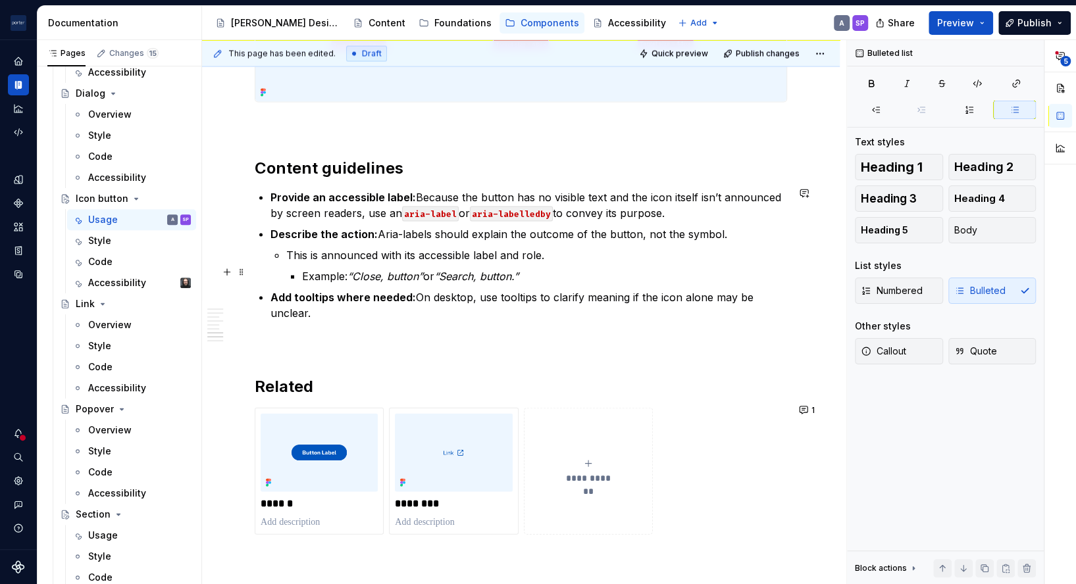
click at [302, 271] on li "Example: “Close, button” or “Search, button.”" at bounding box center [544, 276] width 485 height 16
click at [451, 276] on em "“Search, button.”" at bounding box center [461, 275] width 84 height 13
click at [407, 301] on p "Add tooltips where needed: On desktop, use tooltips to clarify meaning if the i…" at bounding box center [529, 305] width 517 height 32
click at [407, 294] on strong "Add tooltips where needed:" at bounding box center [343, 296] width 145 height 13
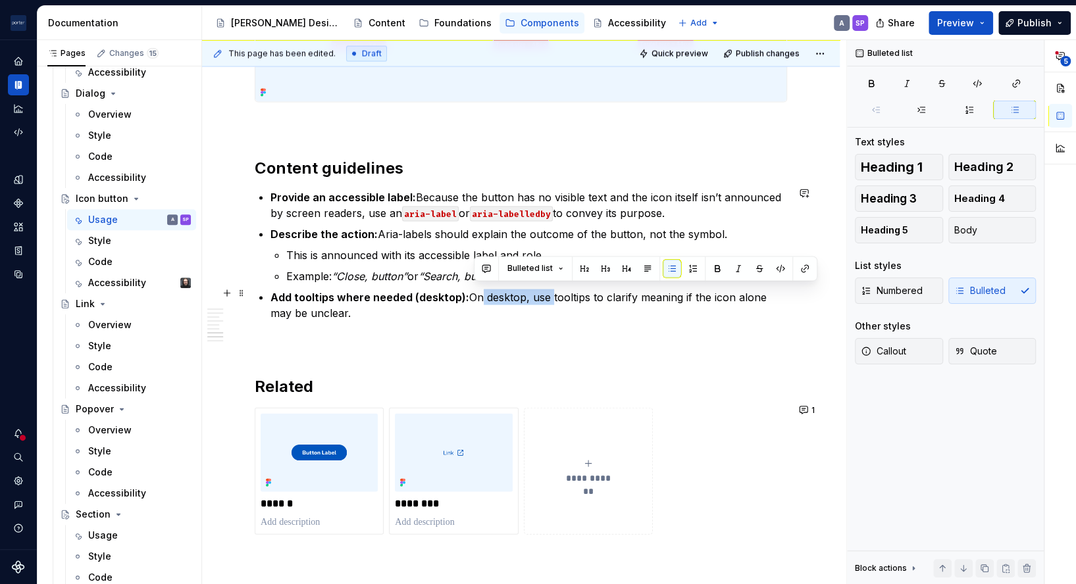
drag, startPoint x: 471, startPoint y: 295, endPoint x: 548, endPoint y: 294, distance: 76.4
click at [548, 294] on p "Add tooltips where needed (desktop): On desktop, use tooltips to clarify meanin…" at bounding box center [529, 305] width 517 height 32
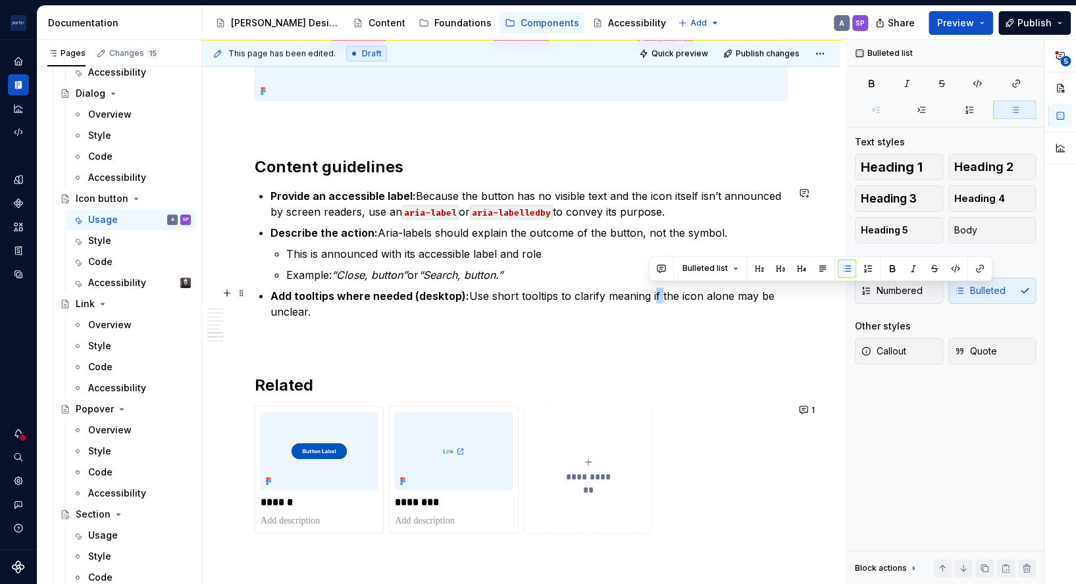
drag, startPoint x: 648, startPoint y: 292, endPoint x: 653, endPoint y: 299, distance: 9.0
click at [653, 299] on p "Add tooltips where needed (desktop): Use short tooltips to clarify meaning if t…" at bounding box center [529, 304] width 517 height 32
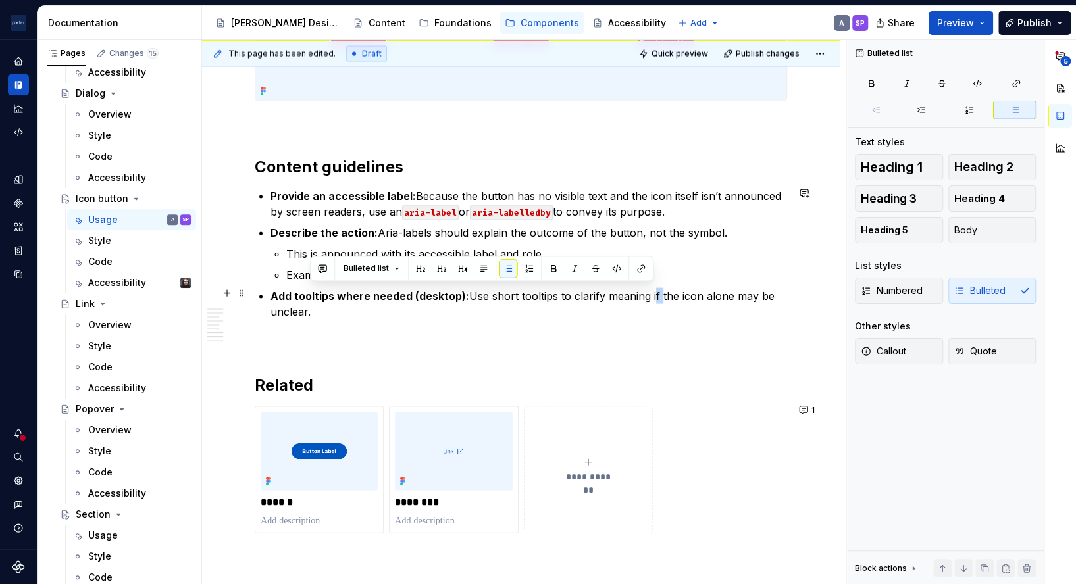
drag, startPoint x: 648, startPoint y: 305, endPoint x: 646, endPoint y: 289, distance: 16.7
click at [646, 289] on p "Add tooltips where needed (desktop): Use short tooltips to clarify meaning if t…" at bounding box center [529, 304] width 517 height 32
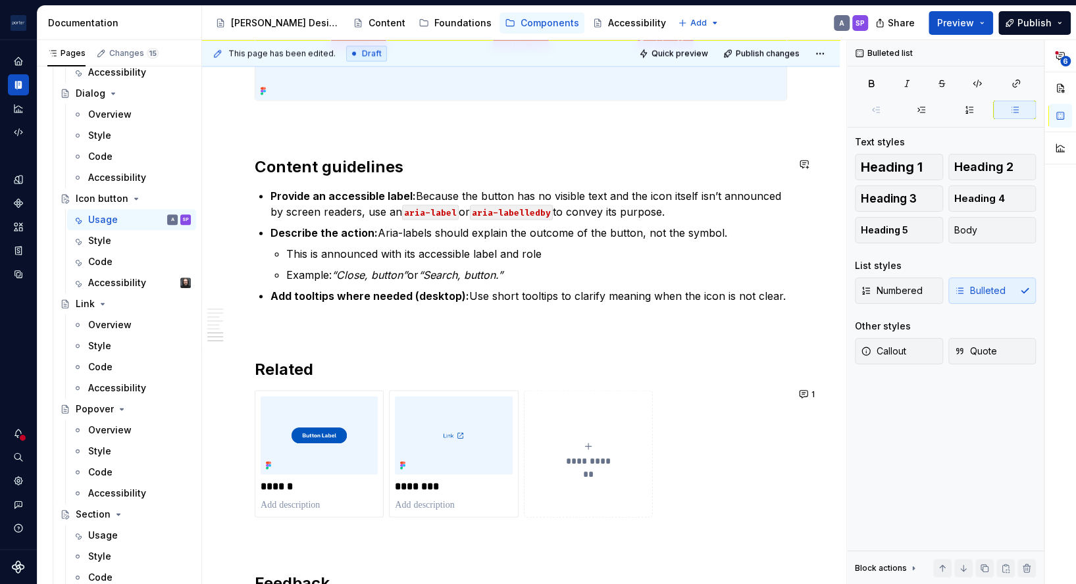
click at [678, 195] on p "Provide an accessible label: Because the button has no visible text and the ico…" at bounding box center [529, 204] width 517 height 32
click at [551, 249] on p "This is announced with its accessible label and role" at bounding box center [536, 253] width 501 height 16
click at [554, 279] on ul "Provide an accessible label: Because the button has no visible text and the ico…" at bounding box center [529, 246] width 517 height 116
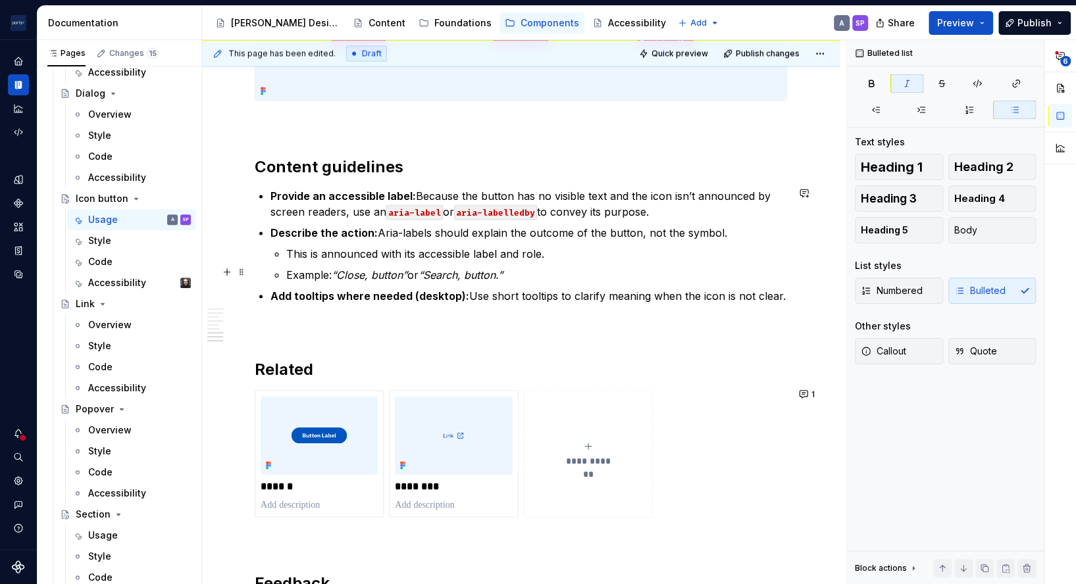
click at [550, 275] on p "Example: “Close, button” or “Search, button.”" at bounding box center [536, 275] width 501 height 16
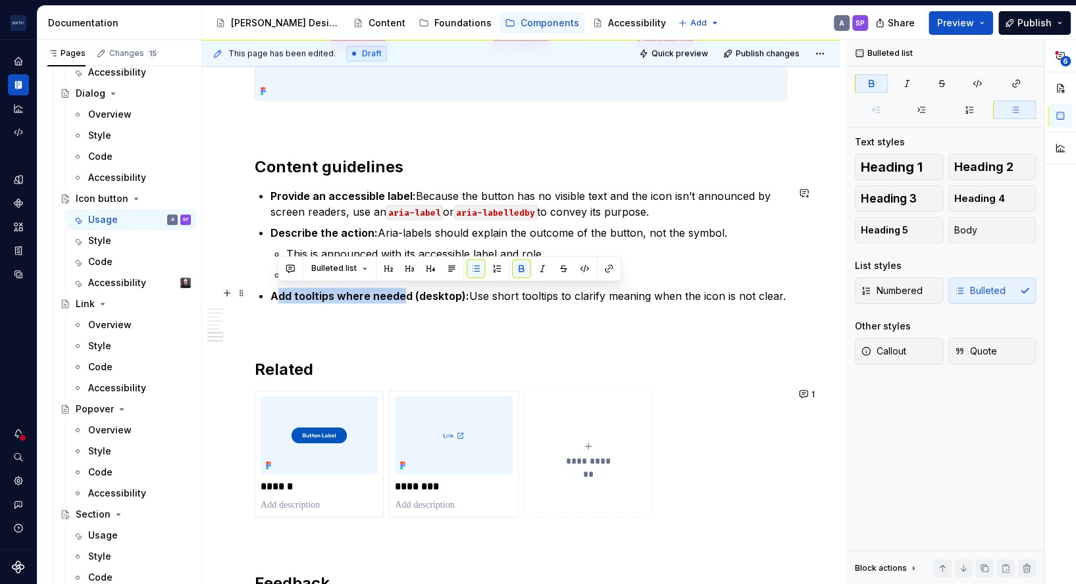
drag, startPoint x: 403, startPoint y: 288, endPoint x: 276, endPoint y: 293, distance: 127.8
click at [276, 293] on strong "Add tooltips where needed (desktop):" at bounding box center [370, 295] width 199 height 13
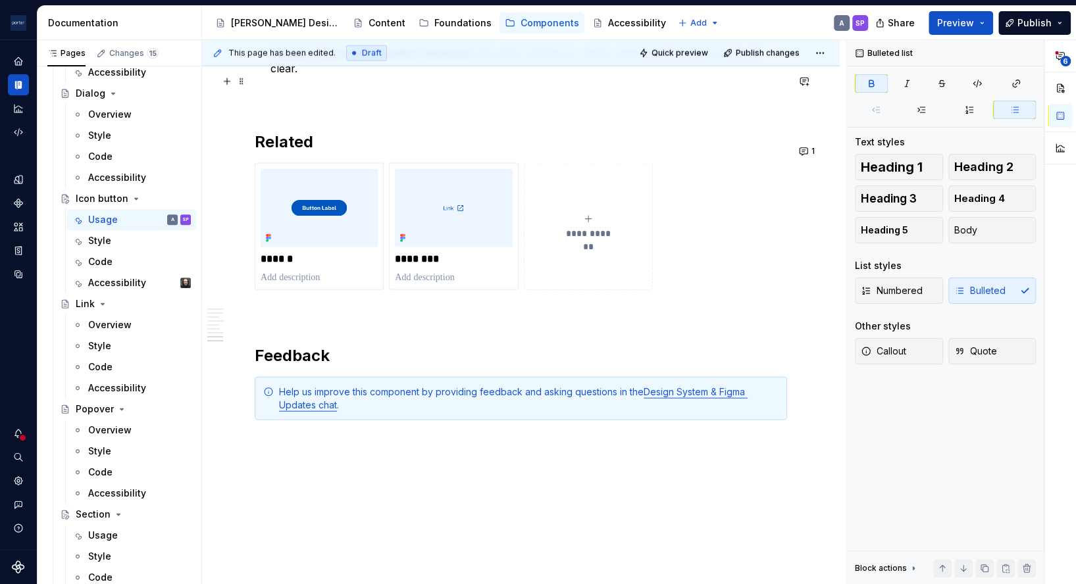
scroll to position [1815, 0]
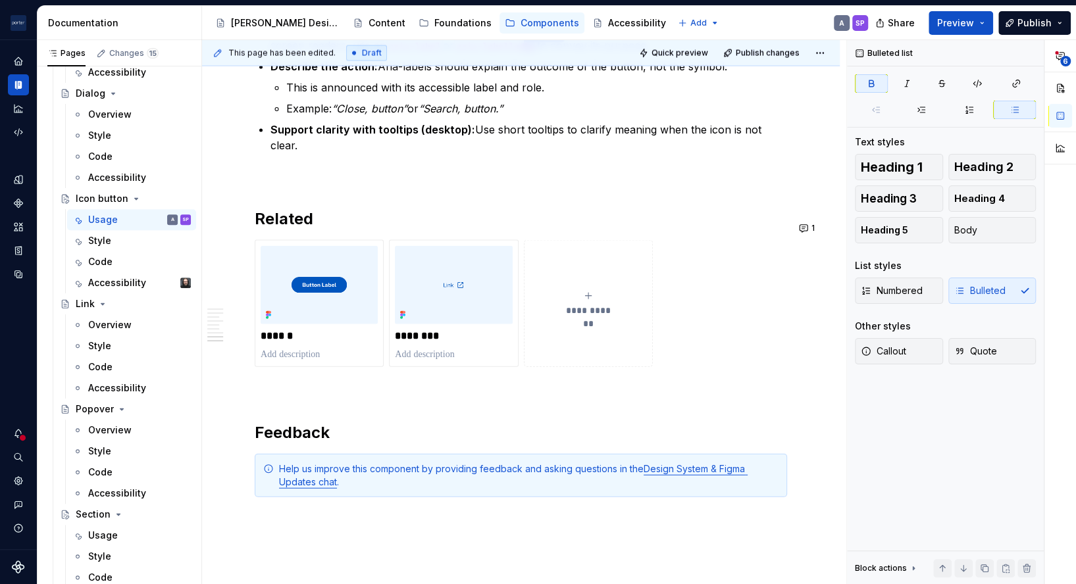
click at [679, 63] on div "This page has been edited. Draft Quick preview Publish changes" at bounding box center [521, 53] width 638 height 26
click at [672, 55] on span "Quick preview" at bounding box center [680, 53] width 57 height 11
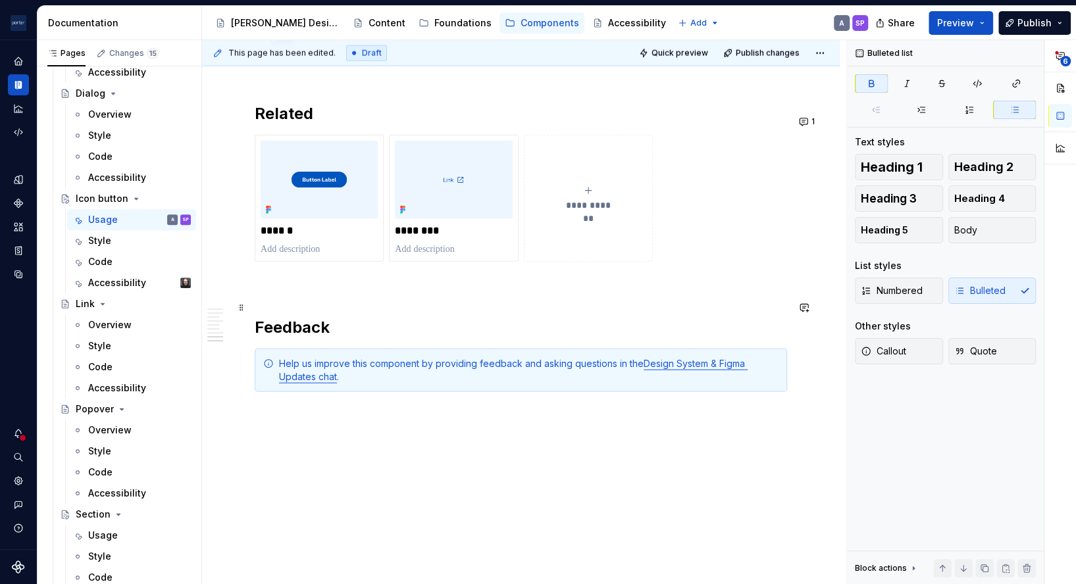
scroll to position [1943, 0]
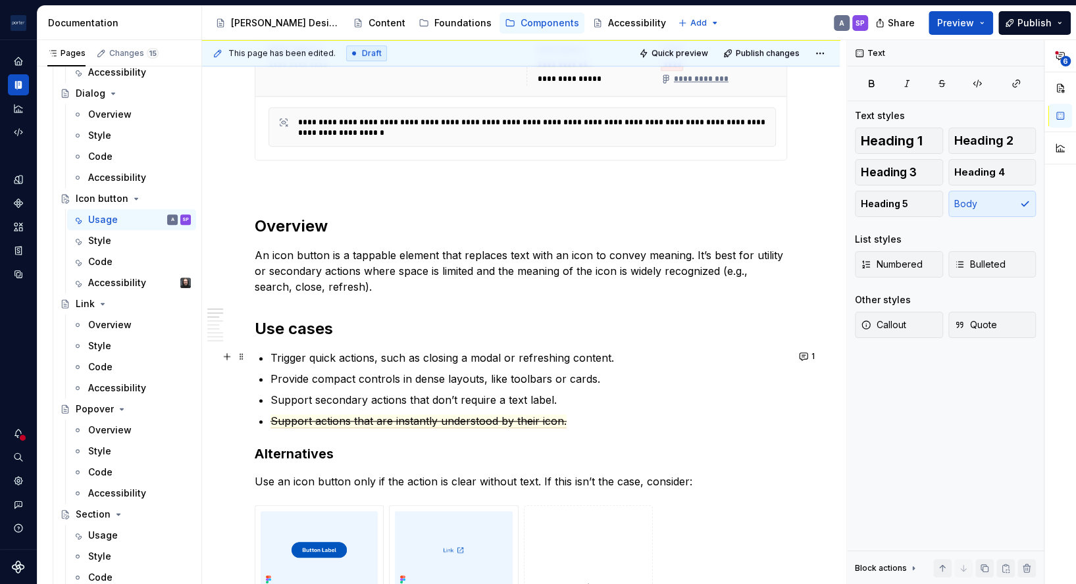
scroll to position [557, 0]
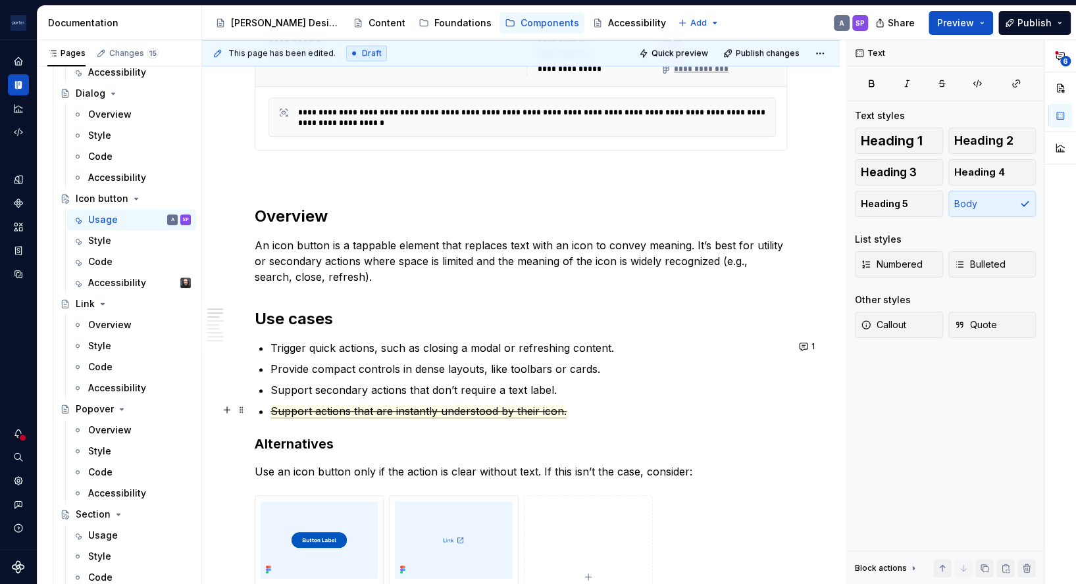
click at [330, 415] on span "Support actions that are instantly understood by their icon." at bounding box center [419, 412] width 296 height 14
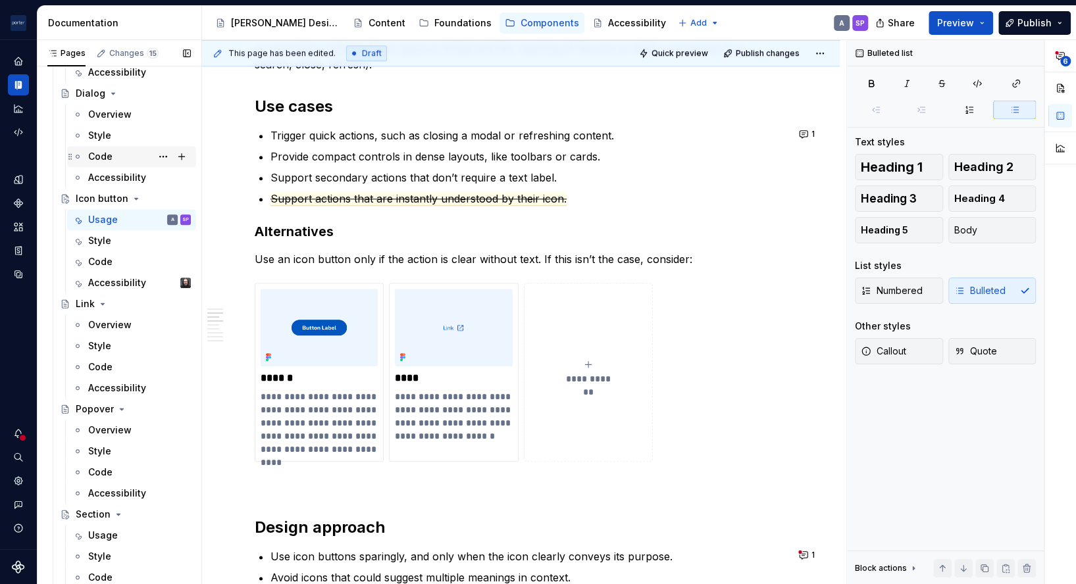
scroll to position [0, 0]
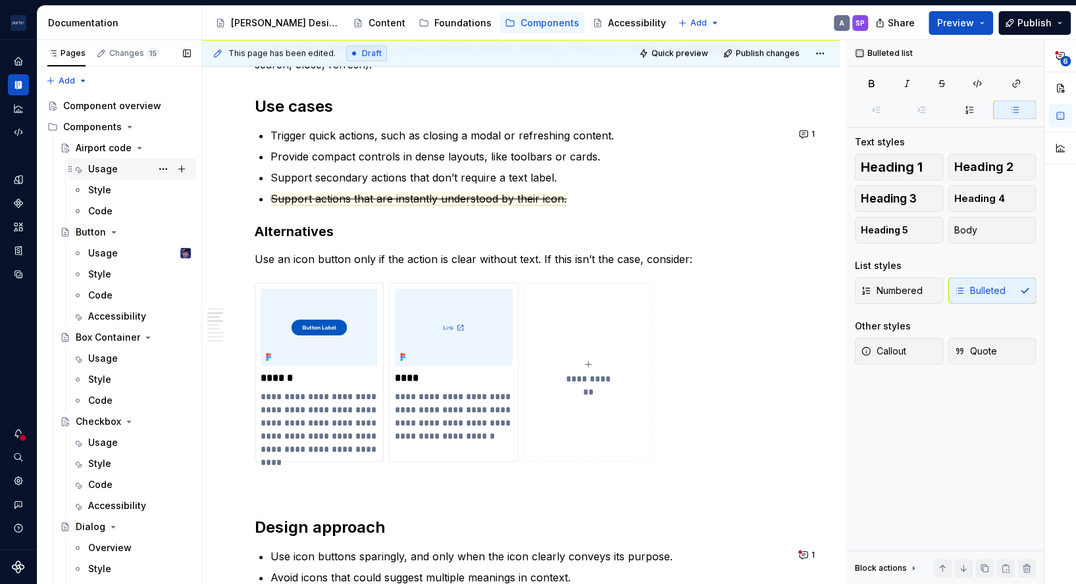
click at [94, 167] on div "Usage" at bounding box center [103, 169] width 30 height 13
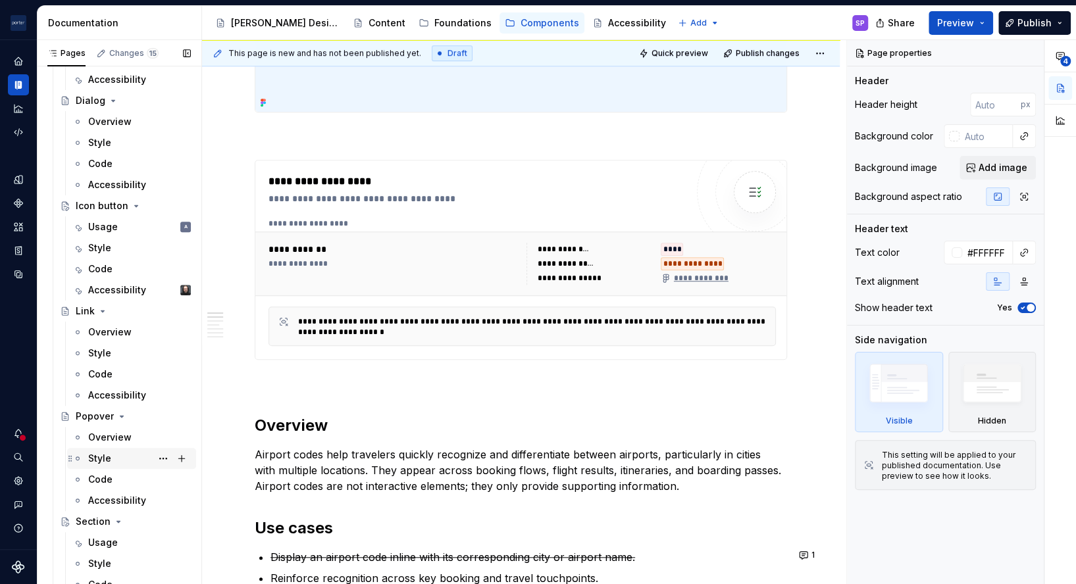
scroll to position [434, 0]
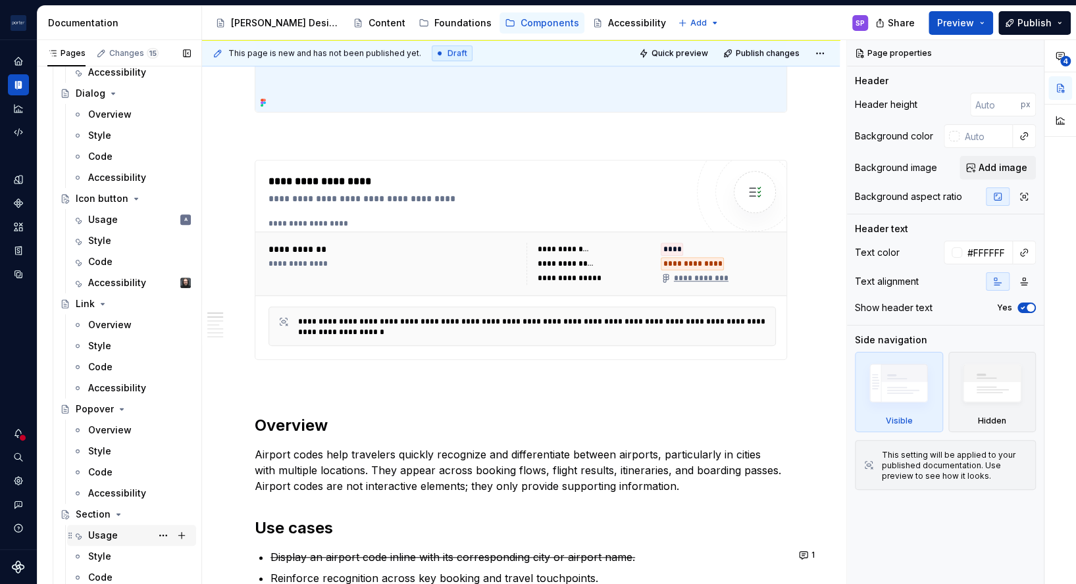
click at [116, 530] on div "Usage" at bounding box center [103, 535] width 30 height 13
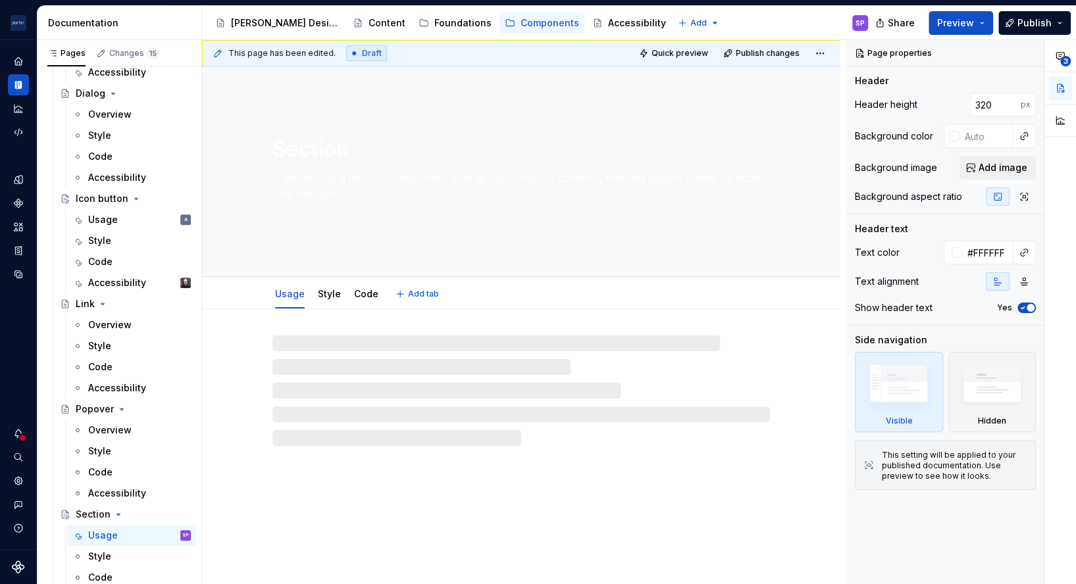
click at [453, 299] on div "Usage Style Code Add tab" at bounding box center [521, 294] width 513 height 29
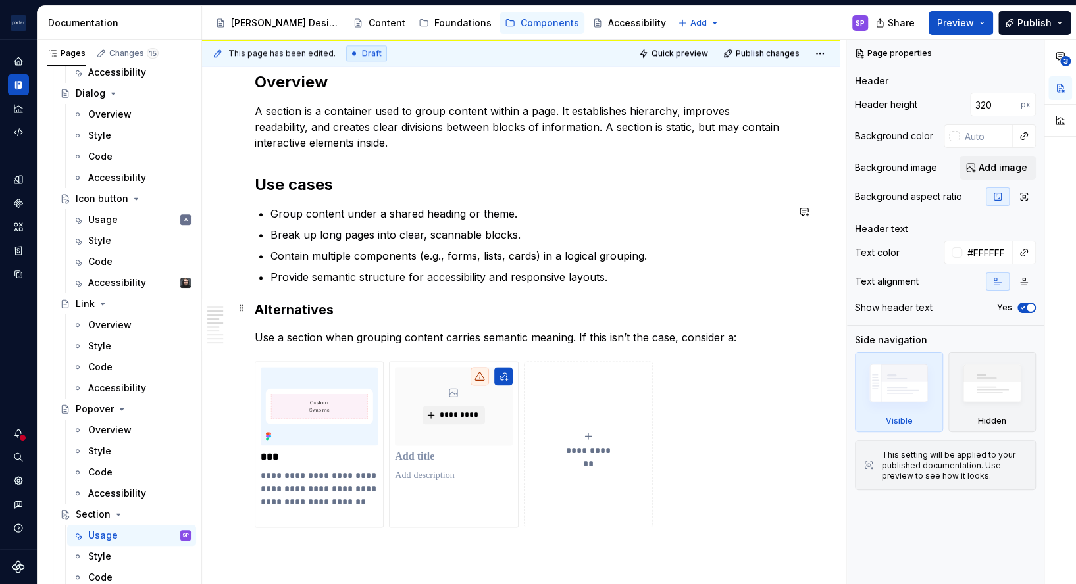
scroll to position [947, 0]
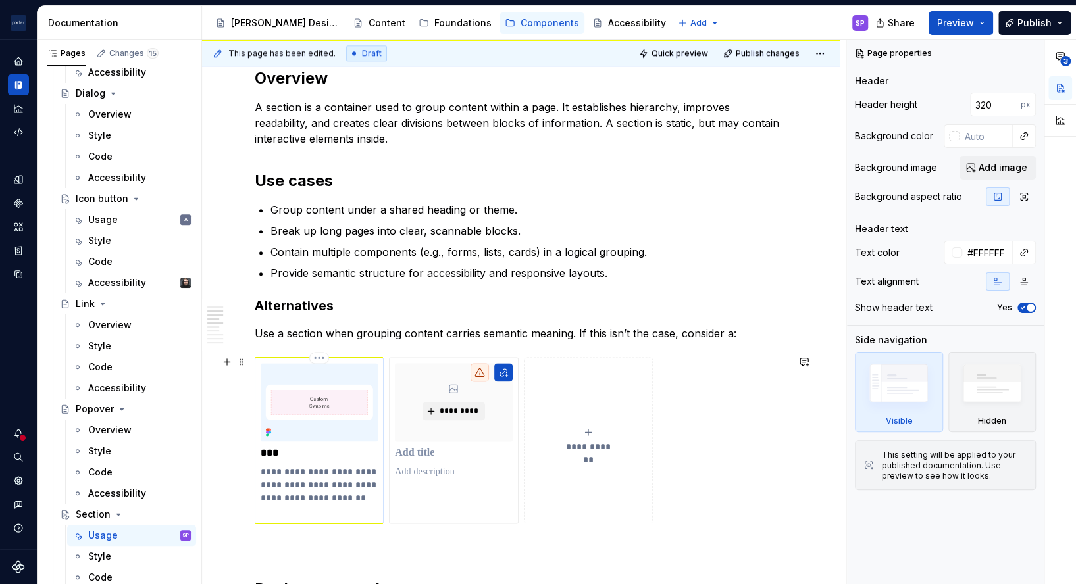
click at [272, 471] on p "**********" at bounding box center [319, 491] width 117 height 53
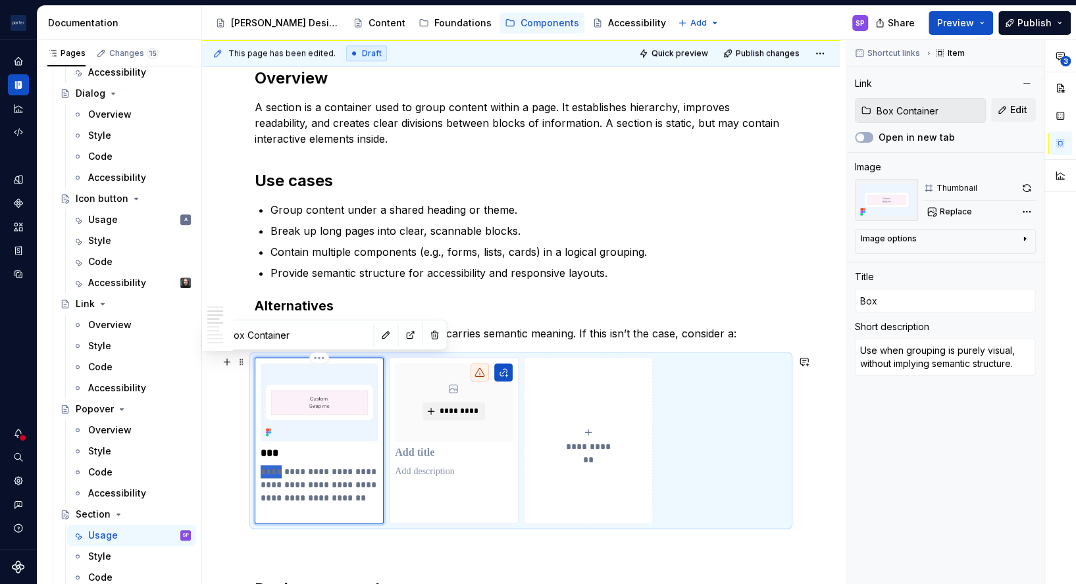
type textarea "*"
type textarea "Bwhen grouping is purely visual, without implying semantic structure."
type textarea "*"
type textarea "Bewhen grouping is purely visual, without implying semantic structure."
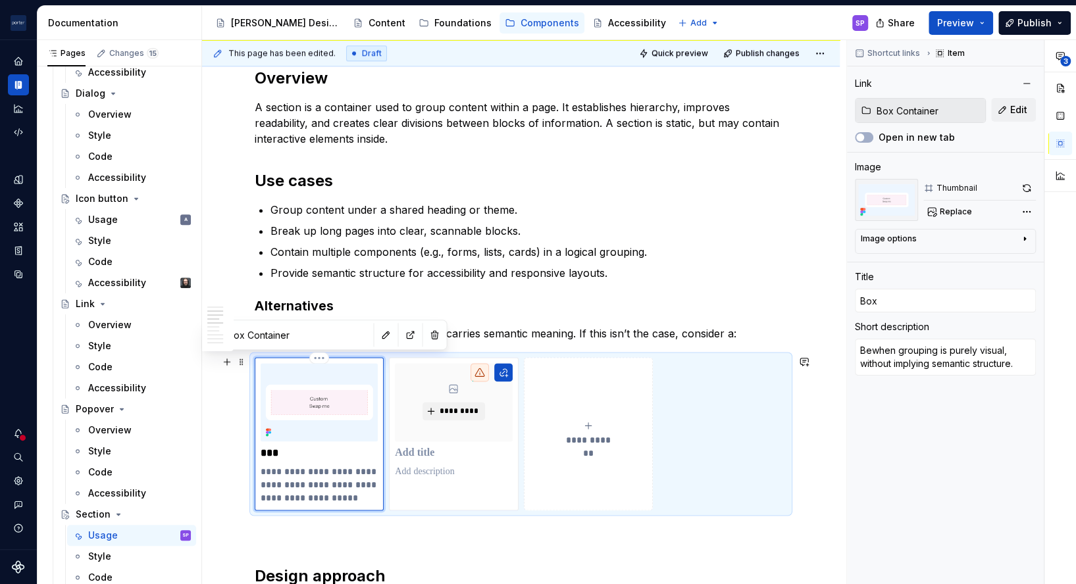
type textarea "*"
type textarea "Beswhen grouping is purely visual, without implying semantic structure."
type textarea "*"
type textarea "Bestwhen grouping is purely visual, without implying semantic structure."
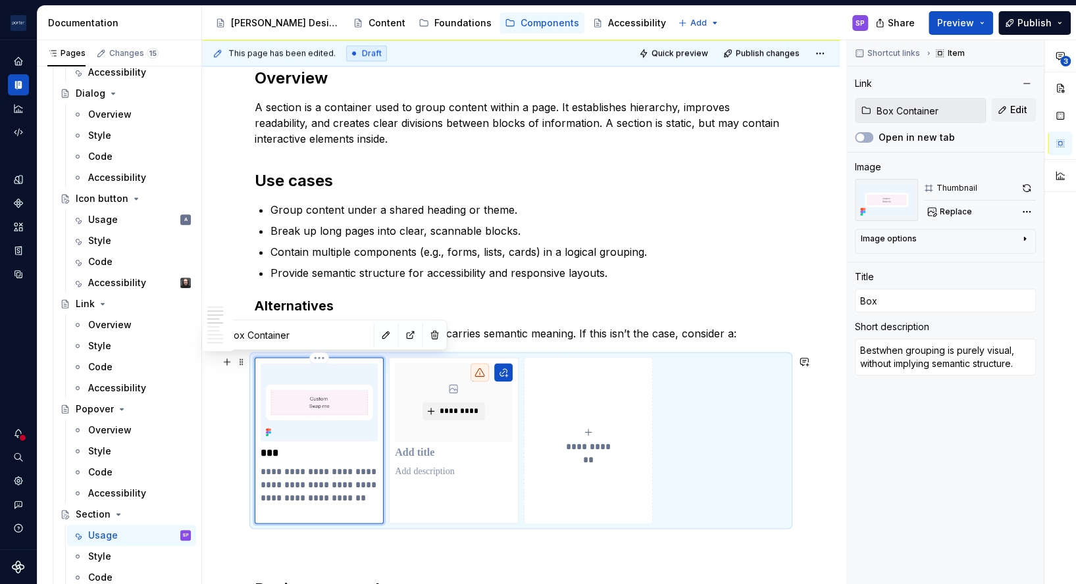
type textarea "*"
type textarea "Best when grouping is purely visual, without implying semantic structure."
type textarea "*"
type textarea "Best fwhen grouping is purely visual, without implying semantic structure."
type textarea "*"
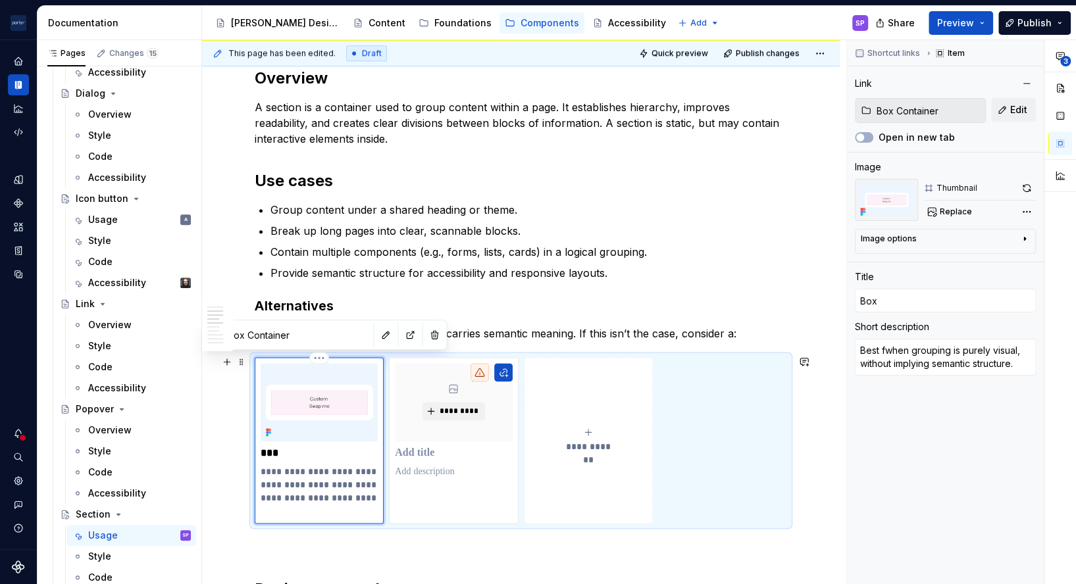
type textarea "Best fowhen grouping is purely visual, without implying semantic structure."
type textarea "*"
type textarea "Best forwhen grouping is purely visual, without implying semantic structure."
type textarea "*"
type textarea "Best for when grouping is purely visual, without implying semantic structure."
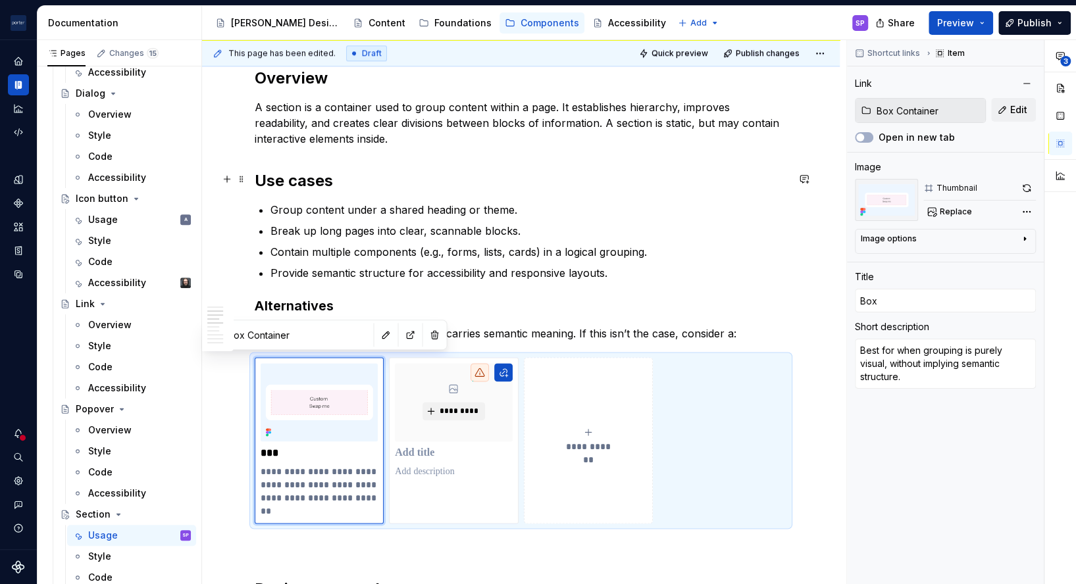
click at [484, 260] on ul "Group content under a shared heading or theme. Break up long pages into clear, …" at bounding box center [529, 241] width 517 height 79
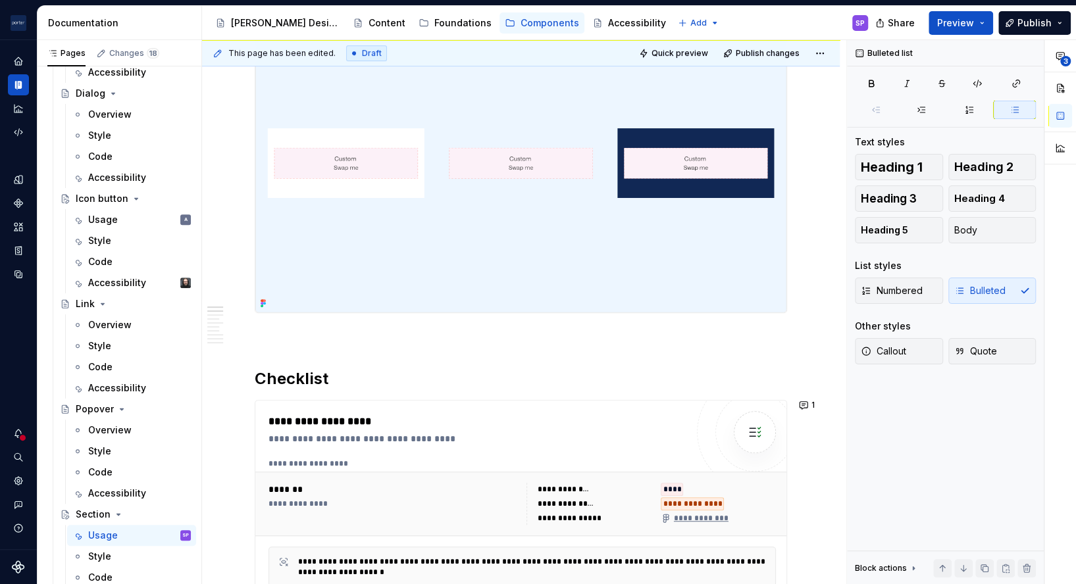
scroll to position [0, 0]
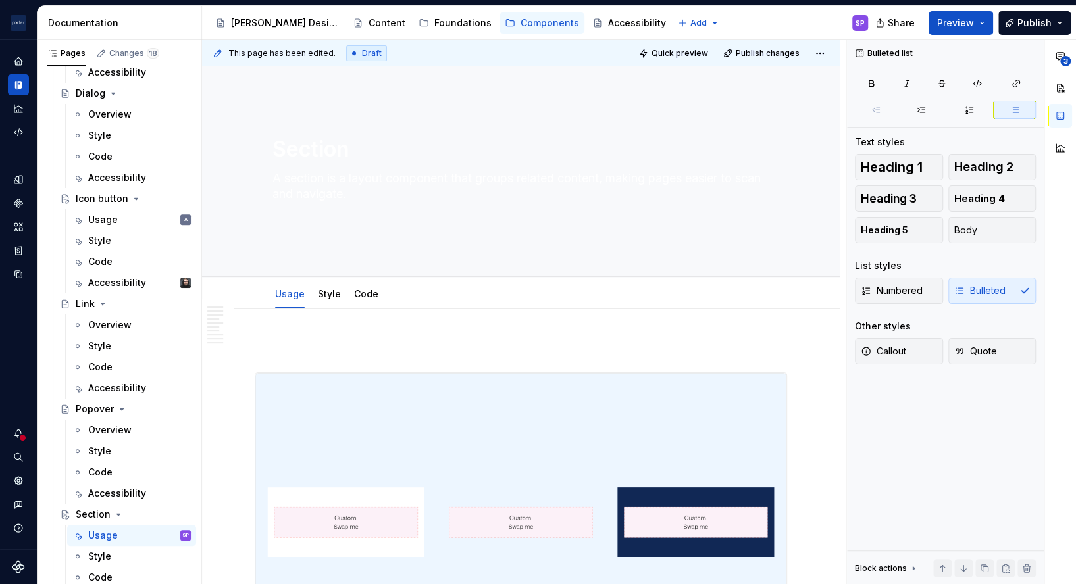
type textarea "*"
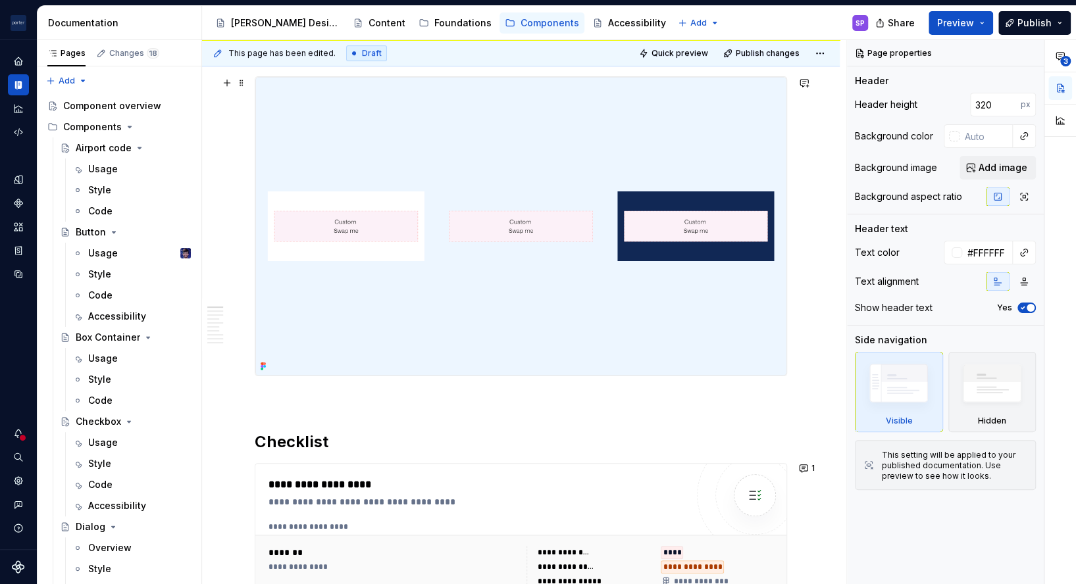
scroll to position [166, 0]
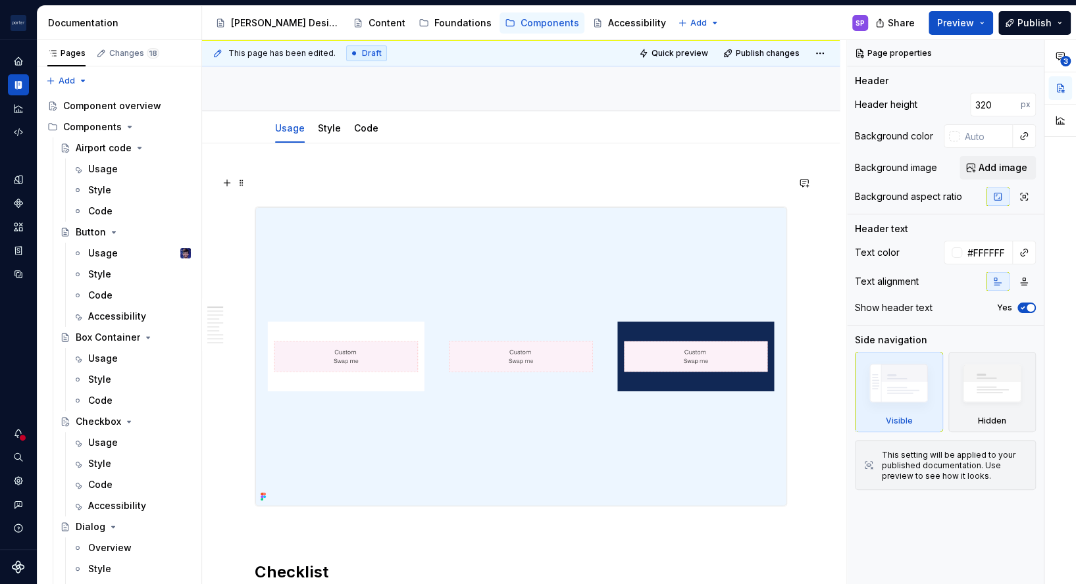
click at [291, 176] on p at bounding box center [521, 183] width 532 height 16
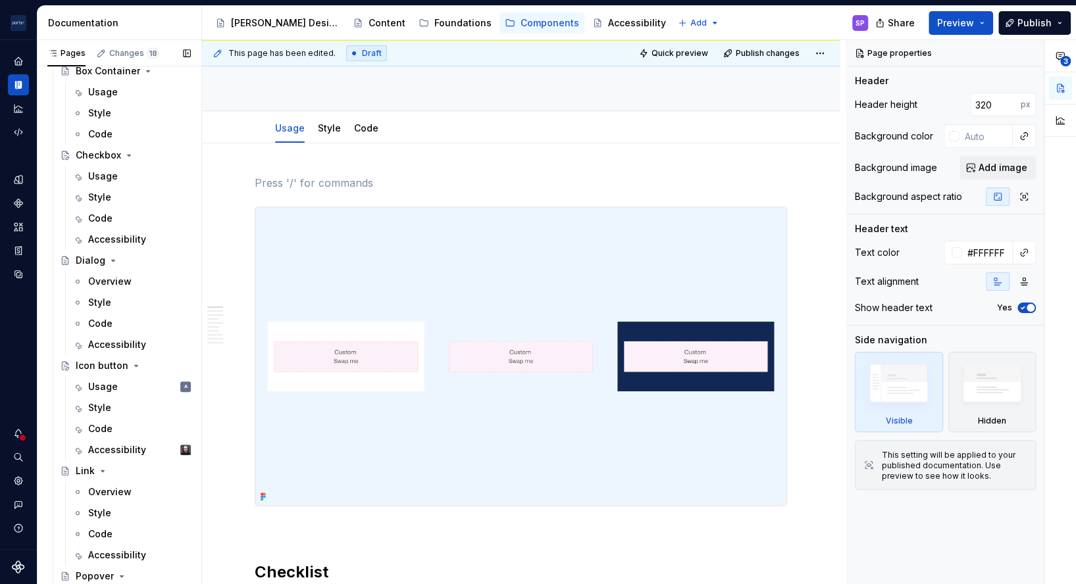
scroll to position [267, 0]
click at [115, 384] on div "Usage" at bounding box center [103, 386] width 30 height 13
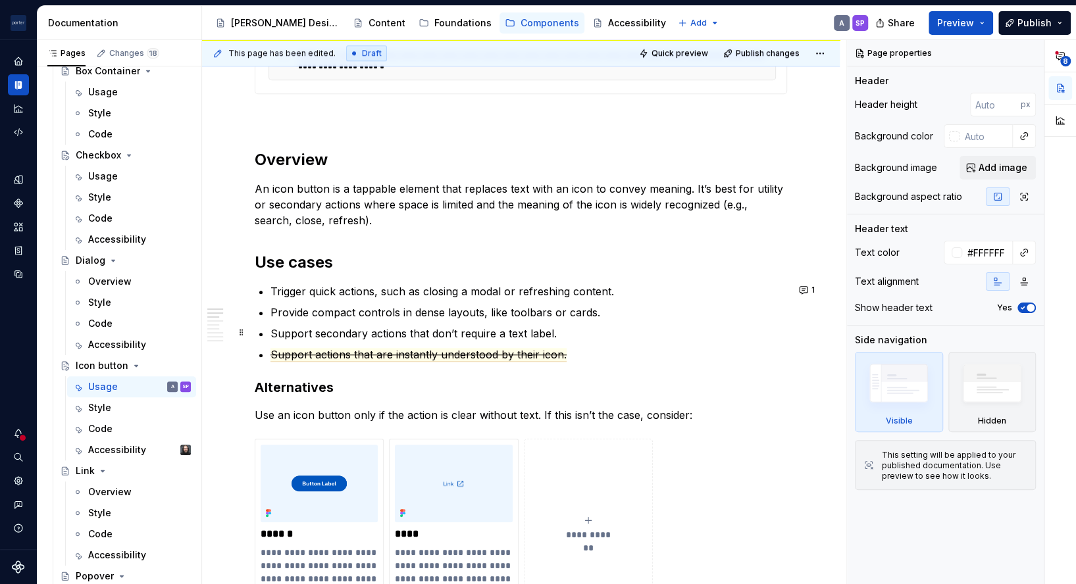
scroll to position [615, 0]
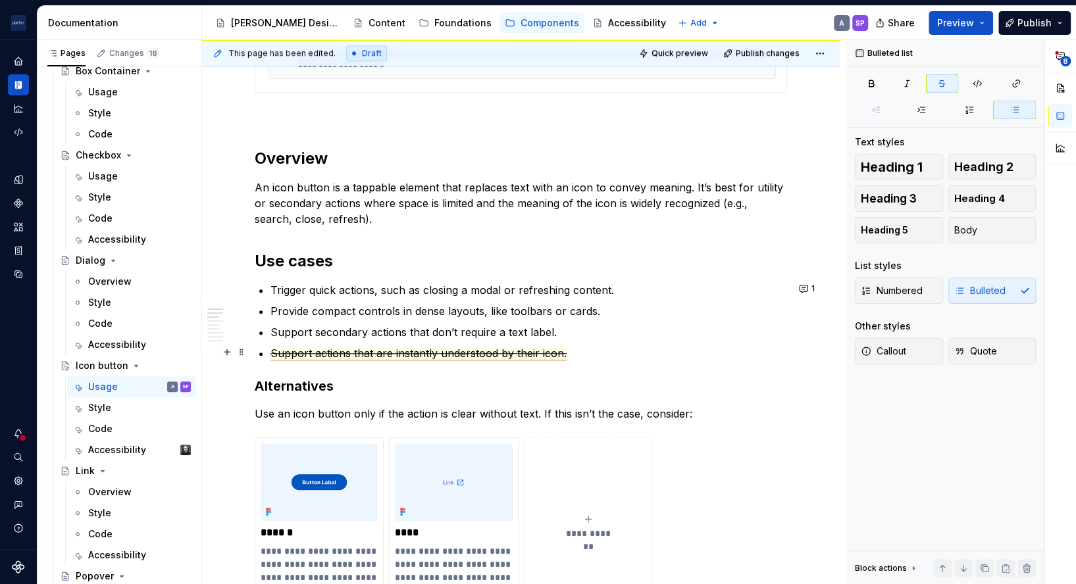
click at [537, 347] on span "Support actions that are instantly understood by their icon." at bounding box center [419, 354] width 296 height 14
click at [459, 309] on p "Provide compact controls in dense layouts, like toolbars or cards." at bounding box center [529, 311] width 517 height 16
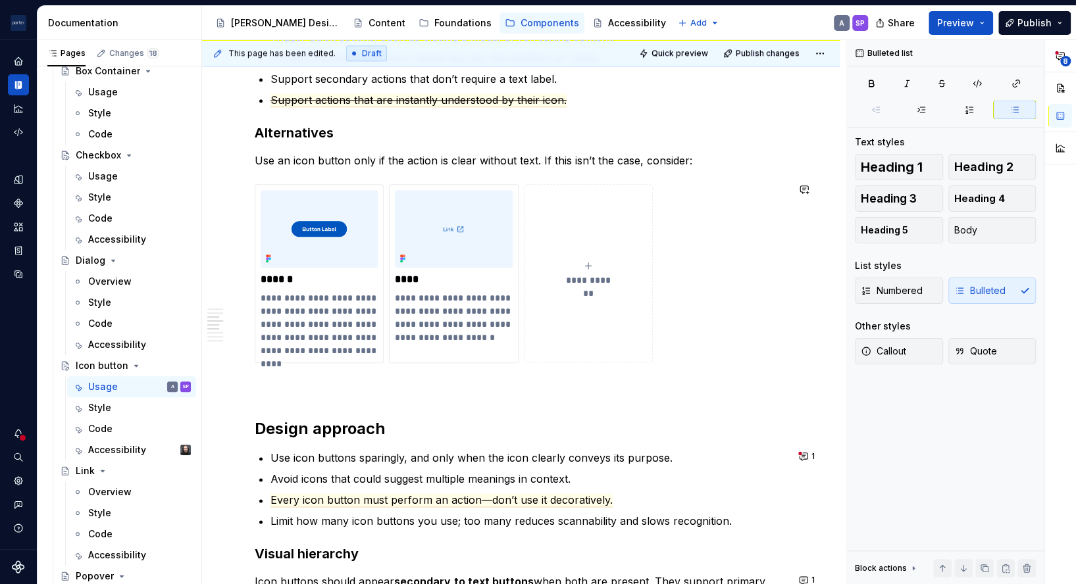
scroll to position [977, 0]
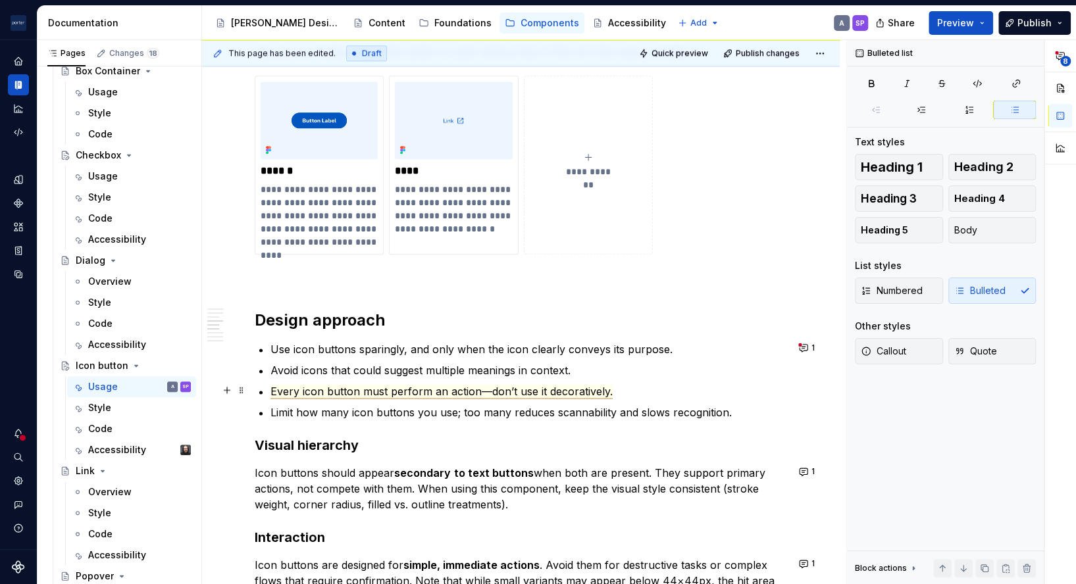
click at [431, 387] on span "Every icon button must perform an action—don’t use it decoratively." at bounding box center [442, 392] width 342 height 14
click at [369, 364] on p "Avoid icons that could suggest multiple meanings in context." at bounding box center [529, 371] width 517 height 16
click at [369, 373] on p "Avoid icons that could suggest multiple meanings in context." at bounding box center [529, 371] width 517 height 16
click at [369, 375] on p "Avoid icons that could suggest multiple meanings in context." at bounding box center [529, 371] width 517 height 16
click at [366, 390] on span "Every icon button must perform an action—don’t use it decoratively." at bounding box center [442, 392] width 342 height 14
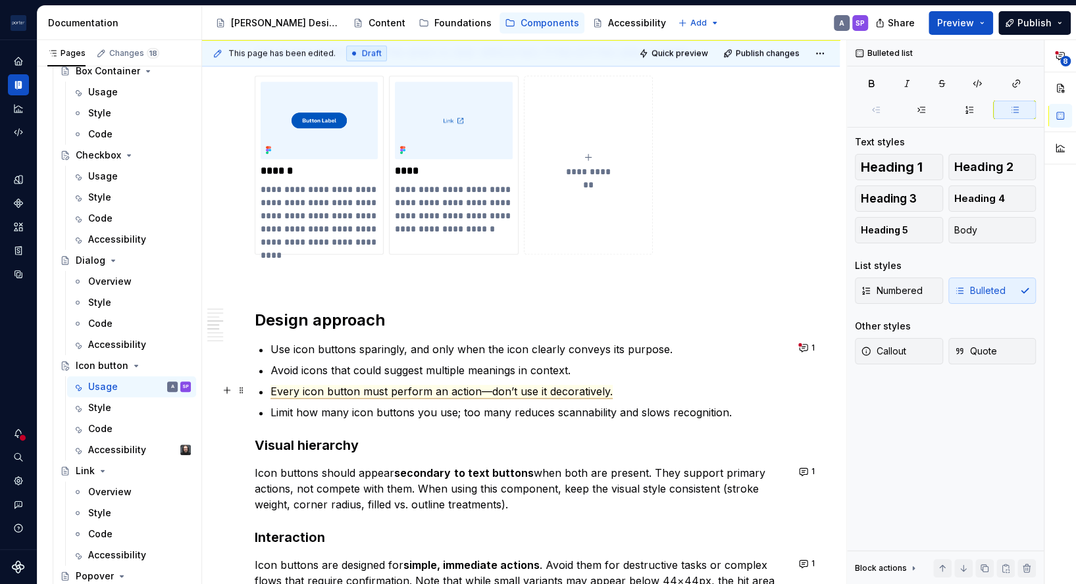
click at [300, 385] on span "Every icon button must perform an action—don’t use it decoratively." at bounding box center [442, 392] width 342 height 14
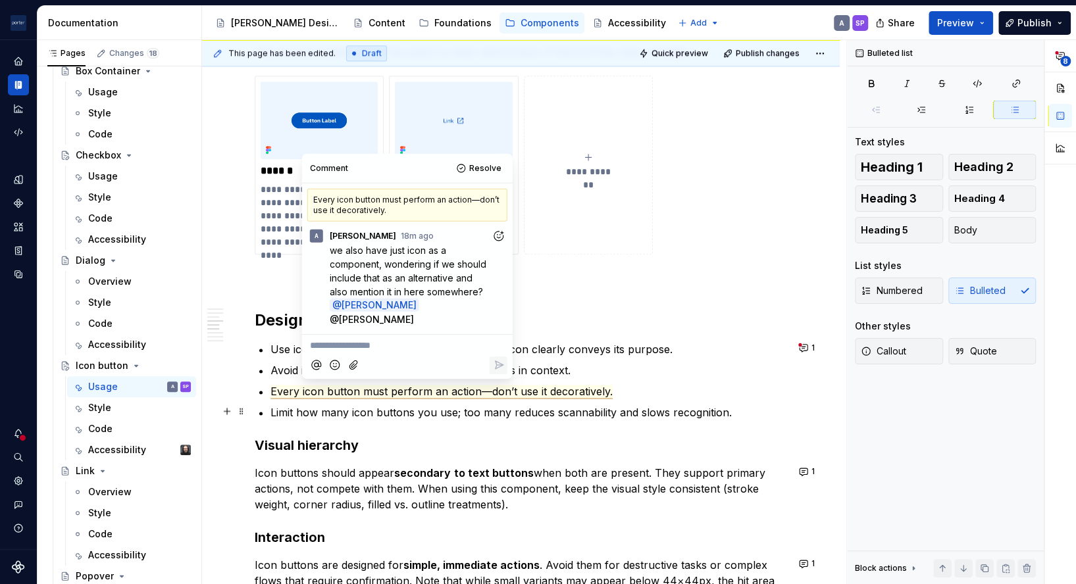
click at [342, 405] on p "Limit how many icon buttons you use; too many reduces scannability and slows re…" at bounding box center [529, 413] width 517 height 16
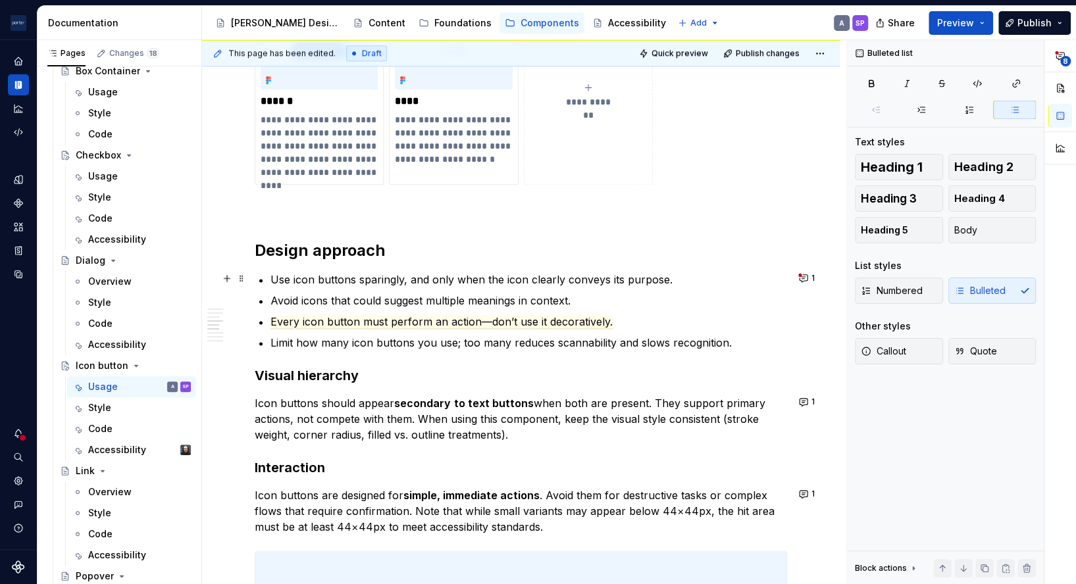
scroll to position [1091, 0]
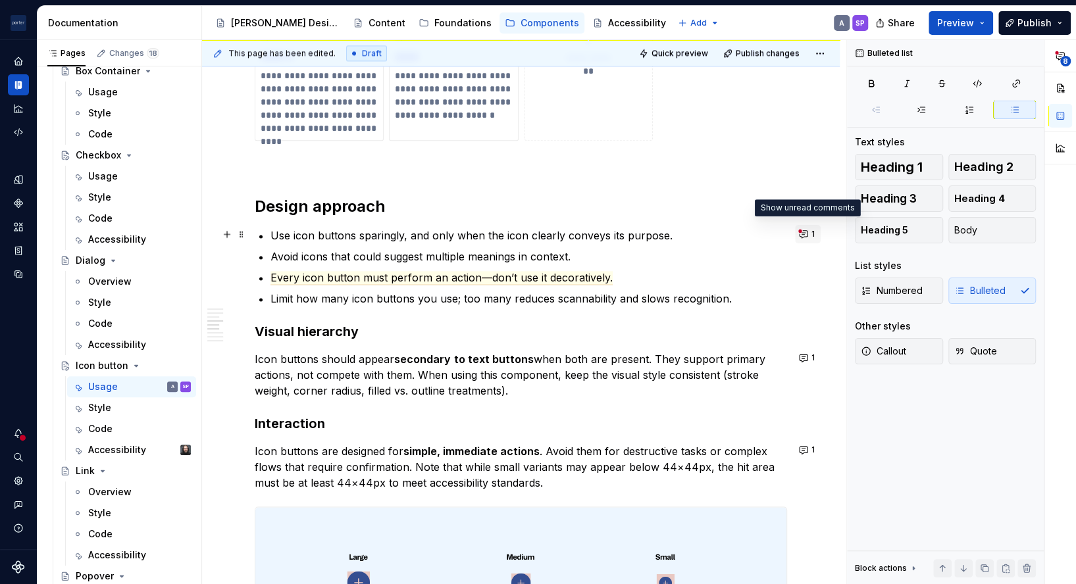
click at [796, 232] on button "1" at bounding box center [808, 234] width 26 height 18
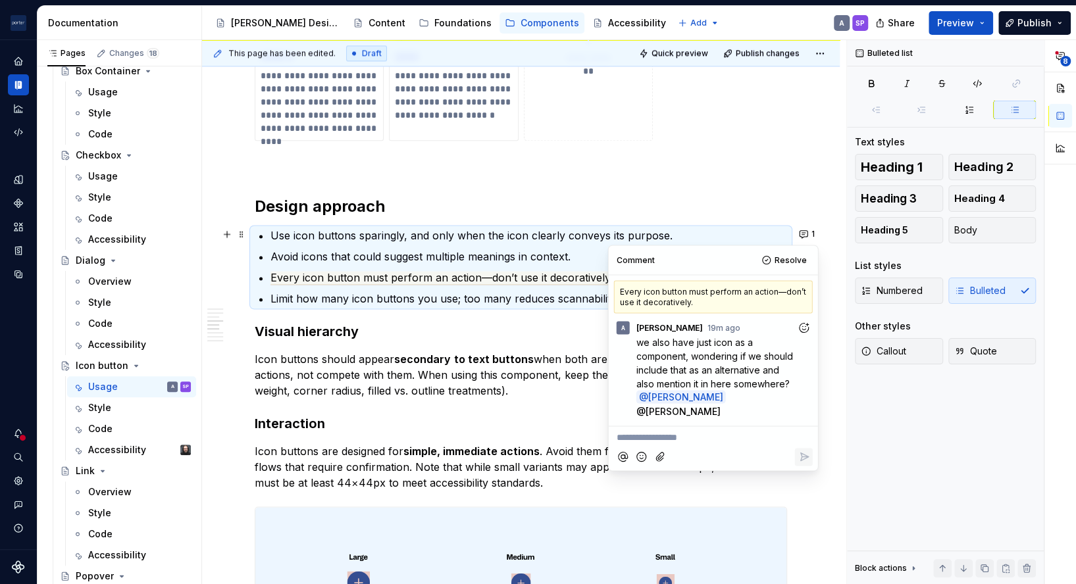
click at [804, 320] on button "Add reaction" at bounding box center [804, 328] width 18 height 18
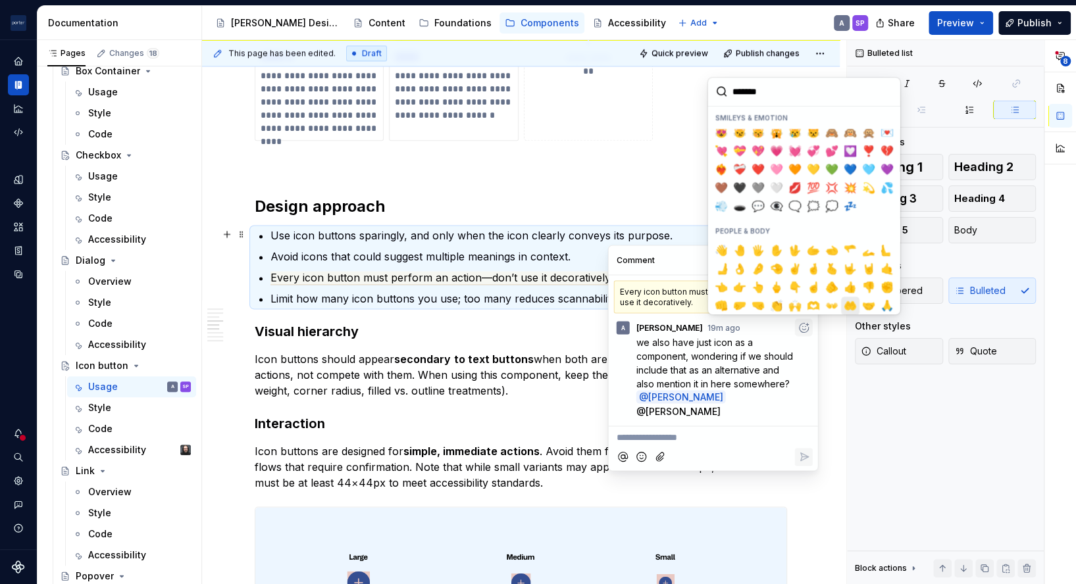
scroll to position [224, 0]
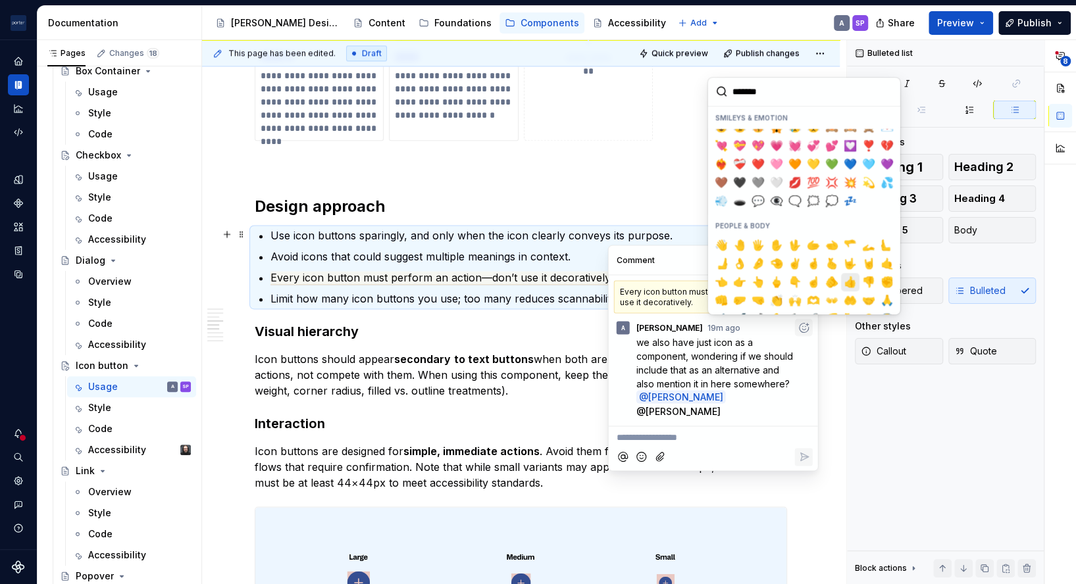
click at [845, 276] on span "👍️" at bounding box center [850, 282] width 11 height 13
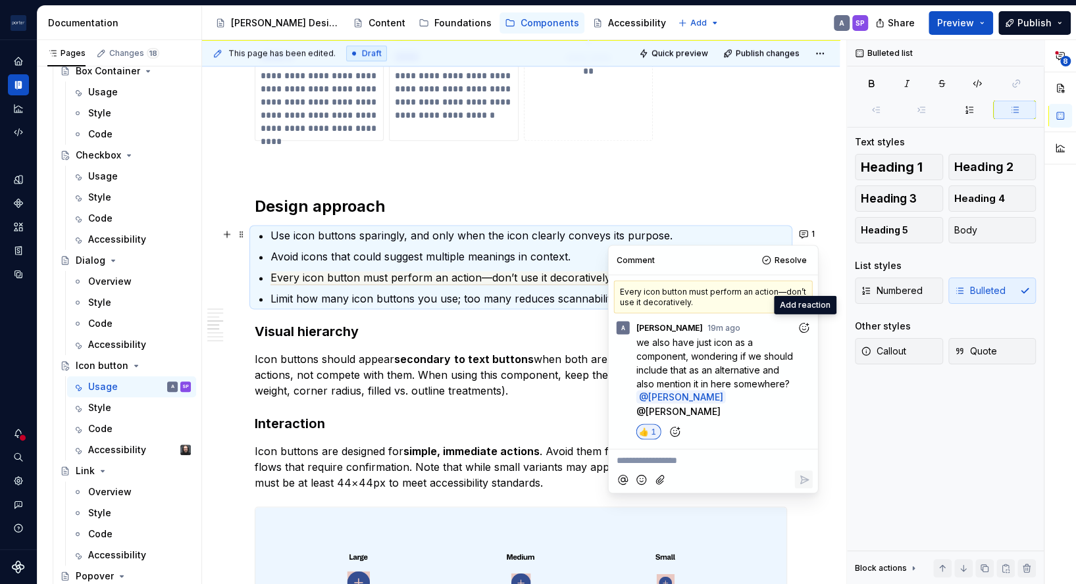
click at [474, 337] on h3 "Visual hierarchy" at bounding box center [521, 331] width 532 height 18
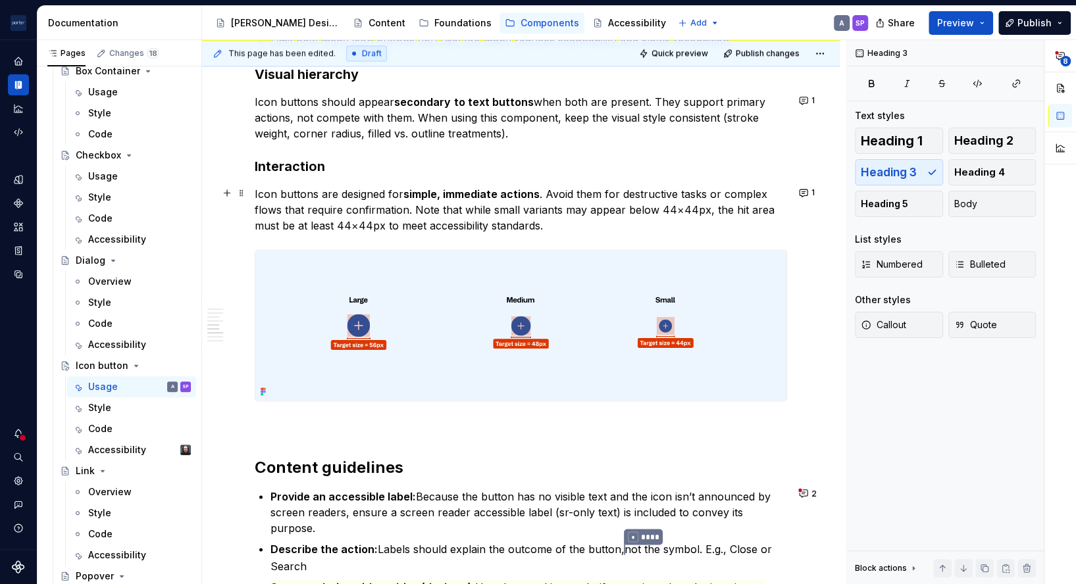
scroll to position [1351, 0]
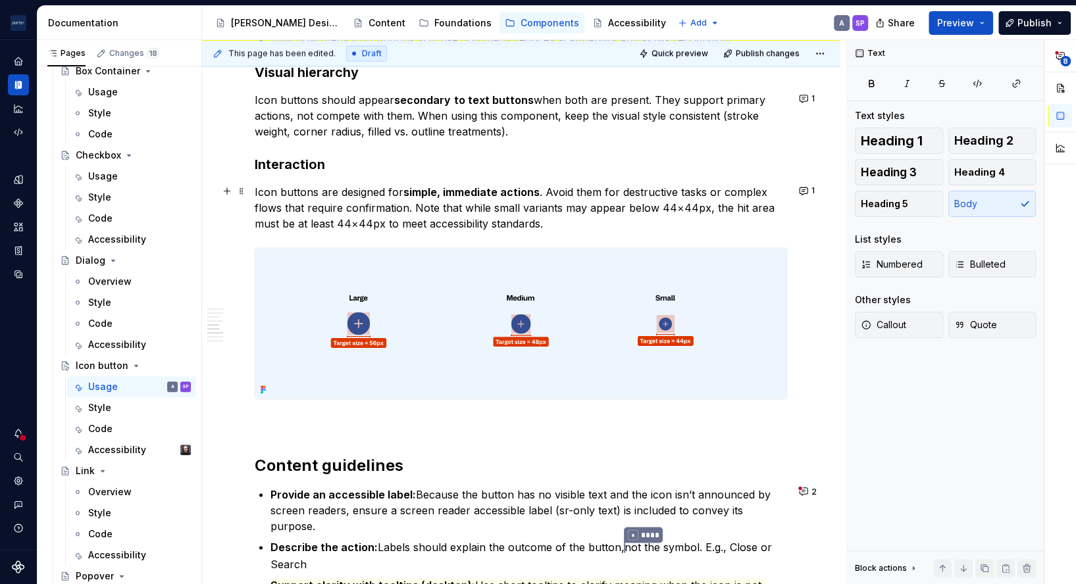
click at [571, 205] on p "Icon buttons are designed for simple, immediate actions . Avoid them for destru…" at bounding box center [521, 207] width 532 height 47
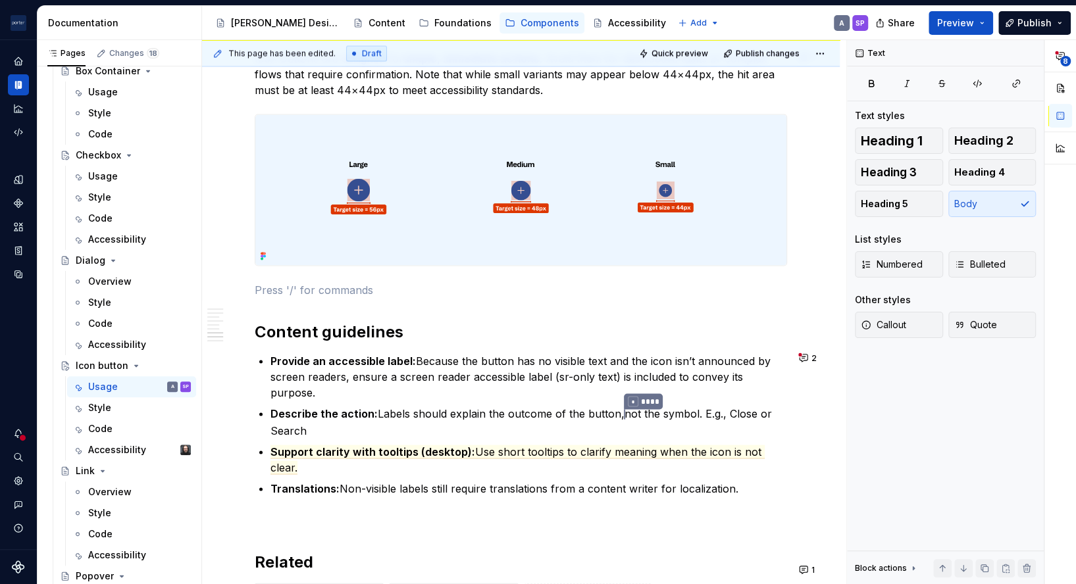
type textarea "*"
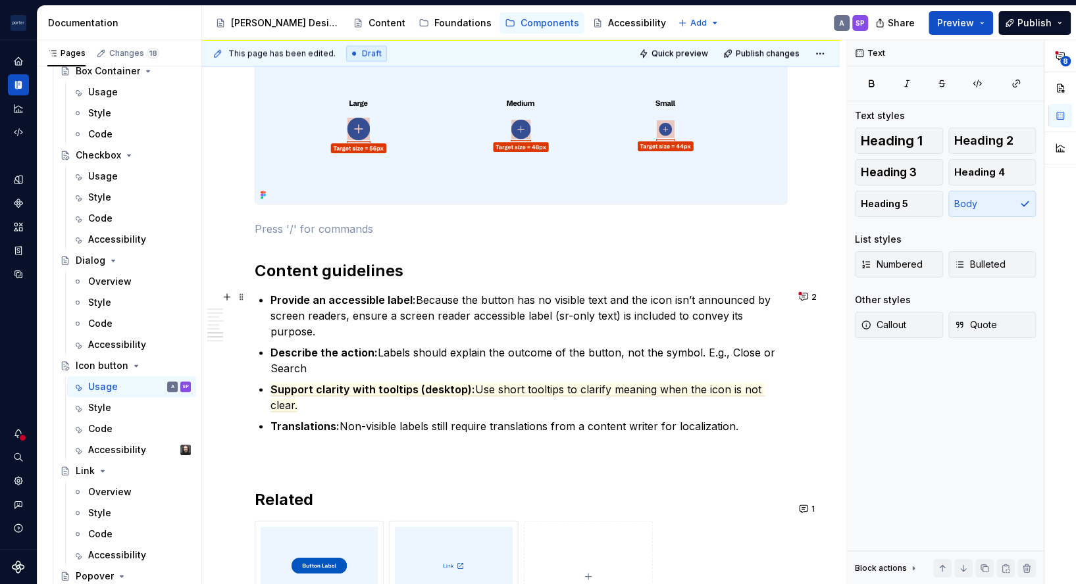
click at [344, 301] on strong "Provide an accessible label:" at bounding box center [343, 299] width 145 height 13
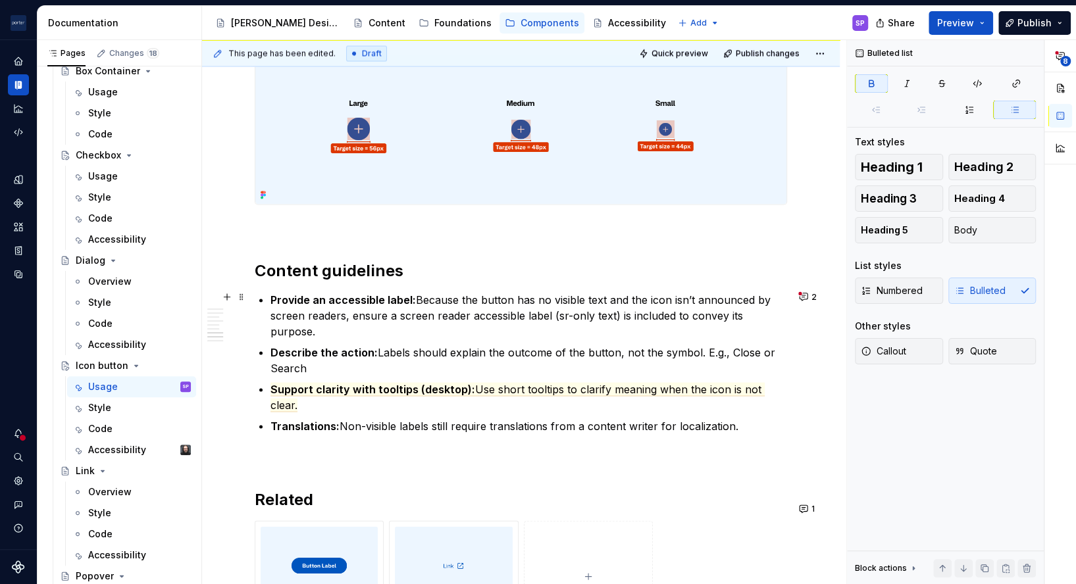
click at [359, 323] on p "Provide an accessible label: Because the button has no visible text and the ico…" at bounding box center [529, 315] width 517 height 47
click at [565, 315] on p "Provide an accessible label: Because the button has no visible text and the ico…" at bounding box center [529, 315] width 517 height 47
click at [802, 293] on button "2" at bounding box center [809, 297] width 28 height 18
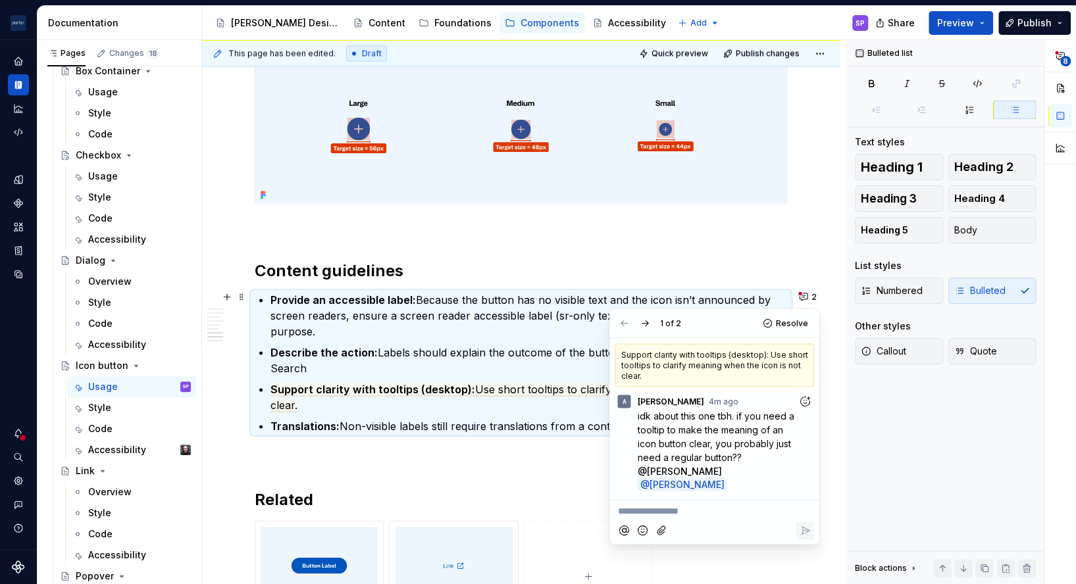
click at [719, 505] on p "**********" at bounding box center [713, 512] width 193 height 14
click at [442, 333] on p "Provide an accessible label: Because the button has no visible text and the ico…" at bounding box center [529, 315] width 517 height 47
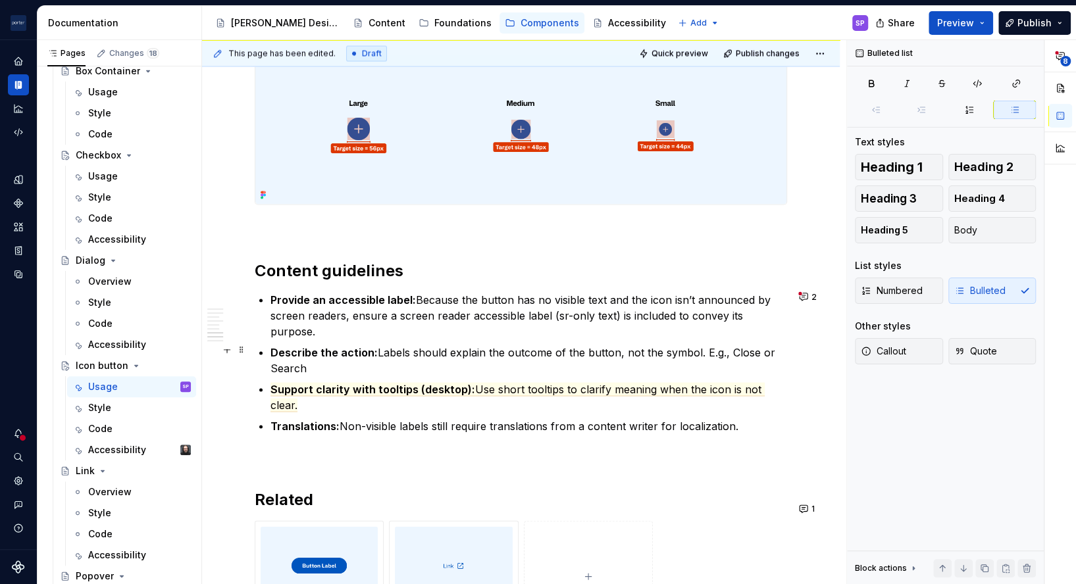
click at [459, 359] on p "Describe the action: Labels should explain the outcome of the button, not the s…" at bounding box center [529, 360] width 517 height 32
click at [800, 297] on button "2" at bounding box center [809, 297] width 28 height 18
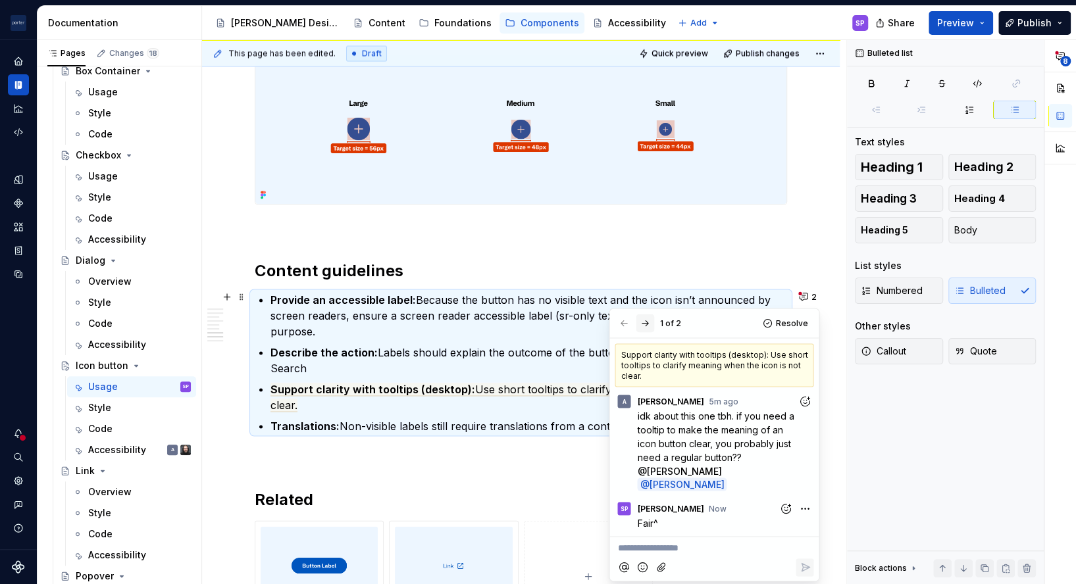
click at [643, 328] on button "button" at bounding box center [645, 323] width 18 height 18
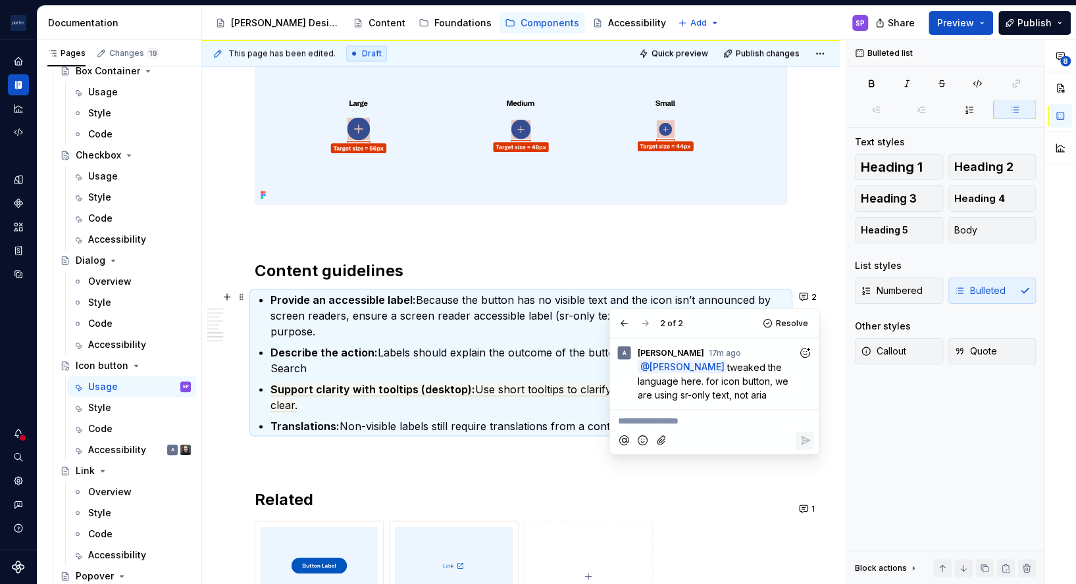
click at [801, 355] on icon "Add reaction" at bounding box center [804, 352] width 13 height 13
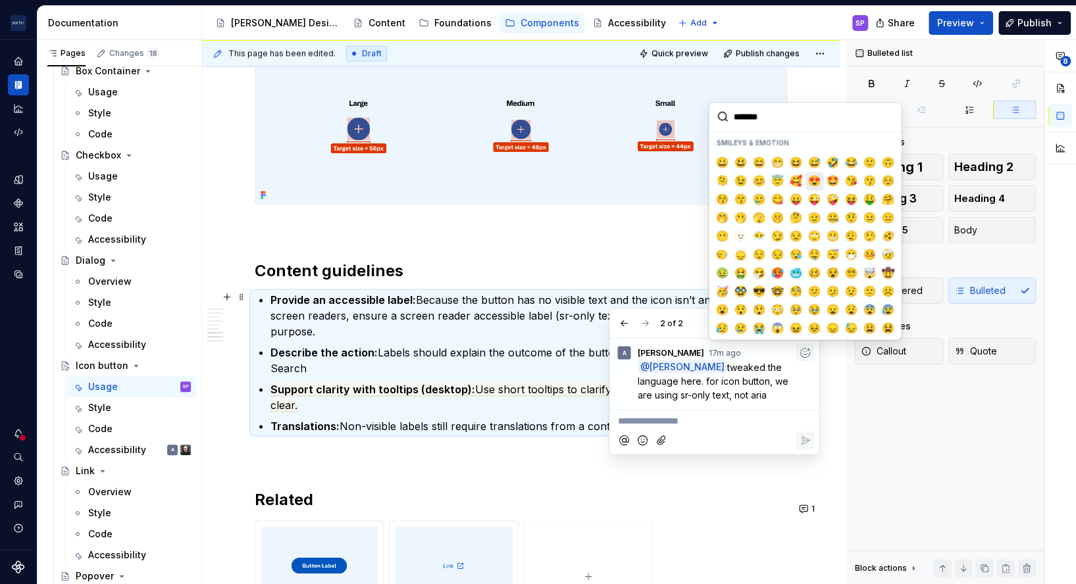
click at [812, 182] on span "😍" at bounding box center [814, 180] width 11 height 13
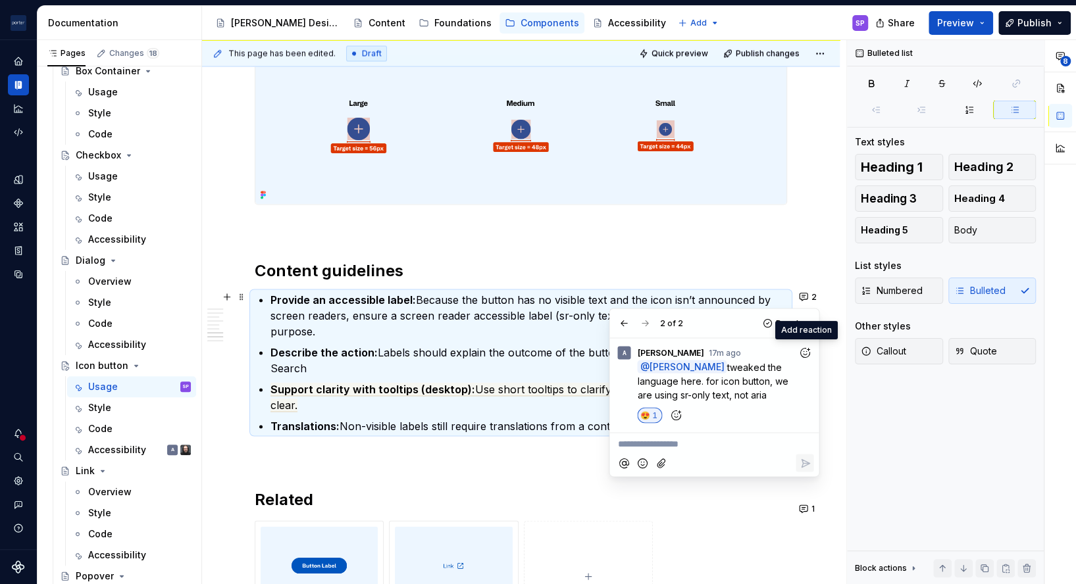
click at [691, 454] on div at bounding box center [714, 463] width 199 height 27
click at [677, 430] on div "A Alex 17m ago @ Sadaf Pourzahed tweaked the language here. for icon button, we…" at bounding box center [713, 385] width 209 height 94
click at [677, 442] on p "**********" at bounding box center [713, 444] width 193 height 14
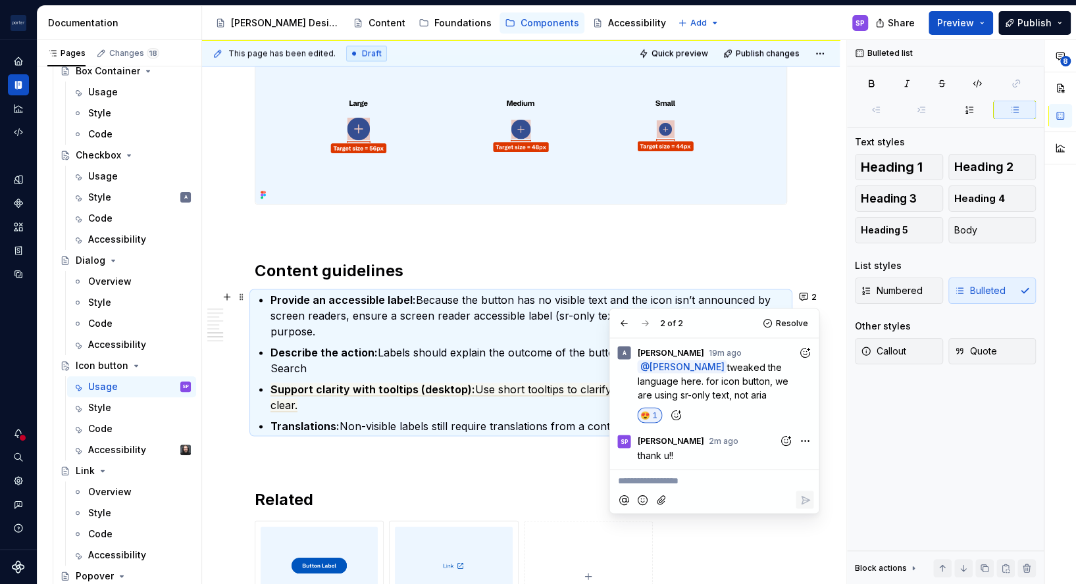
click at [393, 313] on p "Provide an accessible label: Because the button has no visible text and the ico…" at bounding box center [529, 315] width 517 height 47
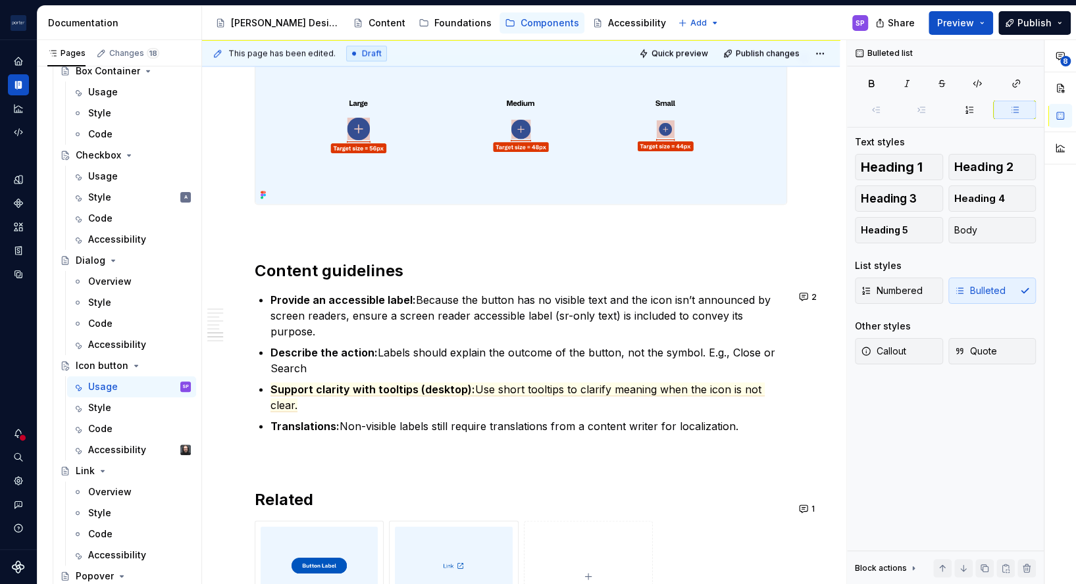
type textarea "*"
click at [448, 298] on p "Provide an accessible label: Because the button has no visible text and the ico…" at bounding box center [529, 315] width 517 height 47
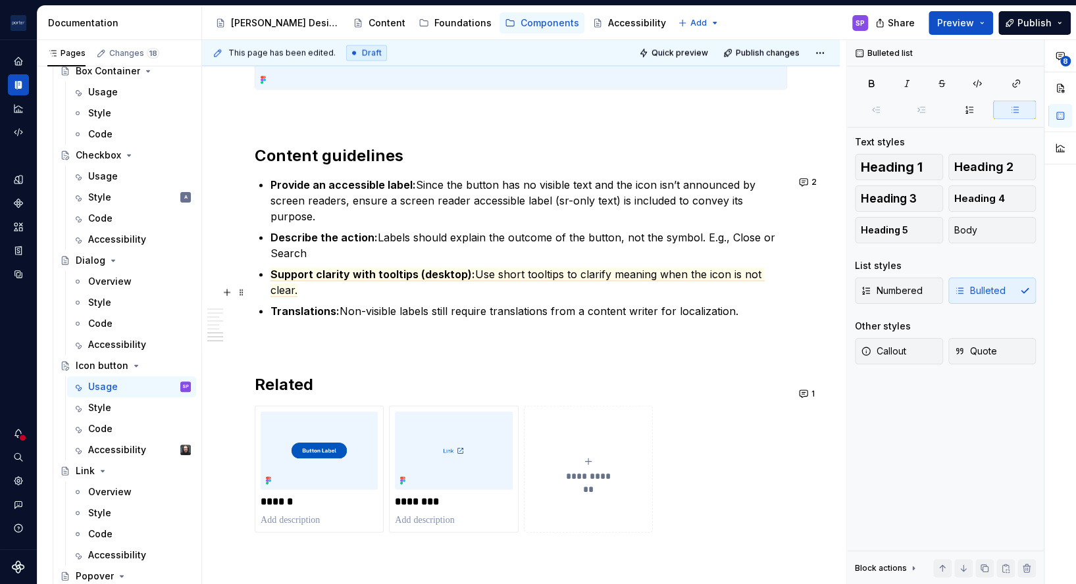
click at [452, 303] on p "Translations: Non-visible labels still require translations from a content writ…" at bounding box center [529, 311] width 517 height 16
click at [423, 182] on p "Provide an accessible label: Since the button has no visible text and the icon …" at bounding box center [529, 200] width 517 height 47
click at [374, 198] on p "Provide an accessible label: Because the button has no visible text and the ico…" at bounding box center [529, 200] width 517 height 47
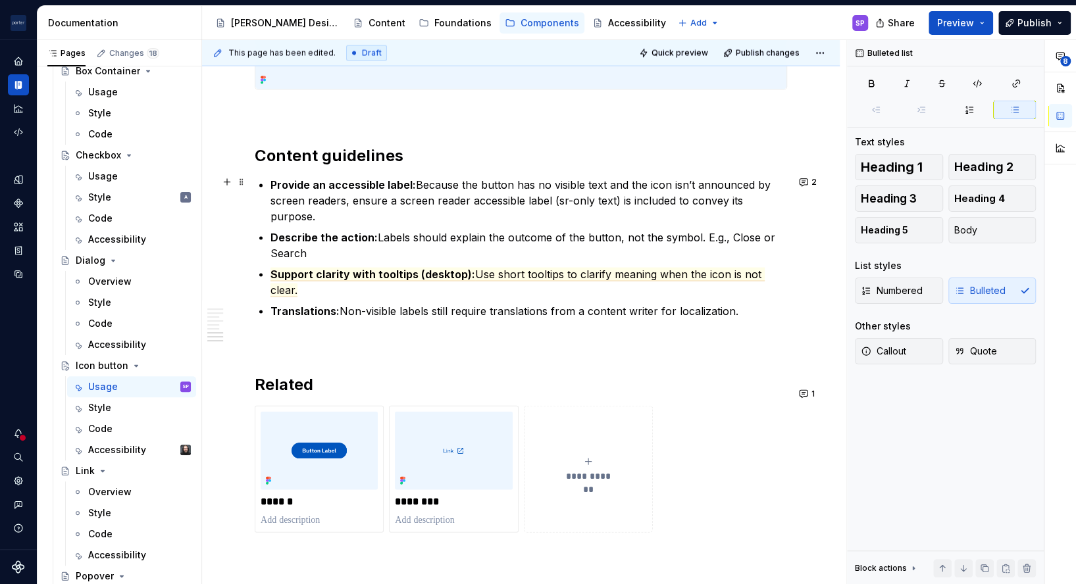
click at [374, 198] on p "Provide an accessible label: Because the button has no visible text and the ico…" at bounding box center [529, 200] width 517 height 47
click at [416, 211] on p "Provide an accessible label: Because the button has no visible text and the ico…" at bounding box center [529, 200] width 517 height 47
click at [355, 199] on p "Provide an accessible label: Because the button has no visible text and the ico…" at bounding box center [529, 200] width 517 height 47
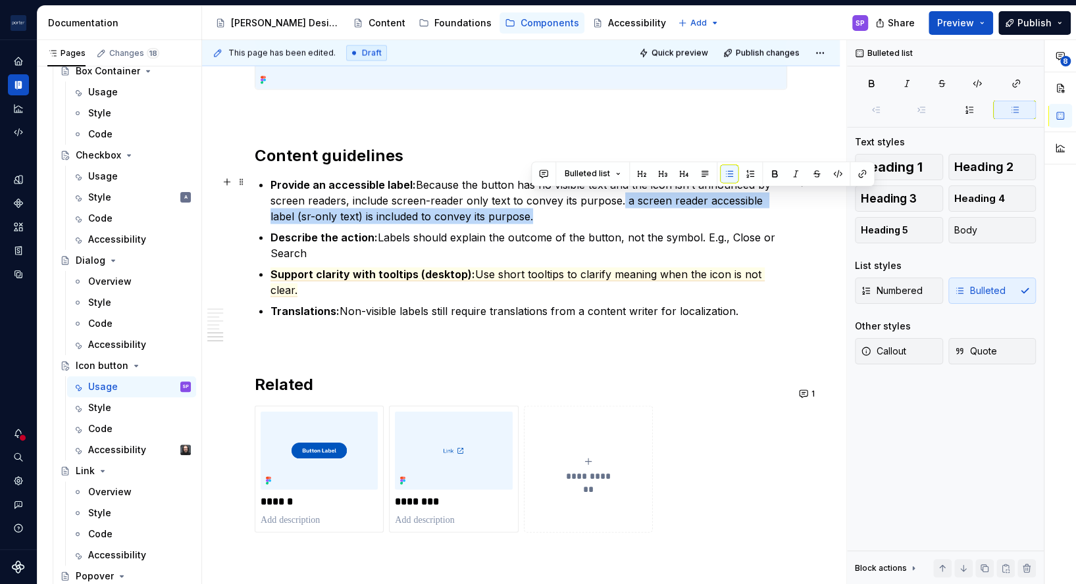
drag, startPoint x: 549, startPoint y: 215, endPoint x: 619, endPoint y: 199, distance: 71.4
click at [619, 199] on p "Provide an accessible label: Because the button has no visible text and the ico…" at bounding box center [529, 200] width 517 height 47
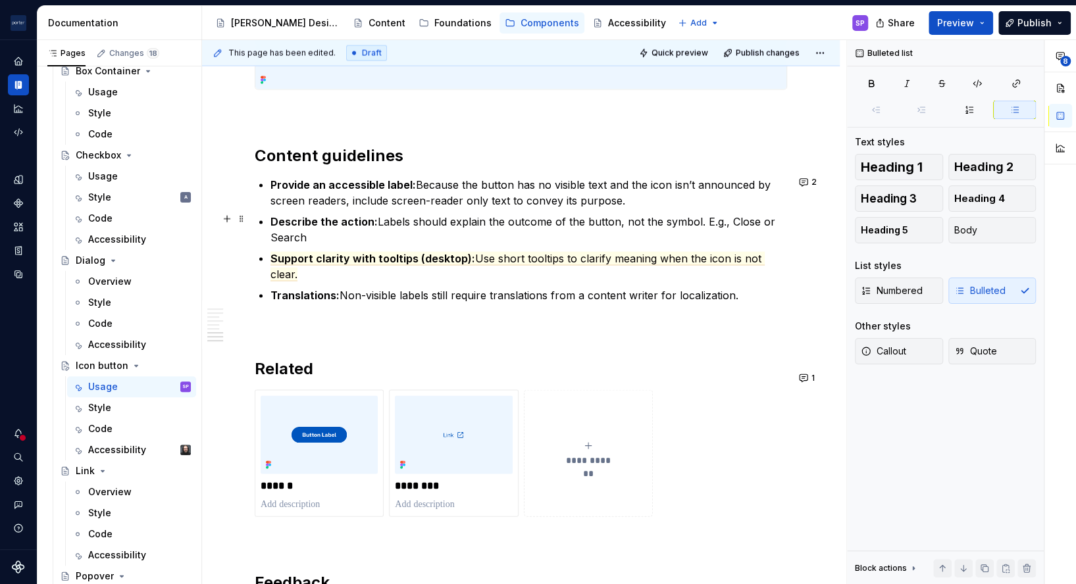
click at [698, 219] on p "Describe the action: Labels should explain the outcome of the button, not the s…" at bounding box center [529, 230] width 517 height 32
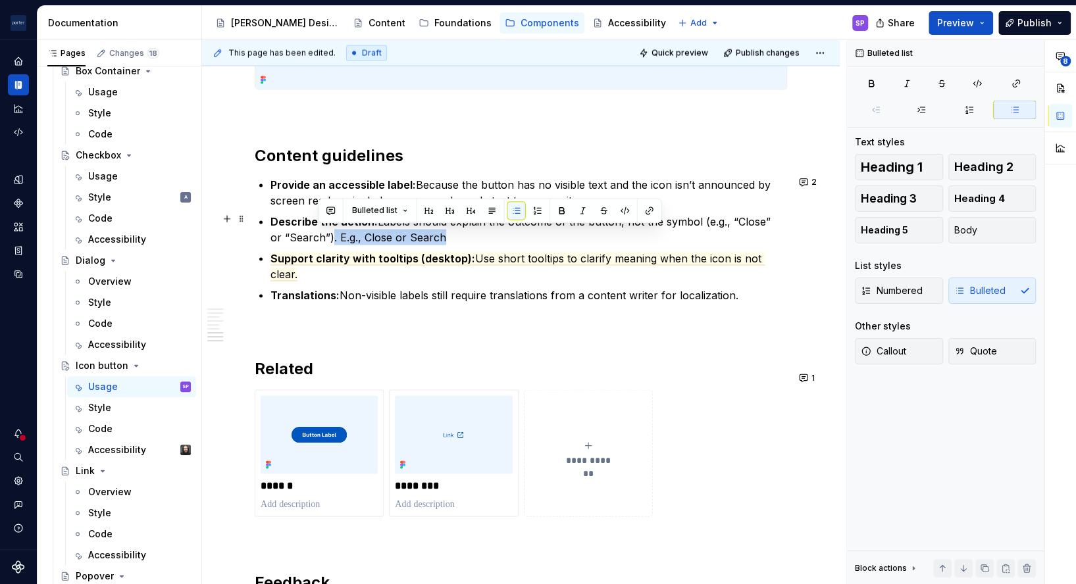
drag, startPoint x: 489, startPoint y: 239, endPoint x: 319, endPoint y: 235, distance: 169.8
click at [319, 235] on p "Describe the action: Labels should explain the outcome of the button, not the s…" at bounding box center [529, 230] width 517 height 32
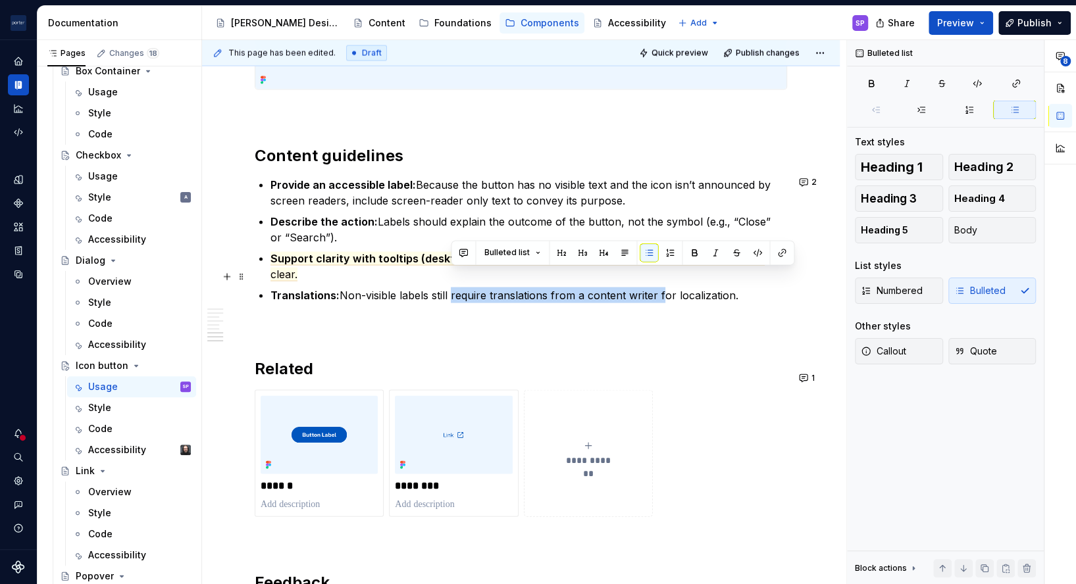
drag, startPoint x: 450, startPoint y: 276, endPoint x: 665, endPoint y: 280, distance: 215.3
click at [665, 288] on p "Translations: Non-visible labels still require translations from a content writ…" at bounding box center [529, 296] width 517 height 16
click at [466, 288] on p "Translations: Non-visible labels still require translations from a content writ…" at bounding box center [529, 296] width 517 height 16
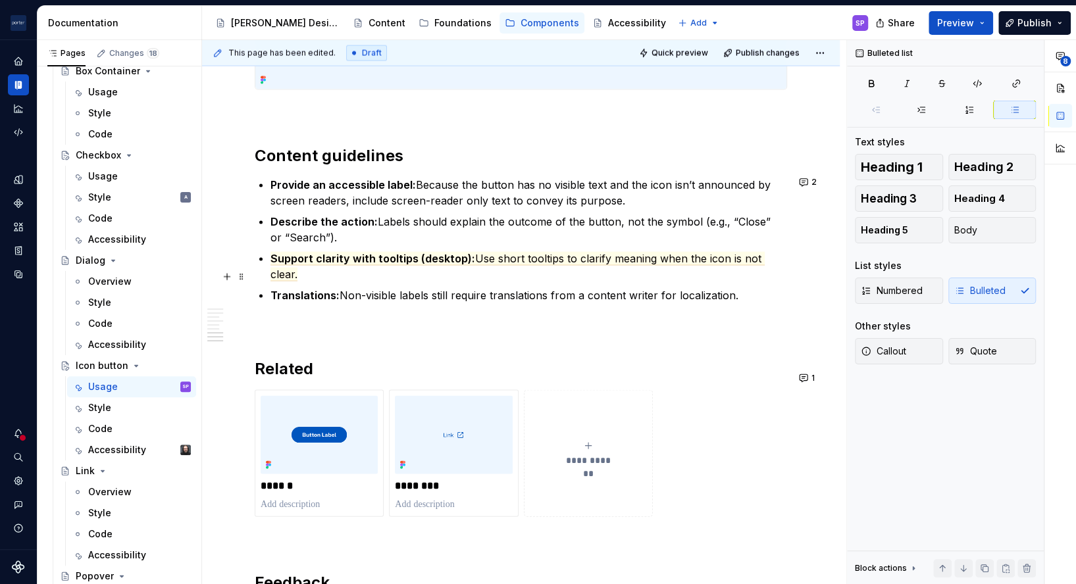
click at [452, 288] on p "Translations: Non-visible labels still require translations from a content writ…" at bounding box center [529, 296] width 517 height 16
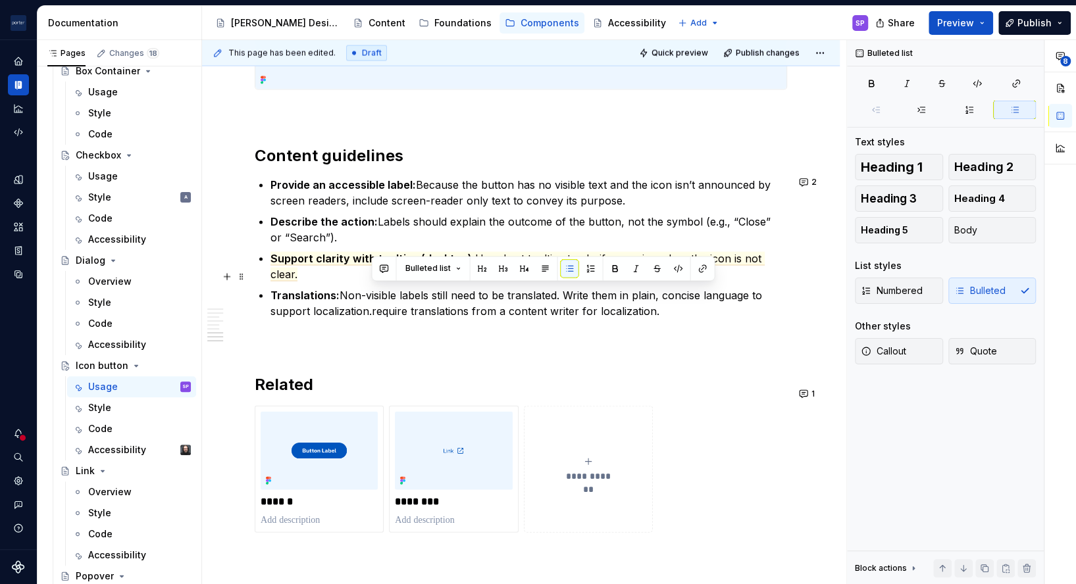
drag, startPoint x: 373, startPoint y: 296, endPoint x: 660, endPoint y: 298, distance: 287.6
click at [660, 298] on p "Translations: Non-visible labels still need to be translated. Write them in pla…" at bounding box center [529, 304] width 517 height 32
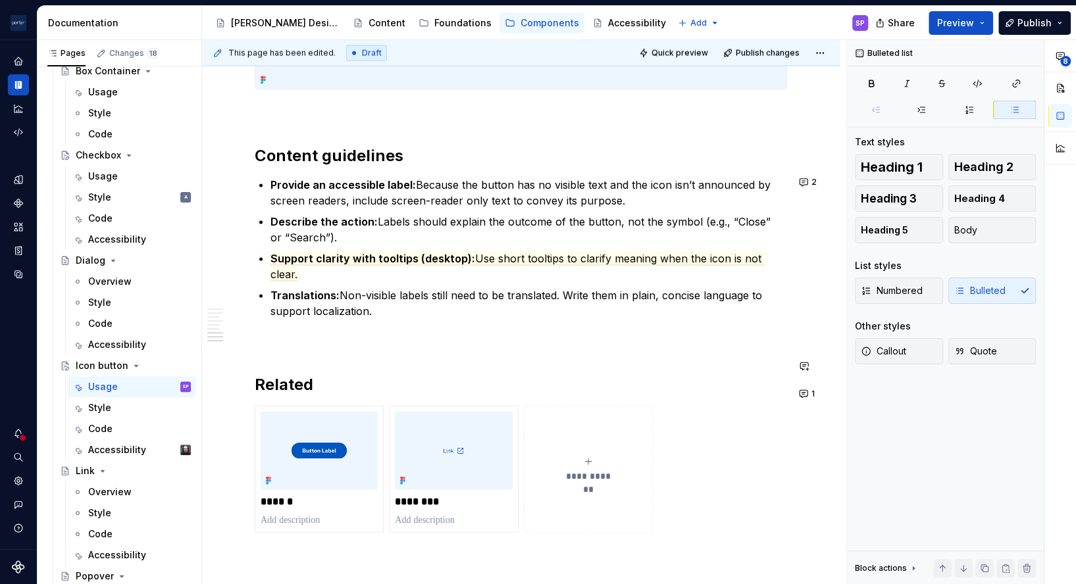
click at [691, 220] on p "Describe the action: Labels should explain the outcome of the button, not the s…" at bounding box center [529, 230] width 517 height 32
click at [568, 288] on p "Translations: Non-visible labels still need to be translated. Write them in pla…" at bounding box center [529, 304] width 517 height 32
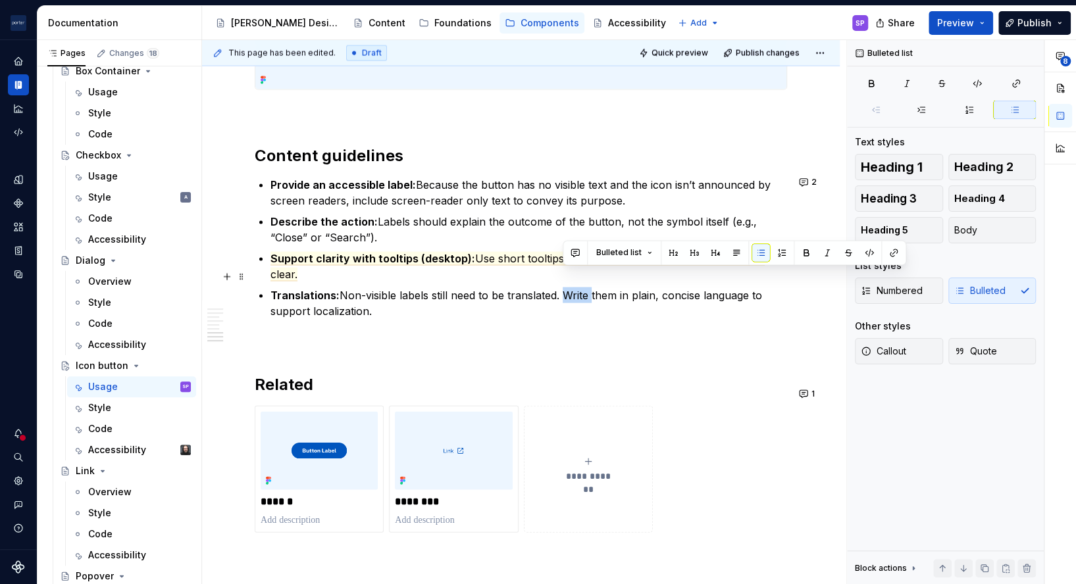
click at [568, 288] on p "Translations: Non-visible labels still need to be translated. Write them in pla…" at bounding box center [529, 304] width 517 height 32
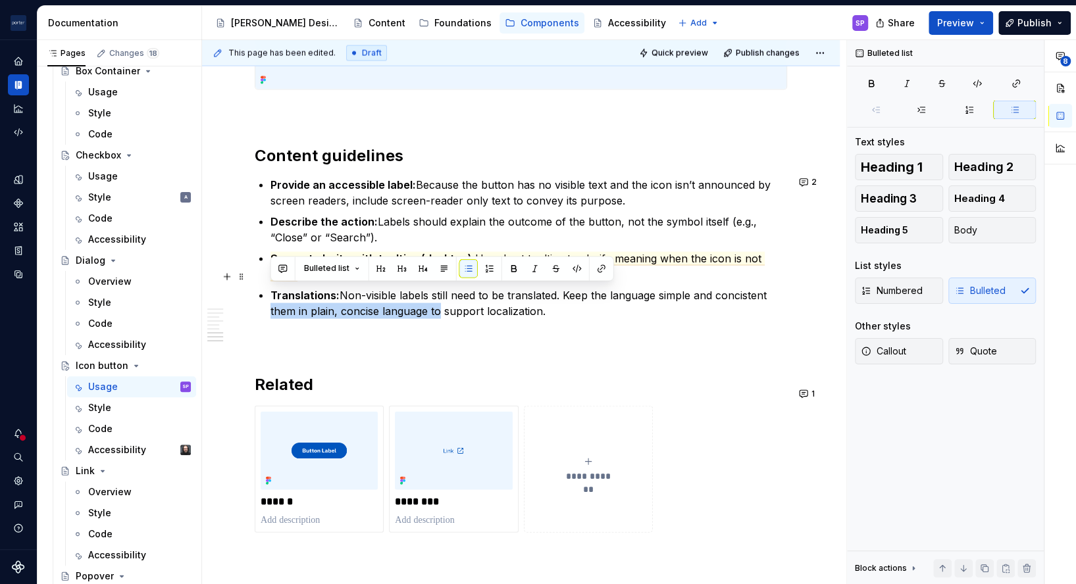
drag, startPoint x: 437, startPoint y: 292, endPoint x: 267, endPoint y: 299, distance: 170.0
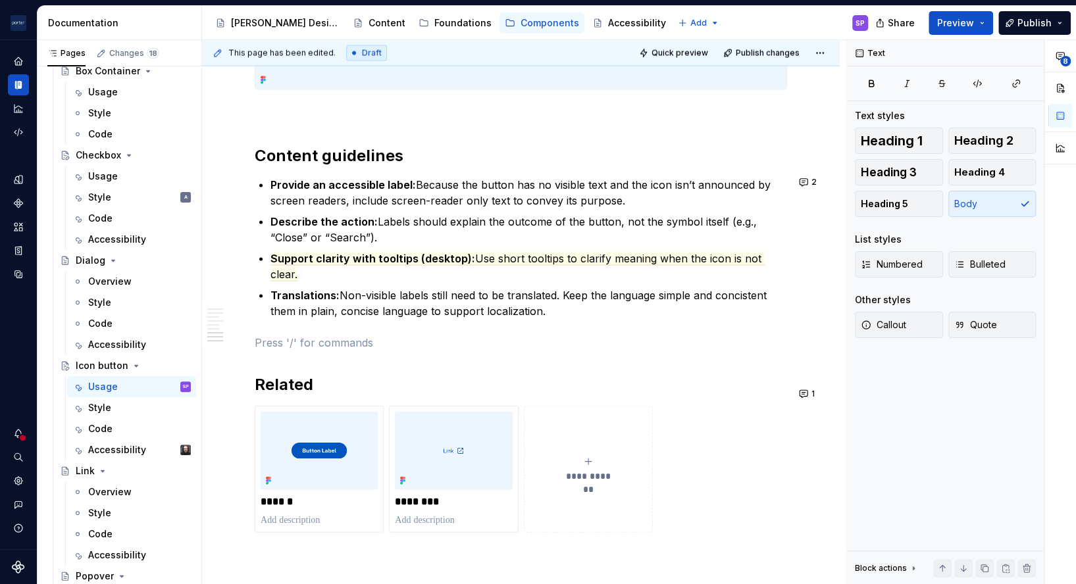
click at [740, 335] on p at bounding box center [521, 343] width 532 height 16
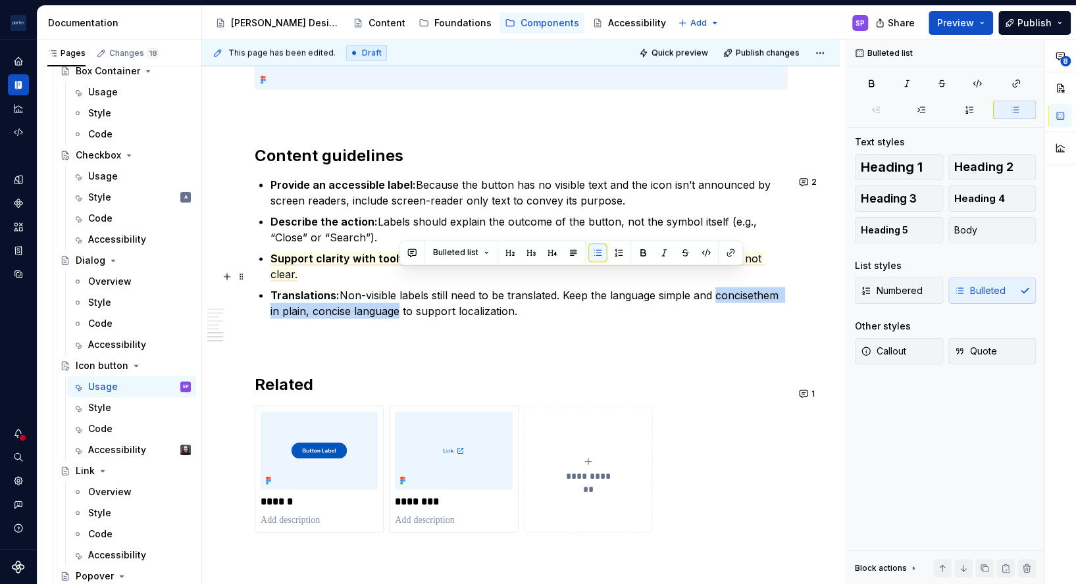
drag, startPoint x: 745, startPoint y: 328, endPoint x: 398, endPoint y: 297, distance: 348.2
click at [398, 297] on p "Translations: Non-visible labels still need to be translated. Keep the language…" at bounding box center [529, 304] width 517 height 32
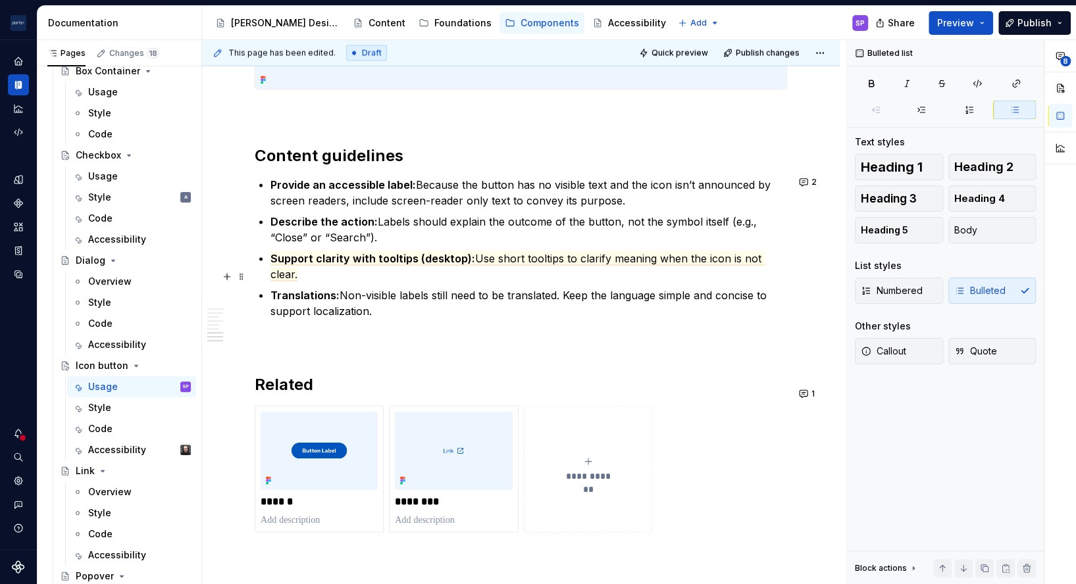
click at [582, 292] on p "Translations: Non-visible labels still need to be translated. Keep the language…" at bounding box center [529, 304] width 517 height 32
click at [440, 179] on p "Provide an accessible label: Because the button has no visible text and the ico…" at bounding box center [529, 193] width 517 height 32
click at [398, 198] on p "Provide an accessible label: Since the button has no visible text and the icon …" at bounding box center [529, 193] width 517 height 32
drag, startPoint x: 398, startPoint y: 198, endPoint x: 463, endPoint y: 195, distance: 65.2
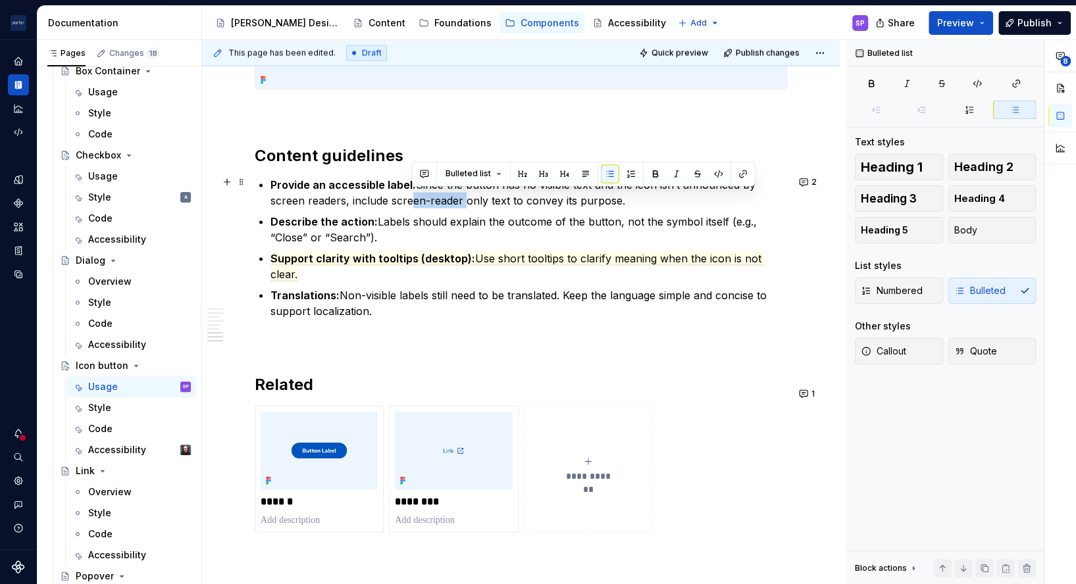
click at [463, 195] on p "Provide an accessible label: Since the button has no visible text and the icon …" at bounding box center [529, 193] width 517 height 32
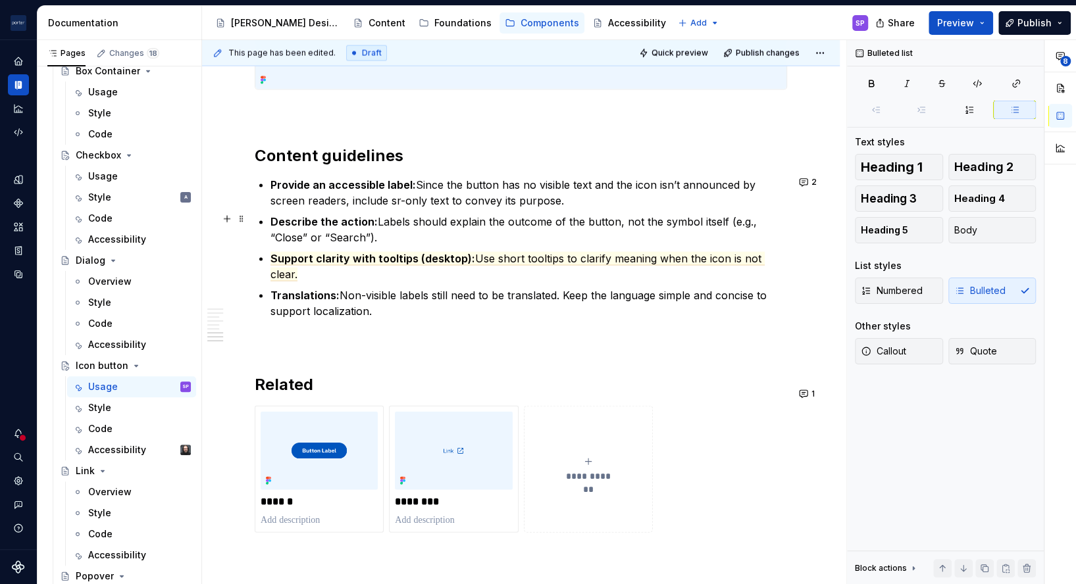
click at [434, 225] on p "Describe the action: Labels should explain the outcome of the button, not the s…" at bounding box center [529, 230] width 517 height 32
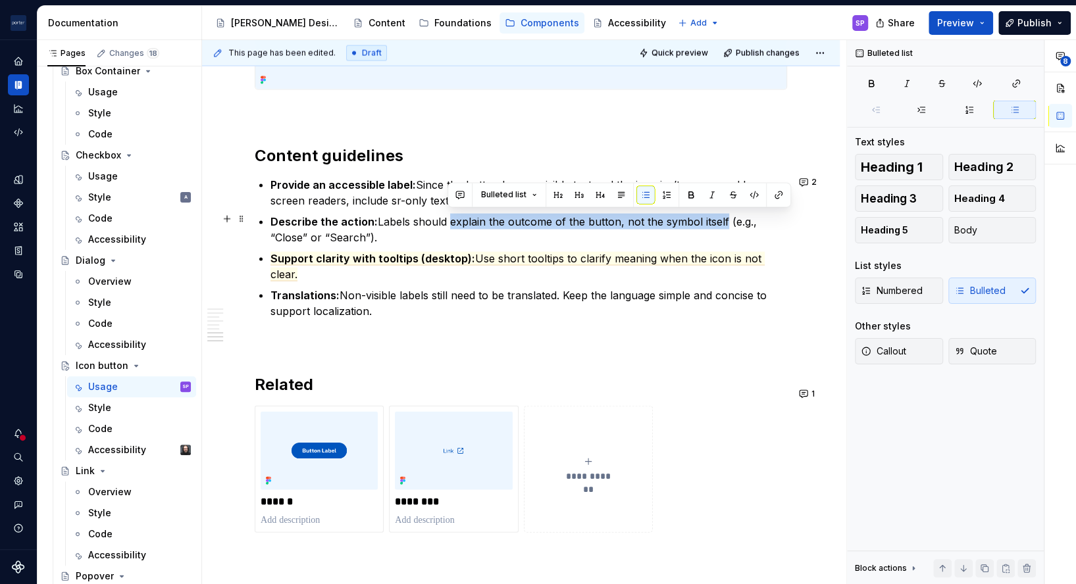
drag, startPoint x: 446, startPoint y: 221, endPoint x: 720, endPoint y: 217, distance: 273.8
click at [720, 217] on p "Describe the action: Labels should explain the outcome of the button, not the s…" at bounding box center [529, 230] width 517 height 32
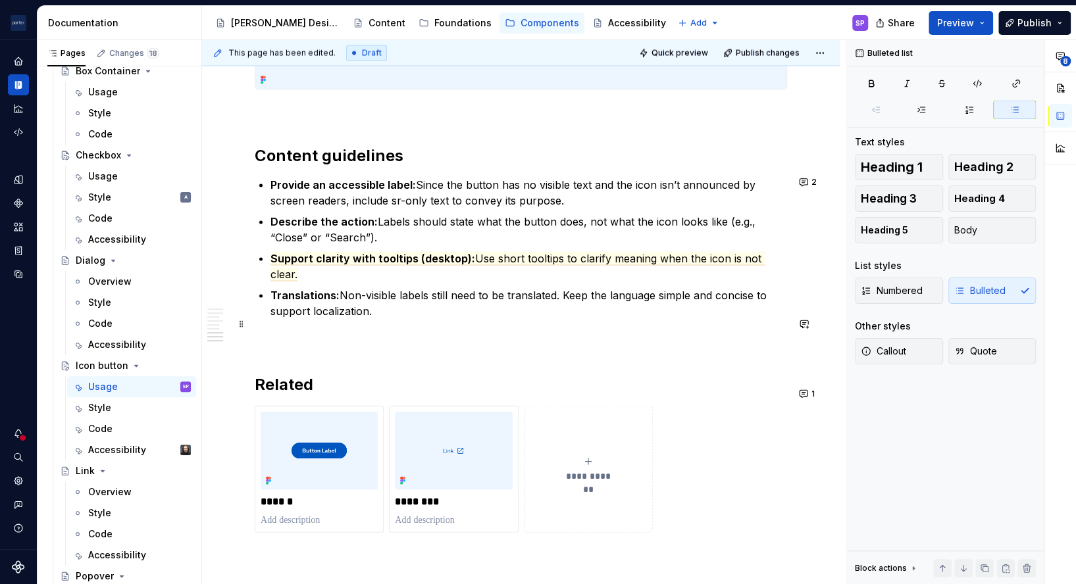
click at [660, 335] on p at bounding box center [521, 343] width 532 height 16
click at [590, 186] on p "Provide an accessible label: Since the button has no visible text and the icon …" at bounding box center [529, 193] width 517 height 32
click at [394, 203] on p "Provide an accessible label: Since the button has no visible text and the icon …" at bounding box center [529, 193] width 517 height 32
click at [469, 252] on span "Use short tooltips to clarify meaning when the icon is not clear." at bounding box center [518, 267] width 494 height 30
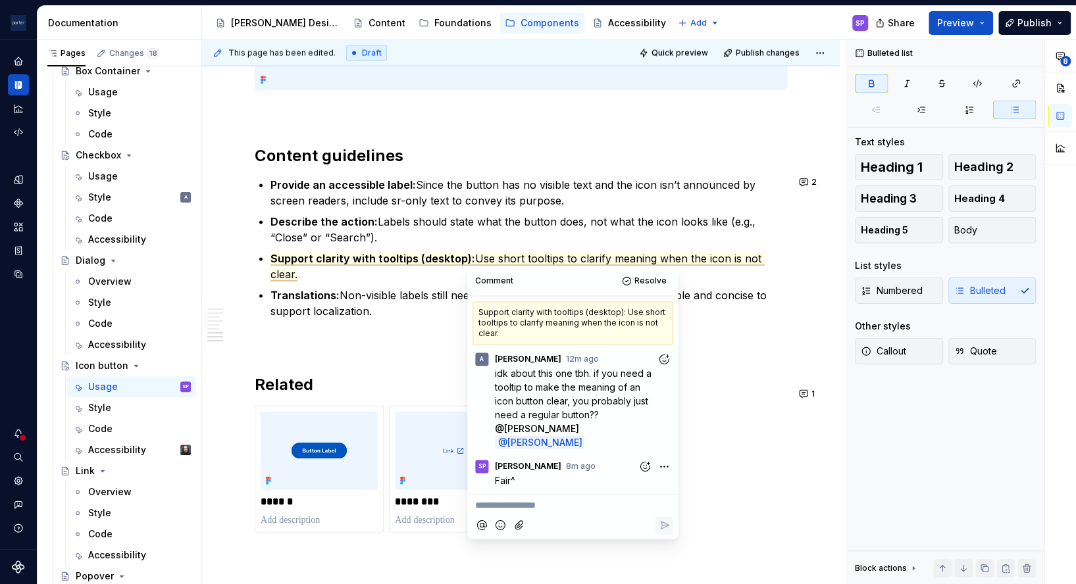
click at [418, 297] on p "Translations: Non-visible labels still need to be translated. Keep the language…" at bounding box center [529, 304] width 517 height 32
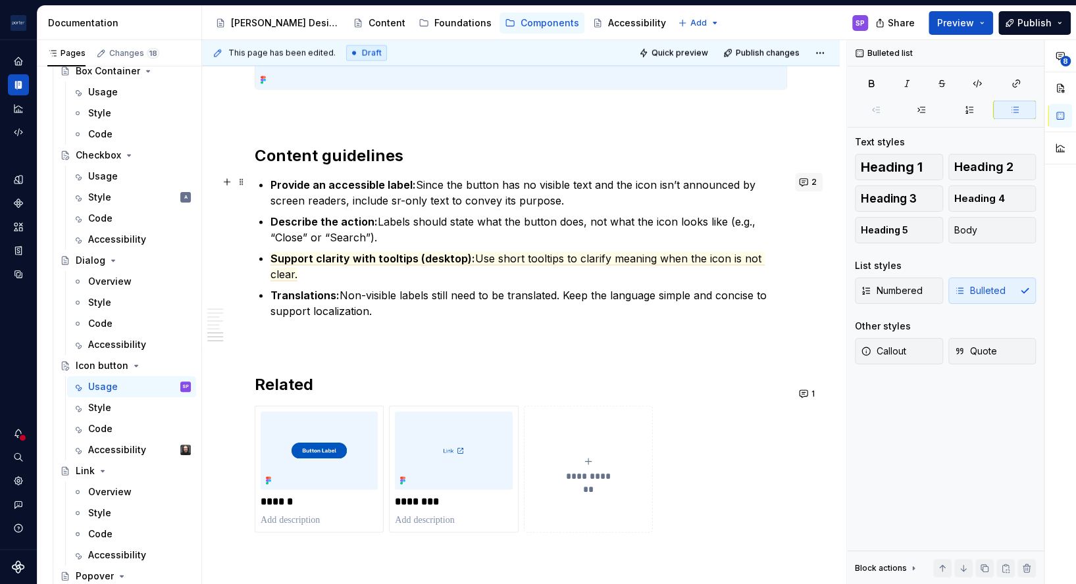
click at [813, 184] on button "2" at bounding box center [809, 182] width 28 height 18
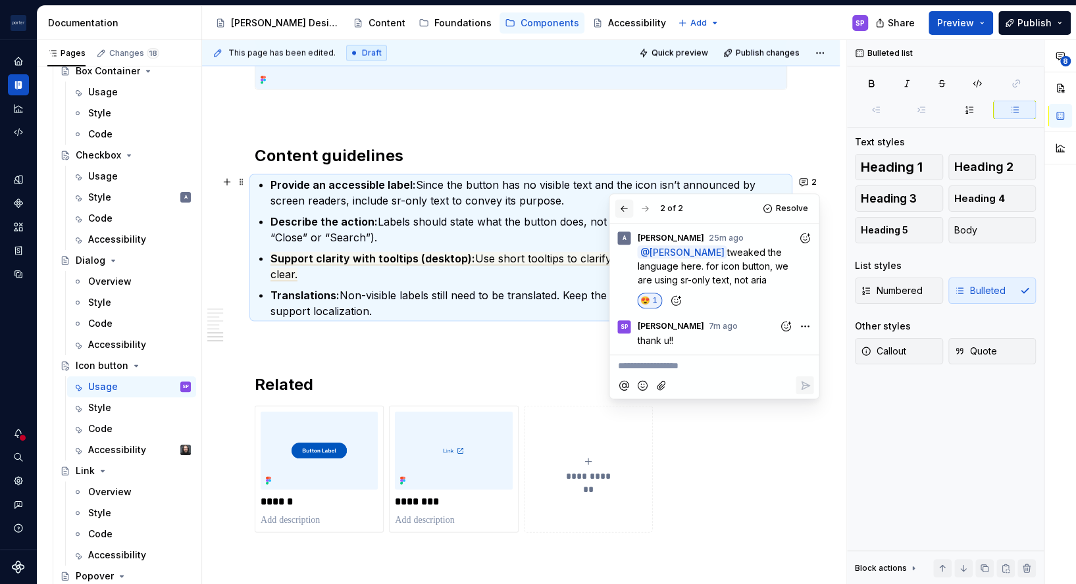
click at [629, 207] on button "button" at bounding box center [624, 208] width 18 height 18
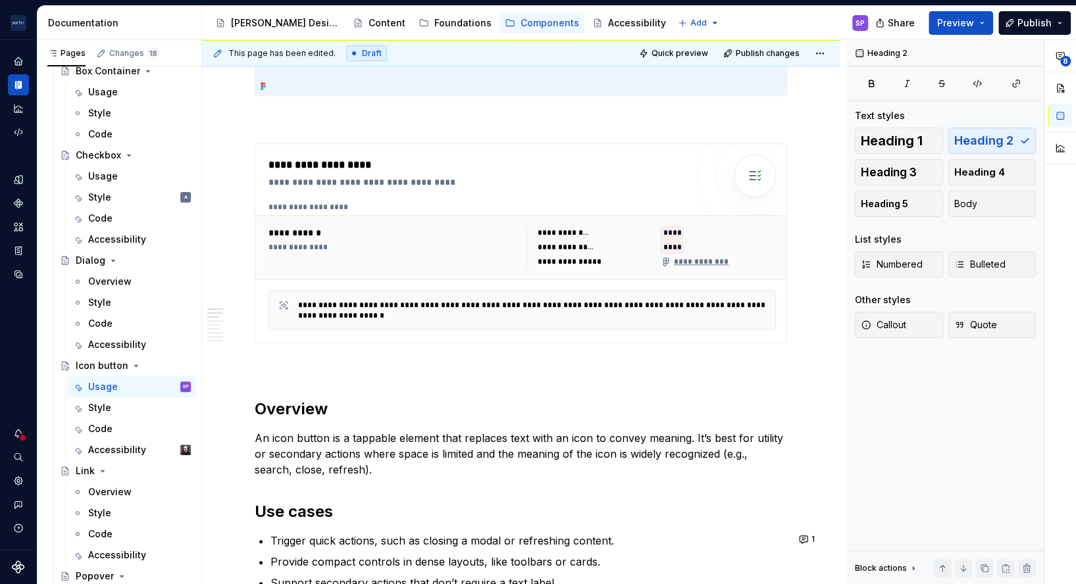
scroll to position [559, 0]
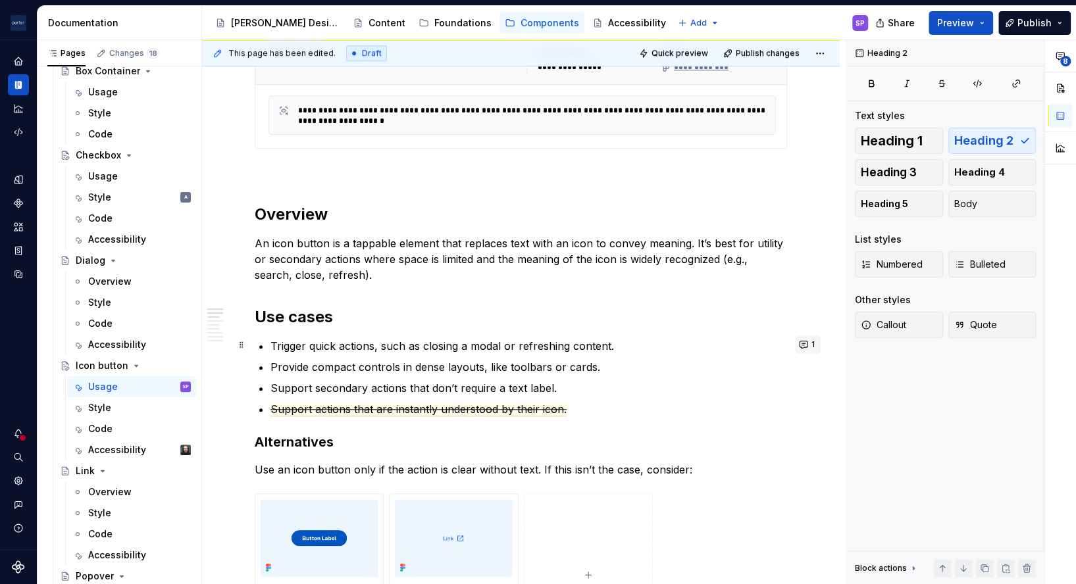
click at [800, 345] on button "1" at bounding box center [808, 345] width 26 height 18
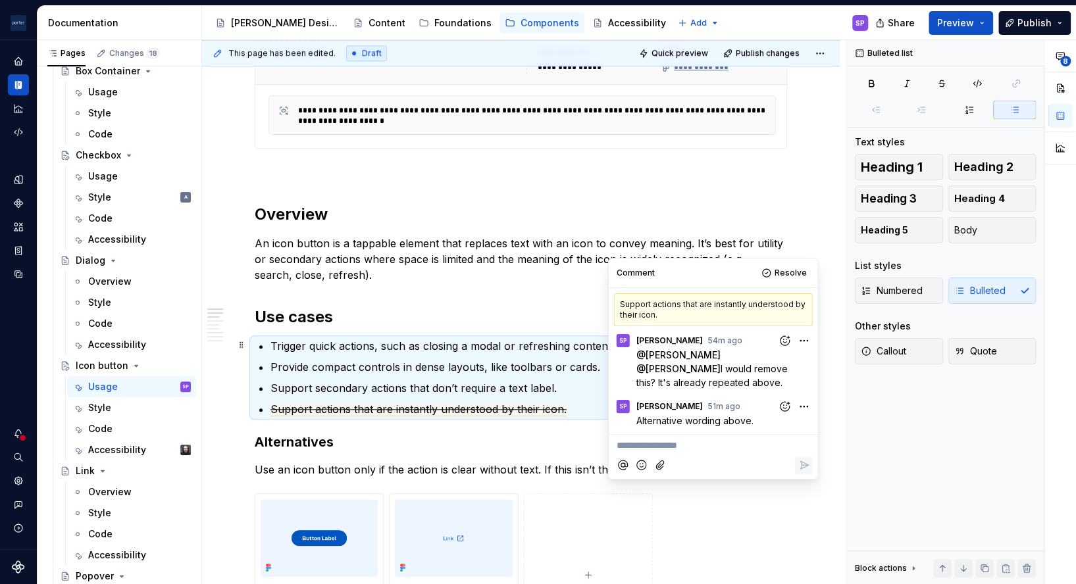
scroll to position [856, 0]
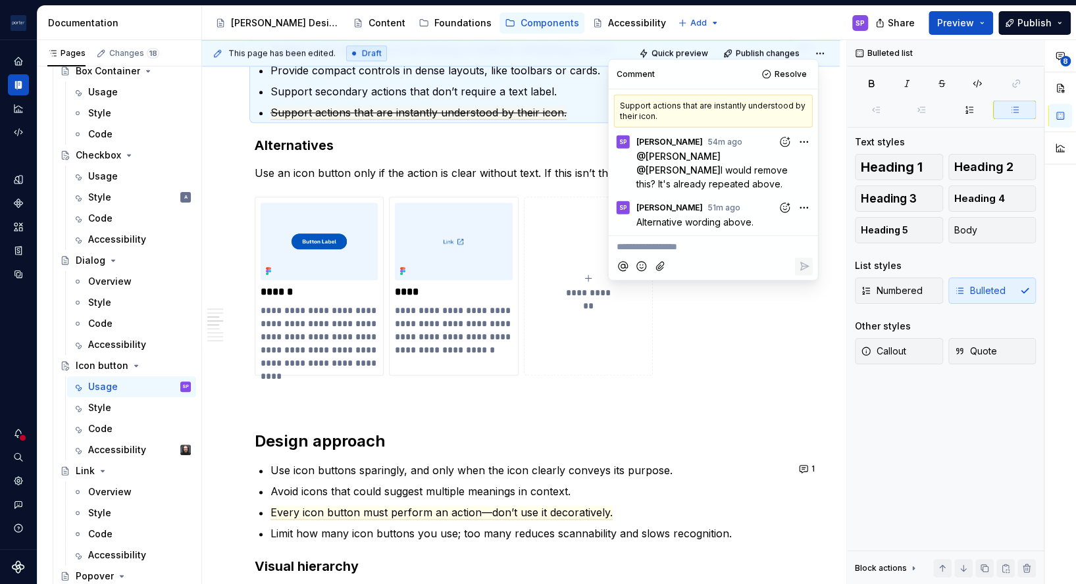
click at [643, 346] on button "**********" at bounding box center [588, 287] width 129 height 180
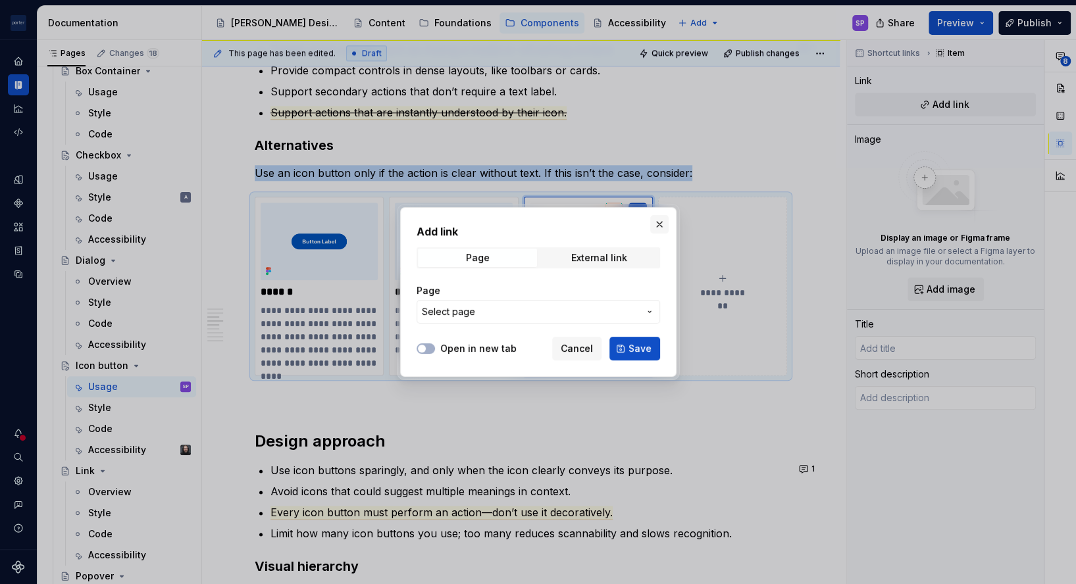
click at [658, 221] on button "button" at bounding box center [659, 224] width 18 height 18
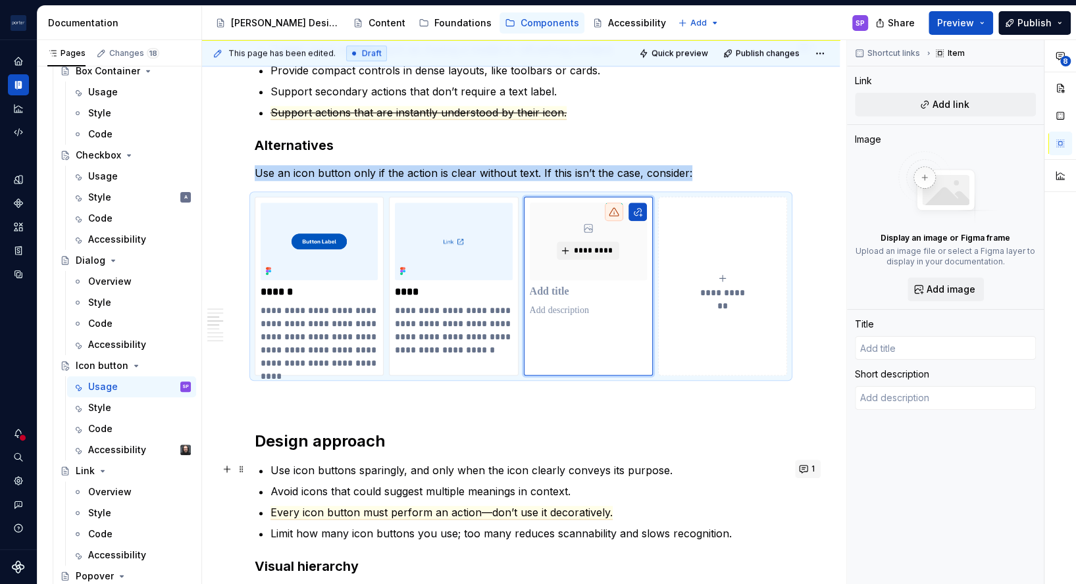
click at [806, 463] on button "1" at bounding box center [808, 469] width 26 height 18
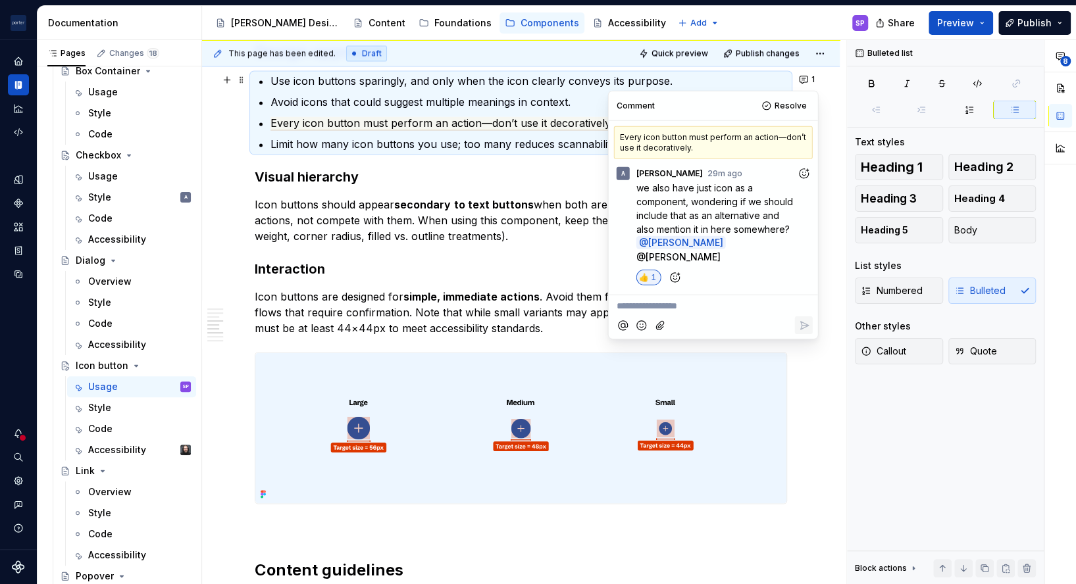
click at [430, 271] on h3 "Interaction" at bounding box center [521, 269] width 532 height 18
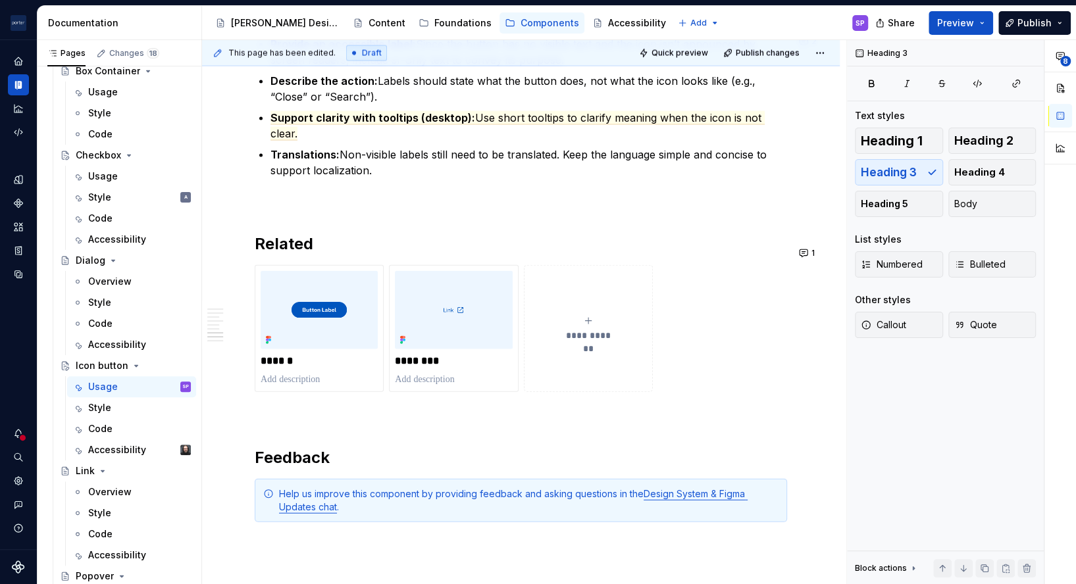
scroll to position [1254, 0]
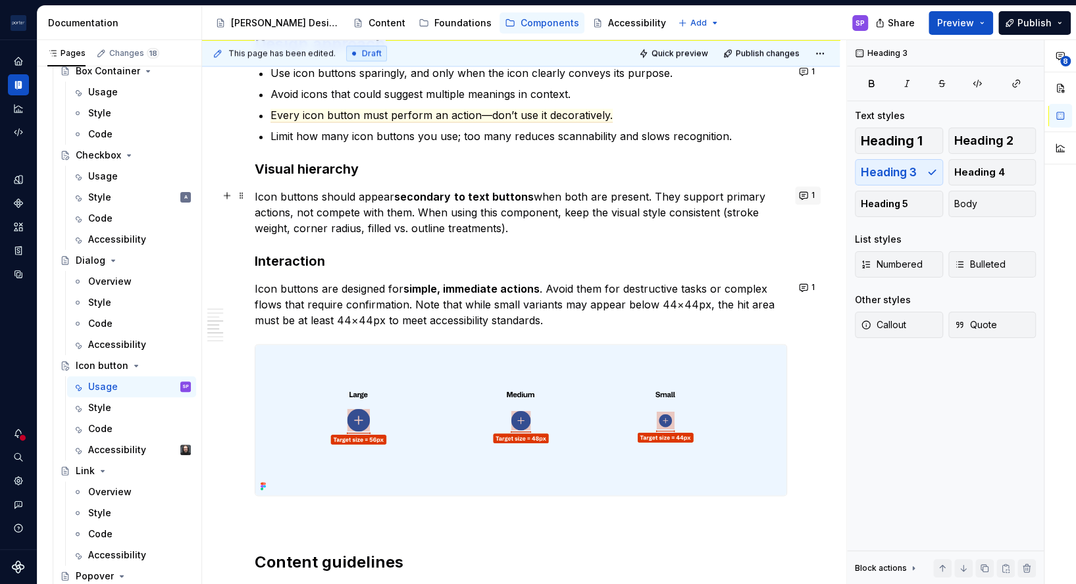
click at [800, 197] on button "1" at bounding box center [808, 195] width 26 height 18
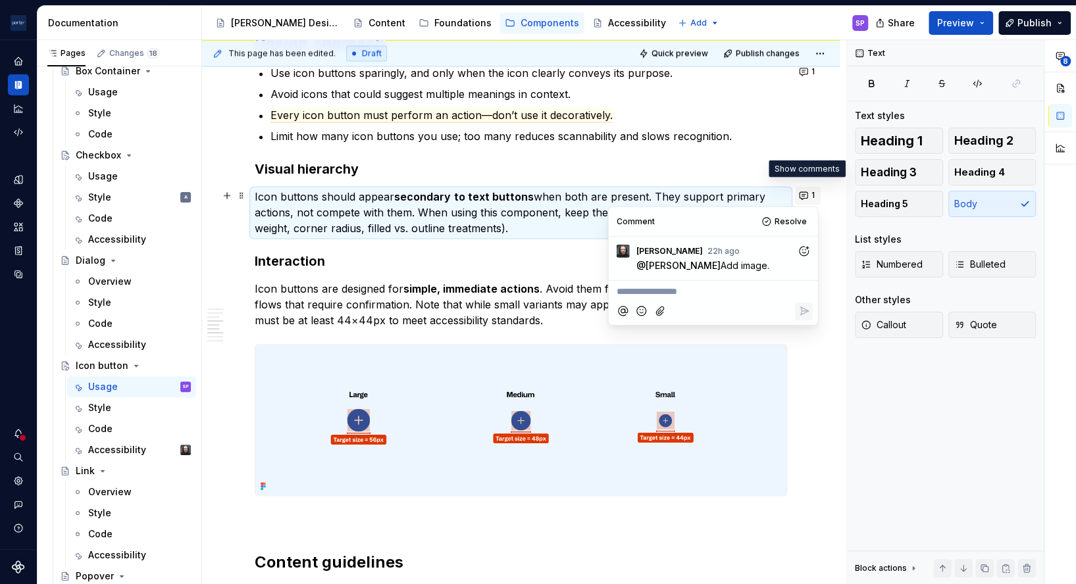
click at [806, 192] on button "1" at bounding box center [808, 195] width 26 height 18
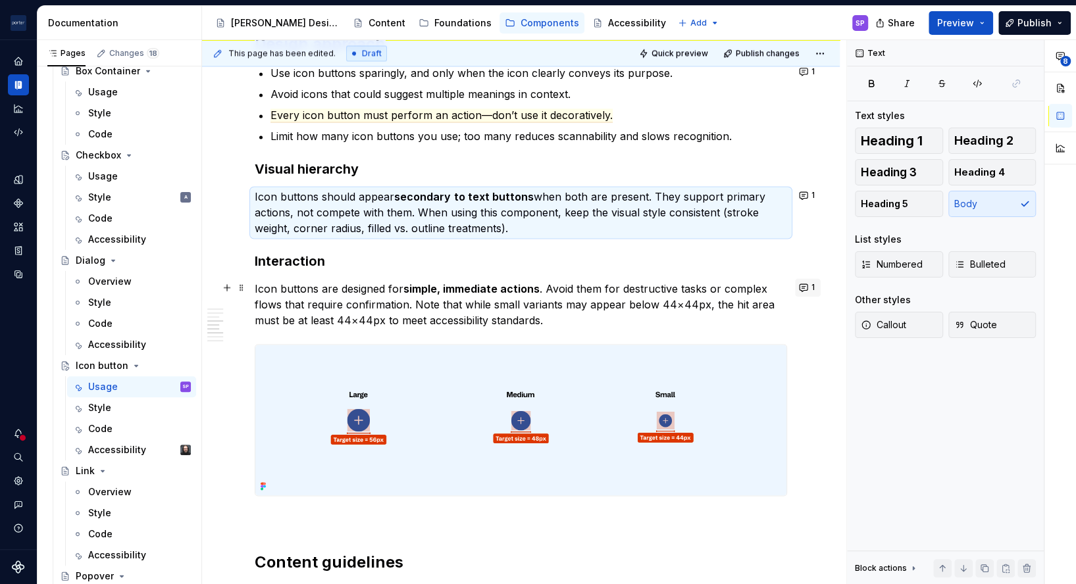
click at [806, 285] on button "1" at bounding box center [808, 287] width 26 height 18
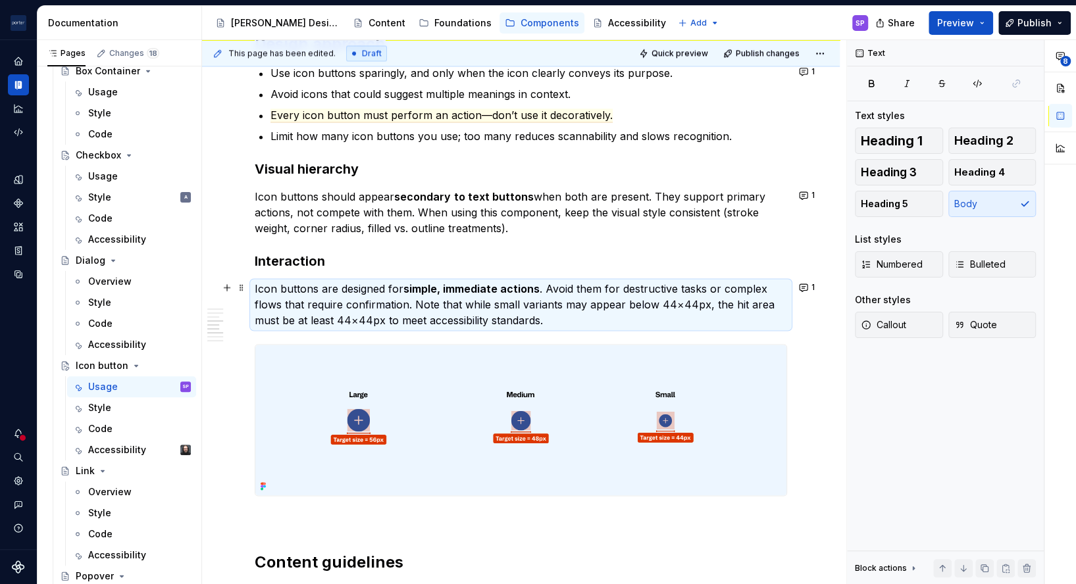
click at [701, 266] on h3 "Interaction" at bounding box center [521, 261] width 532 height 18
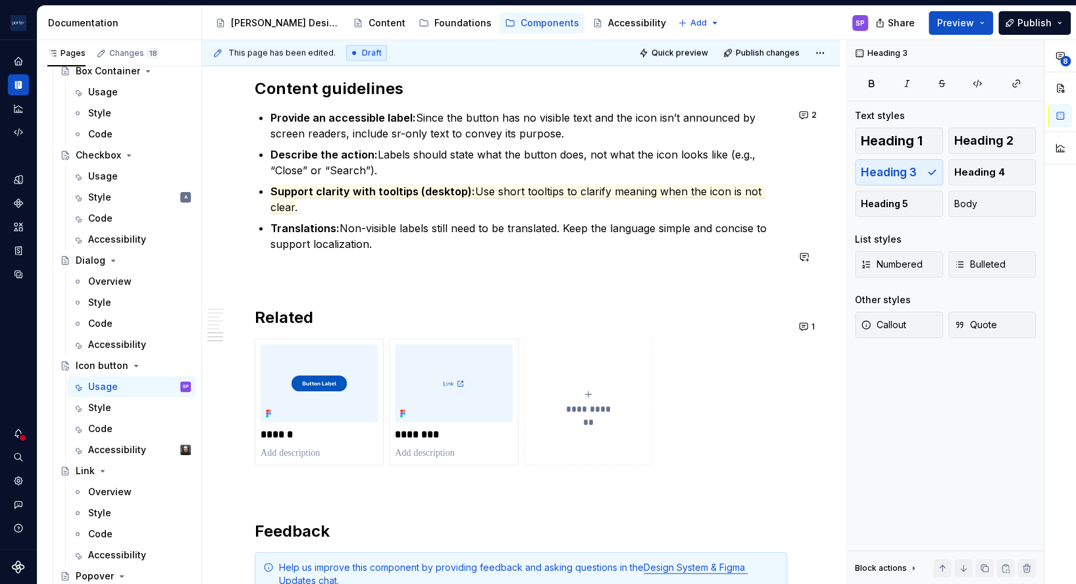
scroll to position [1728, 0]
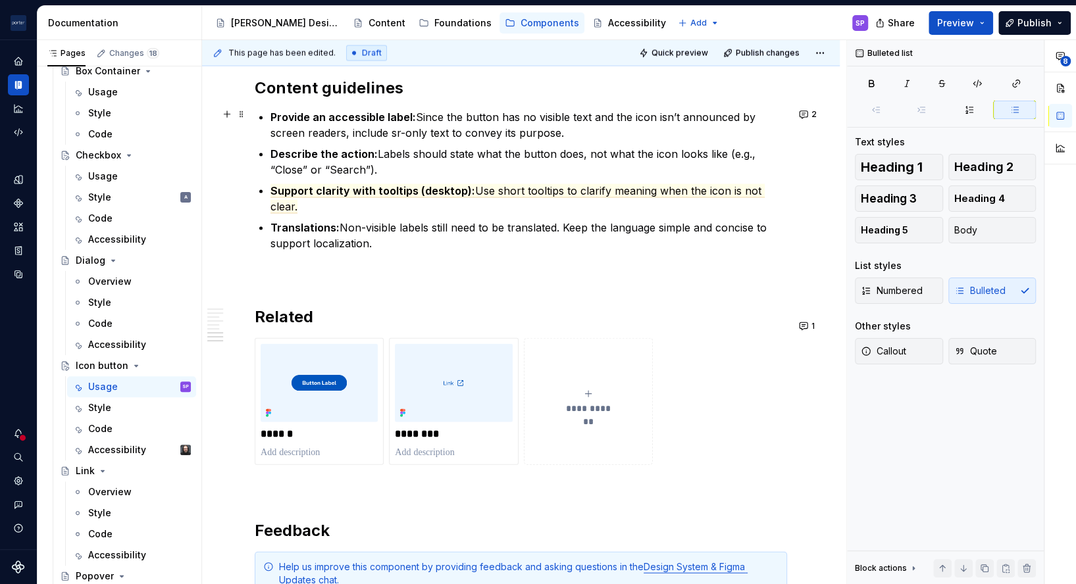
click at [480, 136] on p "Provide an accessible label: Since the button has no visible text and the icon …" at bounding box center [529, 125] width 517 height 32
click at [495, 165] on p "Describe the action: Labels should state what the button does, not what the ico…" at bounding box center [529, 162] width 517 height 32
click at [582, 184] on span "Use short tooltips to clarify meaning when the icon is not clear." at bounding box center [518, 199] width 494 height 30
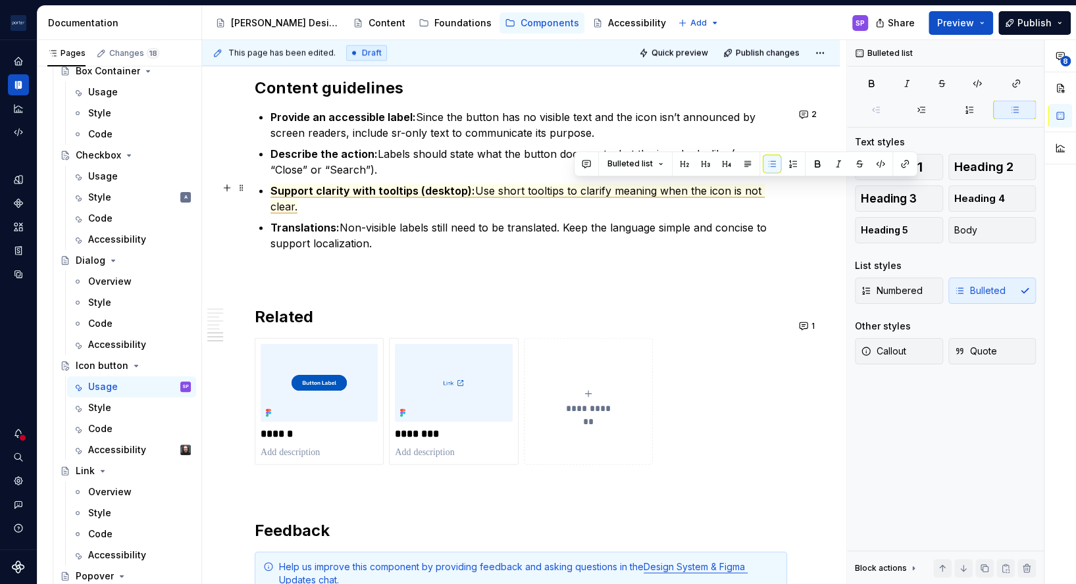
click at [582, 184] on span "Use short tooltips to clarify meaning when the icon is not clear." at bounding box center [518, 199] width 494 height 30
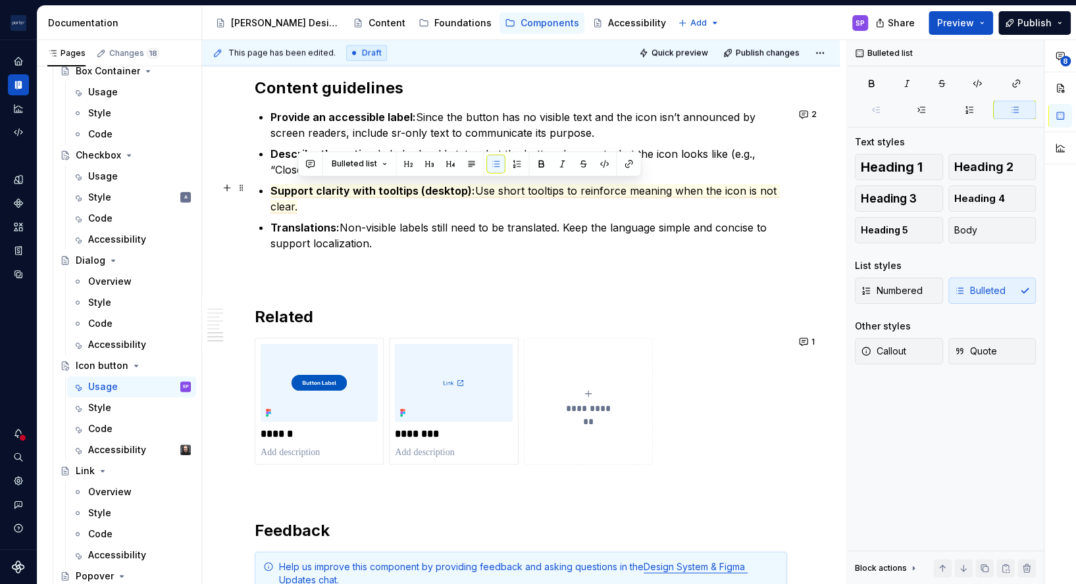
drag, startPoint x: 741, startPoint y: 187, endPoint x: 754, endPoint y: 203, distance: 20.1
click at [754, 203] on p "Support clarity with tooltips (desktop): Use short tooltips to reinforce meanin…" at bounding box center [529, 199] width 517 height 32
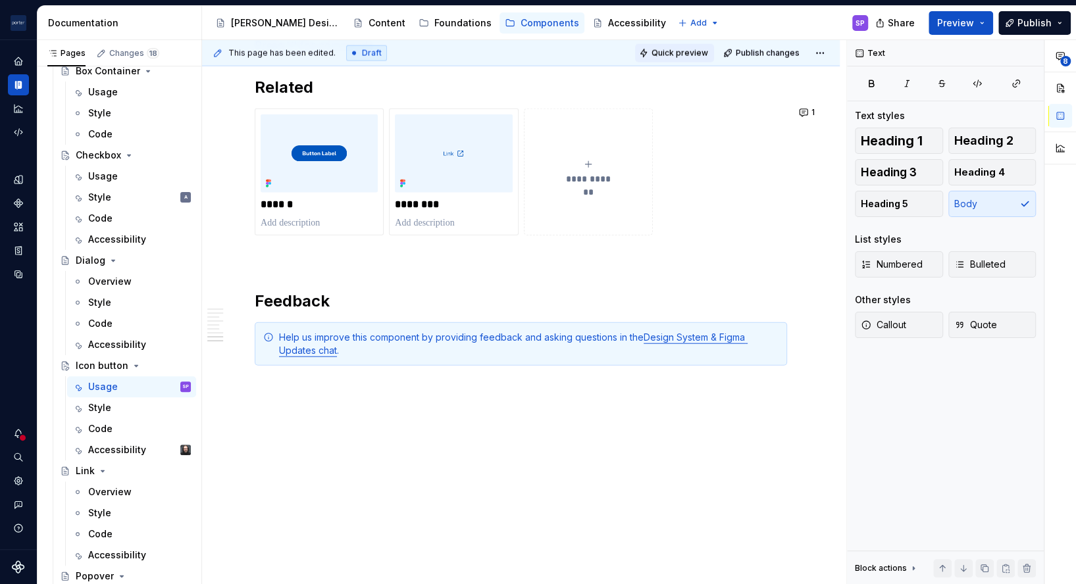
click at [691, 53] on span "Quick preview" at bounding box center [680, 53] width 57 height 11
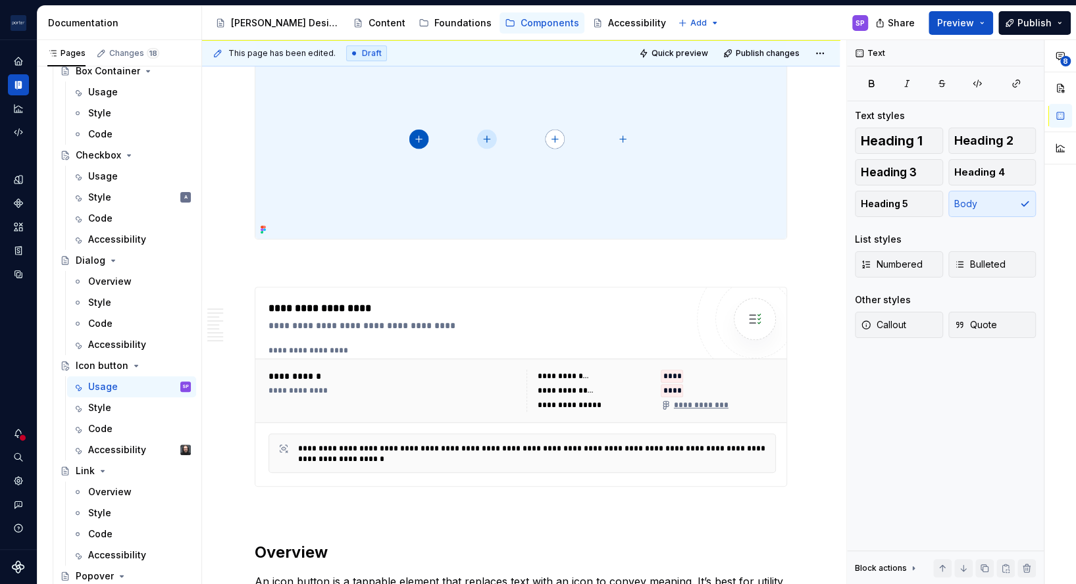
scroll to position [0, 0]
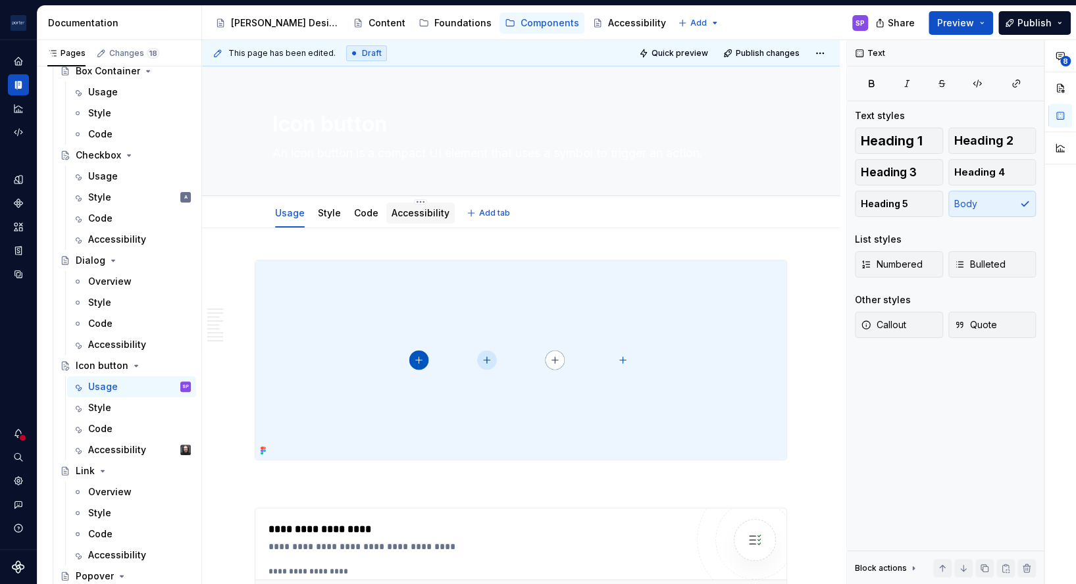
click at [413, 213] on link "Accessibility" at bounding box center [421, 212] width 58 height 11
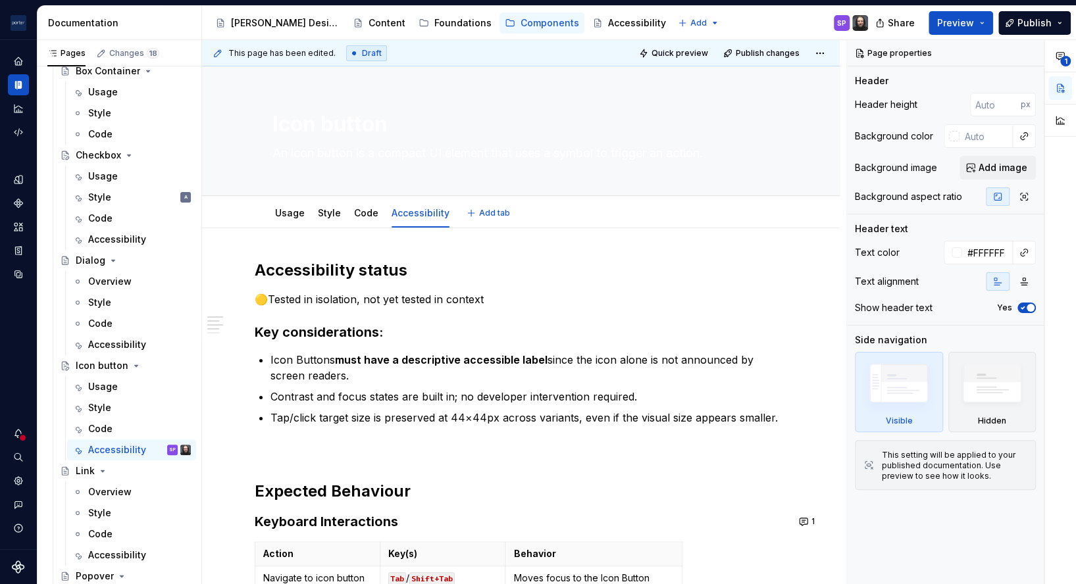
type textarea "*"
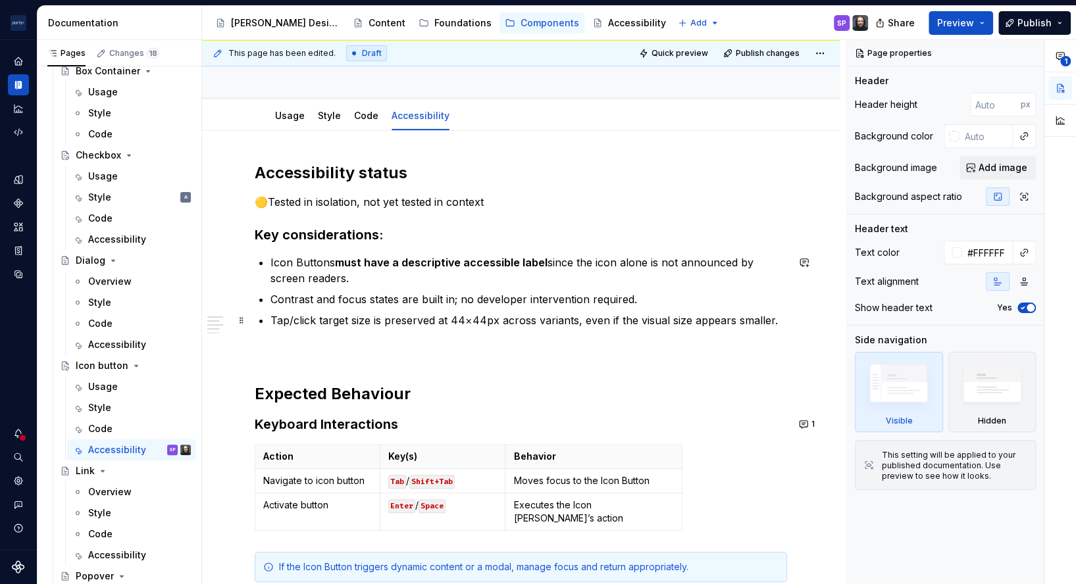
scroll to position [98, 0]
click at [795, 267] on button "button" at bounding box center [804, 262] width 18 height 18
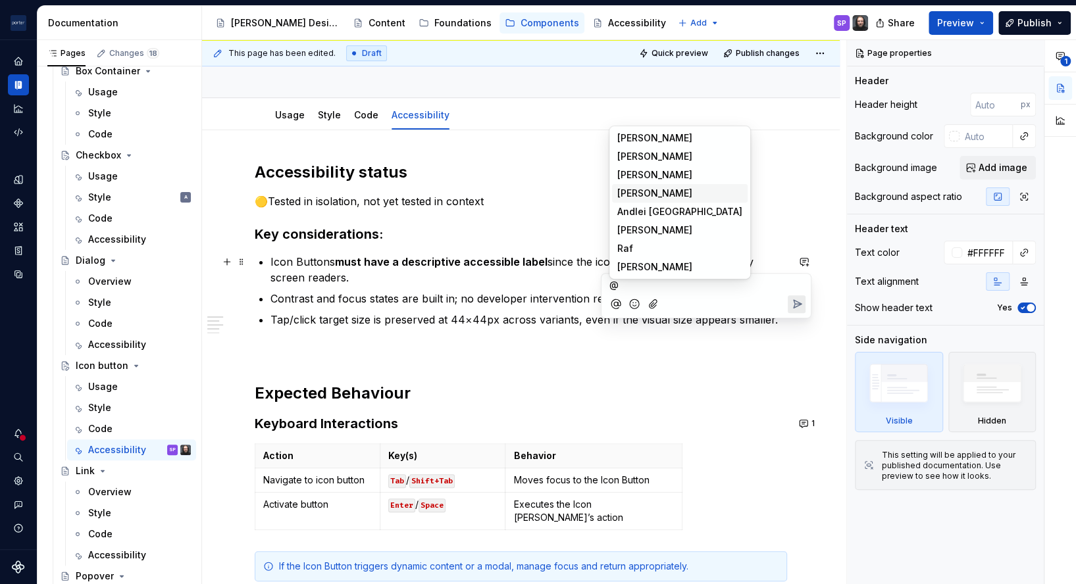
click at [669, 195] on li "A Alex" at bounding box center [680, 193] width 136 height 18
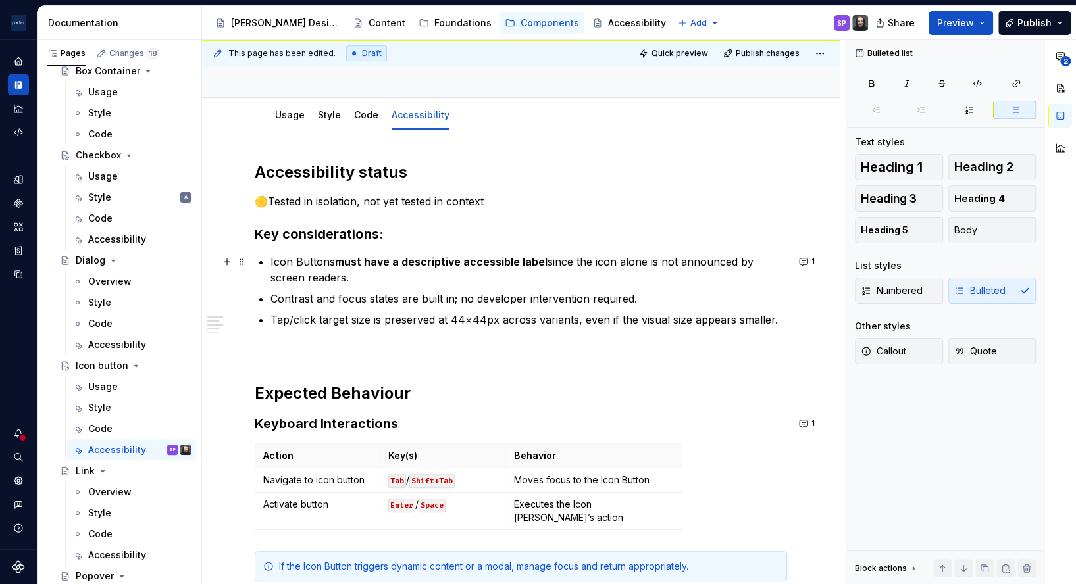
click at [530, 285] on ul "Icon Buttons must have a descriptive accessible label since the icon alone is n…" at bounding box center [529, 291] width 517 height 74
click at [491, 263] on strong "must have a descriptive accessible label" at bounding box center [441, 261] width 213 height 13
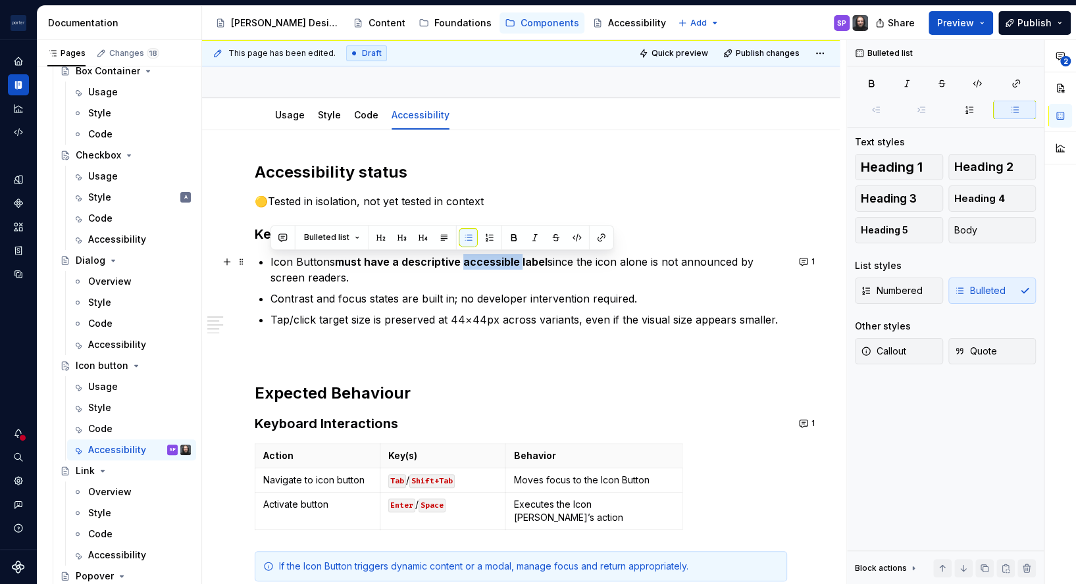
click at [491, 263] on strong "must have a descriptive accessible label" at bounding box center [441, 261] width 213 height 13
click at [802, 260] on button "1" at bounding box center [808, 262] width 26 height 18
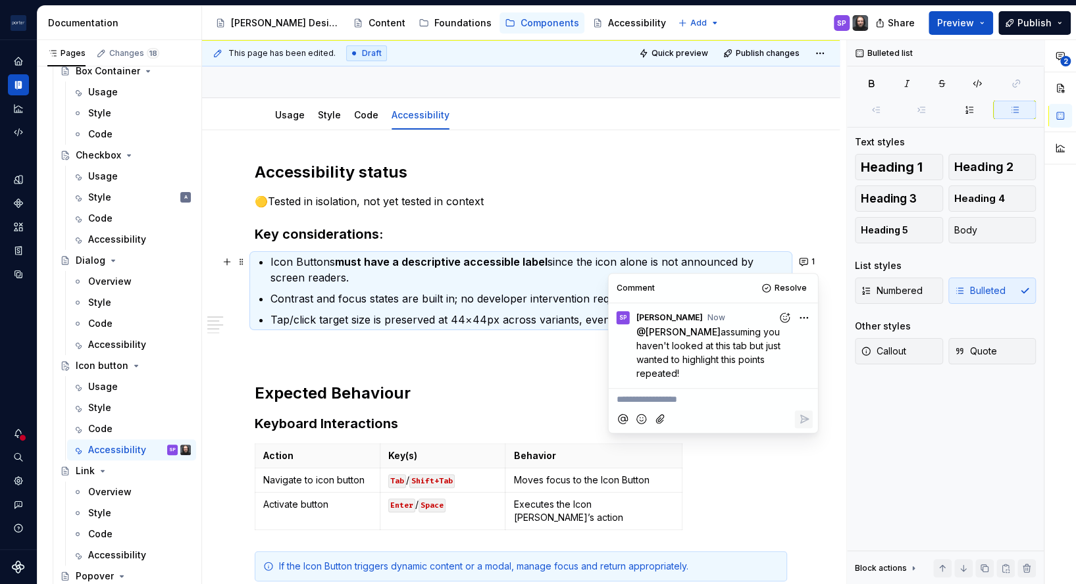
click at [800, 315] on html "Porter Airlines SP Design system data Documentation Accessibility guide for tre…" at bounding box center [538, 292] width 1076 height 584
click at [778, 341] on span "Edit comment" at bounding box center [762, 342] width 62 height 13
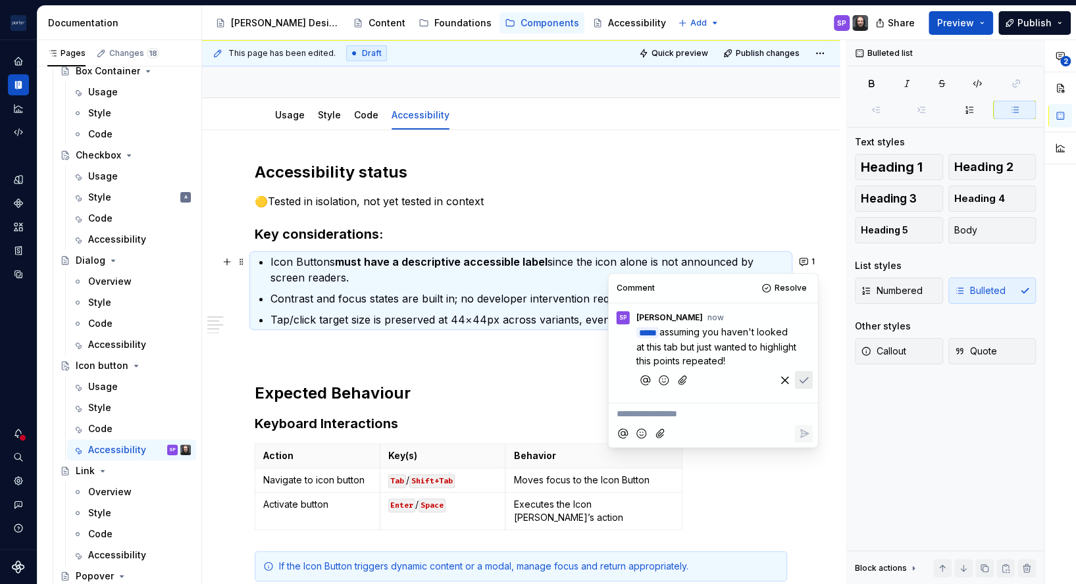
click at [694, 357] on span "assuming you haven't looked at this tab but just wanted to highlight this point…" at bounding box center [717, 346] width 163 height 40
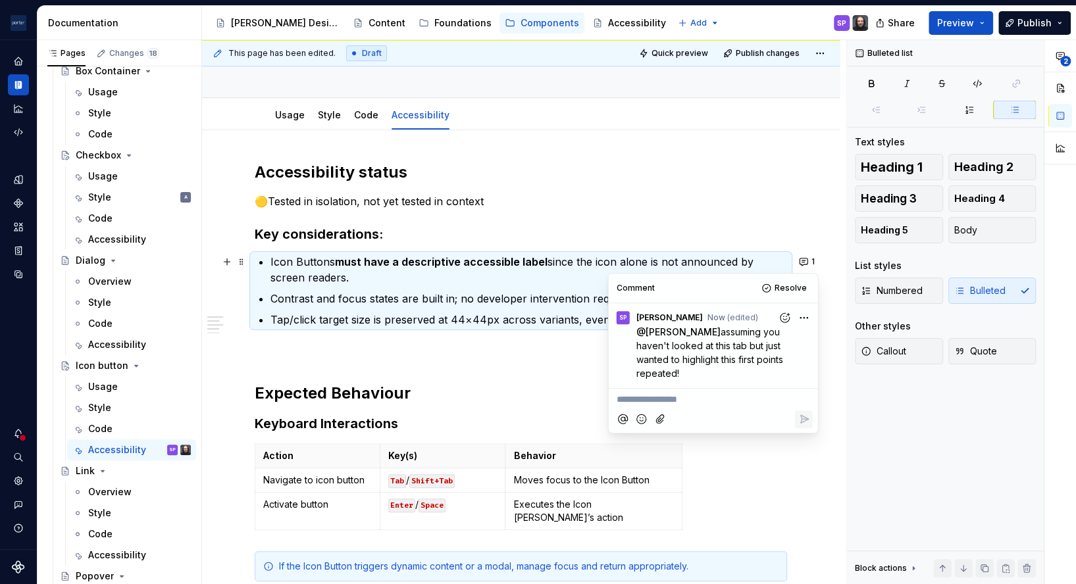
click at [327, 309] on ul "Icon Buttons must have a descriptive accessible label since the icon alone is n…" at bounding box center [529, 291] width 517 height 74
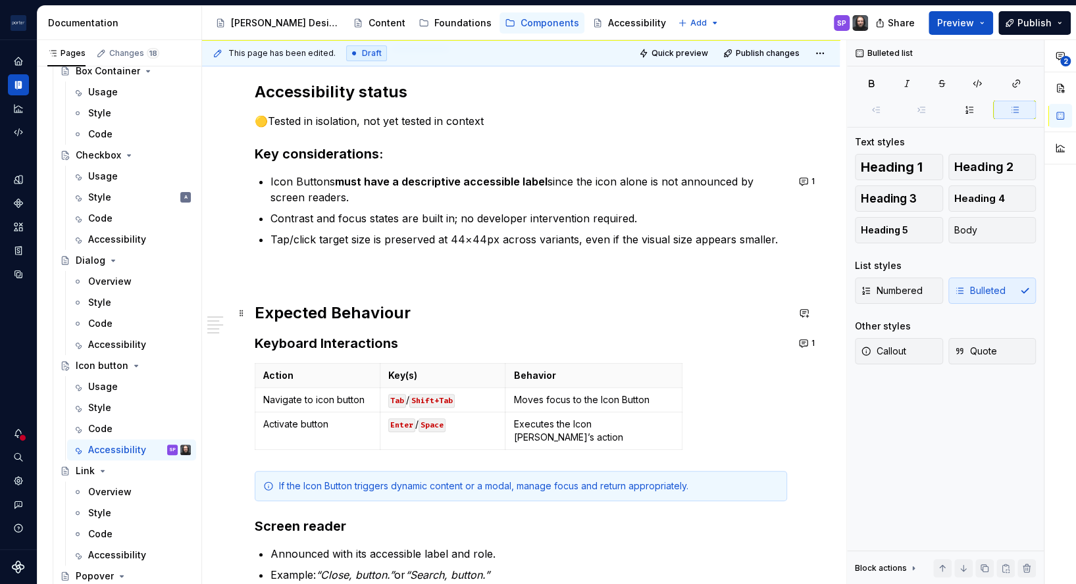
scroll to position [177, 0]
click at [338, 318] on h2 "Expected Behaviour" at bounding box center [521, 314] width 532 height 21
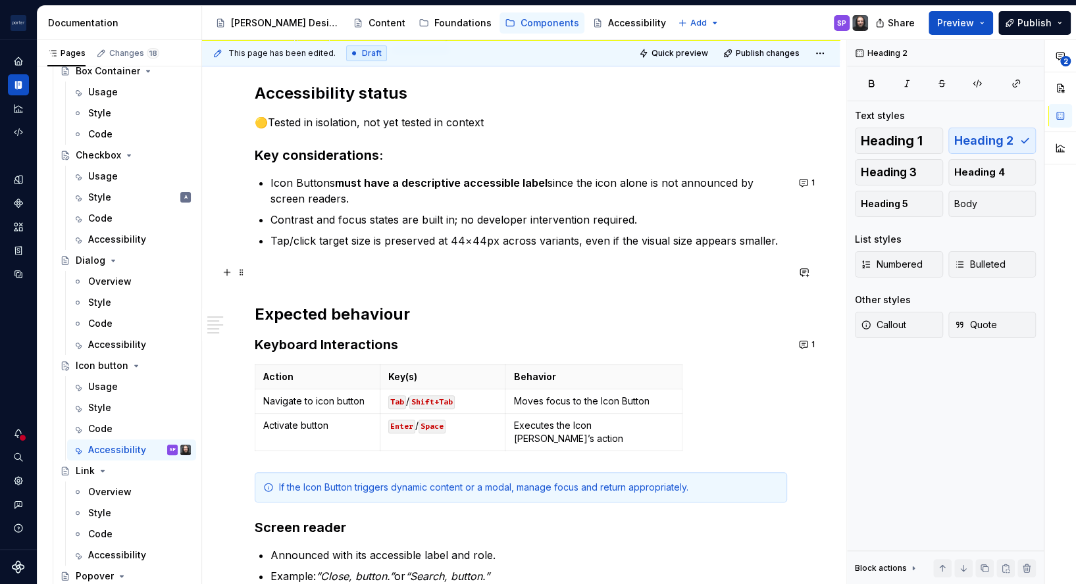
click at [338, 257] on div "Accessibility status 🟡Tested in isolation, not yet tested in context Key consid…" at bounding box center [521, 334] width 532 height 502
click at [323, 345] on strong "Keyboard Interactions" at bounding box center [326, 345] width 143 height 16
click at [321, 300] on div "Accessibility status 🟡Tested in isolation, not yet tested in context Key consid…" at bounding box center [521, 334] width 532 height 502
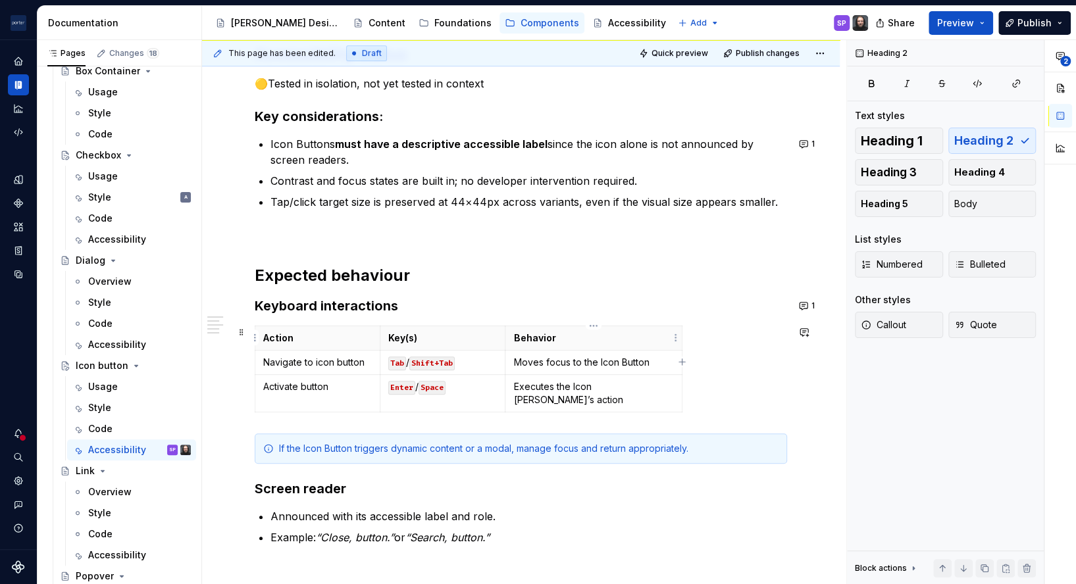
click at [588, 341] on p "Behavior" at bounding box center [593, 338] width 161 height 13
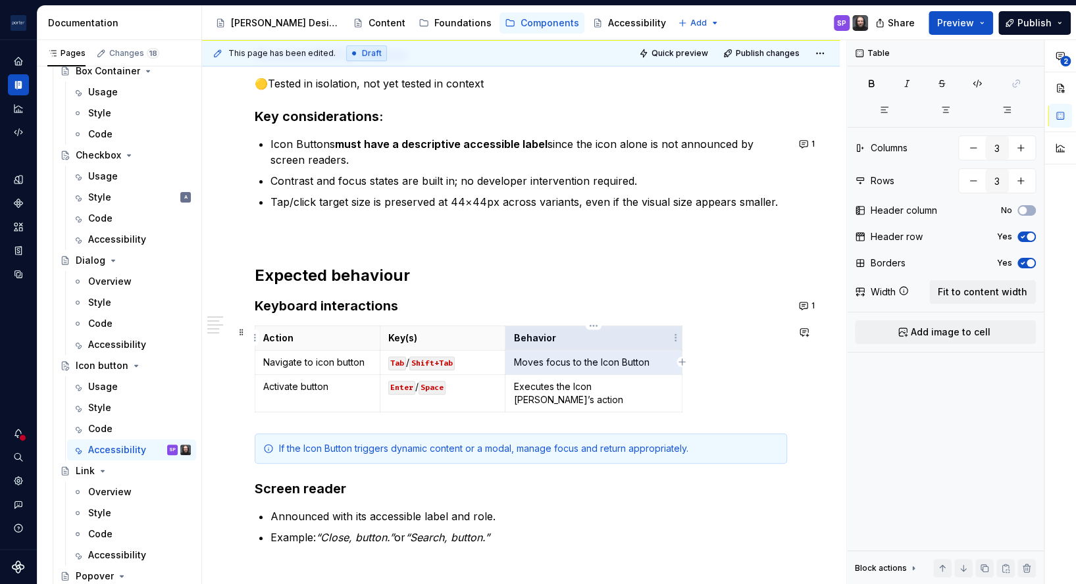
drag, startPoint x: 594, startPoint y: 350, endPoint x: 642, endPoint y: 357, distance: 48.5
click at [642, 357] on td "Moves focus to the Icon Button" at bounding box center [593, 363] width 177 height 24
click at [642, 357] on p "Moves focus to the Icon Button" at bounding box center [593, 362] width 161 height 13
drag, startPoint x: 654, startPoint y: 360, endPoint x: 596, endPoint y: 365, distance: 58.2
click at [596, 365] on p "Moves focus to the Icon Button" at bounding box center [593, 362] width 161 height 13
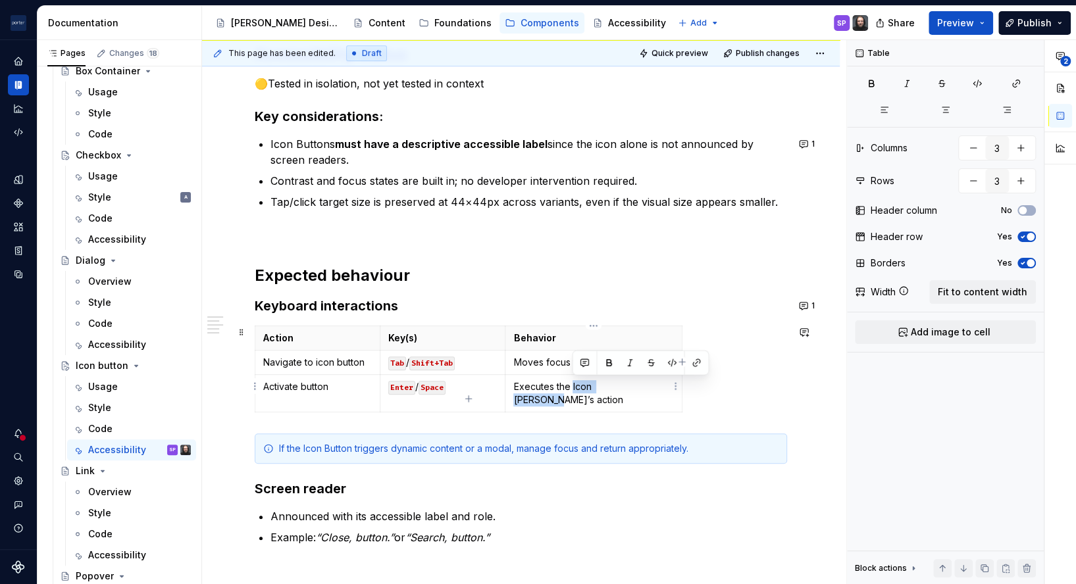
drag, startPoint x: 571, startPoint y: 389, endPoint x: 631, endPoint y: 389, distance: 59.9
click at [631, 389] on p "Executes the Icon [PERSON_NAME]’s action" at bounding box center [593, 393] width 161 height 26
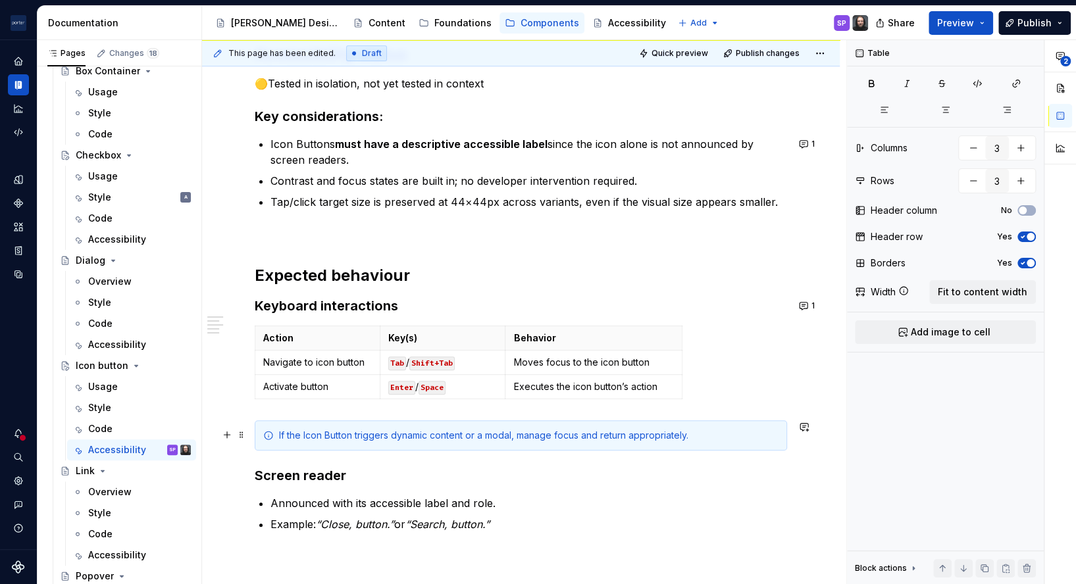
click at [292, 447] on div "If the Icon Button triggers dynamic content or a modal, manage focus and return…" at bounding box center [521, 436] width 532 height 30
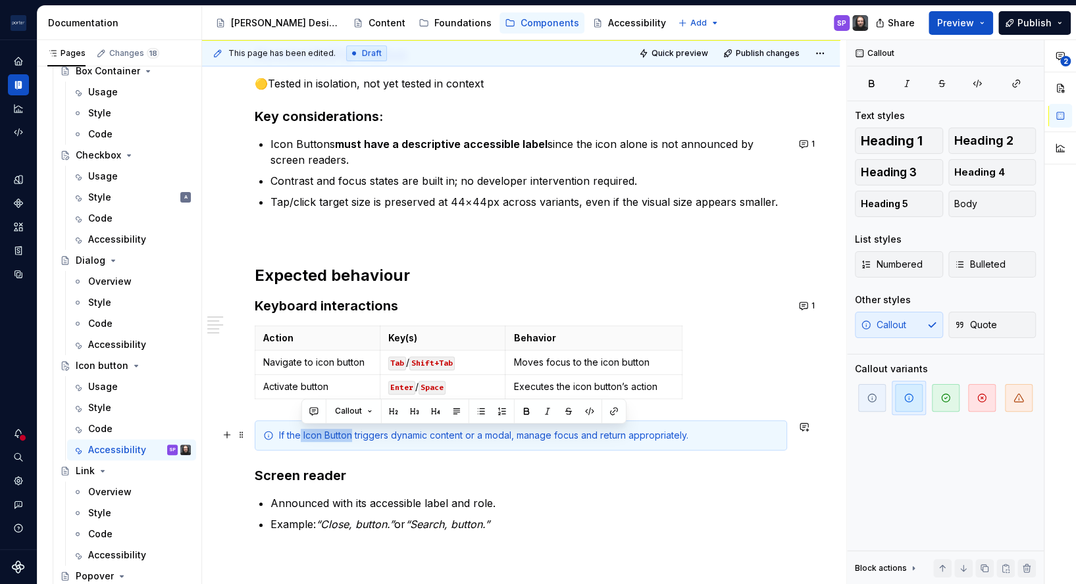
drag, startPoint x: 302, startPoint y: 438, endPoint x: 353, endPoint y: 438, distance: 50.7
click at [353, 438] on div "If the Icon Button triggers dynamic content or a modal, manage focus and return…" at bounding box center [529, 435] width 500 height 13
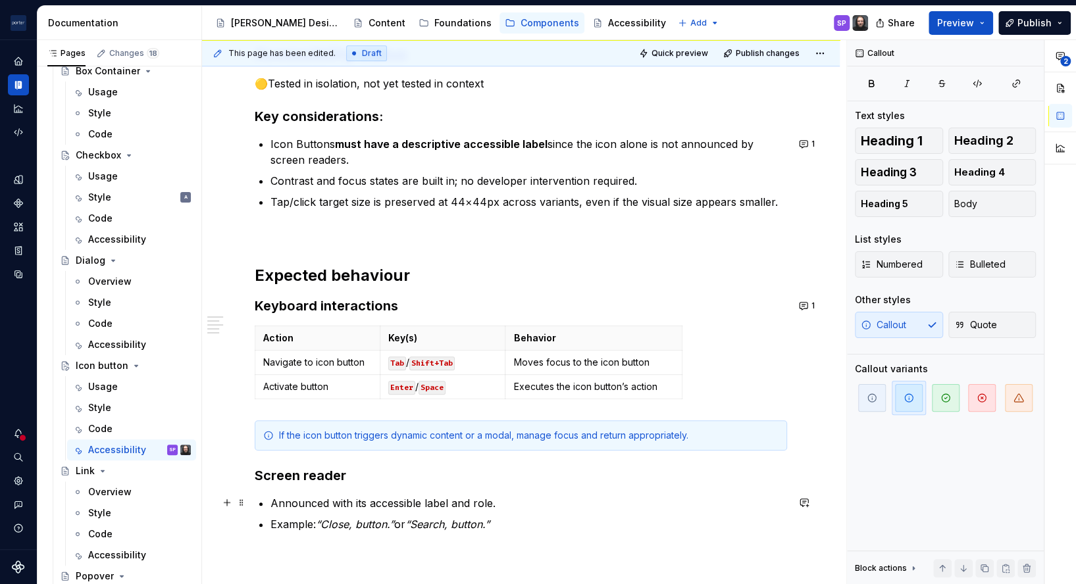
click at [410, 503] on p "Announced with its accessible label and role." at bounding box center [529, 504] width 517 height 16
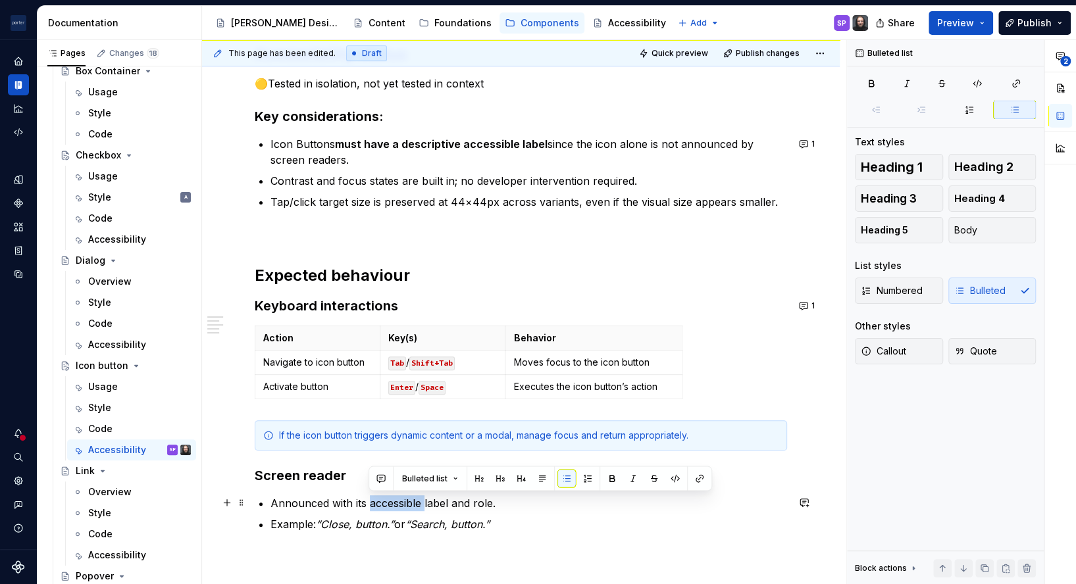
click at [410, 503] on p "Announced with its accessible label and role." at bounding box center [529, 504] width 517 height 16
click at [425, 518] on em "“Search, button.”" at bounding box center [447, 524] width 84 height 13
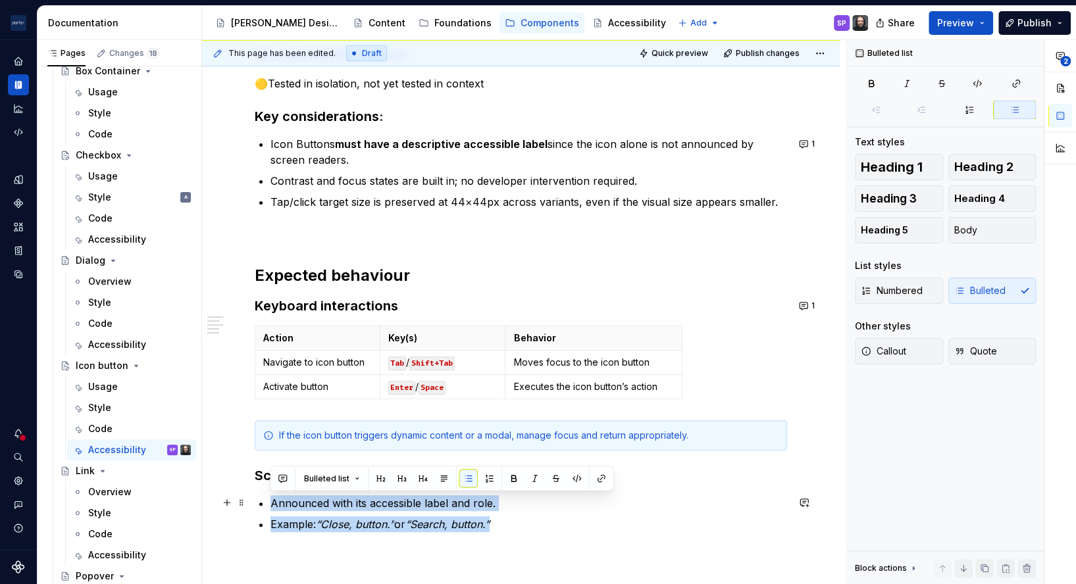
drag, startPoint x: 530, startPoint y: 527, endPoint x: 247, endPoint y: 505, distance: 283.2
click at [247, 505] on div "Accessibility status 🟡Tested in isolation, not yet tested in context Key consid…" at bounding box center [521, 368] width 638 height 711
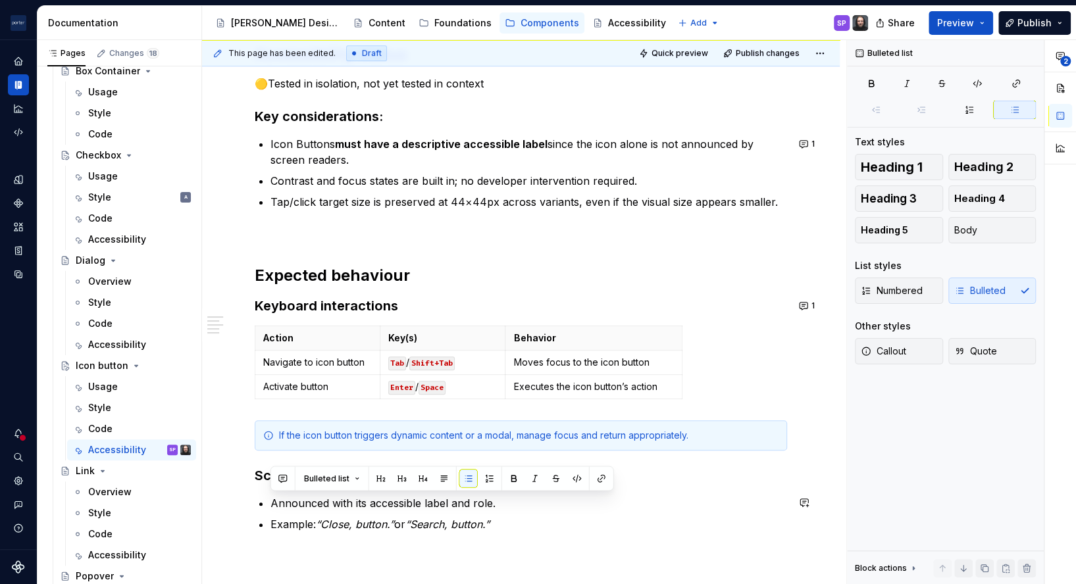
click at [340, 450] on div "If the icon button triggers dynamic content or a modal, manage focus and return…" at bounding box center [521, 436] width 532 height 30
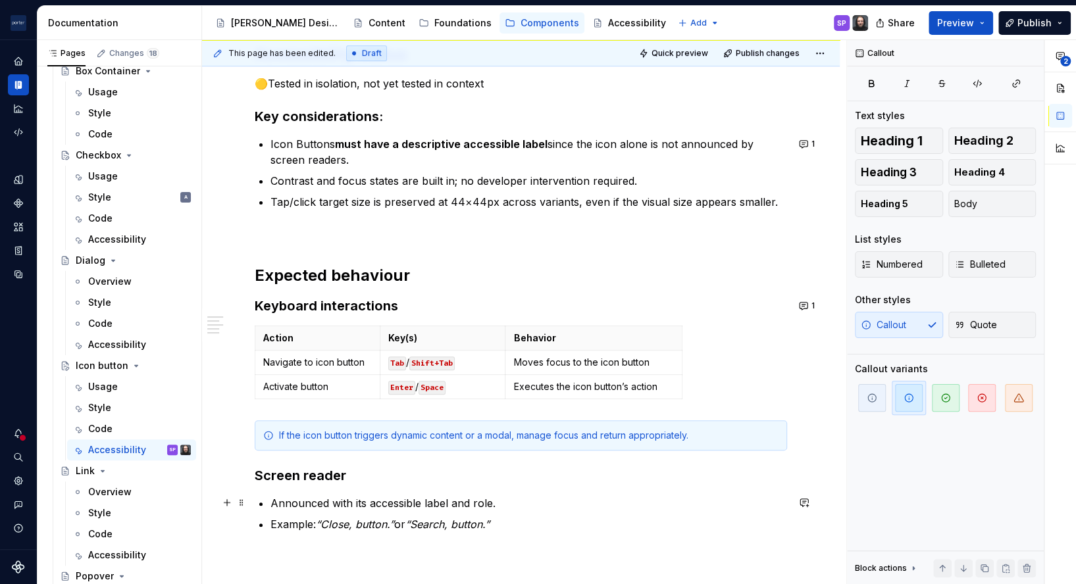
scroll to position [0, 0]
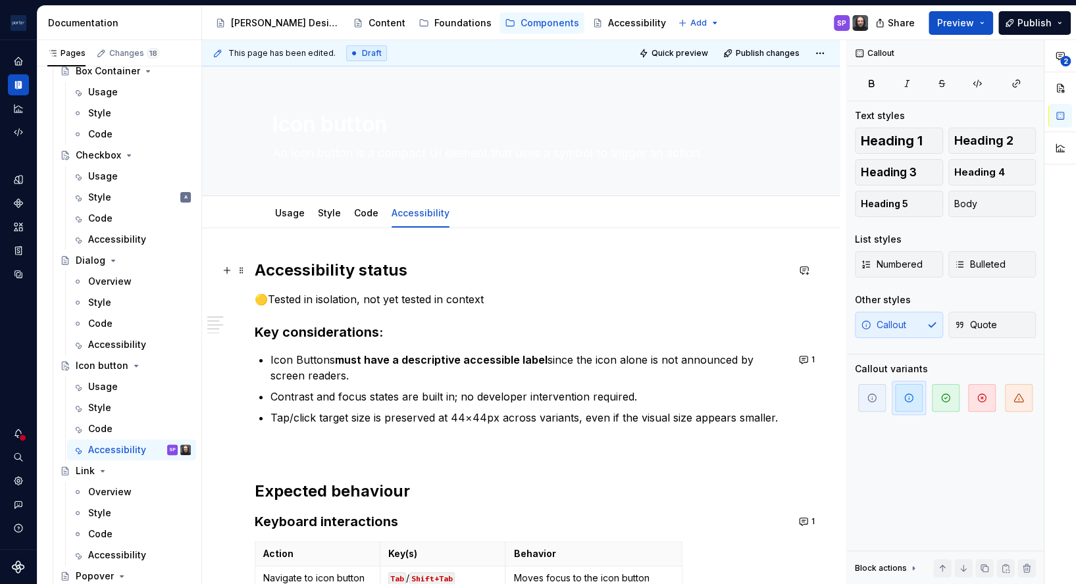
click at [599, 268] on h2 "Accessibility status" at bounding box center [521, 270] width 532 height 21
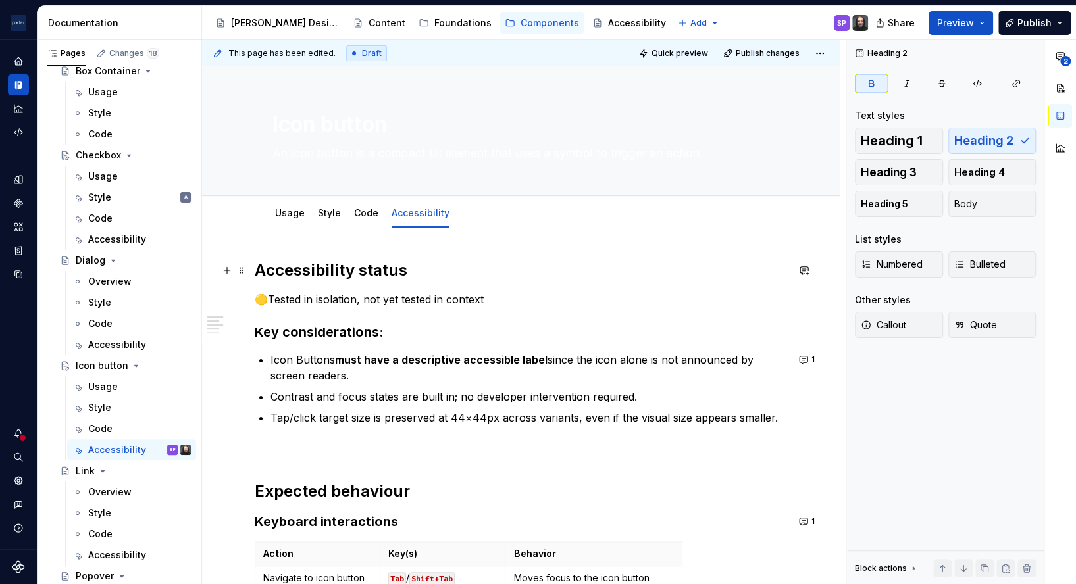
click at [768, 277] on h2 "Accessibility status" at bounding box center [521, 270] width 532 height 21
click at [579, 308] on div "Accessibility status 🟡Tested in isolation, not yet tested in context Key consid…" at bounding box center [521, 504] width 532 height 488
click at [522, 312] on div "Accessibility status 🟡Tested in isolation, not yet tested in context Key consid…" at bounding box center [521, 504] width 532 height 488
click at [513, 292] on p "🟡Tested in isolation, not yet tested in context" at bounding box center [521, 300] width 532 height 16
click at [280, 219] on div "Usage" at bounding box center [290, 213] width 30 height 16
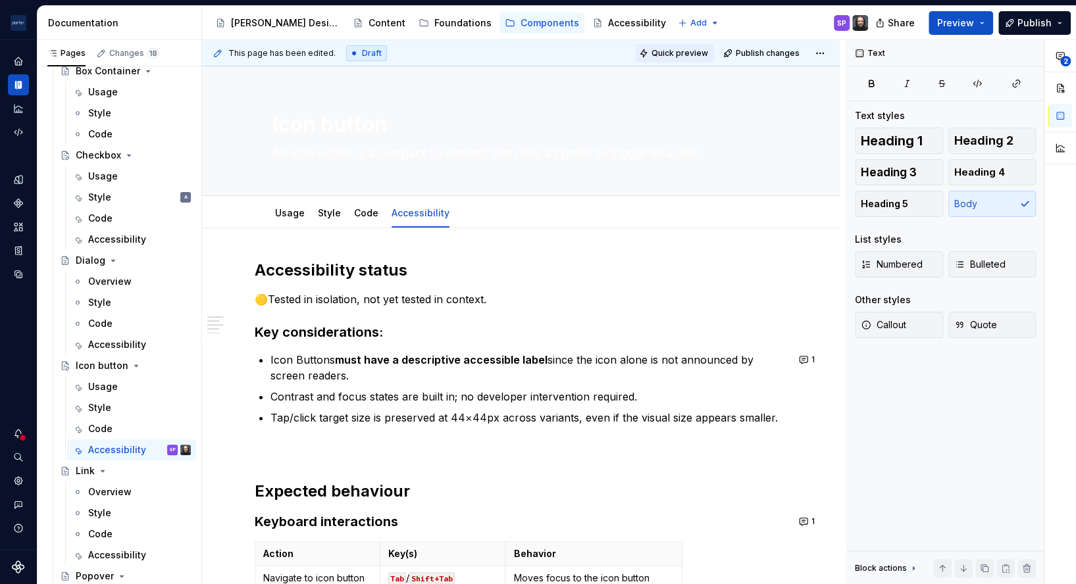
click at [677, 56] on span "Quick preview" at bounding box center [680, 53] width 57 height 11
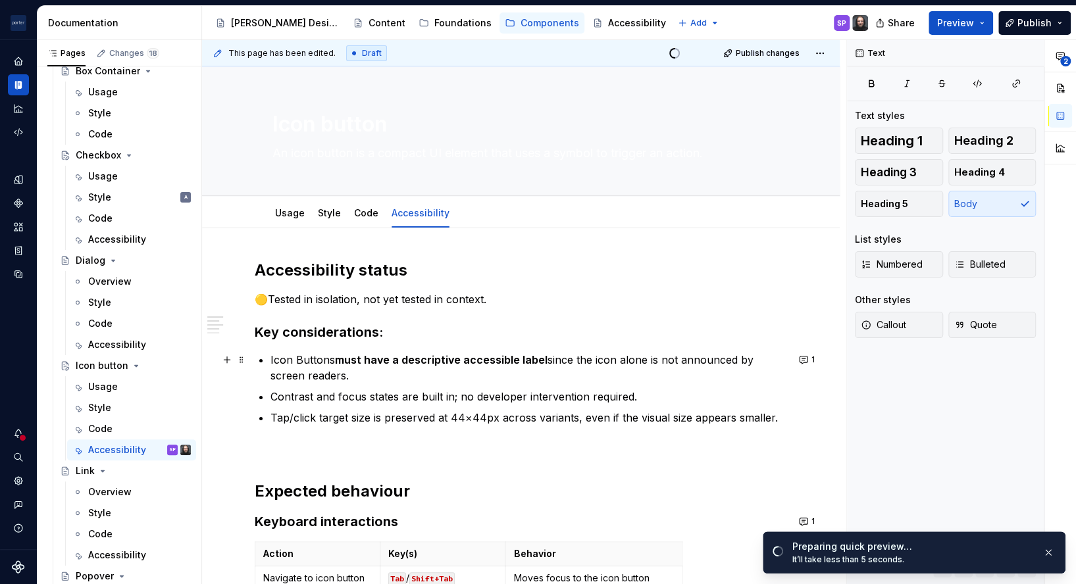
click at [305, 357] on p "Icon Buttons must have a descriptive accessible label since the icon alone is n…" at bounding box center [529, 368] width 517 height 32
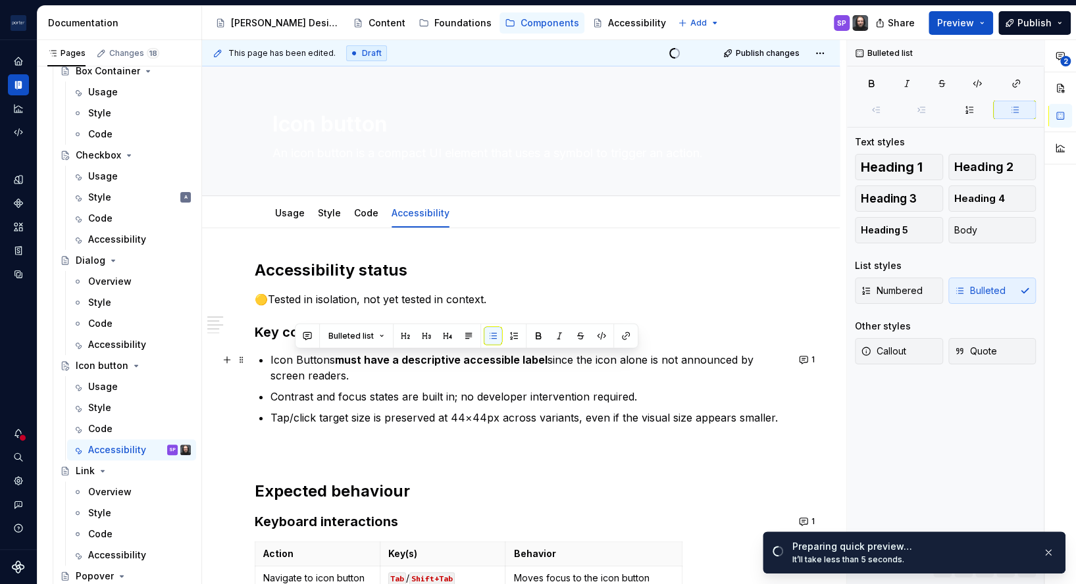
click at [305, 357] on p "Icon Buttons must have a descriptive accessible label since the icon alone is n…" at bounding box center [529, 368] width 517 height 32
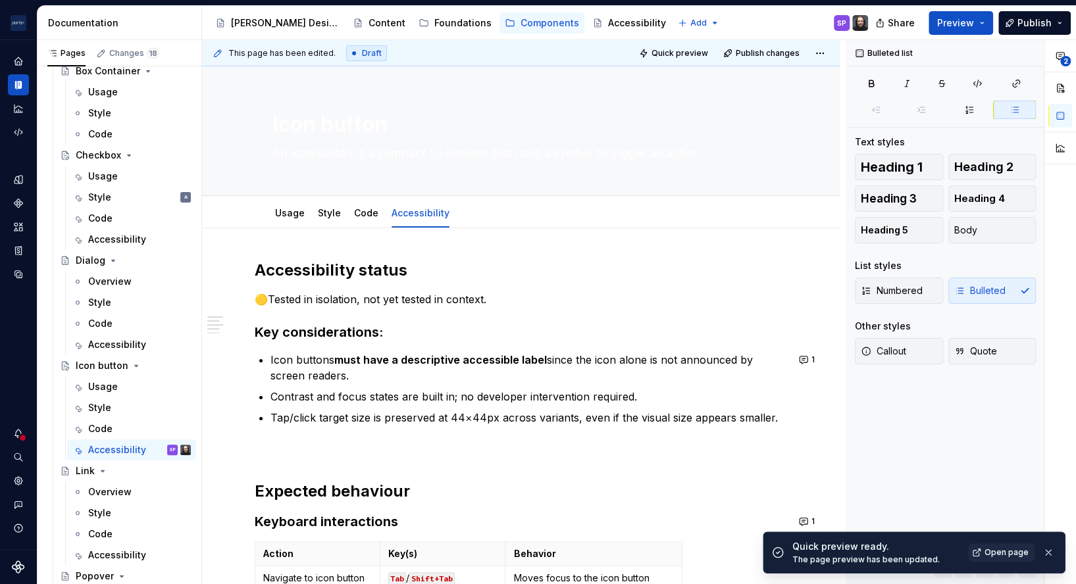
scroll to position [77, 0]
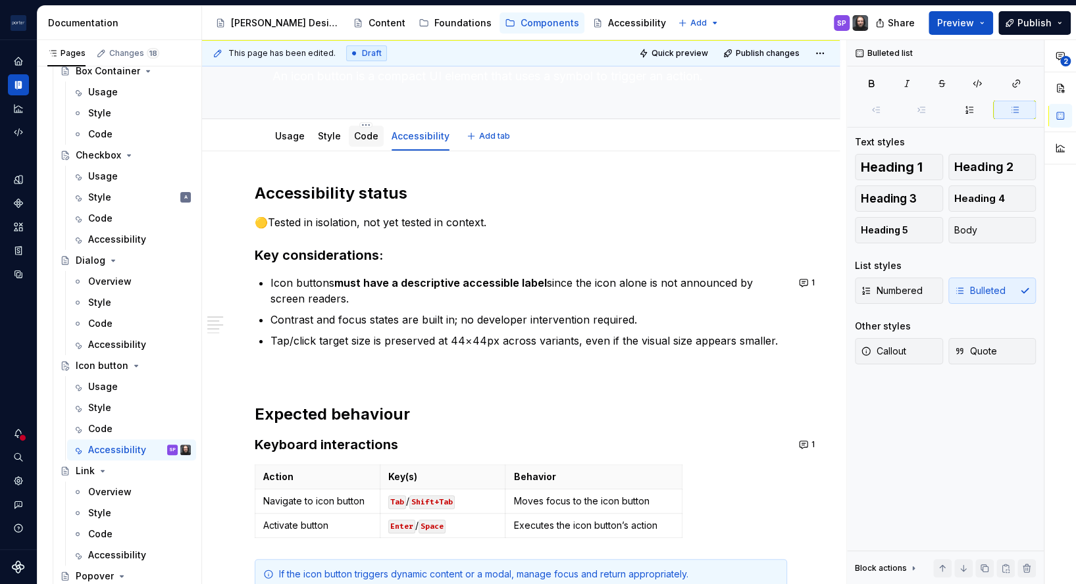
click at [357, 140] on link "Code" at bounding box center [366, 135] width 24 height 11
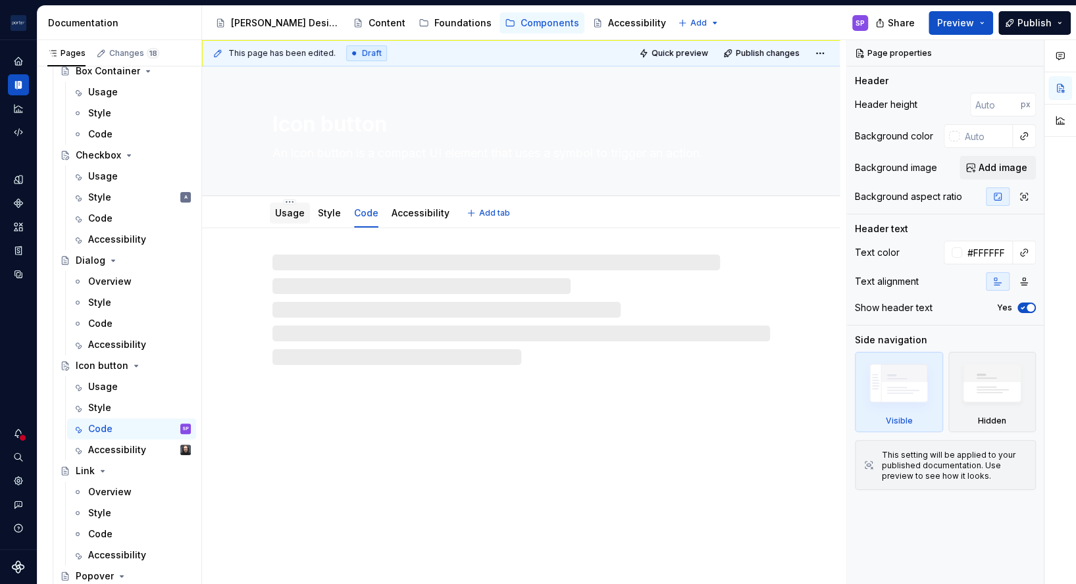
click at [282, 211] on link "Usage" at bounding box center [290, 212] width 30 height 11
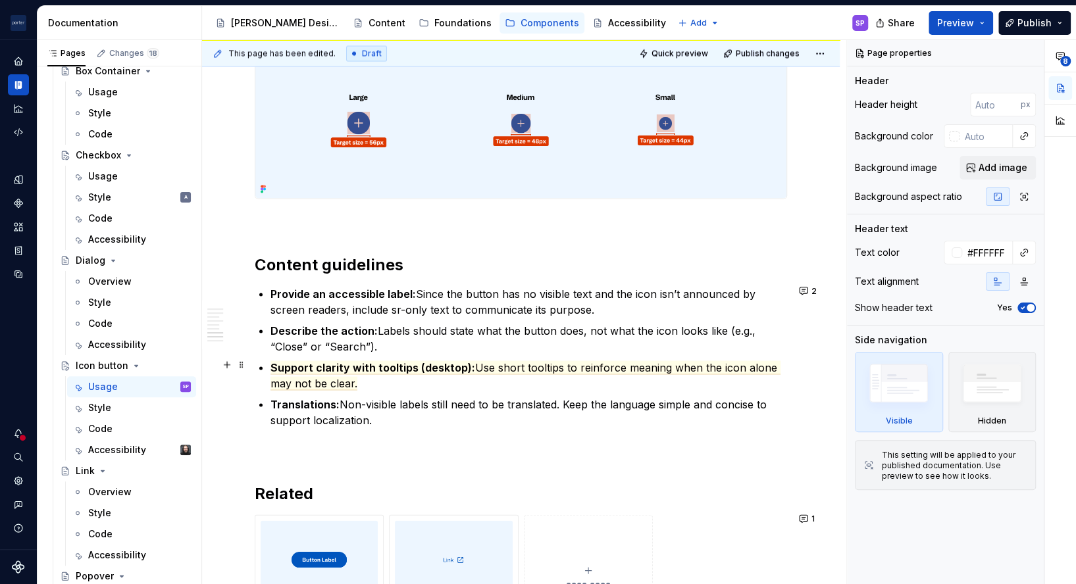
scroll to position [1957, 0]
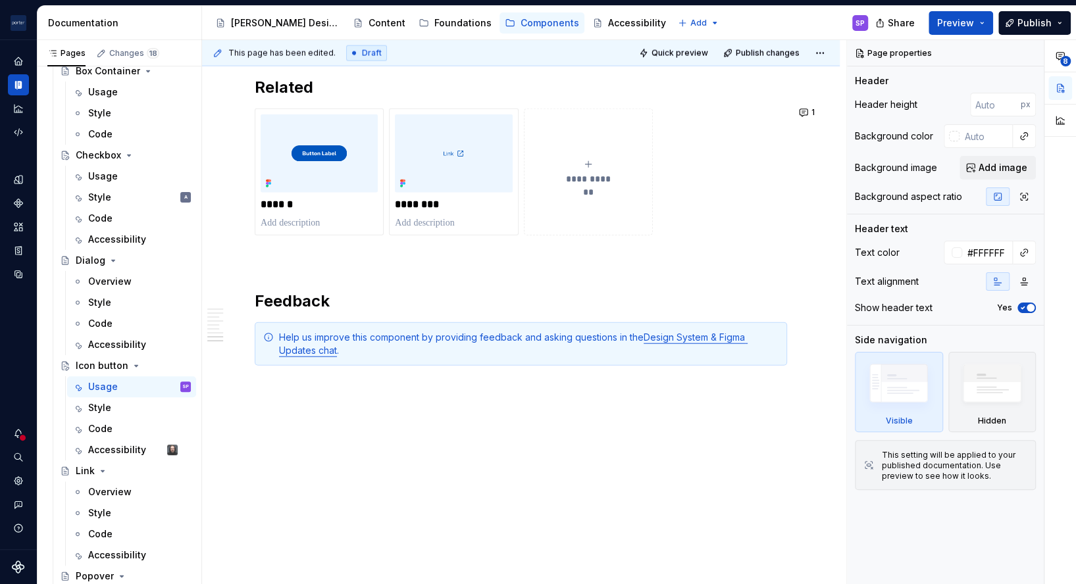
type textarea "*"
